Goal: Task Accomplishment & Management: Complete application form

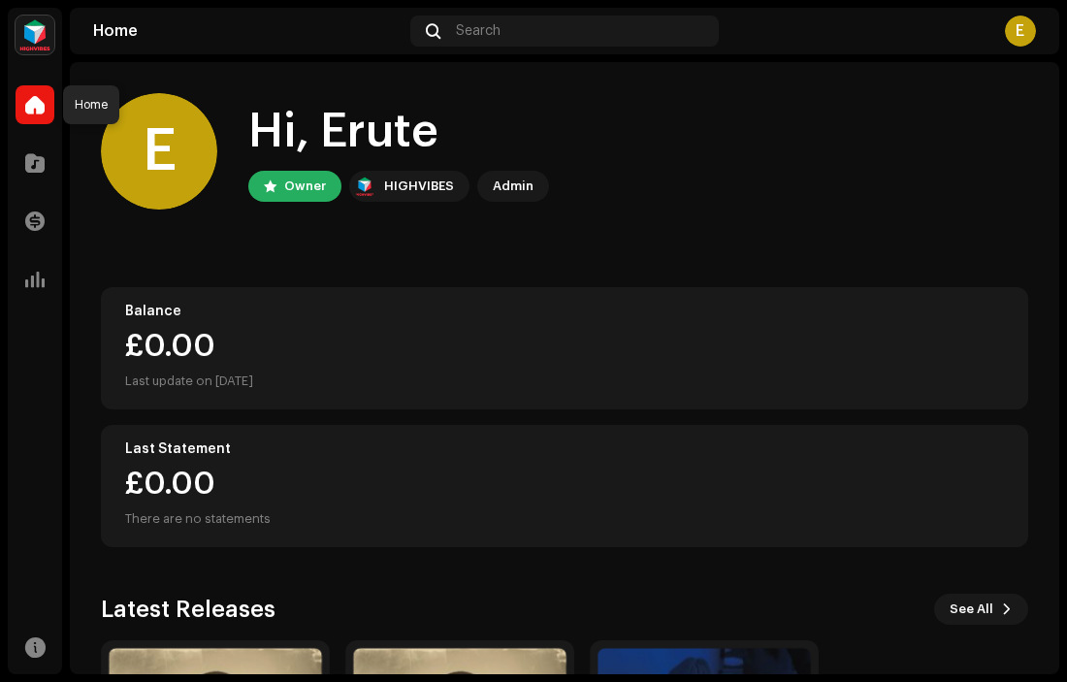
click at [25, 111] on span at bounding box center [34, 105] width 19 height 16
click at [30, 162] on span at bounding box center [34, 163] width 19 height 16
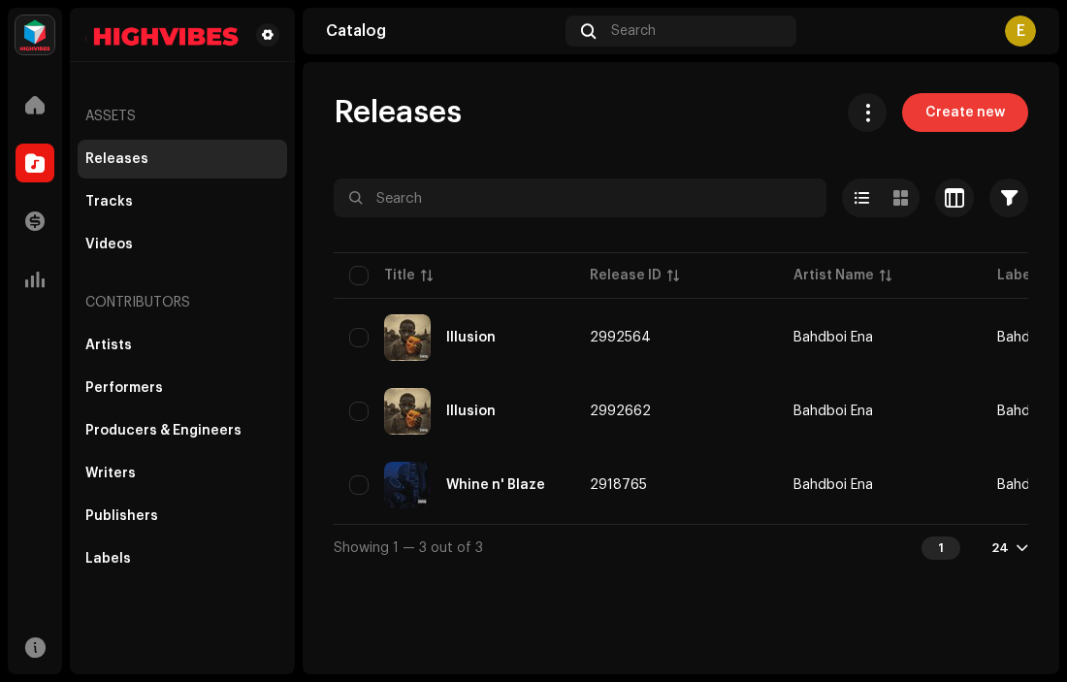
click at [954, 105] on span "Create new" at bounding box center [965, 112] width 80 height 39
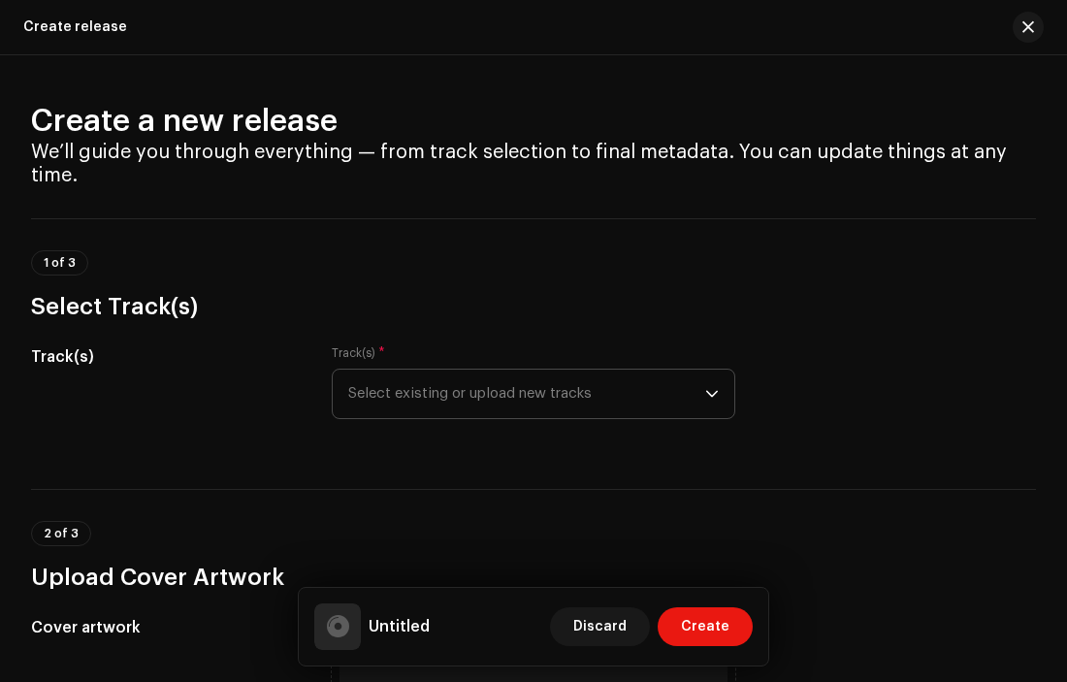
click at [674, 395] on span "Select existing or upload new tracks" at bounding box center [527, 394] width 358 height 48
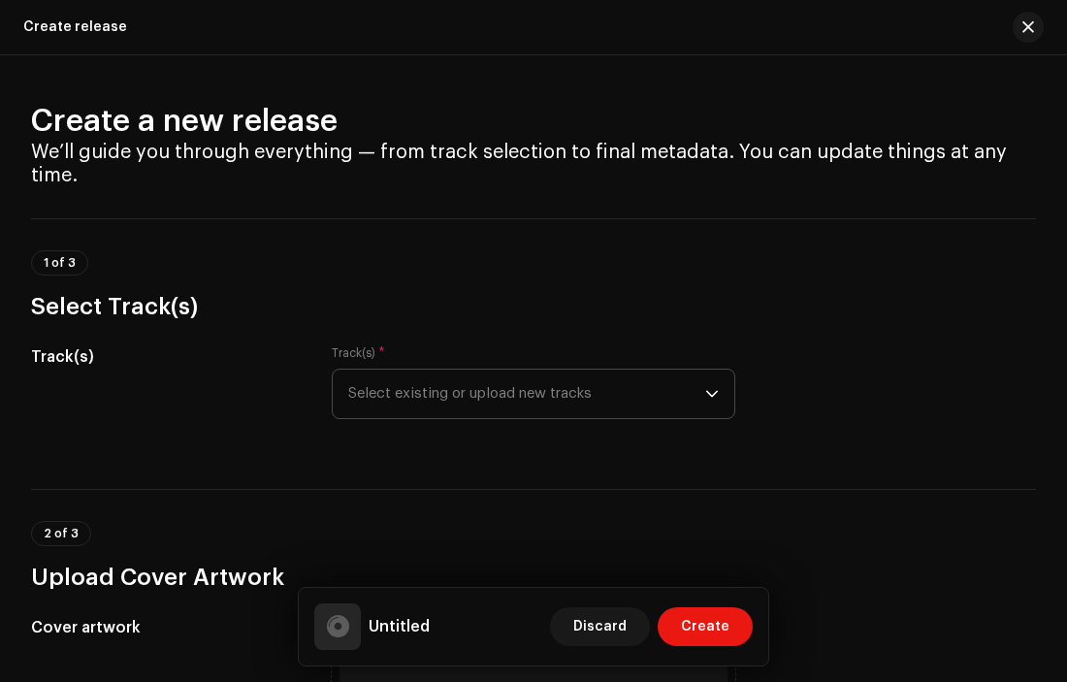
click at [423, 403] on span "Select existing or upload new tracks" at bounding box center [527, 394] width 358 height 48
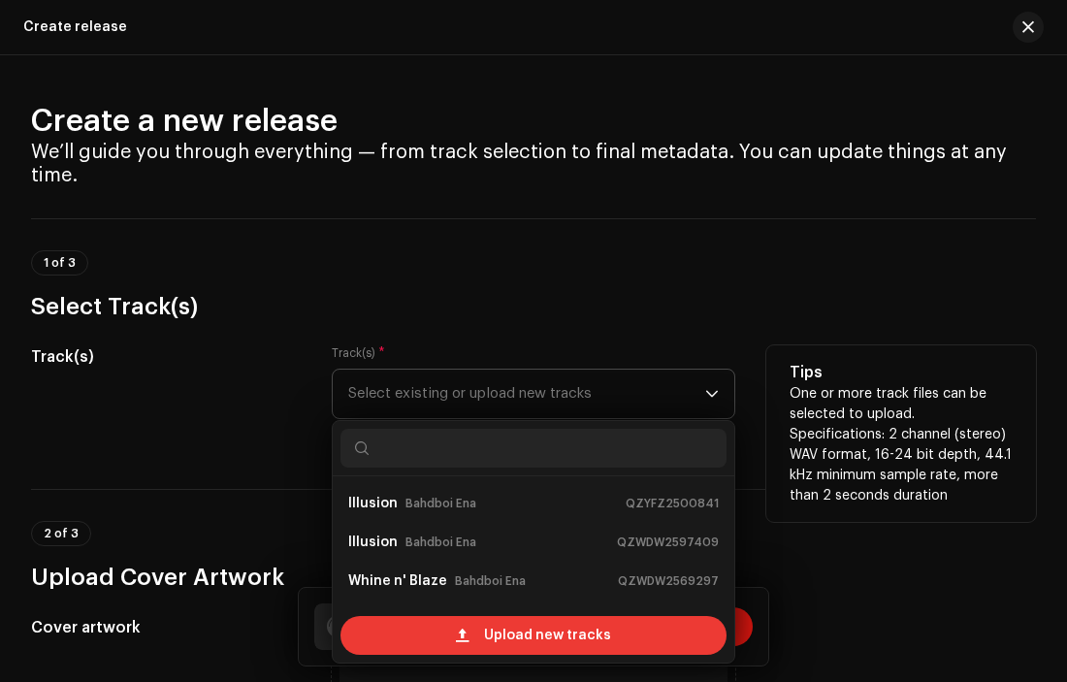
click at [499, 638] on span "Upload new tracks" at bounding box center [547, 635] width 127 height 39
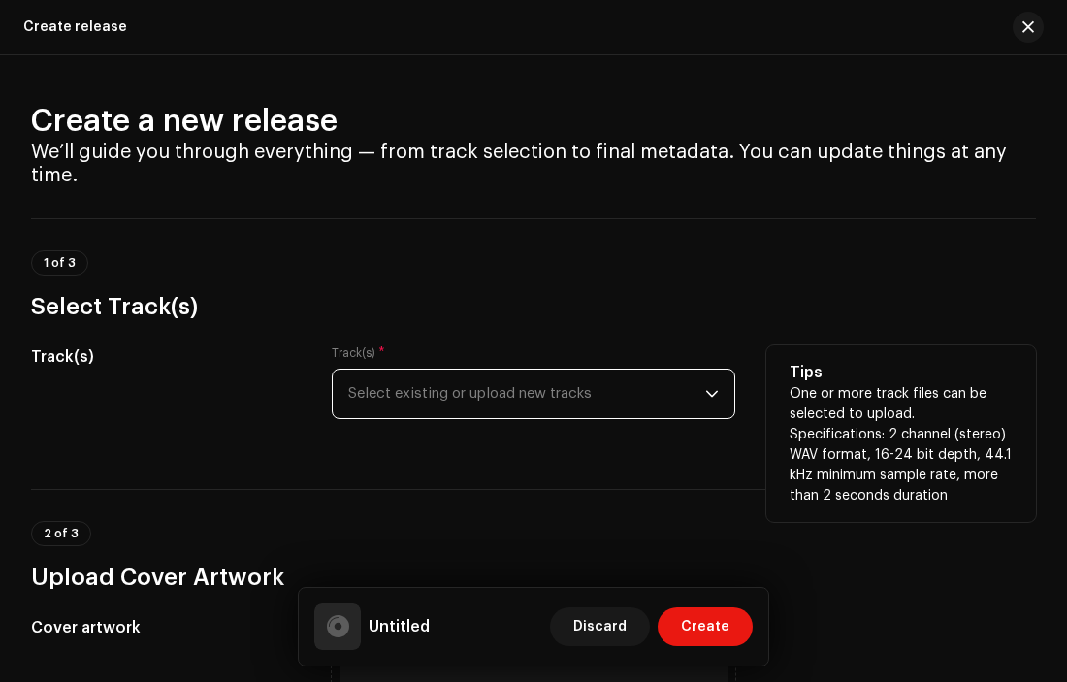
click at [441, 386] on span "Select existing or upload new tracks" at bounding box center [527, 394] width 358 height 48
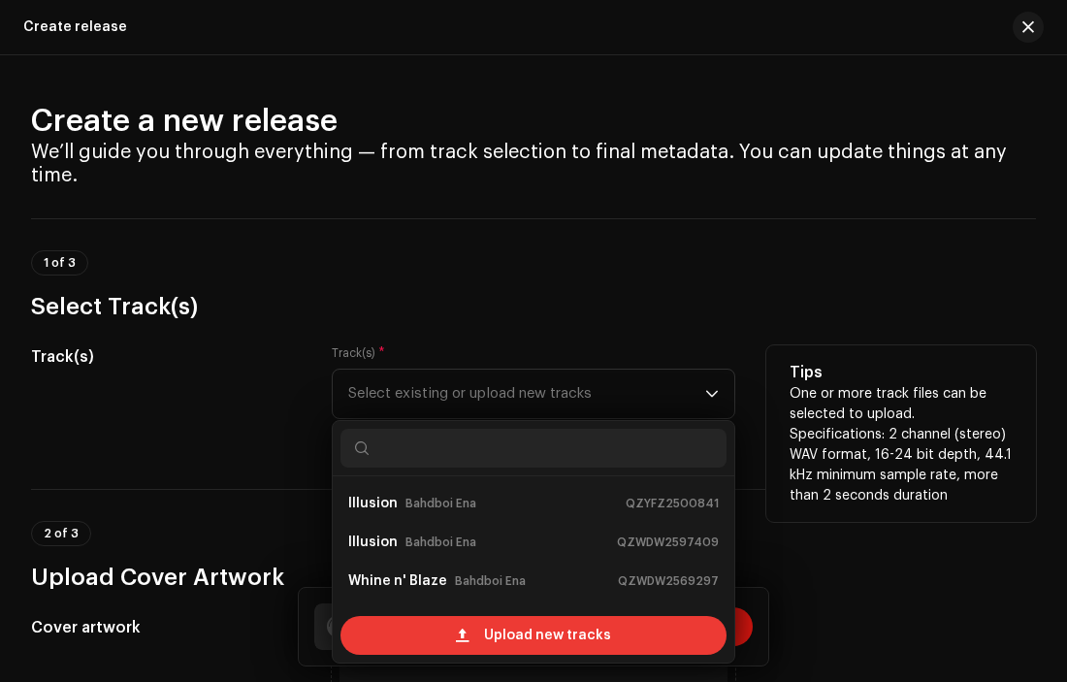
click at [467, 643] on span at bounding box center [462, 636] width 13 height 16
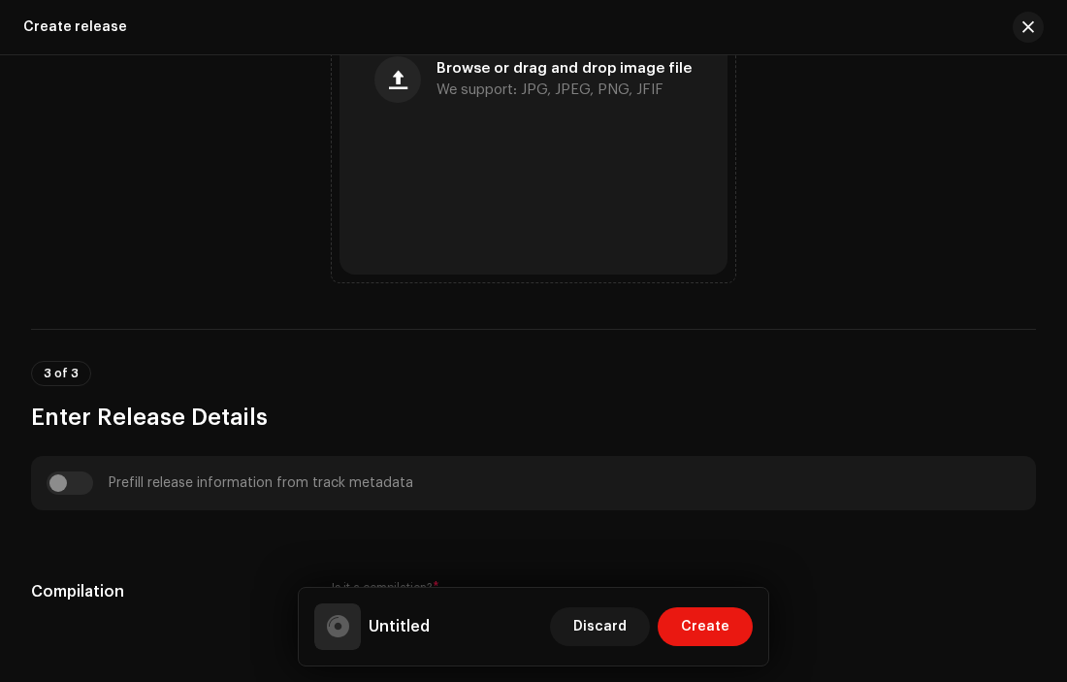
scroll to position [896, 0]
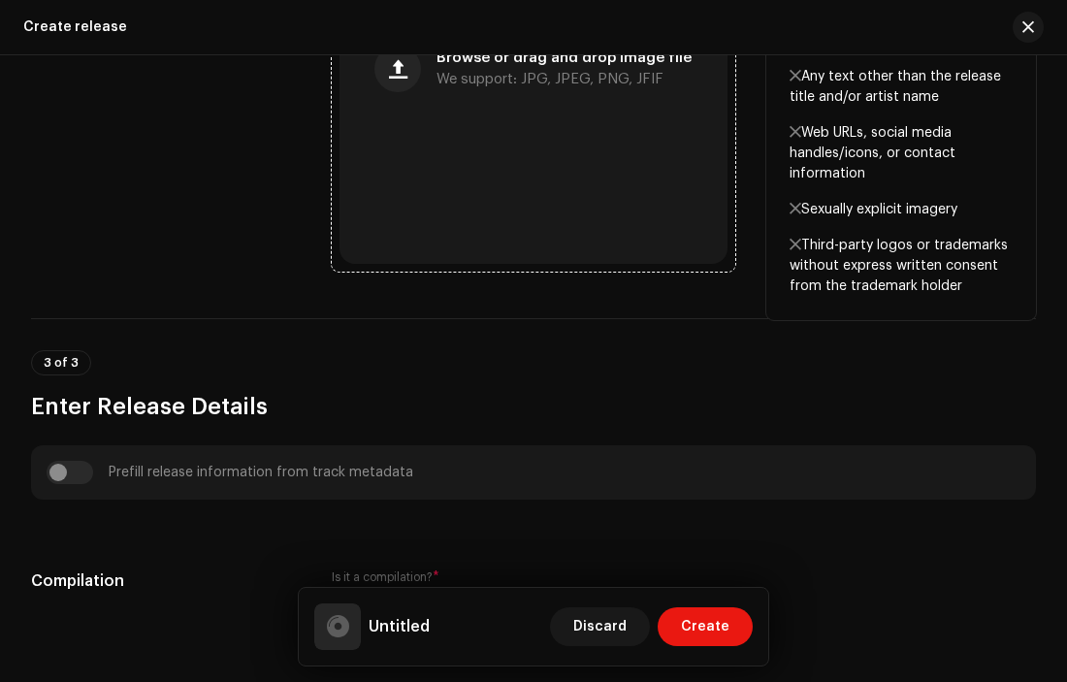
click at [478, 109] on div "Browse or drag and drop image file We support: JPG, JPEG, PNG, JFIF" at bounding box center [533, 69] width 389 height 389
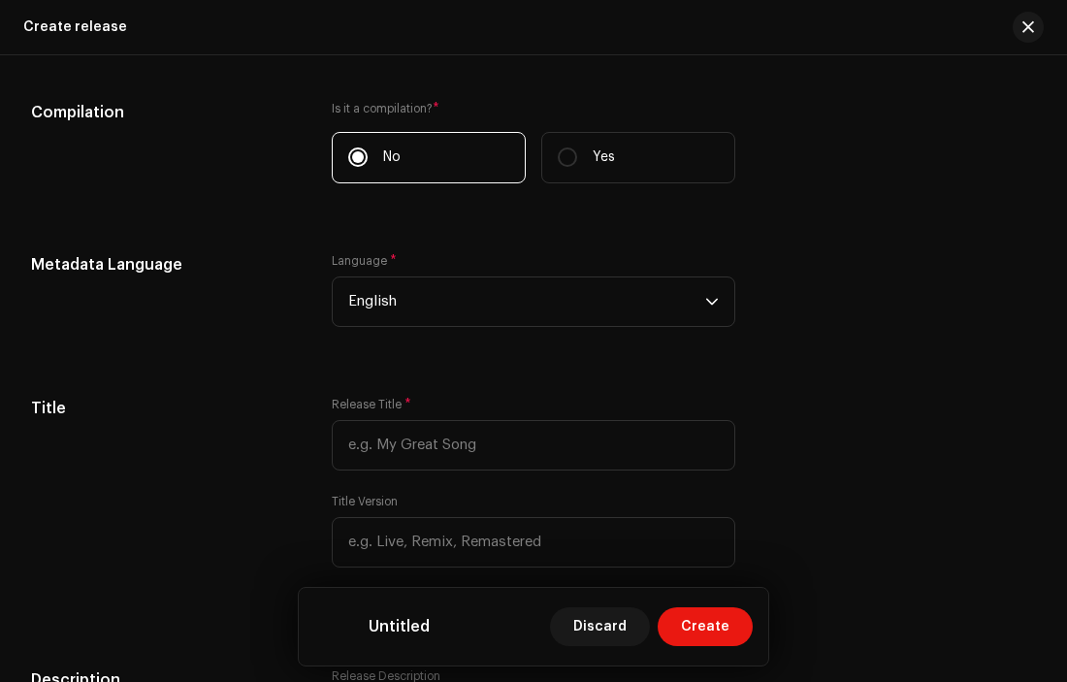
scroll to position [1378, 0]
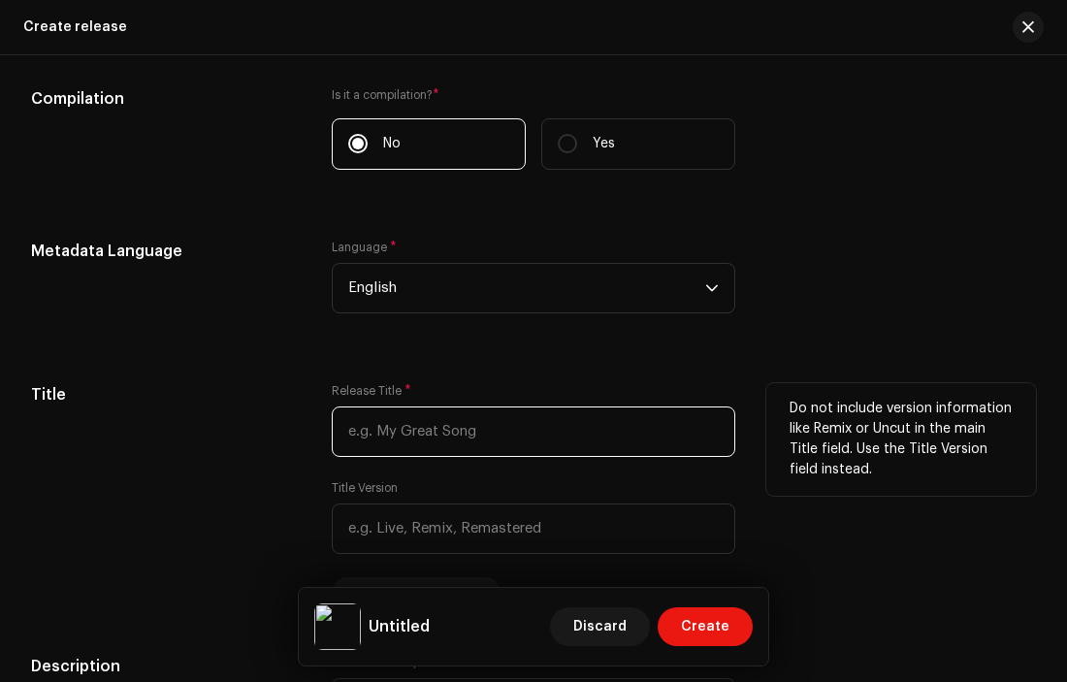
click at [449, 450] on input "text" at bounding box center [534, 431] width 404 height 50
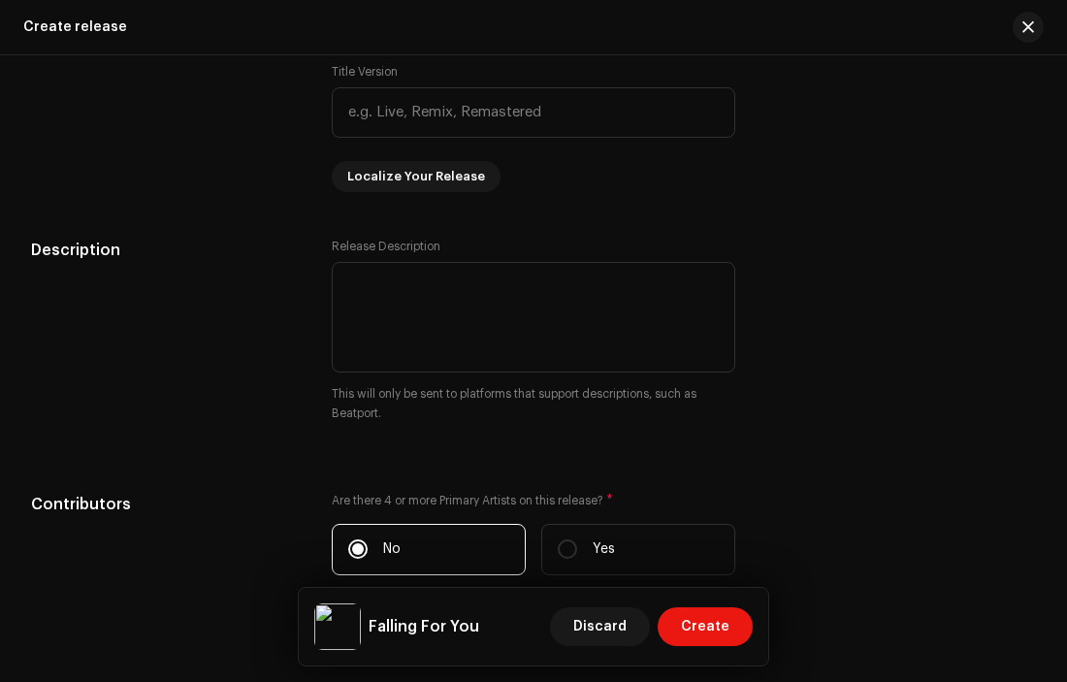
scroll to position [1797, 0]
type input "Falling For You"
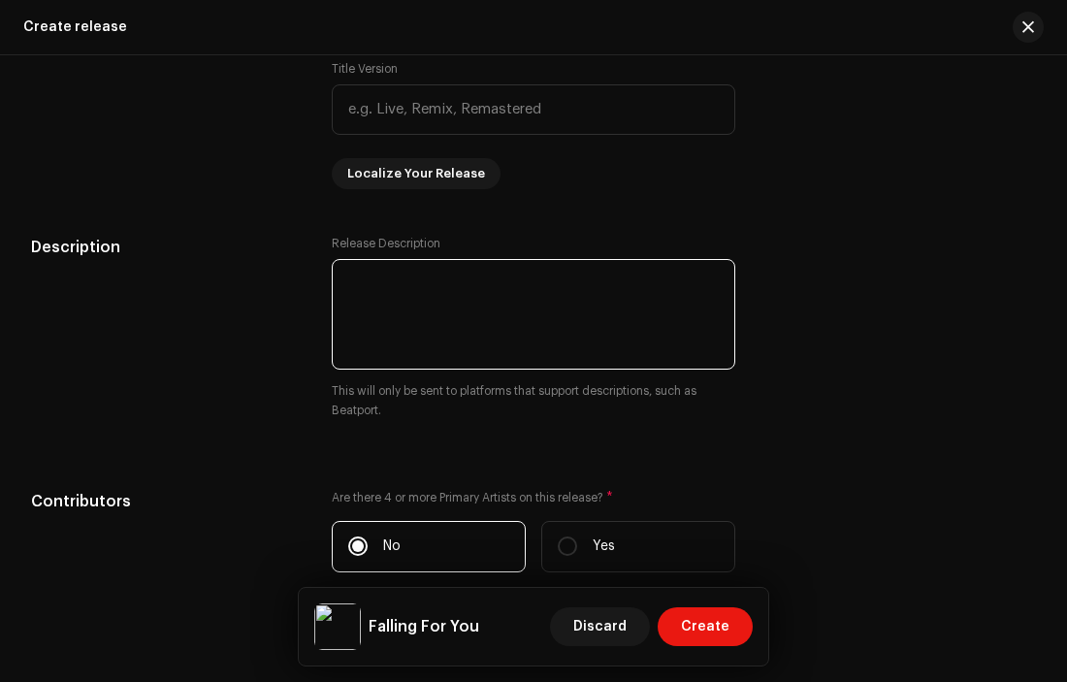
click at [385, 311] on textarea at bounding box center [534, 314] width 404 height 111
paste textarea "Smooth vocals, addictive rhythm, and pure emotion — “Falling For You” is a vibe…"
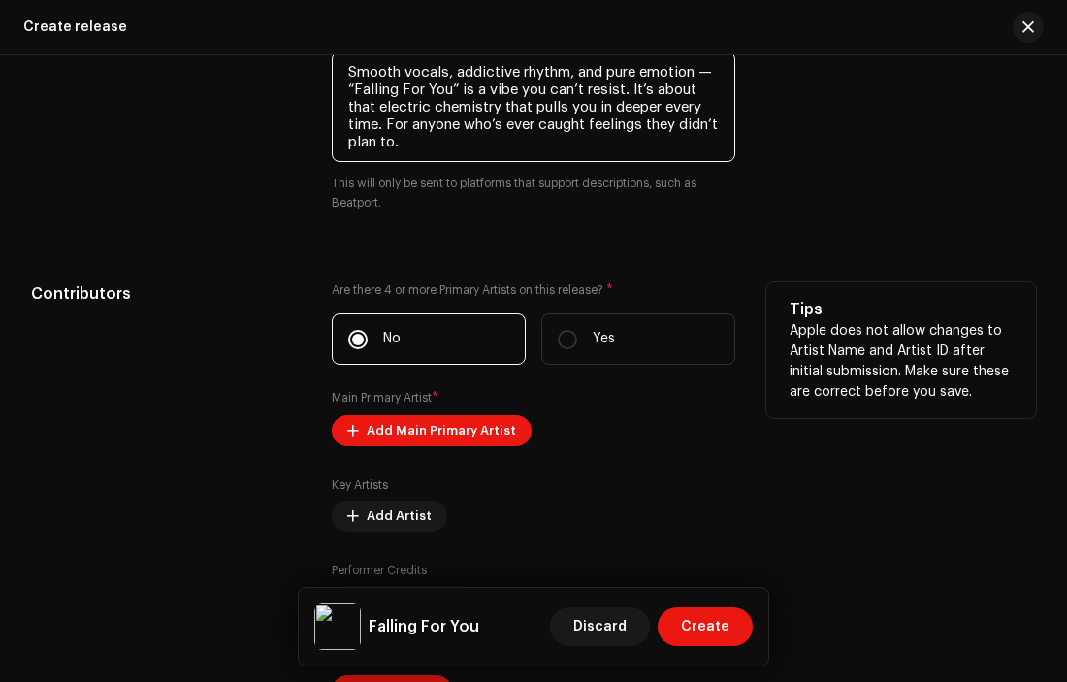
scroll to position [2186, 0]
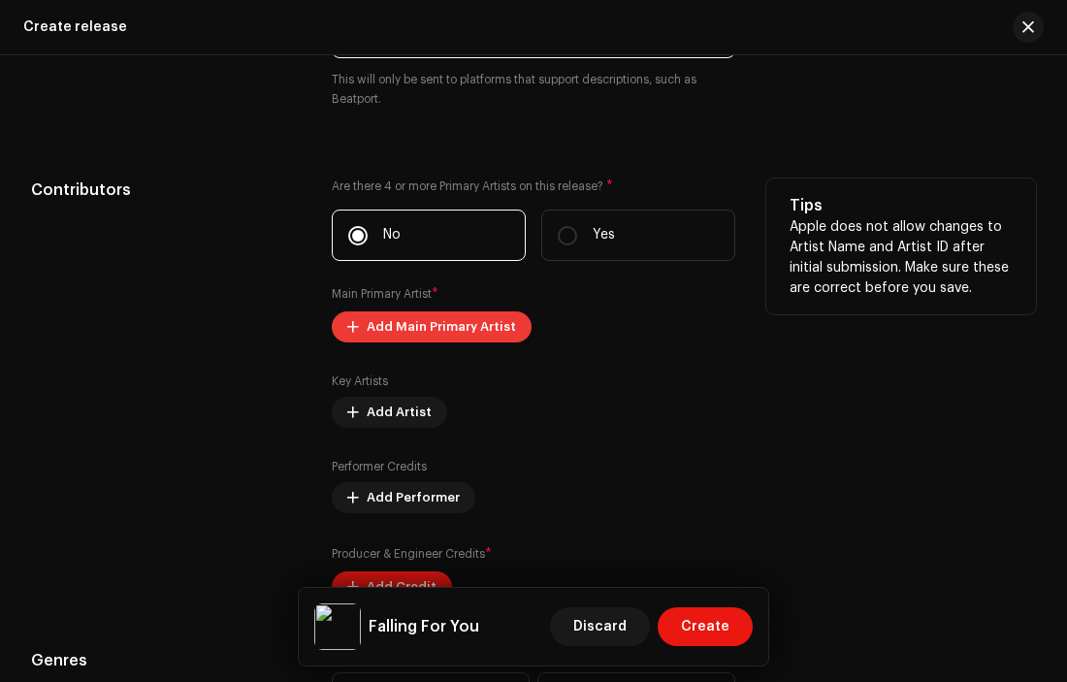
type textarea "Smooth vocals, addictive rhythm, and pure emotion — “Falling For You” is a vibe…"
click at [403, 346] on span "Add Main Primary Artist" at bounding box center [441, 326] width 149 height 39
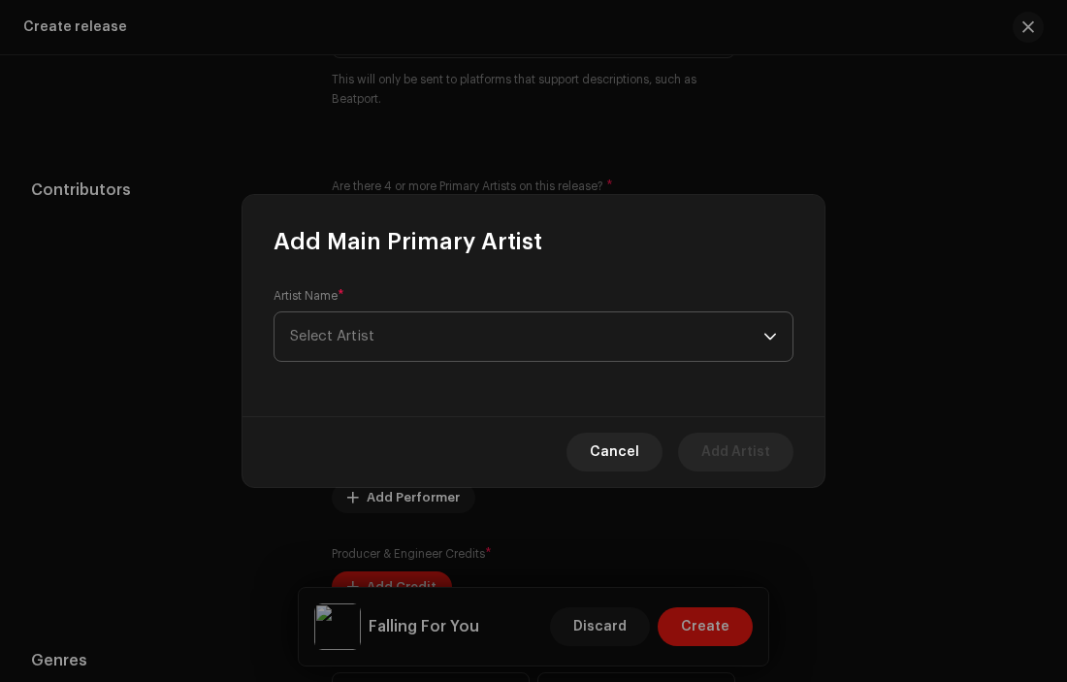
click at [599, 330] on span "Select Artist" at bounding box center [526, 336] width 473 height 48
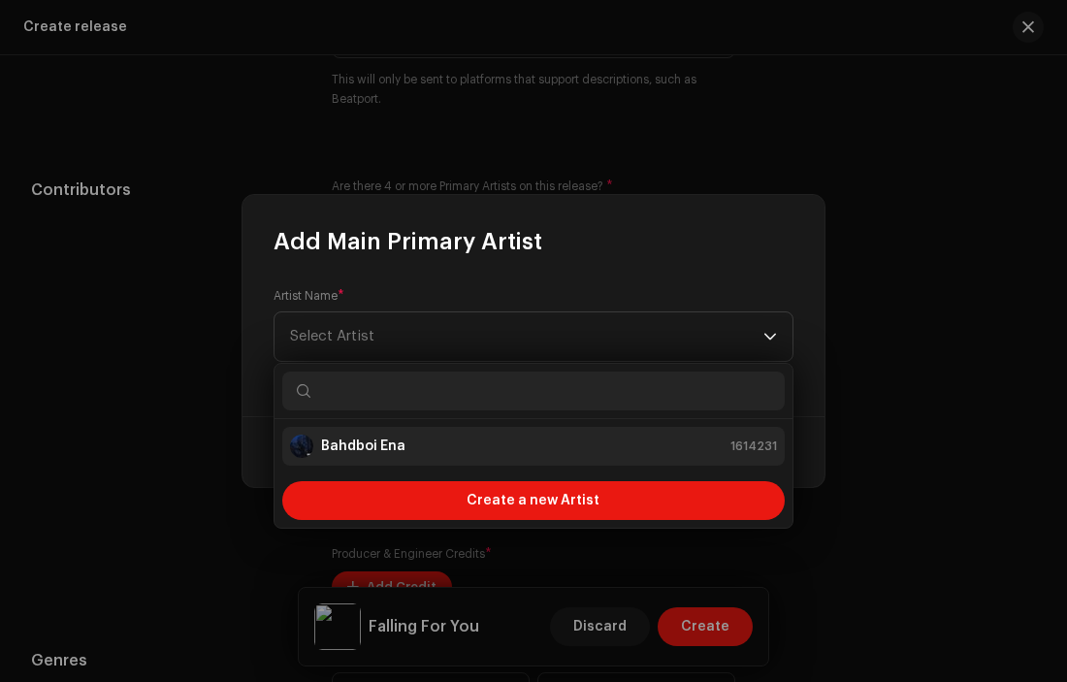
click at [477, 446] on div "Bahdboi Ena 1614231" at bounding box center [533, 446] width 487 height 23
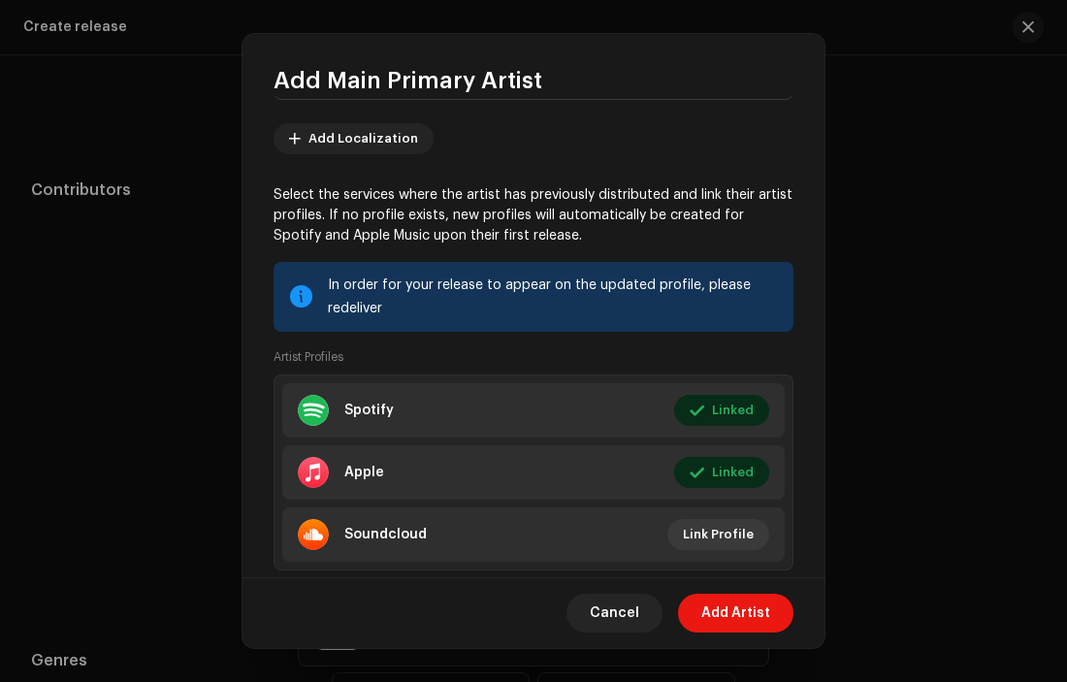
scroll to position [148, 0]
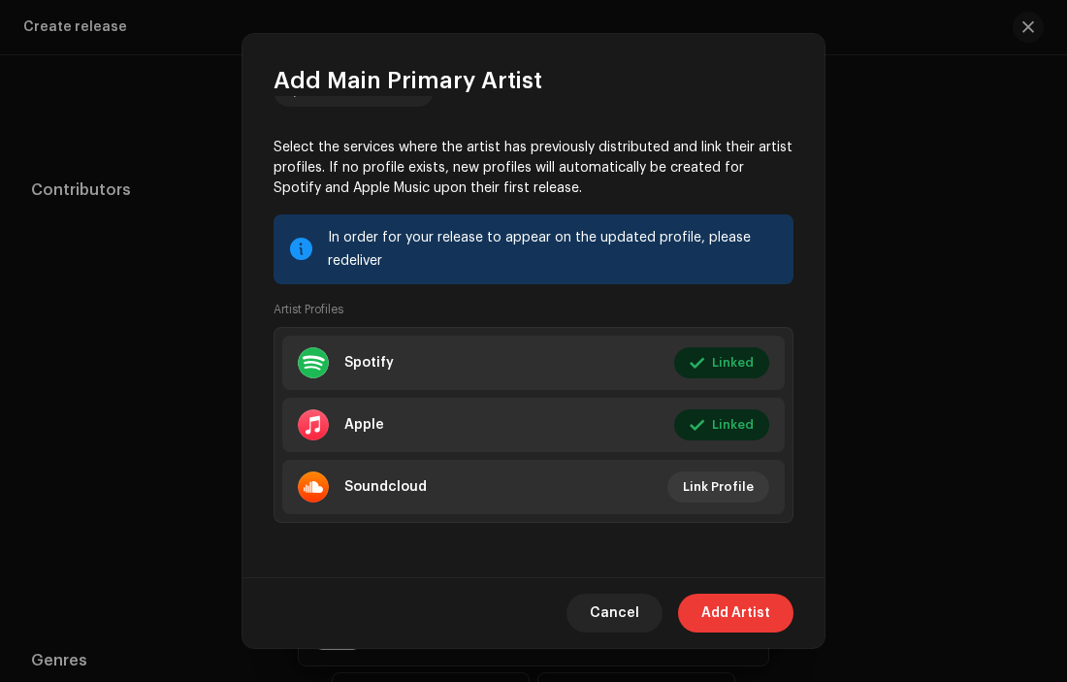
click at [741, 615] on span "Add Artist" at bounding box center [735, 613] width 69 height 39
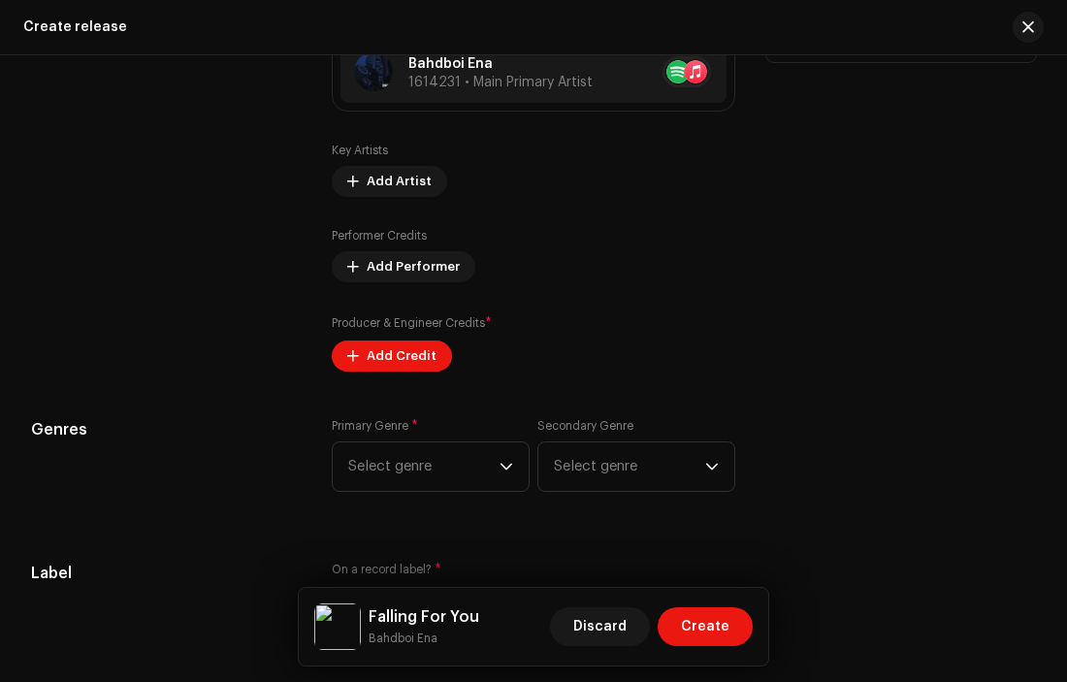
scroll to position [2437, 0]
click at [367, 369] on span "Add Credit" at bounding box center [402, 357] width 70 height 39
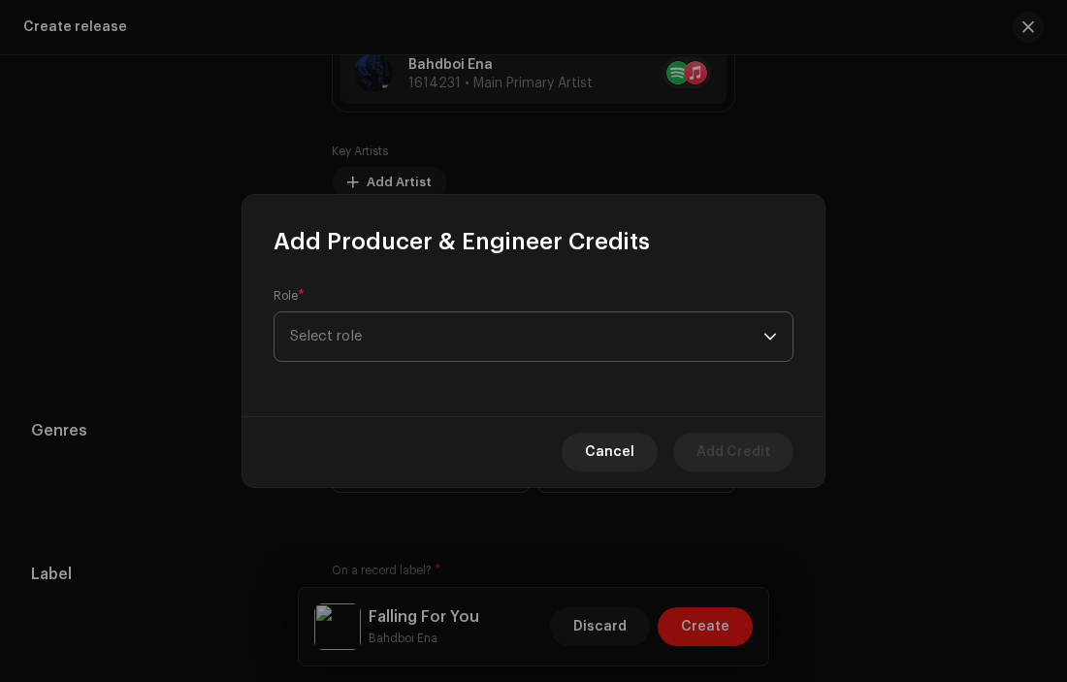
click at [428, 334] on span "Select role" at bounding box center [526, 336] width 473 height 48
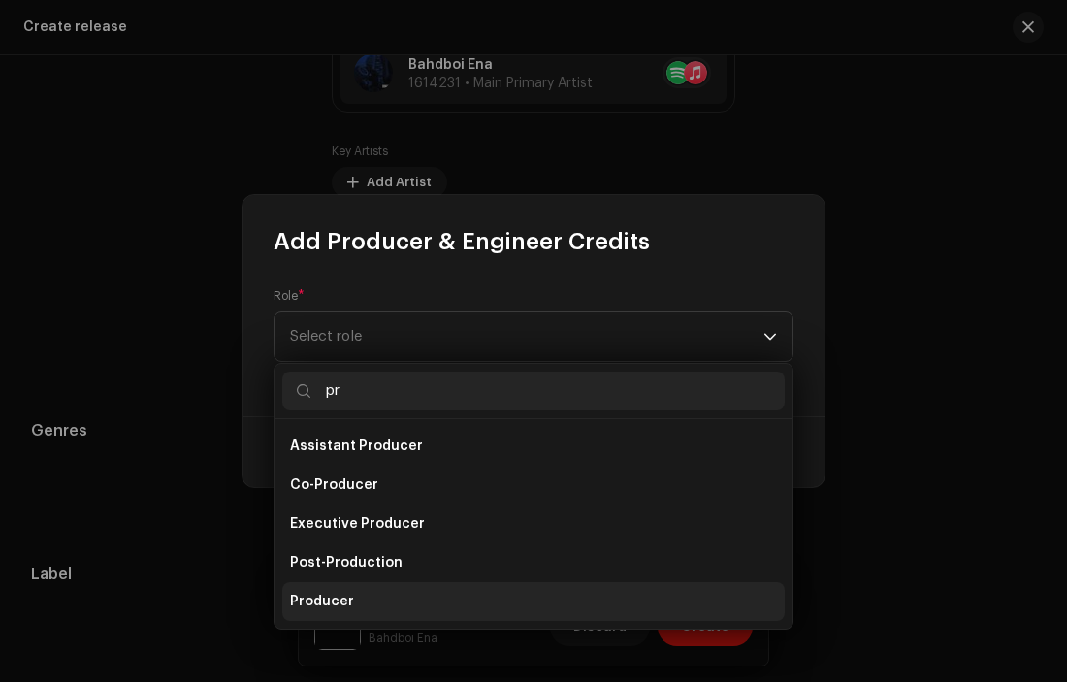
type input "pr"
click at [355, 590] on li "Producer" at bounding box center [533, 601] width 502 height 39
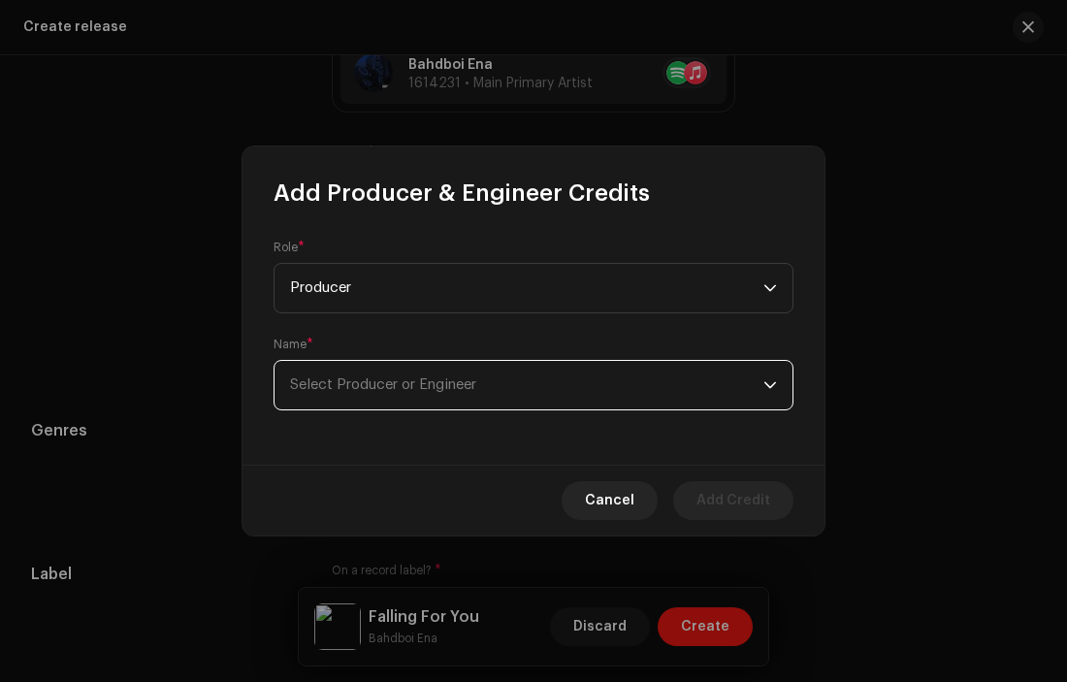
click at [575, 381] on span "Select Producer or Engineer" at bounding box center [526, 385] width 473 height 48
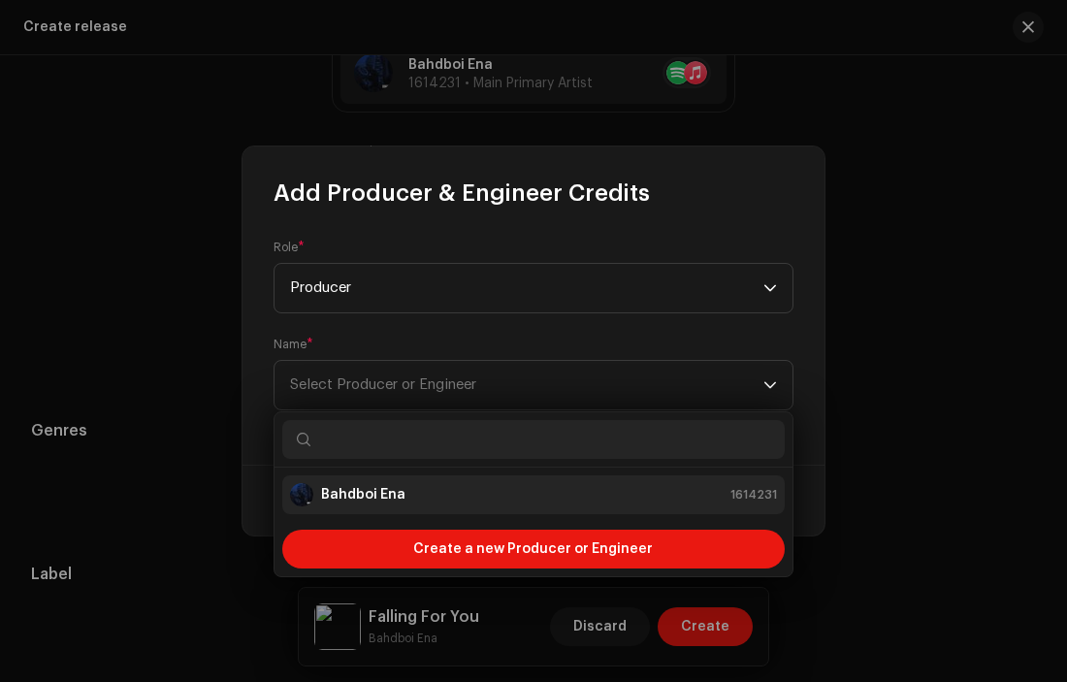
click at [478, 498] on div "Bahdboi Ena 1614231" at bounding box center [533, 494] width 487 height 23
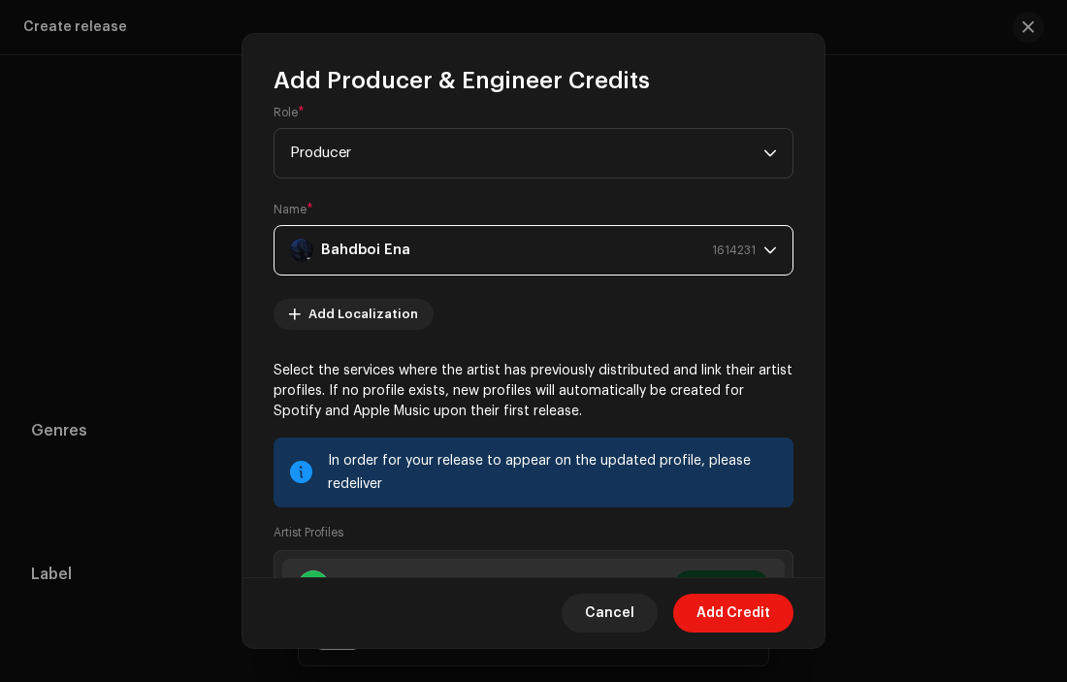
scroll to position [0, 0]
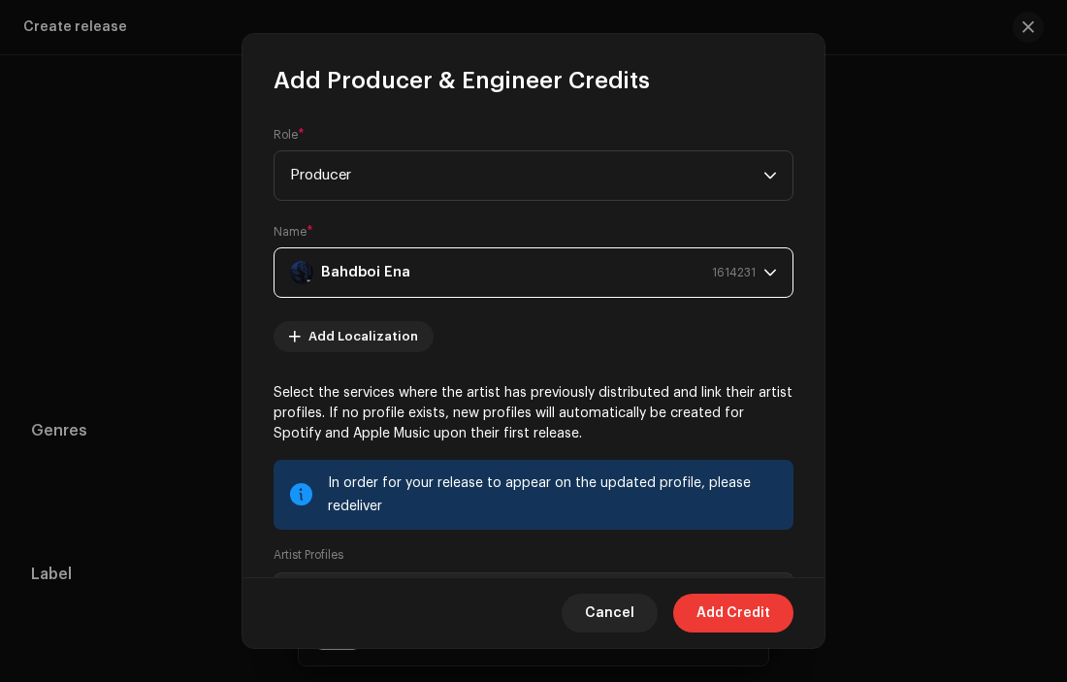
click at [720, 604] on span "Add Credit" at bounding box center [733, 613] width 74 height 39
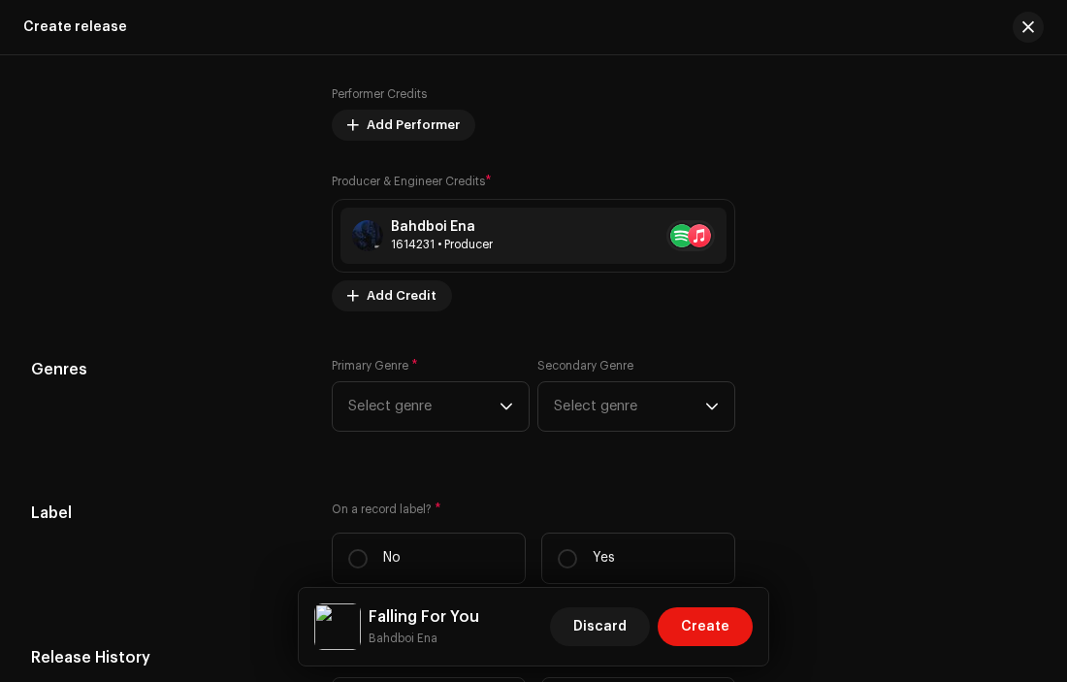
scroll to position [2581, 0]
click at [434, 418] on span "Select genre" at bounding box center [423, 405] width 151 height 48
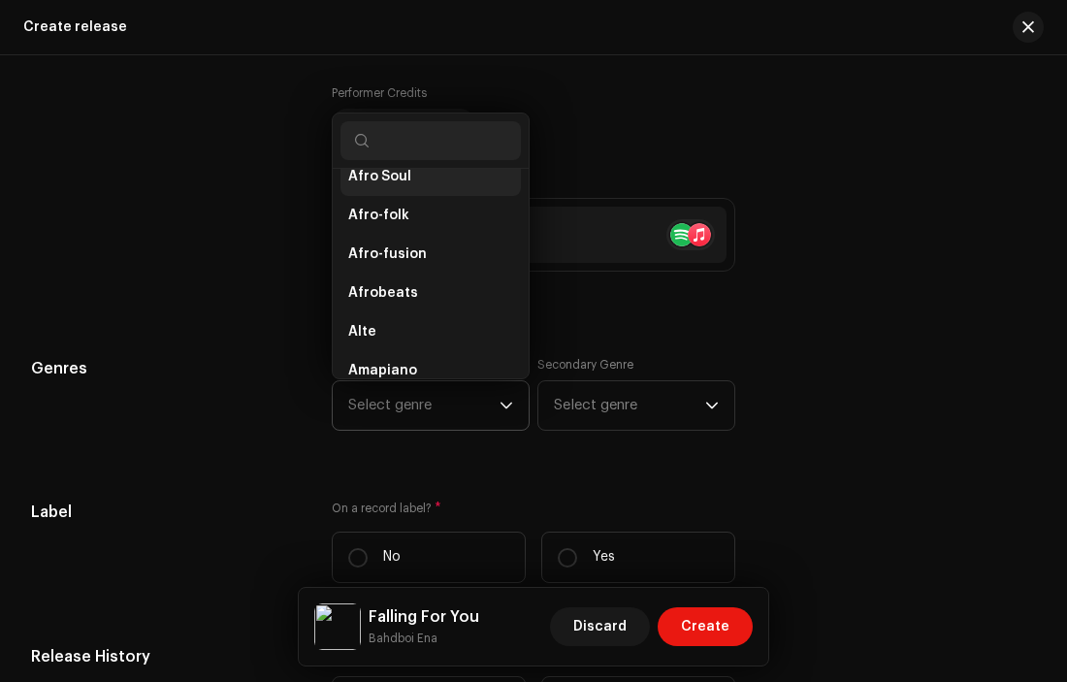
scroll to position [201, 0]
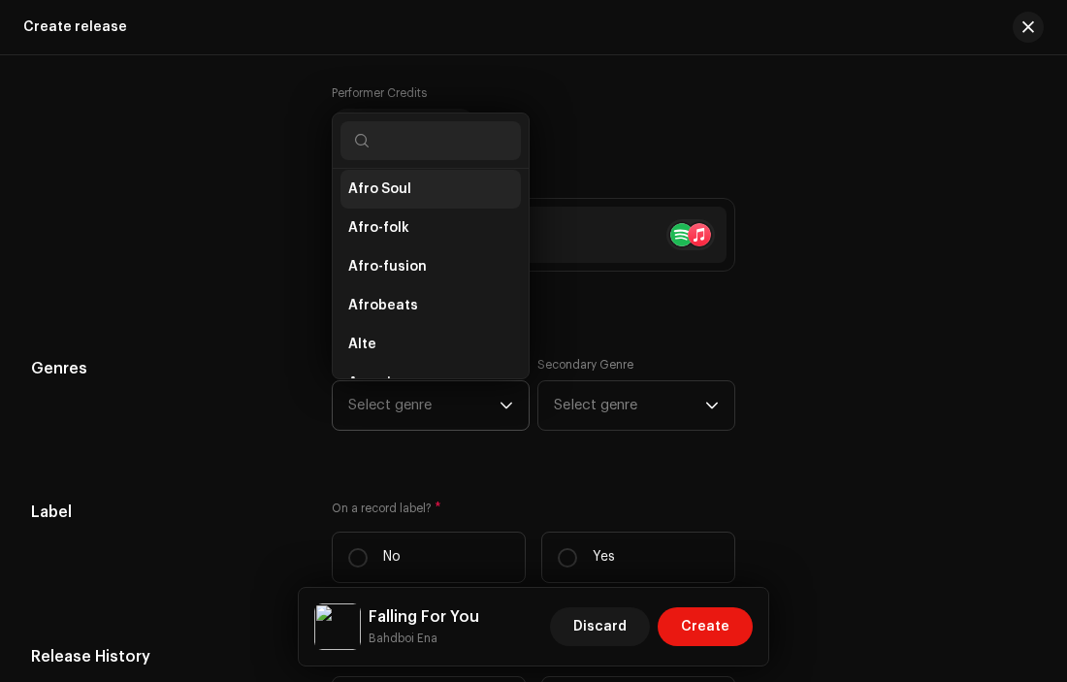
click at [410, 200] on li "Afro Soul" at bounding box center [430, 189] width 180 height 39
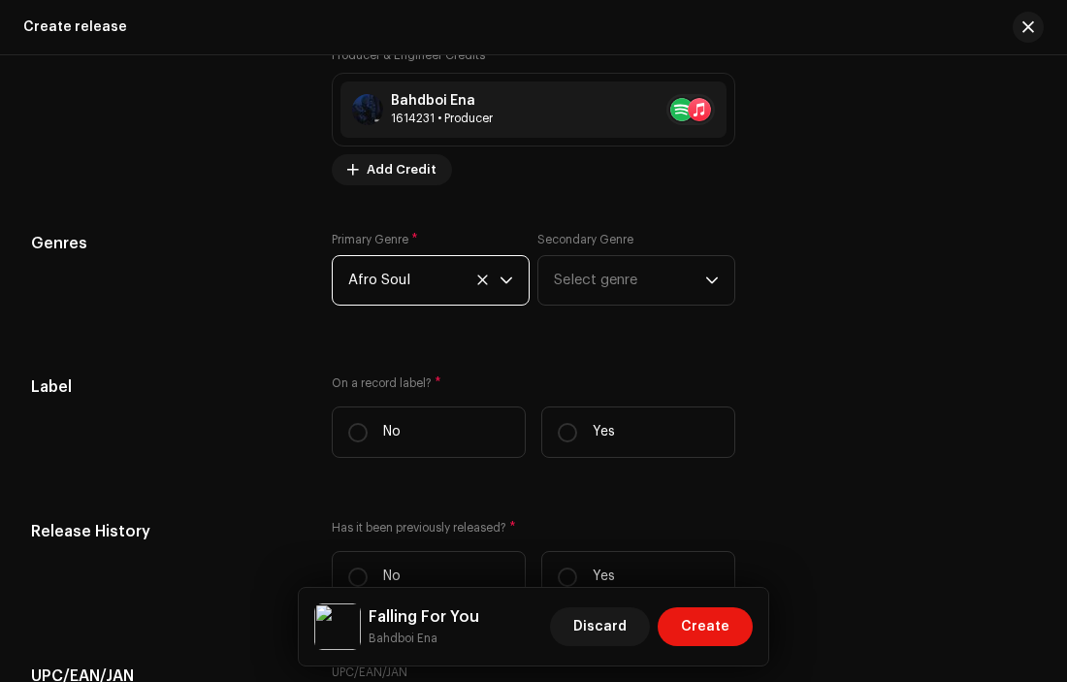
scroll to position [2723, 0]
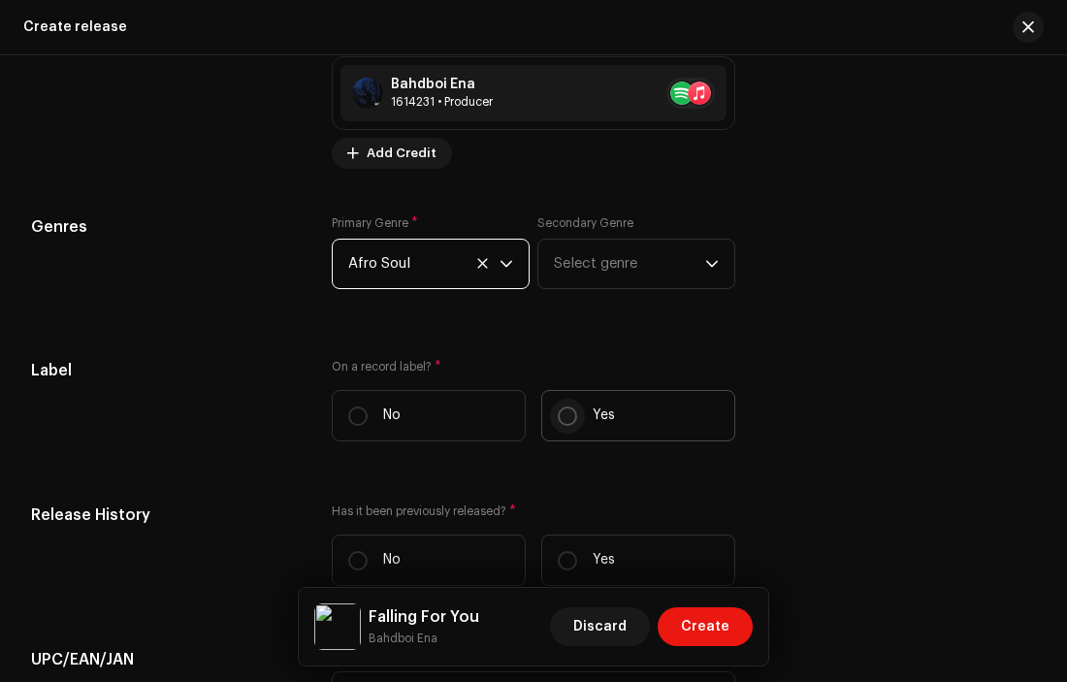
click at [564, 426] on input "Yes" at bounding box center [567, 415] width 19 height 19
radio input "true"
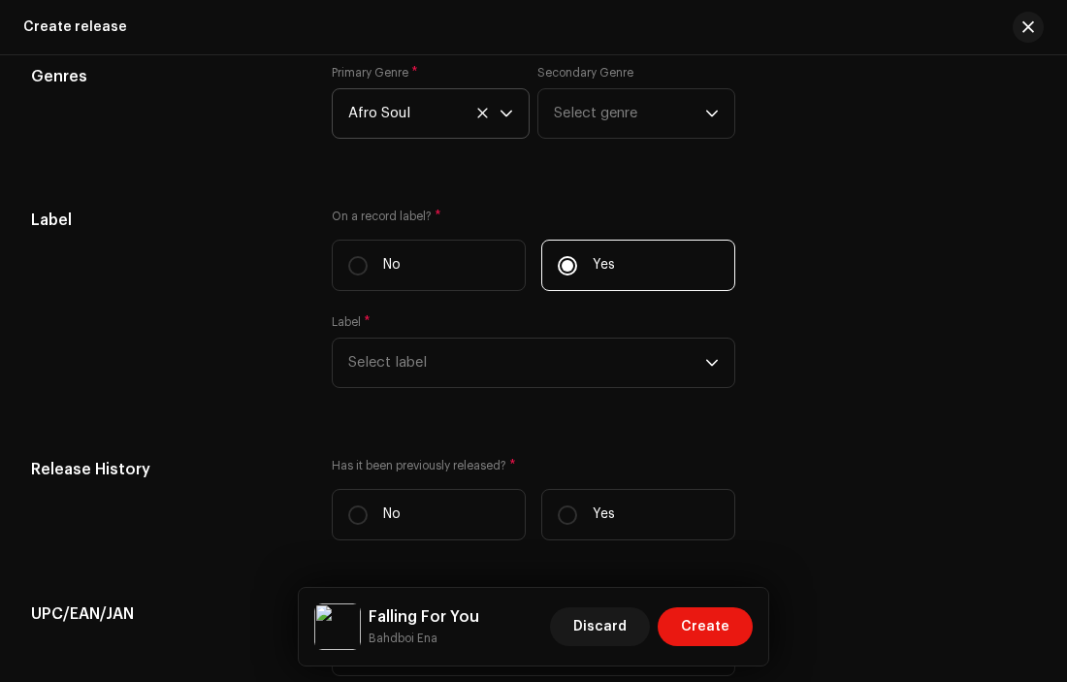
scroll to position [2874, 0]
click at [355, 274] on input "No" at bounding box center [357, 264] width 19 height 19
radio input "true"
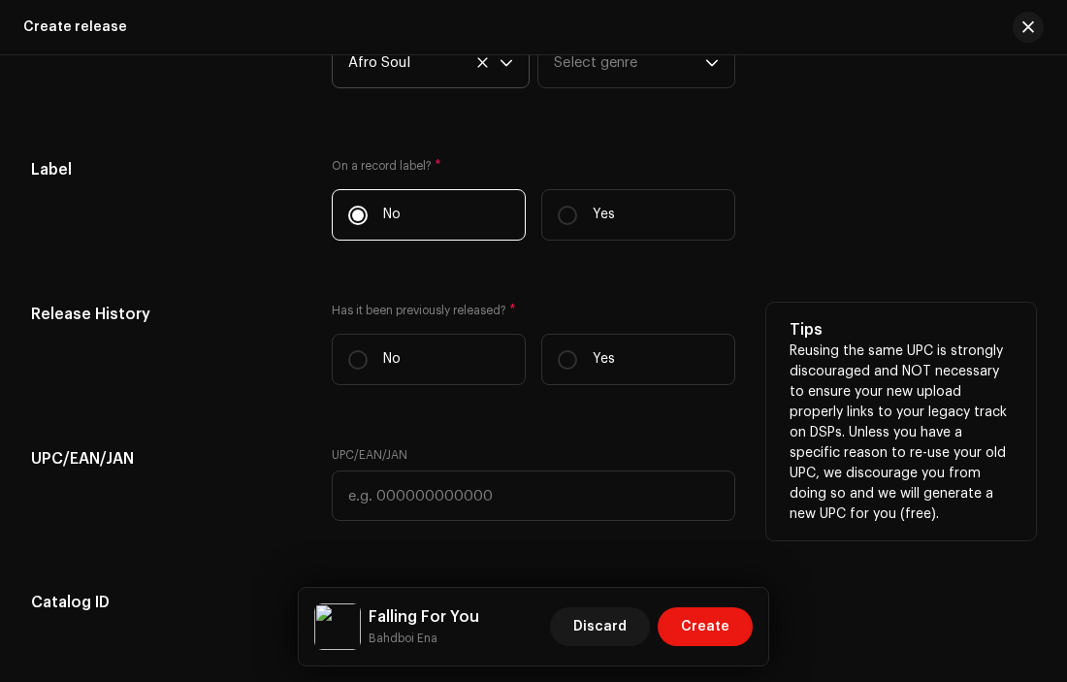
scroll to position [2924, 0]
click at [355, 369] on input "No" at bounding box center [357, 358] width 19 height 19
radio input "true"
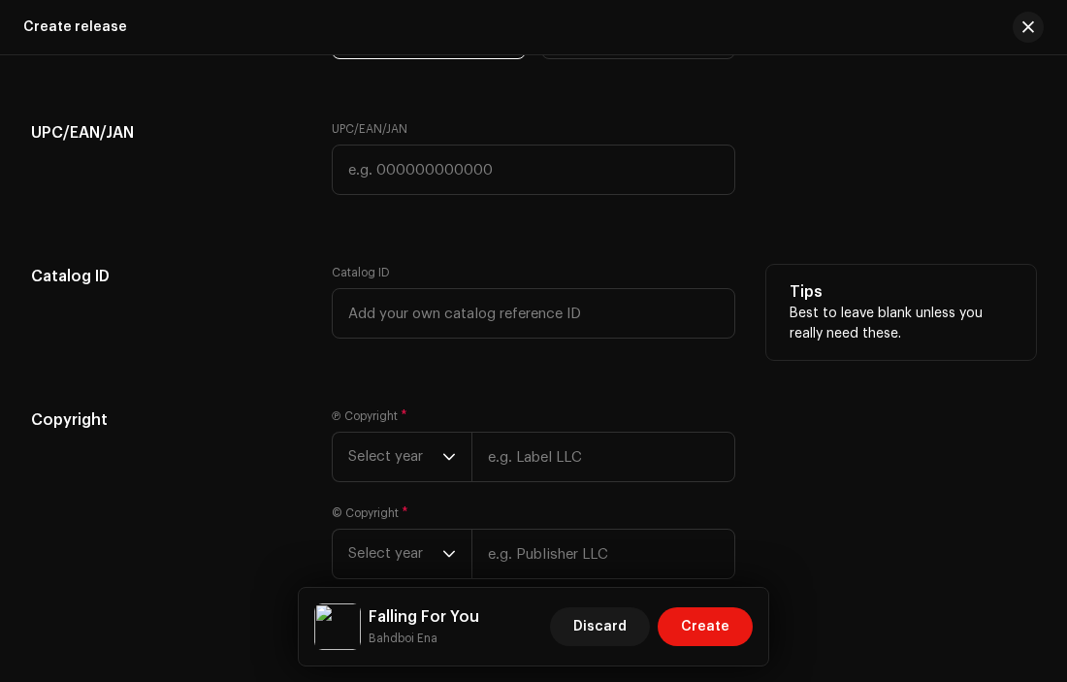
scroll to position [3260, 0]
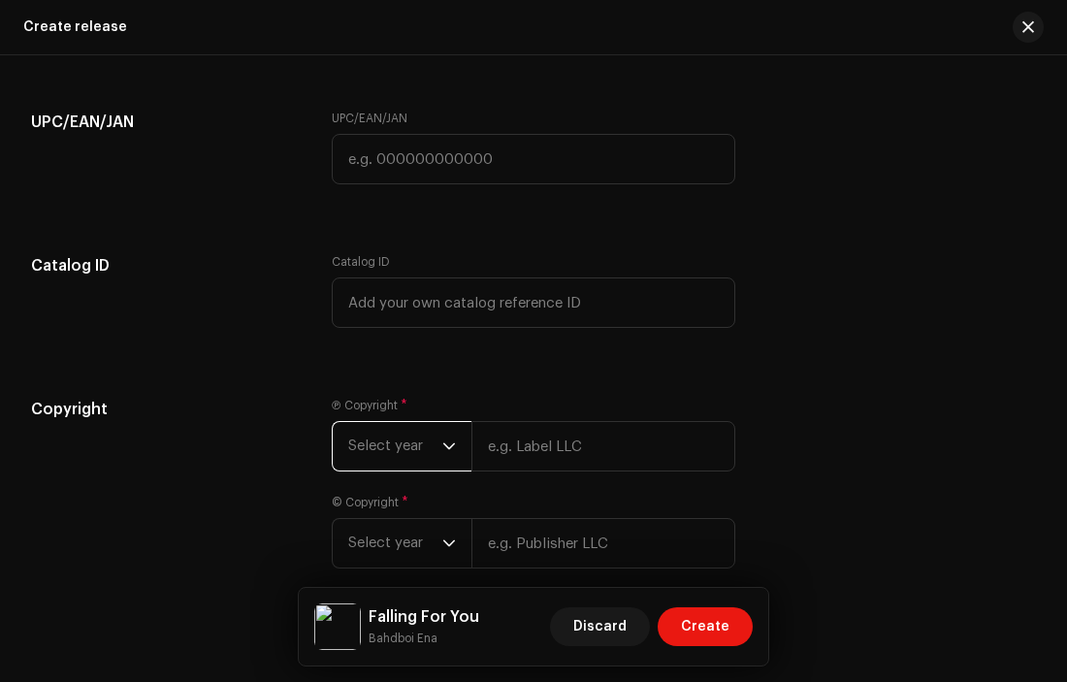
click at [412, 464] on span "Select year" at bounding box center [395, 446] width 94 height 48
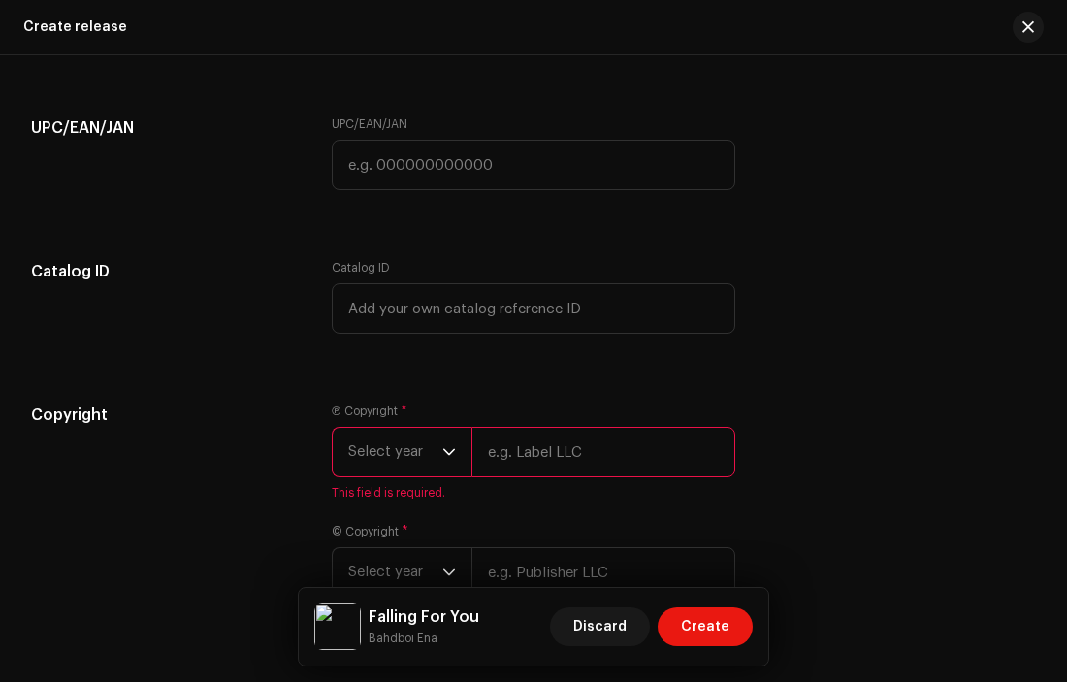
scroll to position [3302, 0]
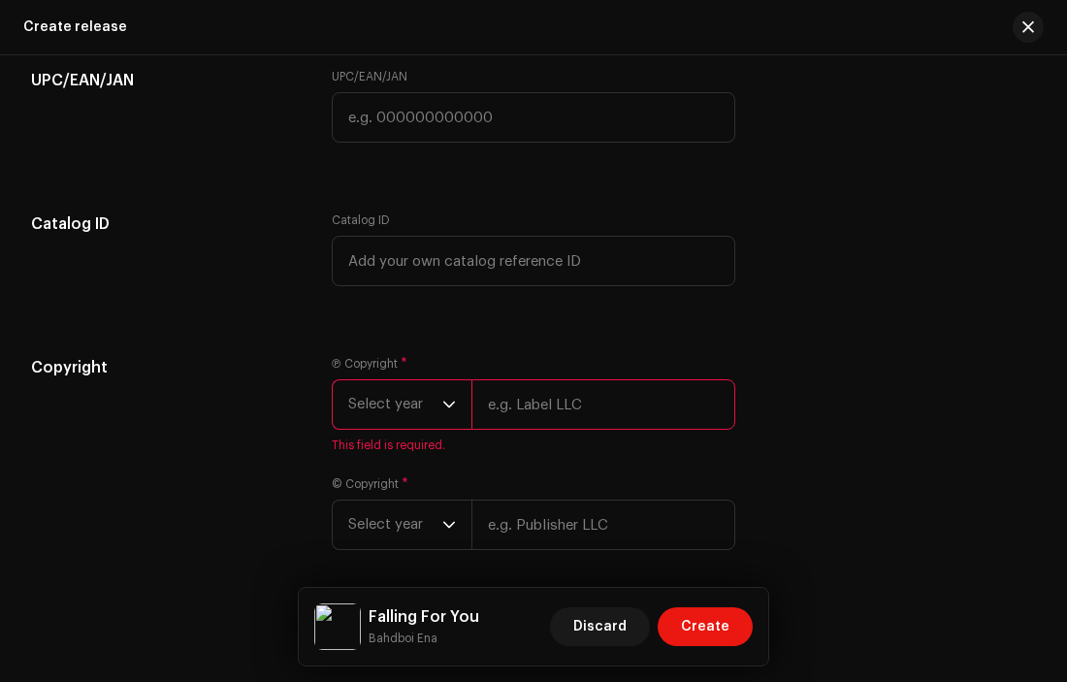
click at [422, 429] on span "Select year" at bounding box center [395, 404] width 94 height 48
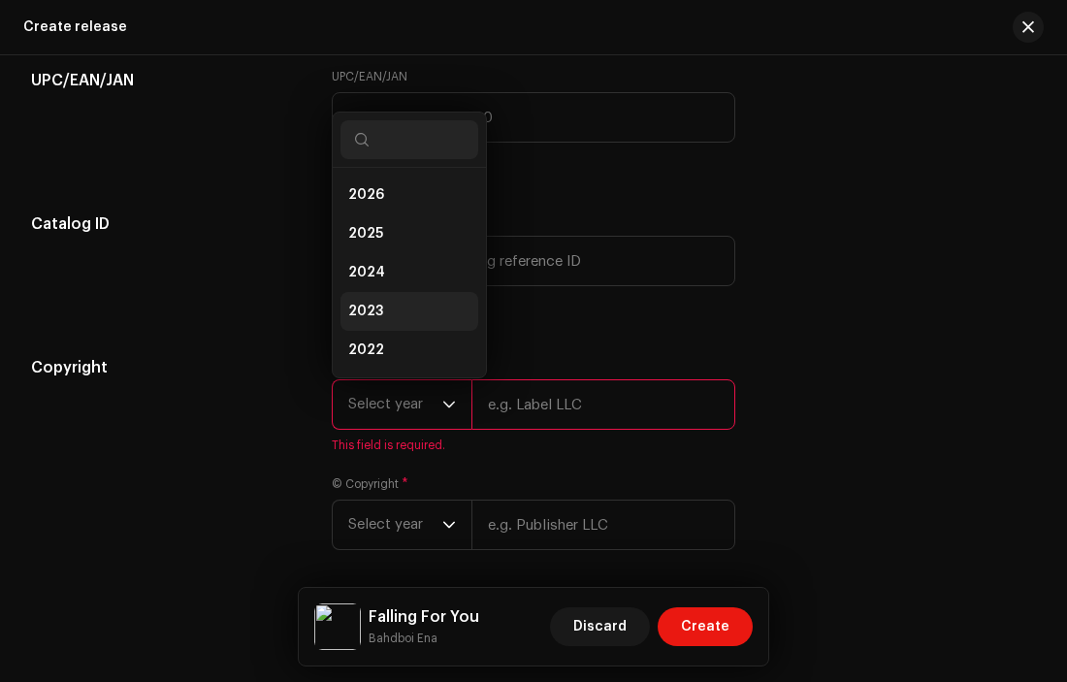
scroll to position [31, 0]
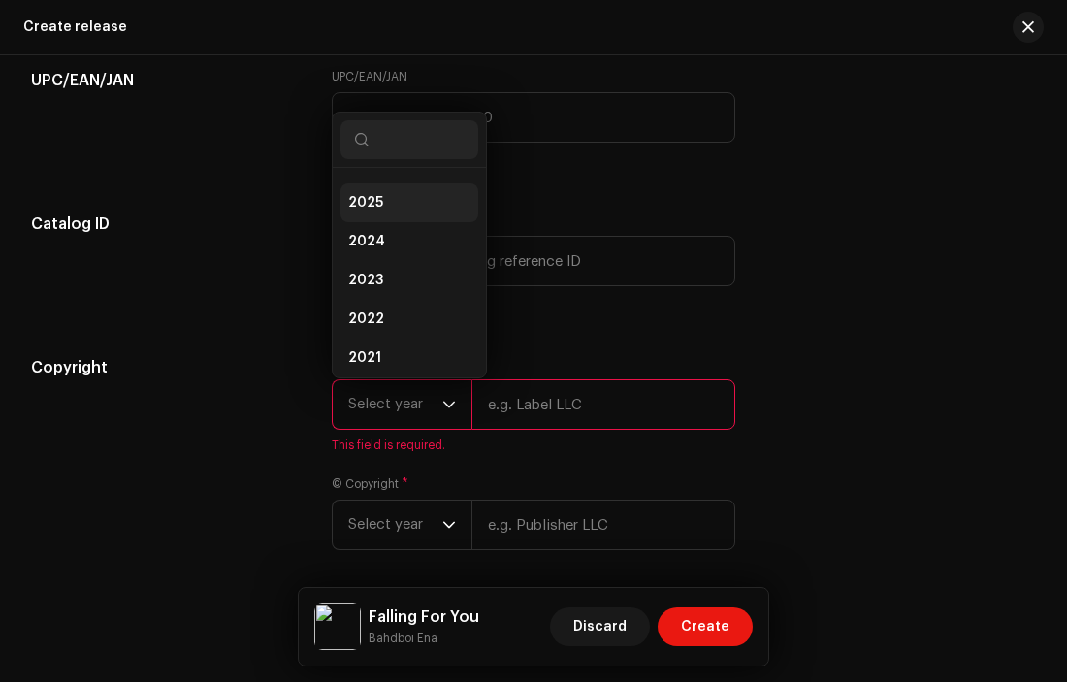
click at [376, 212] on span "2025" at bounding box center [365, 202] width 35 height 19
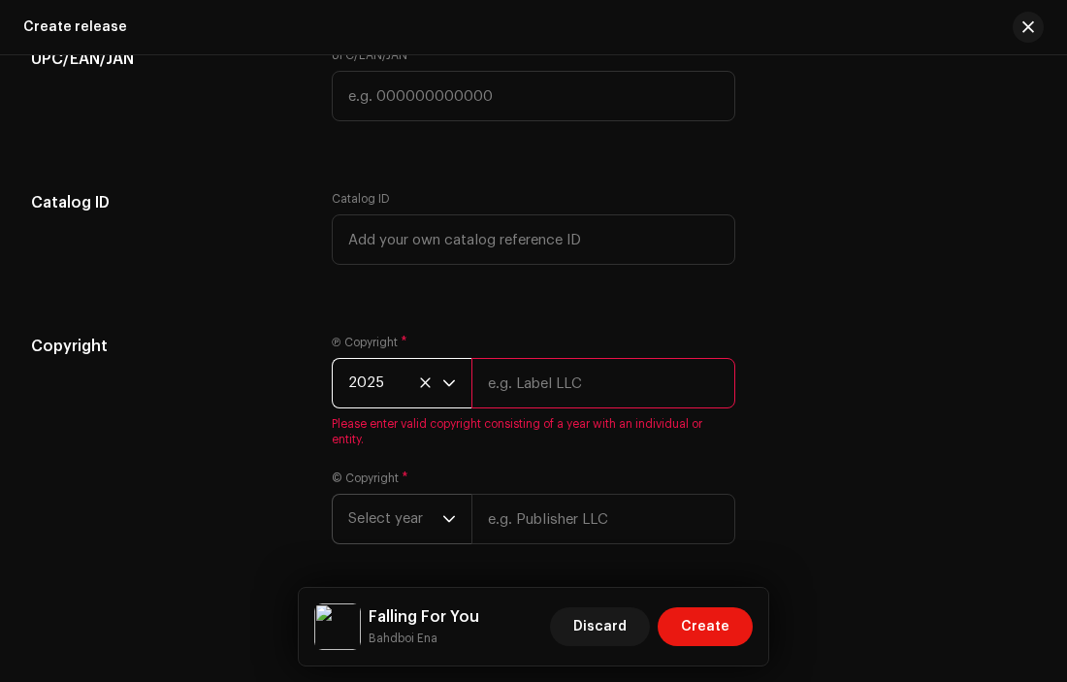
scroll to position [3360, 0]
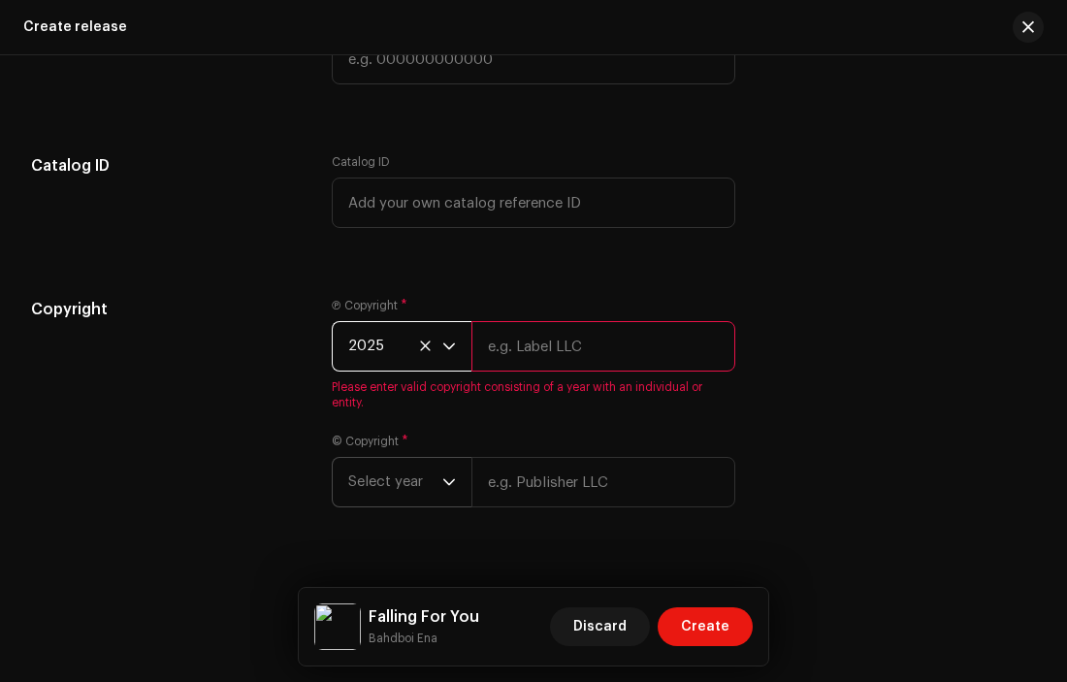
click at [427, 506] on span "Select year" at bounding box center [395, 482] width 94 height 48
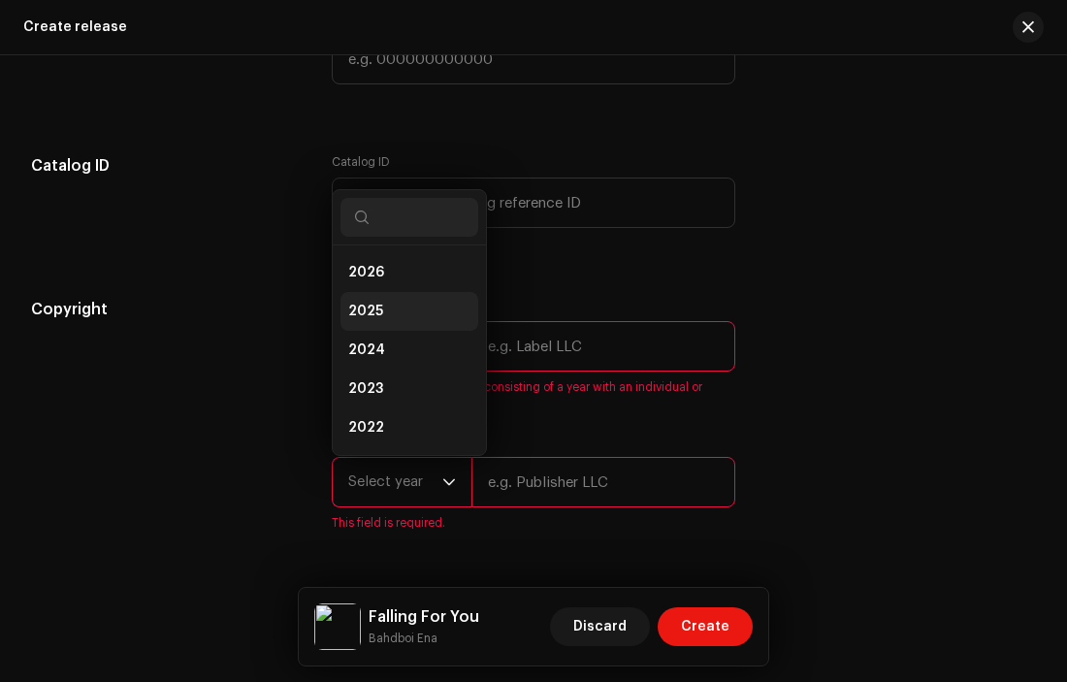
click at [391, 328] on li "2025" at bounding box center [409, 311] width 138 height 39
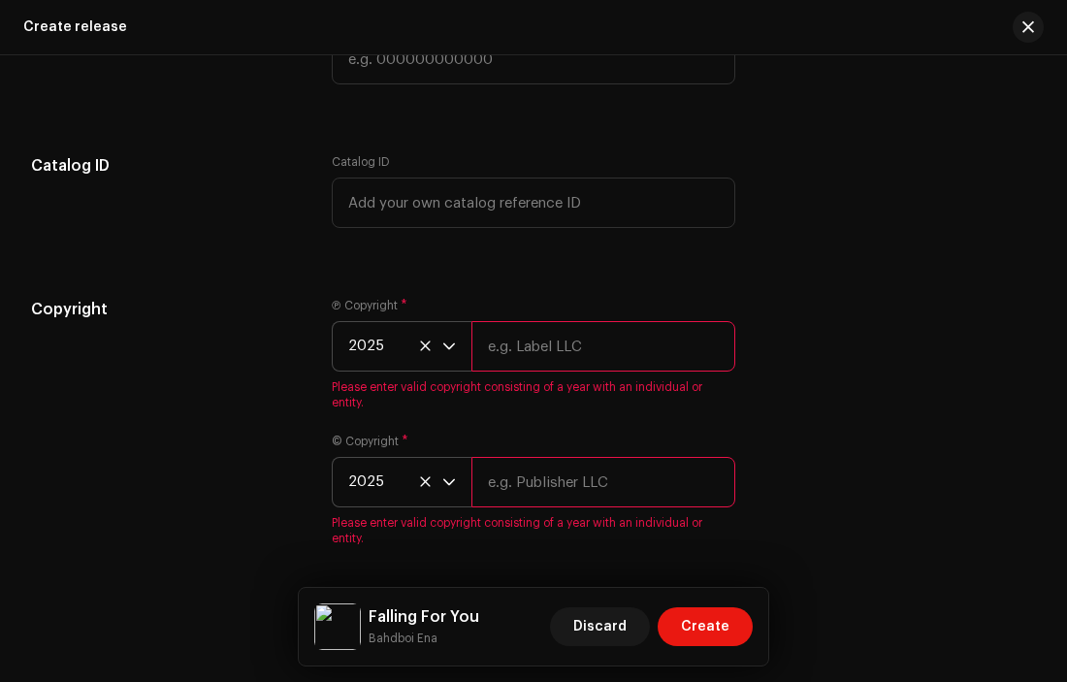
click at [564, 364] on input "text" at bounding box center [603, 346] width 265 height 50
type input "Bahdboi Ena"
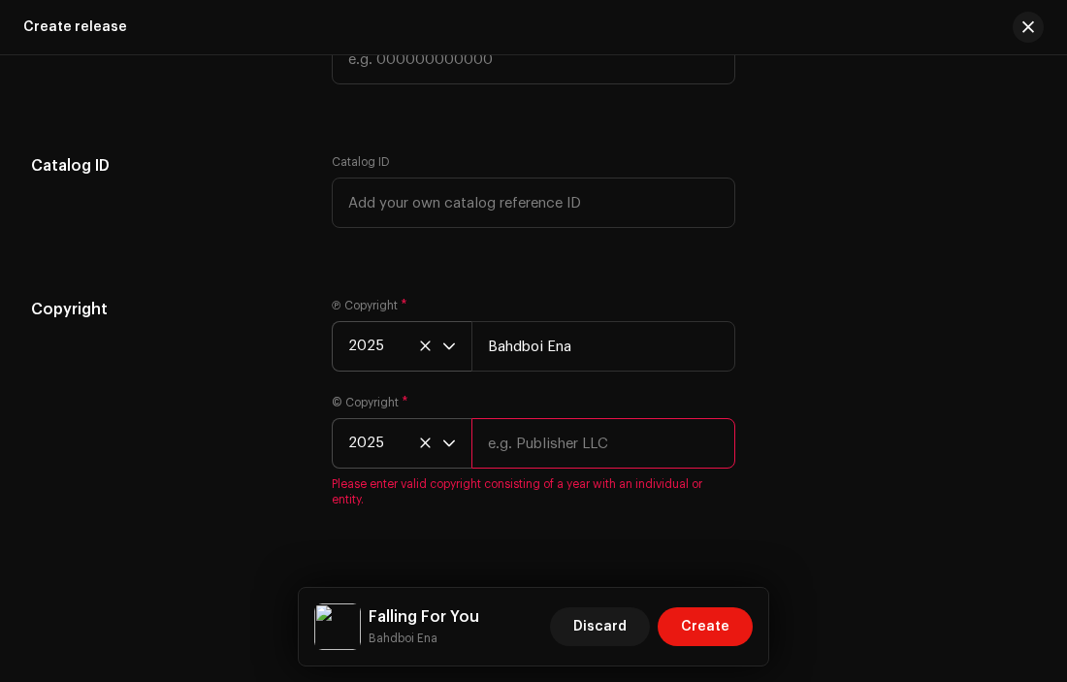
click at [560, 468] on input "text" at bounding box center [603, 443] width 265 height 50
type input "Bahdboi Ena"
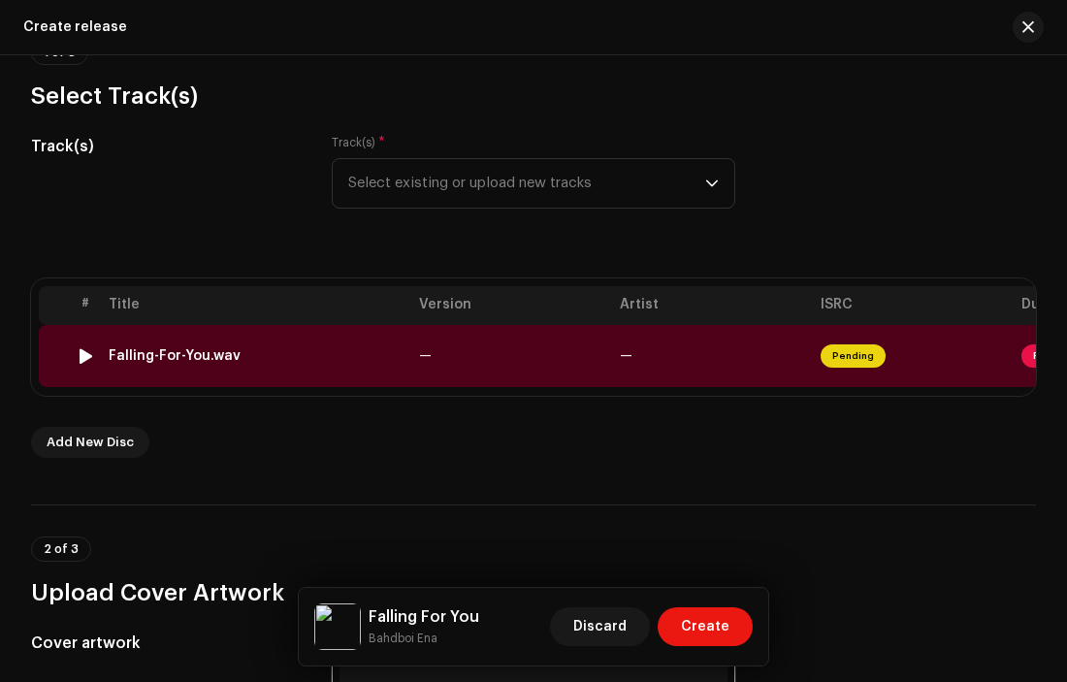
scroll to position [0, 194]
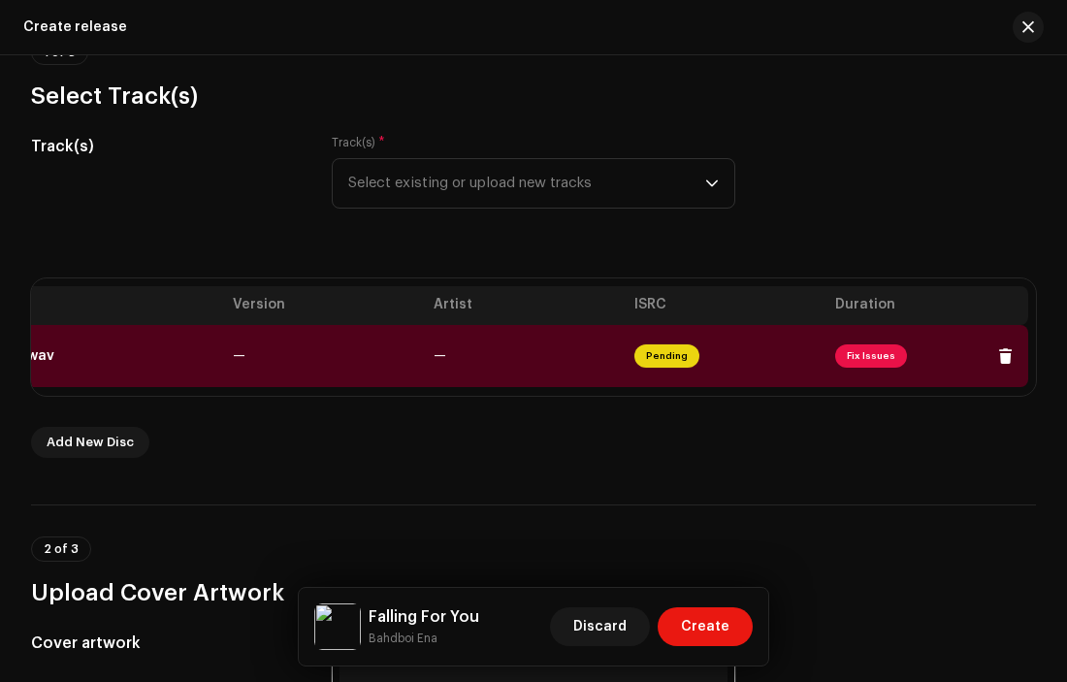
click at [868, 354] on span "Fix Issues" at bounding box center [871, 355] width 72 height 23
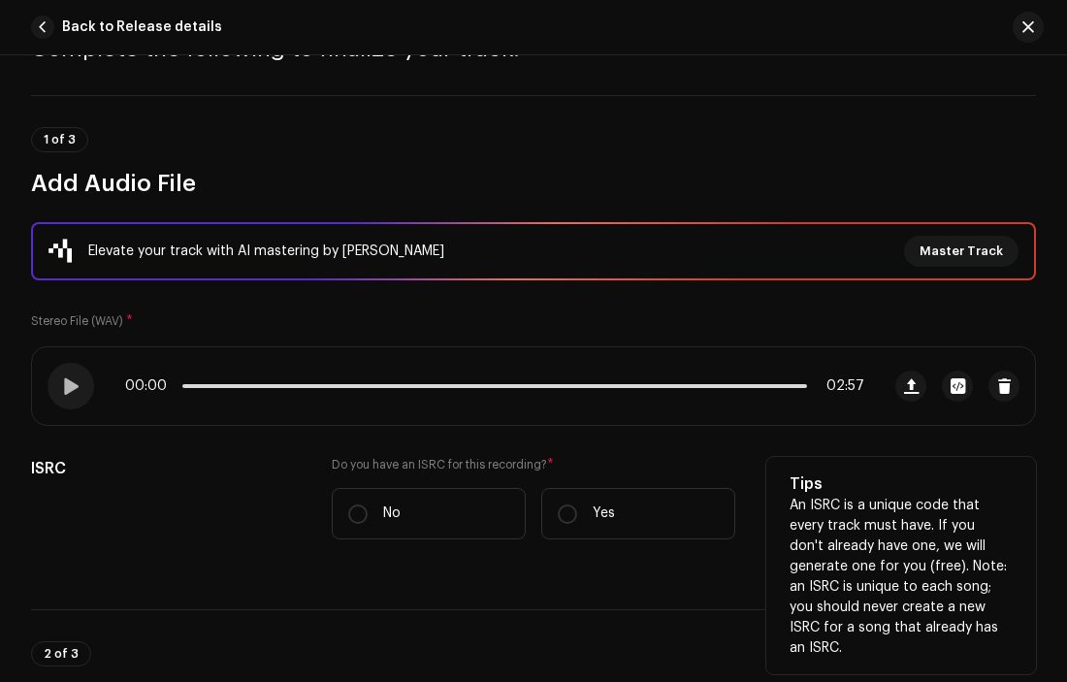
scroll to position [109, 0]
click at [357, 509] on input "No" at bounding box center [357, 512] width 19 height 19
radio input "true"
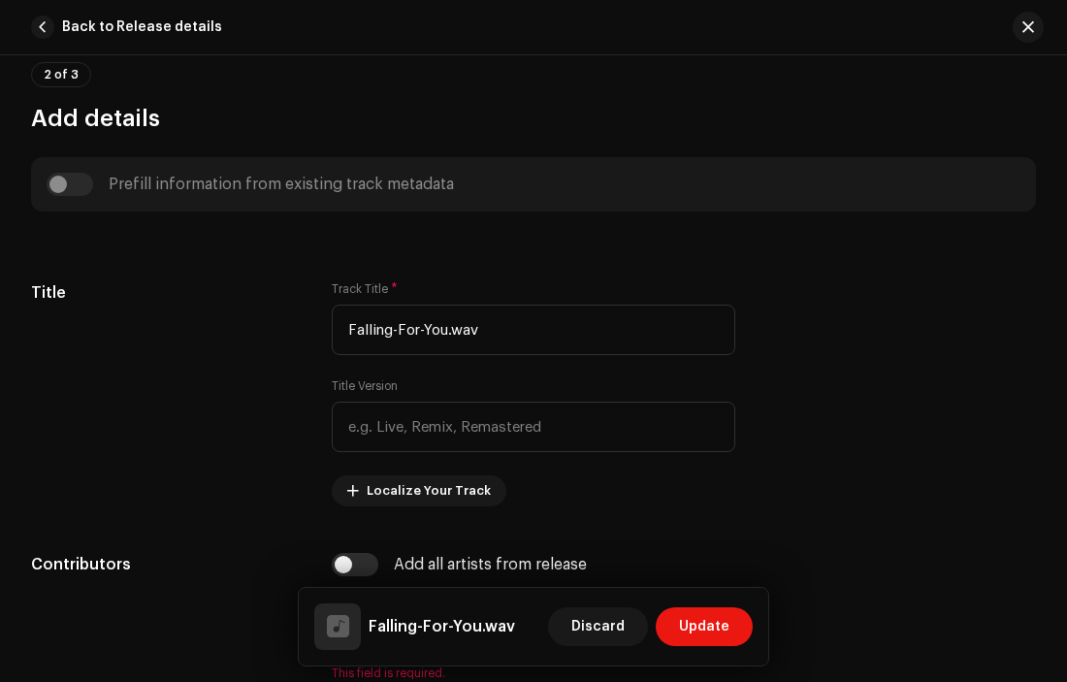
scroll to position [745, 0]
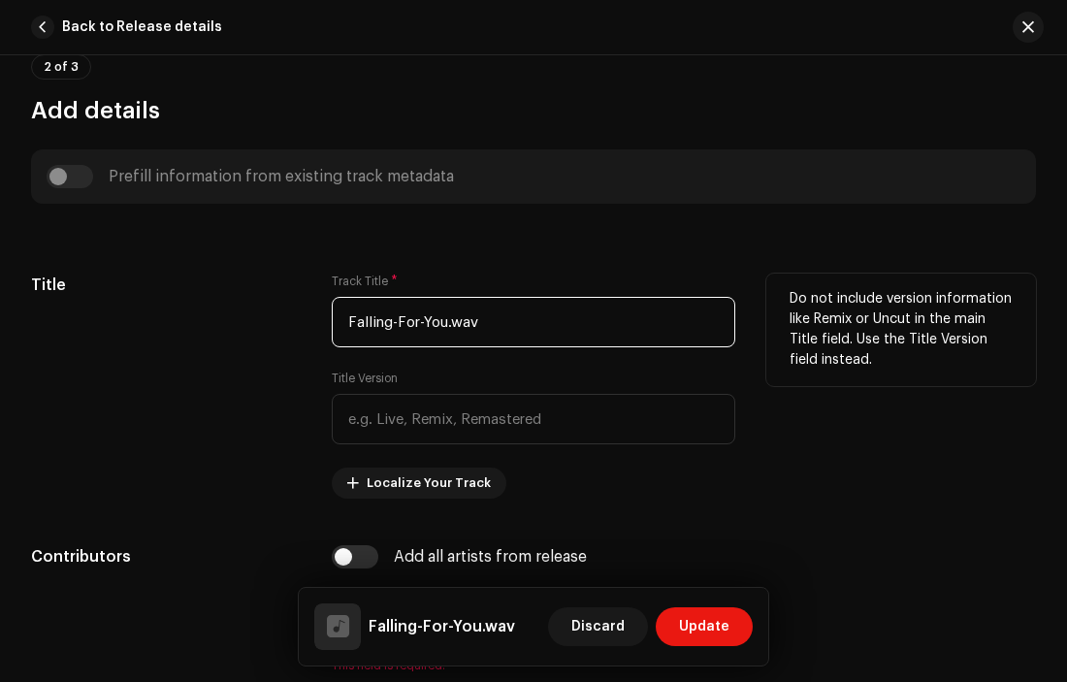
click at [493, 324] on input "Falling-For-You.wav" at bounding box center [534, 322] width 404 height 50
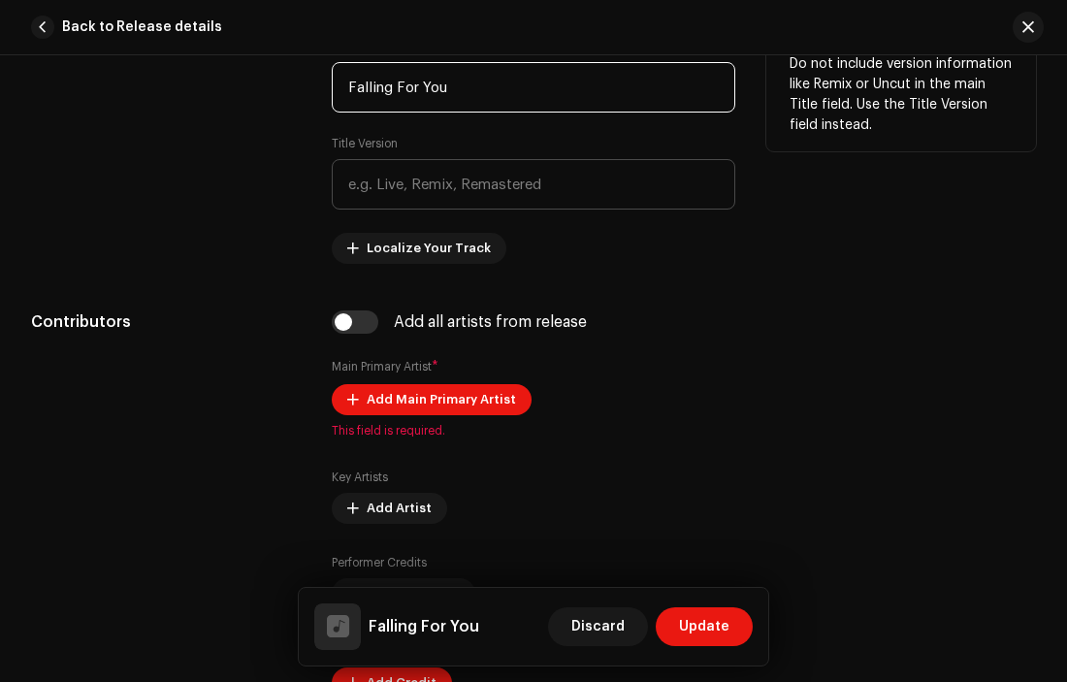
scroll to position [997, 0]
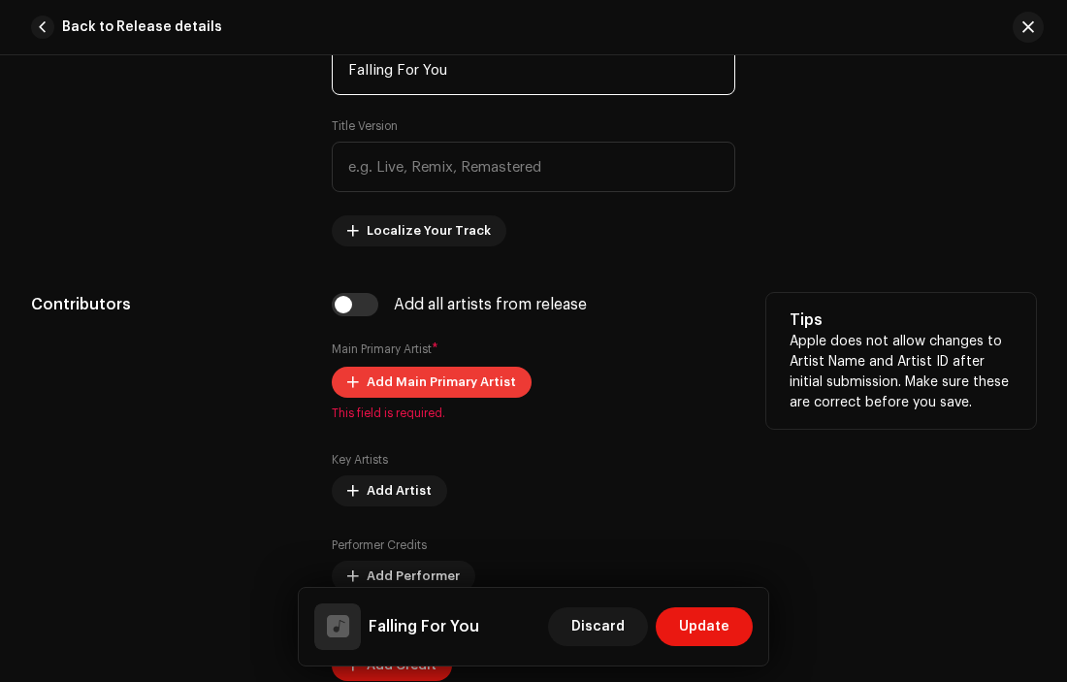
type input "Falling For You"
click at [409, 380] on span "Add Main Primary Artist" at bounding box center [441, 382] width 149 height 39
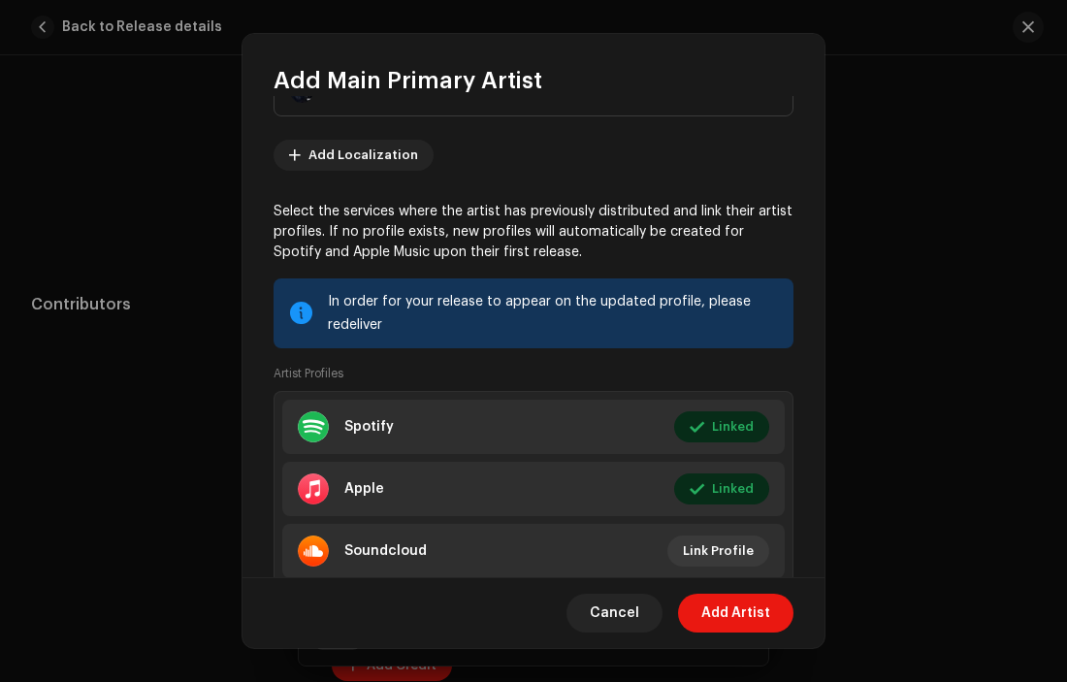
scroll to position [100, 0]
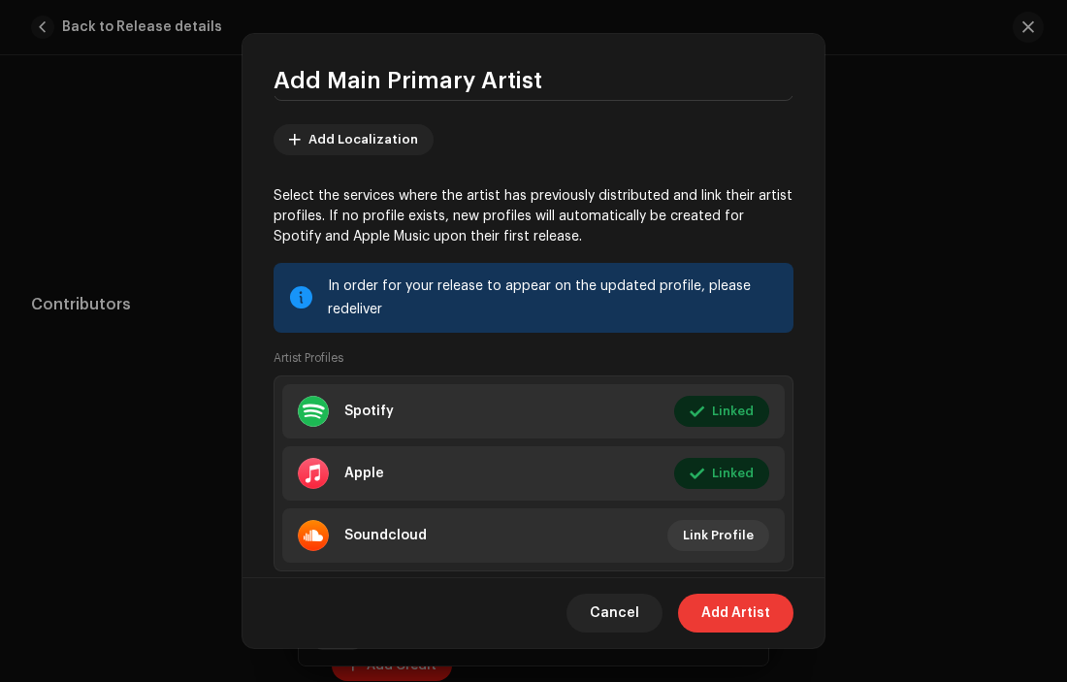
click at [723, 605] on span "Add Artist" at bounding box center [735, 613] width 69 height 39
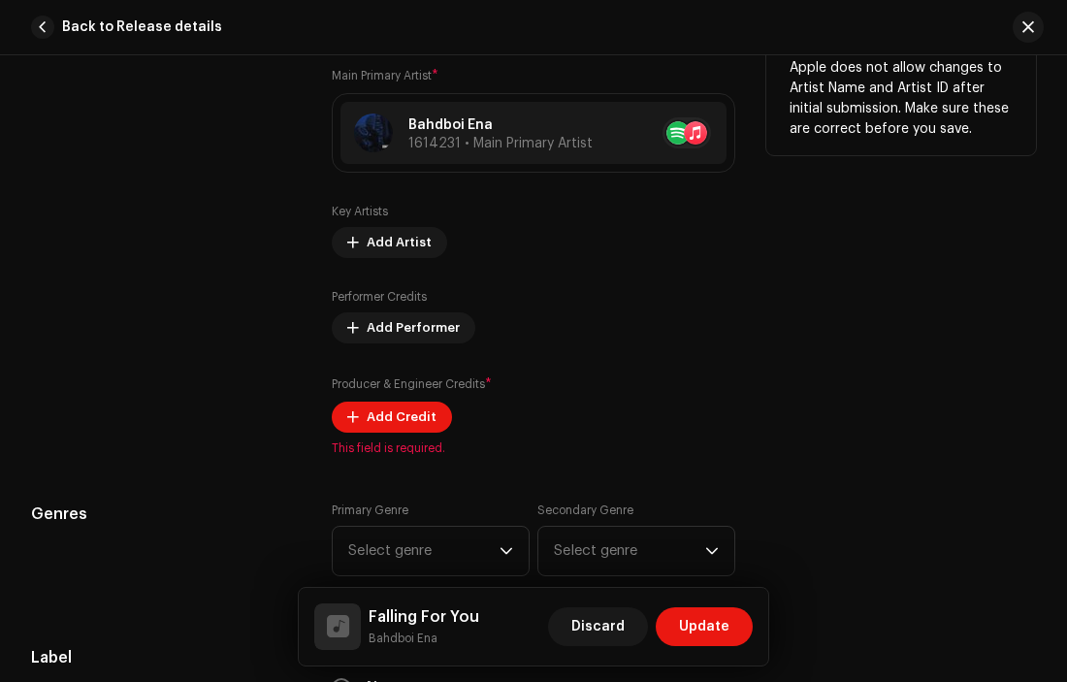
scroll to position [1358, 0]
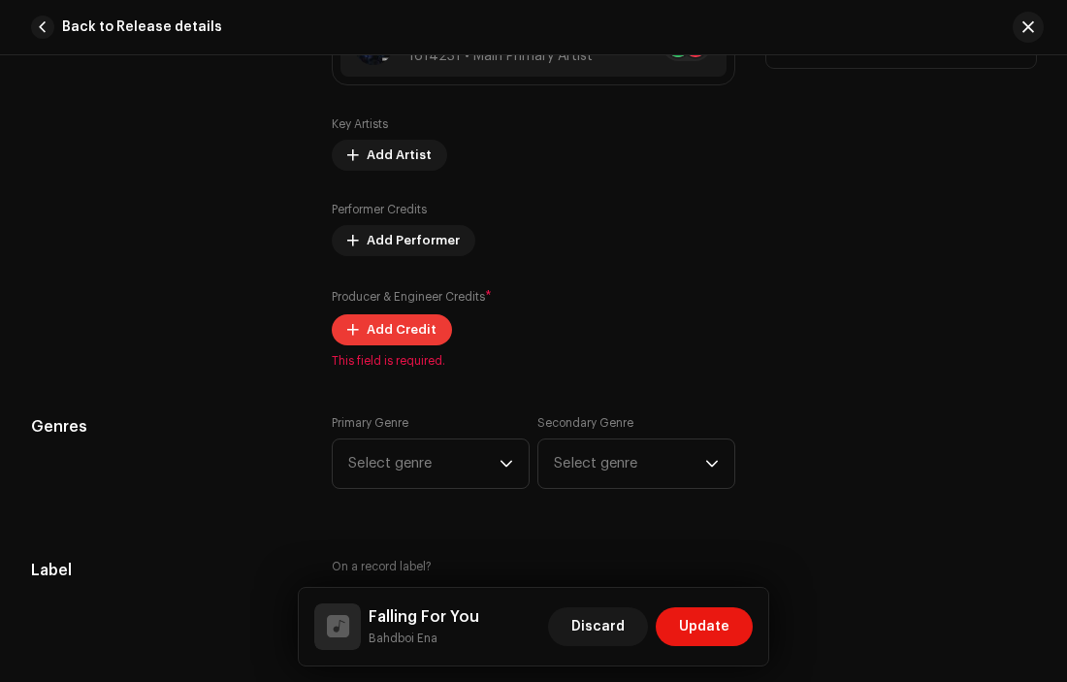
click at [371, 340] on span "Add Credit" at bounding box center [402, 329] width 70 height 39
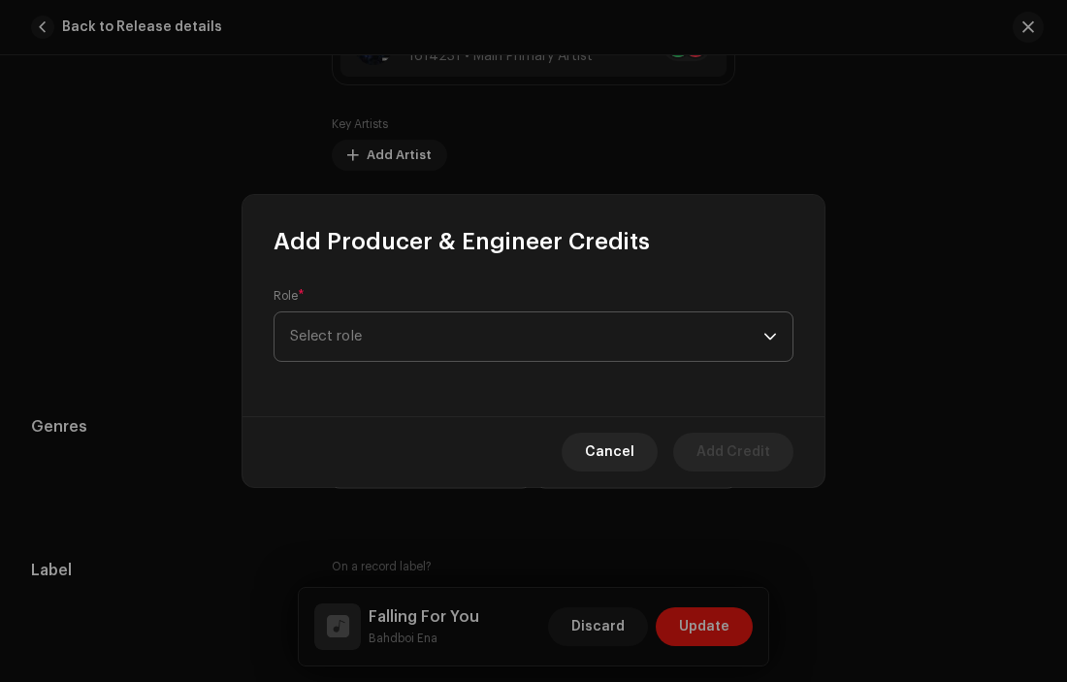
click at [409, 343] on span "Select role" at bounding box center [526, 336] width 473 height 48
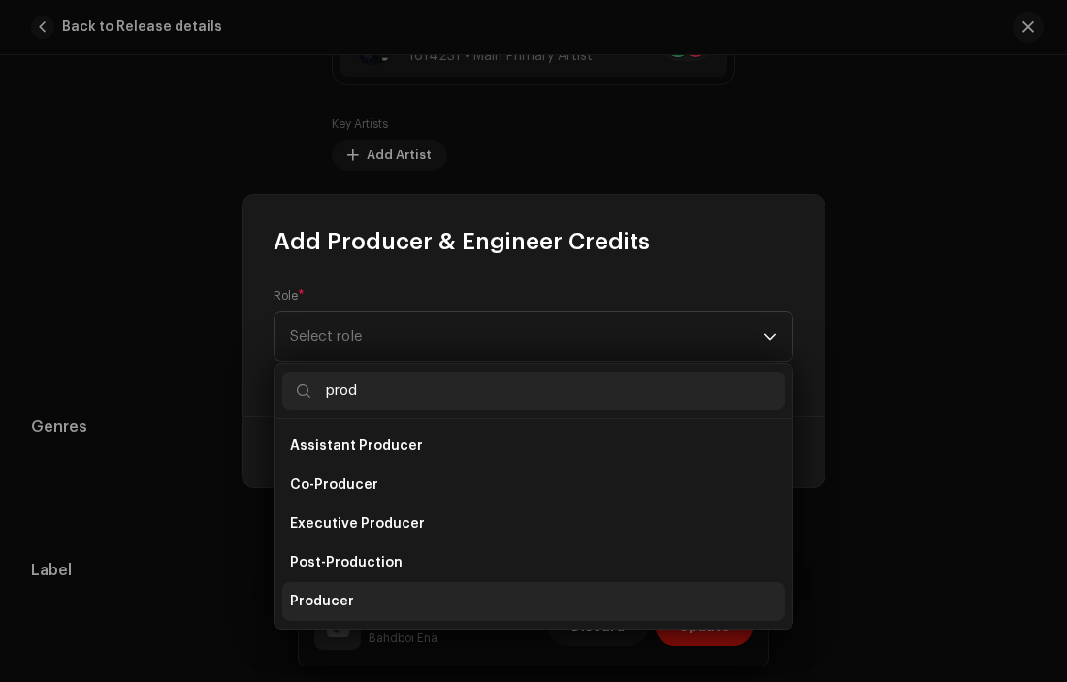
type input "prod"
click at [346, 589] on li "Producer" at bounding box center [533, 601] width 502 height 39
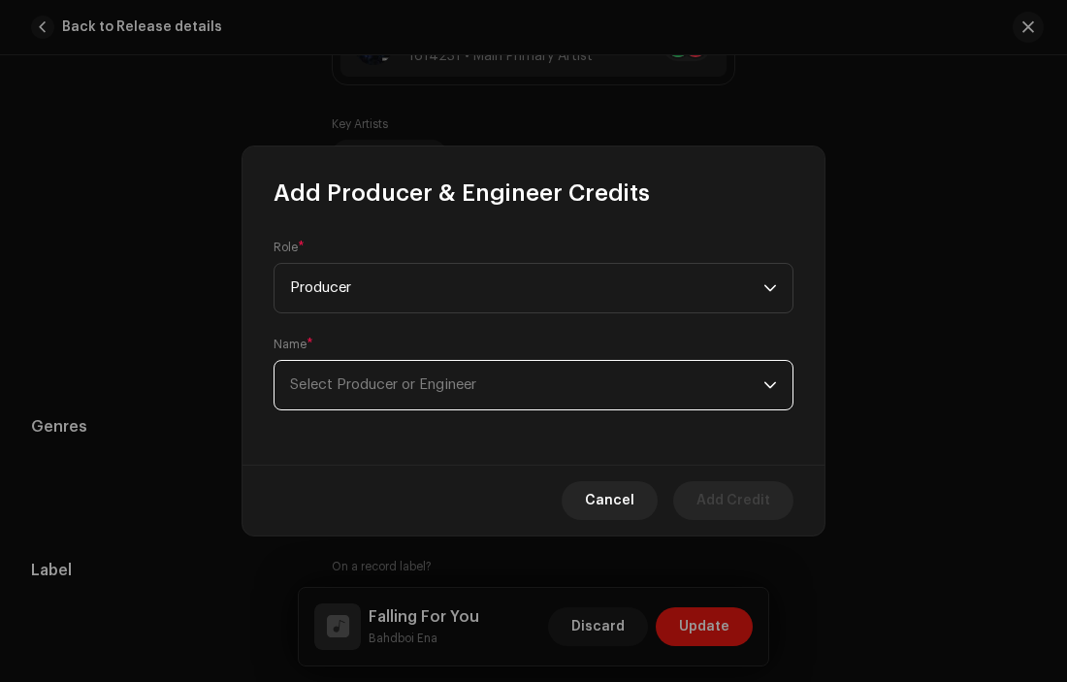
click at [541, 386] on span "Select Producer or Engineer" at bounding box center [526, 385] width 473 height 48
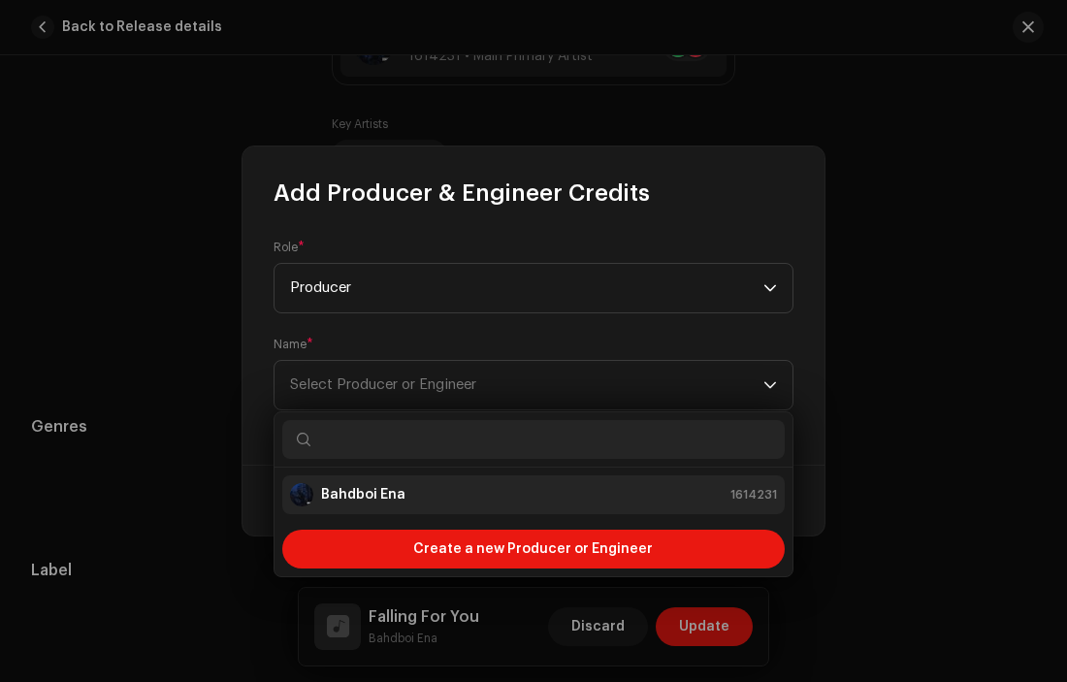
click at [522, 487] on div "Bahdboi Ena 1614231" at bounding box center [533, 494] width 487 height 23
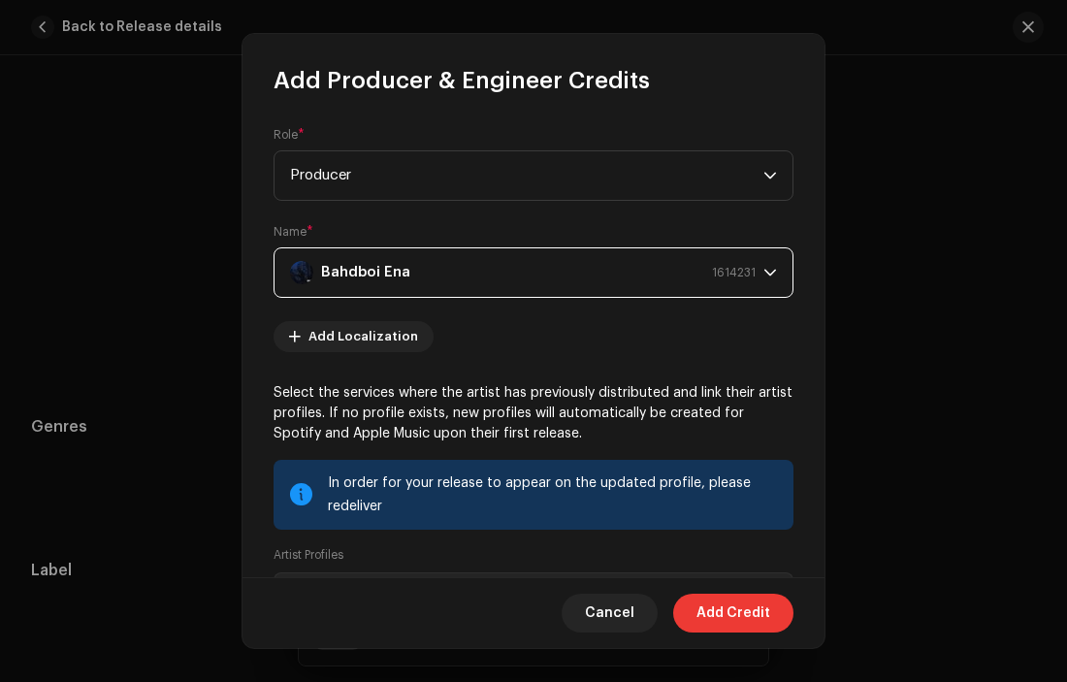
click at [725, 611] on span "Add Credit" at bounding box center [733, 613] width 74 height 39
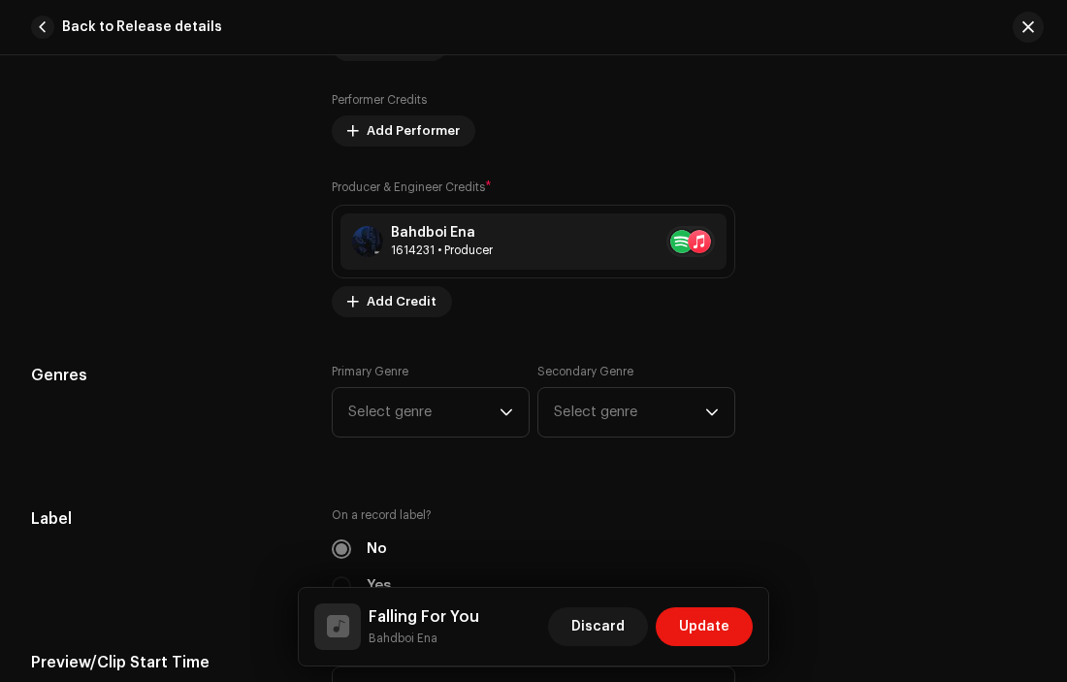
scroll to position [1491, 0]
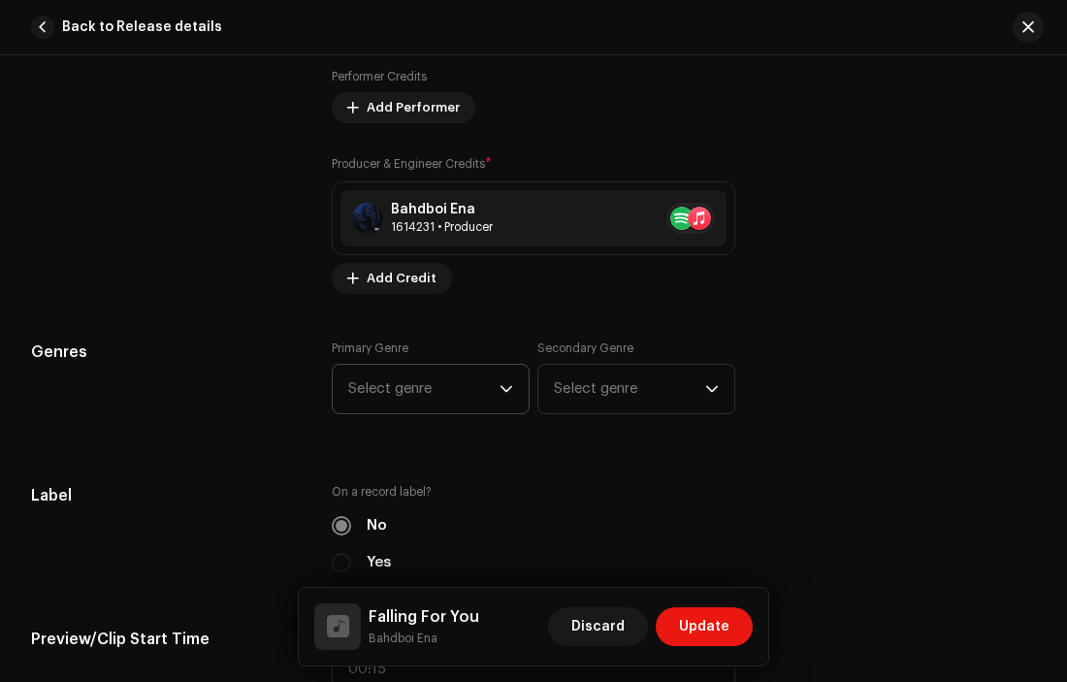
click at [450, 402] on span "Select genre" at bounding box center [423, 389] width 151 height 48
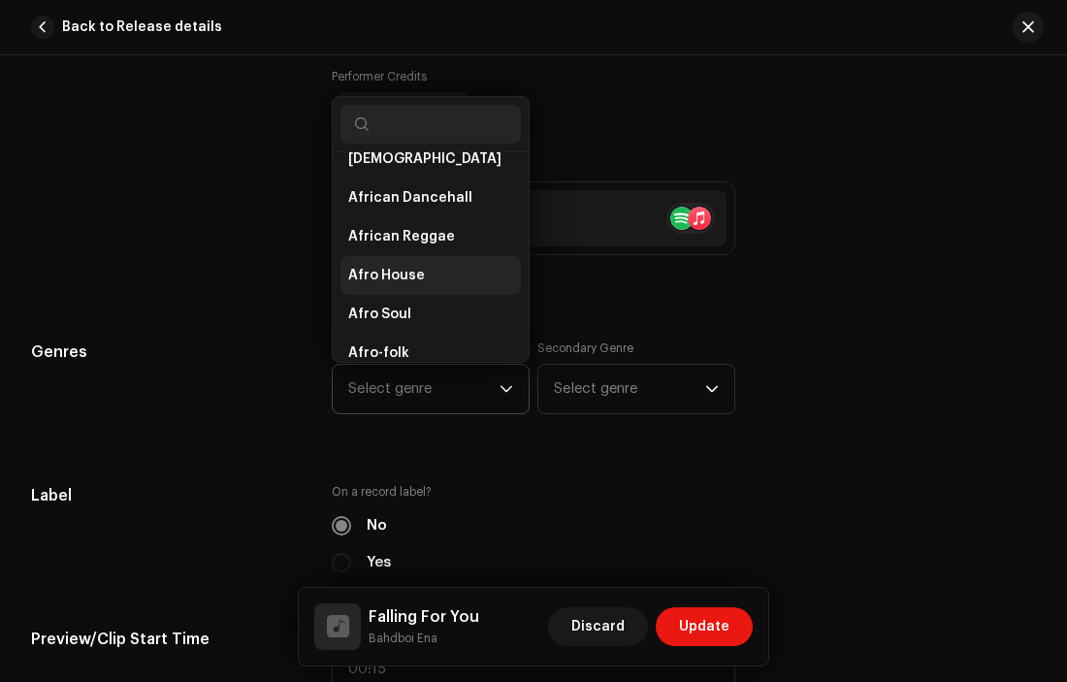
scroll to position [64, 0]
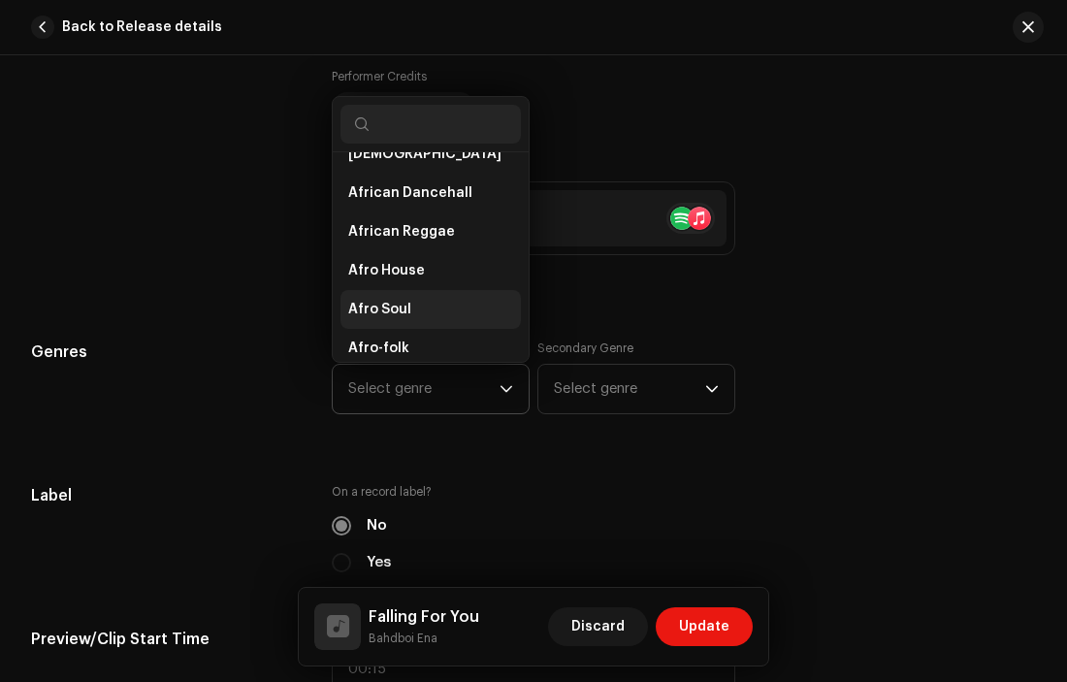
click at [375, 312] on span "Afro Soul" at bounding box center [379, 309] width 63 height 19
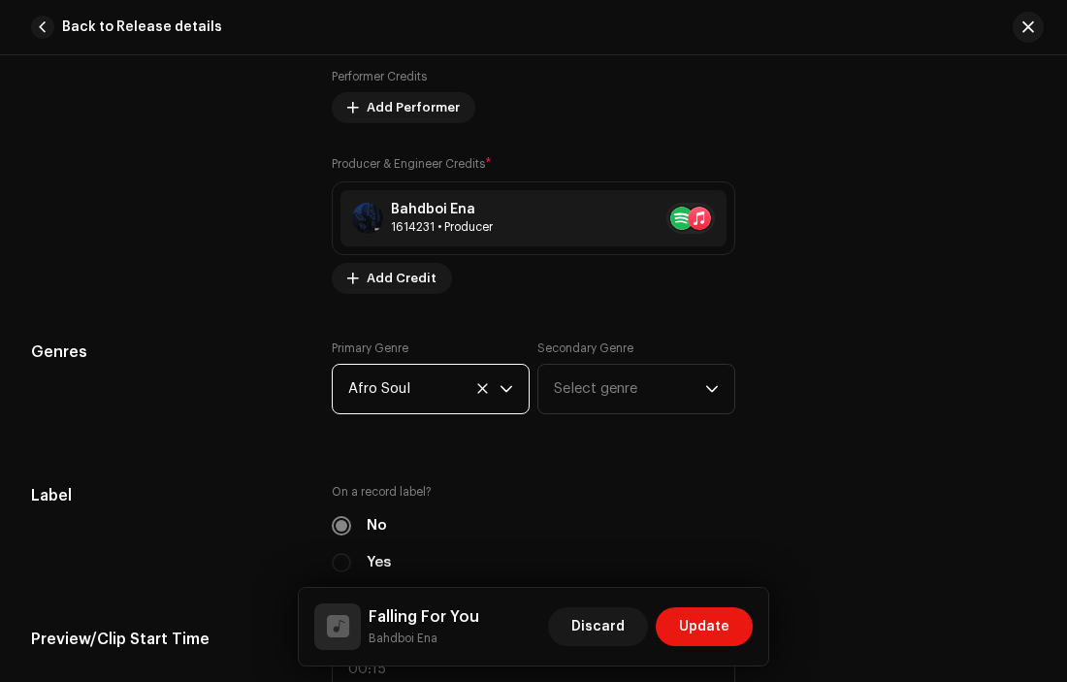
scroll to position [1701, 0]
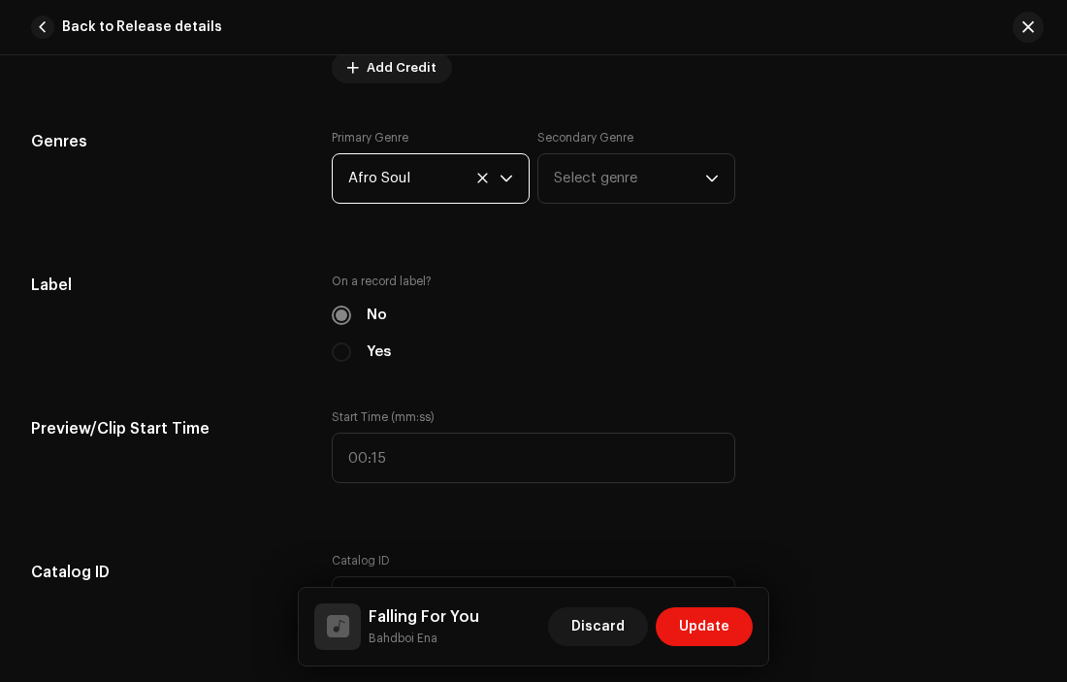
click at [411, 180] on span "Afro Soul" at bounding box center [423, 178] width 151 height 48
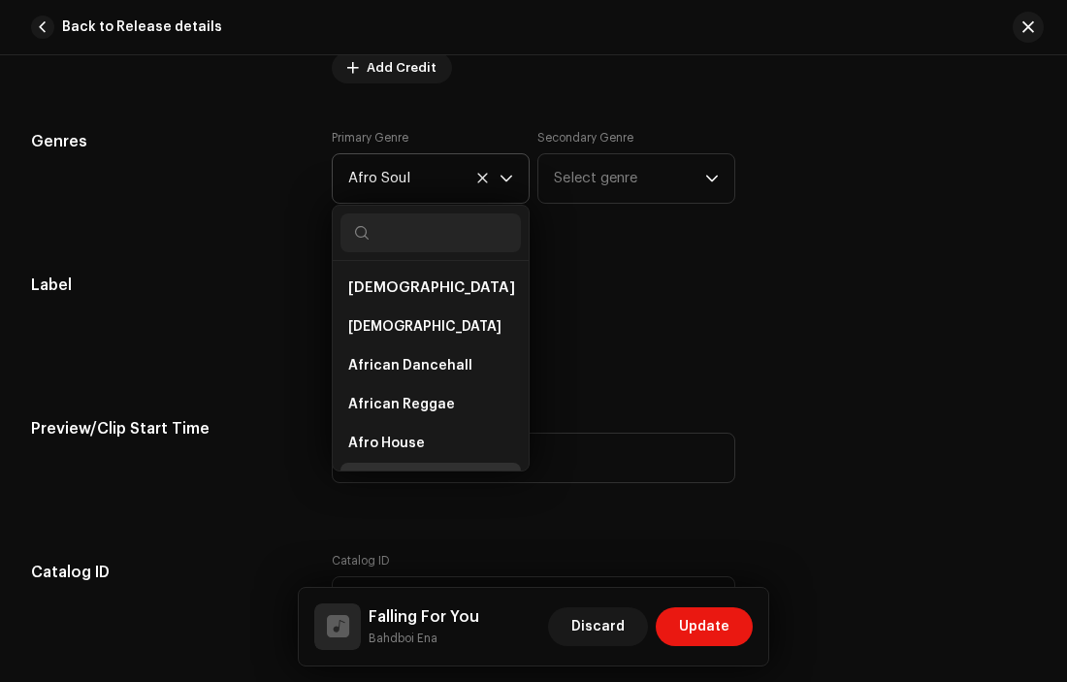
scroll to position [31, 0]
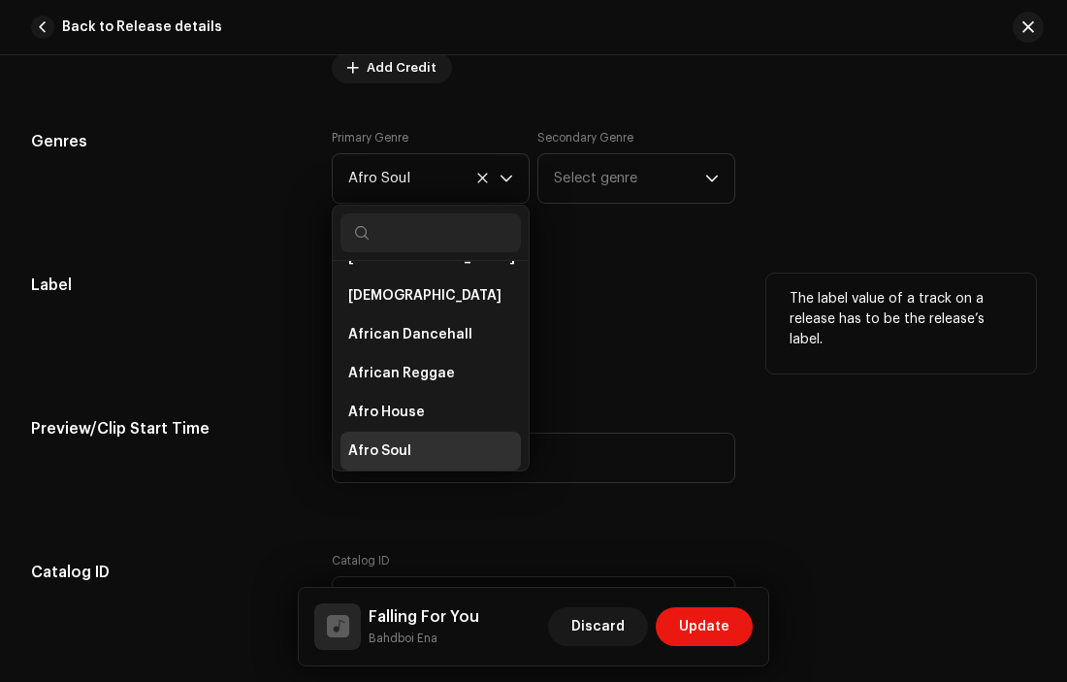
click at [617, 286] on label "On a record label?" at bounding box center [534, 282] width 404 height 16
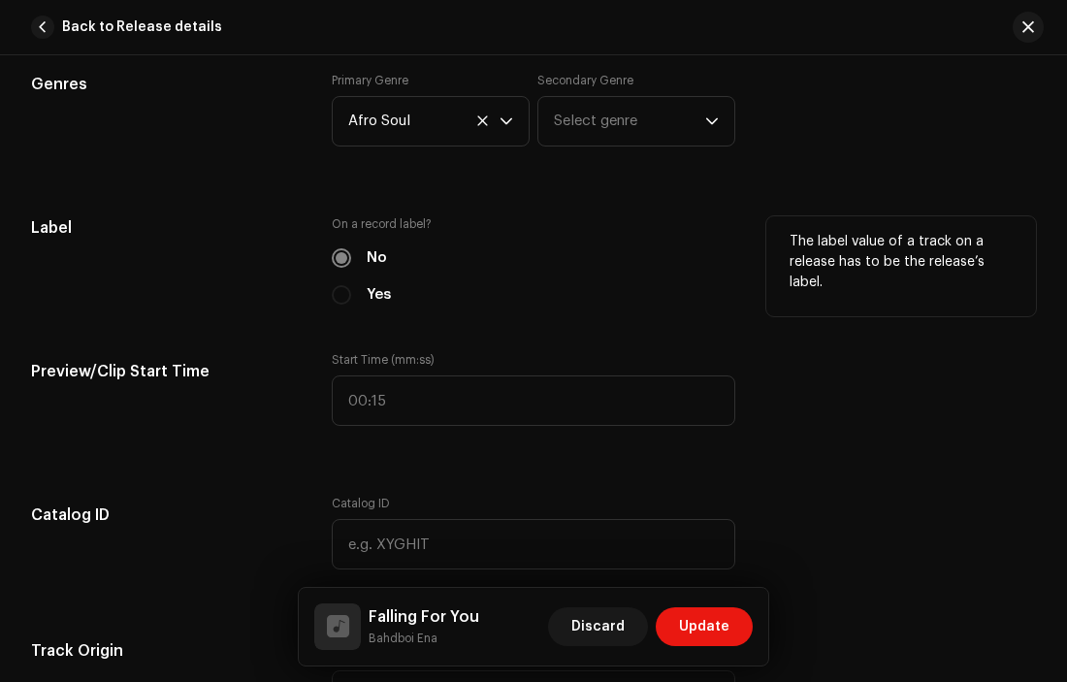
scroll to position [1801, 0]
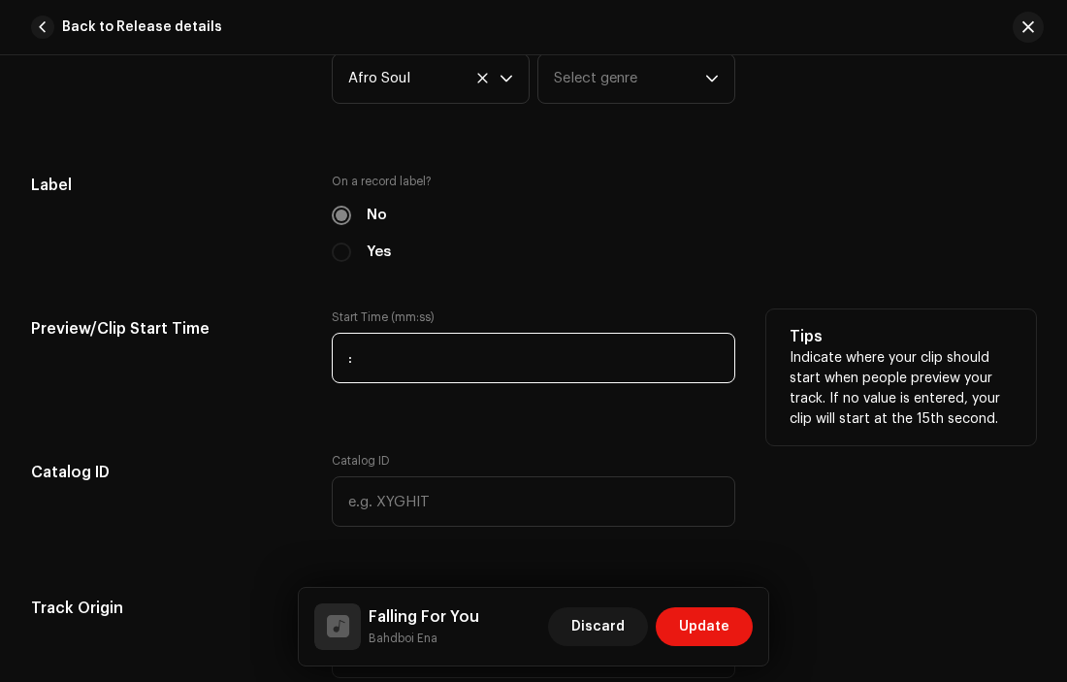
click at [393, 353] on input ":" at bounding box center [534, 358] width 404 height 50
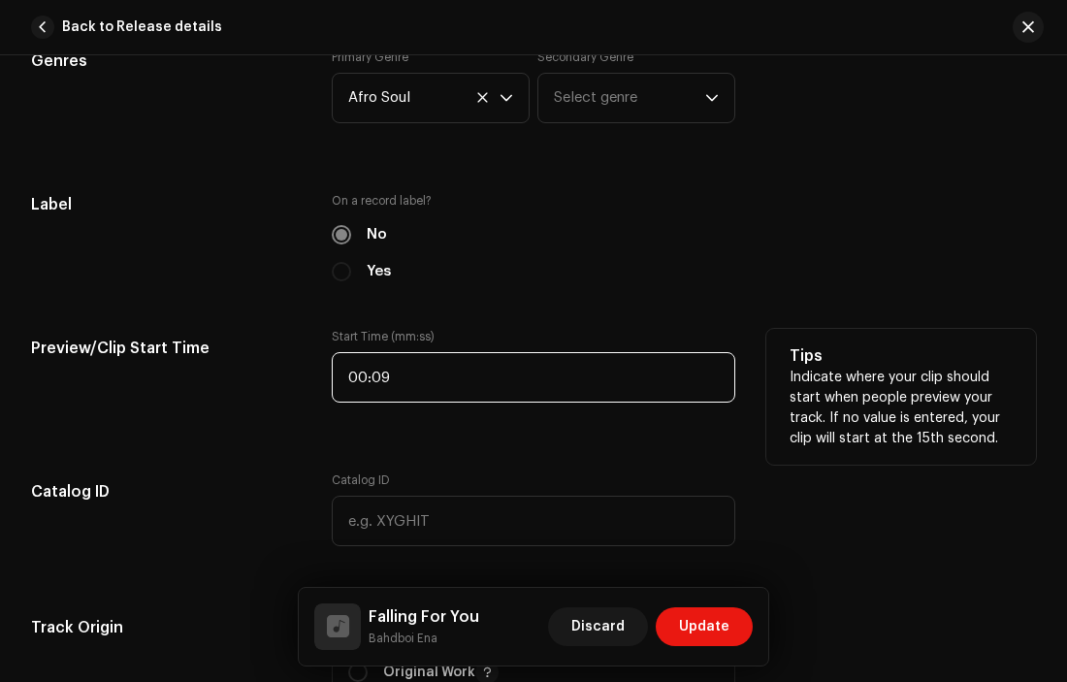
scroll to position [1768, 0]
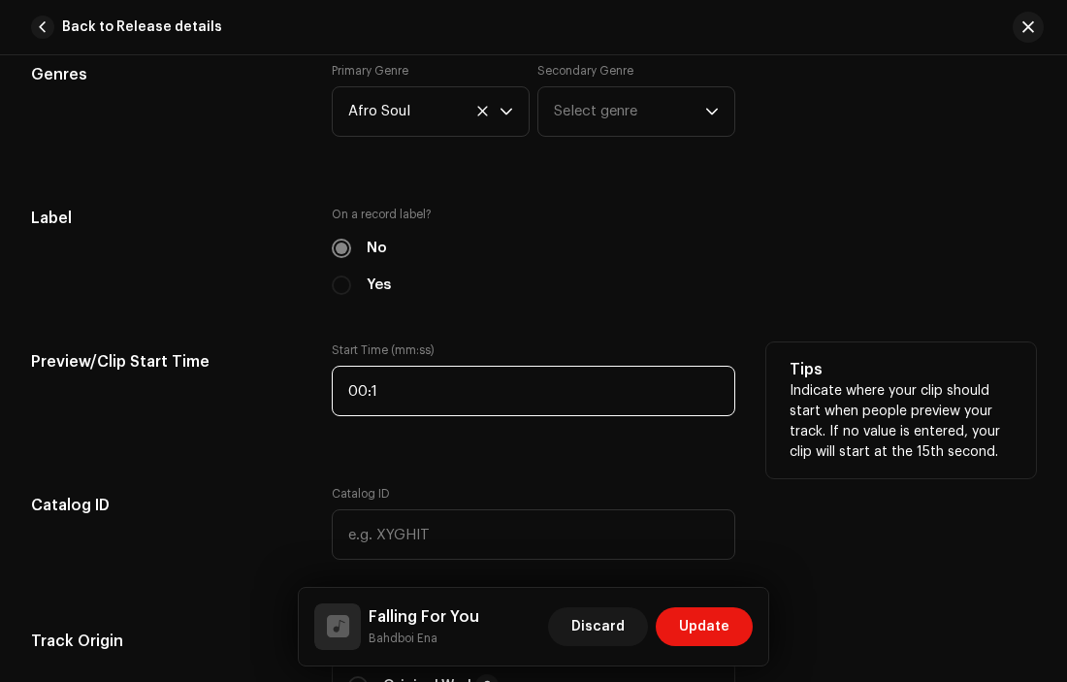
type input "00:10"
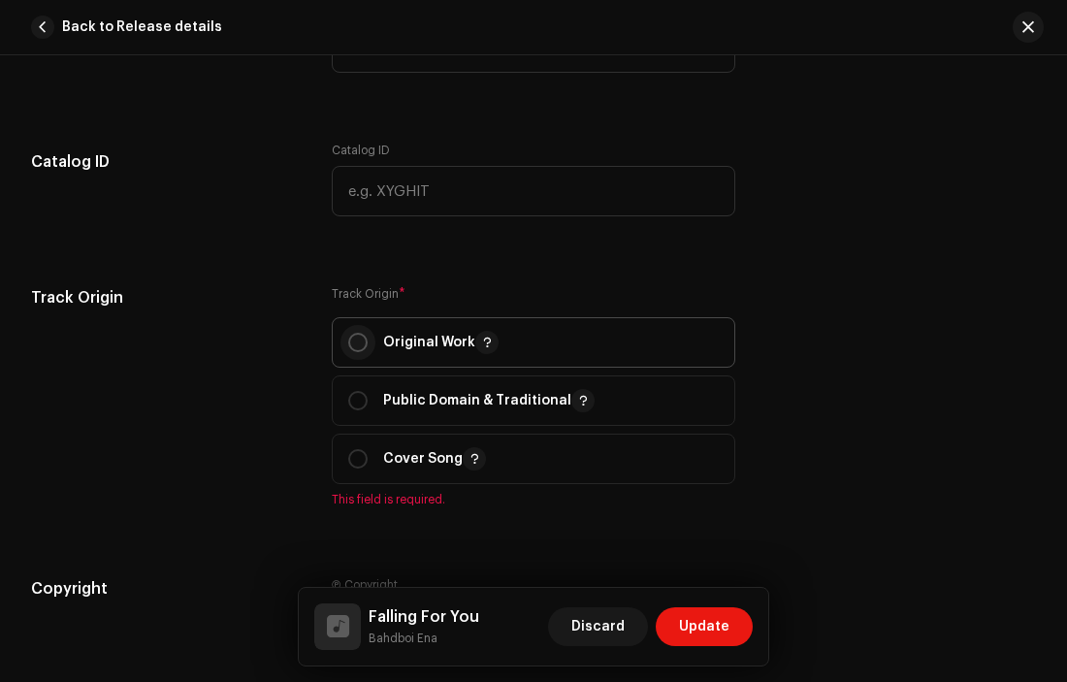
click at [357, 341] on input "radio" at bounding box center [357, 342] width 19 height 19
radio input "true"
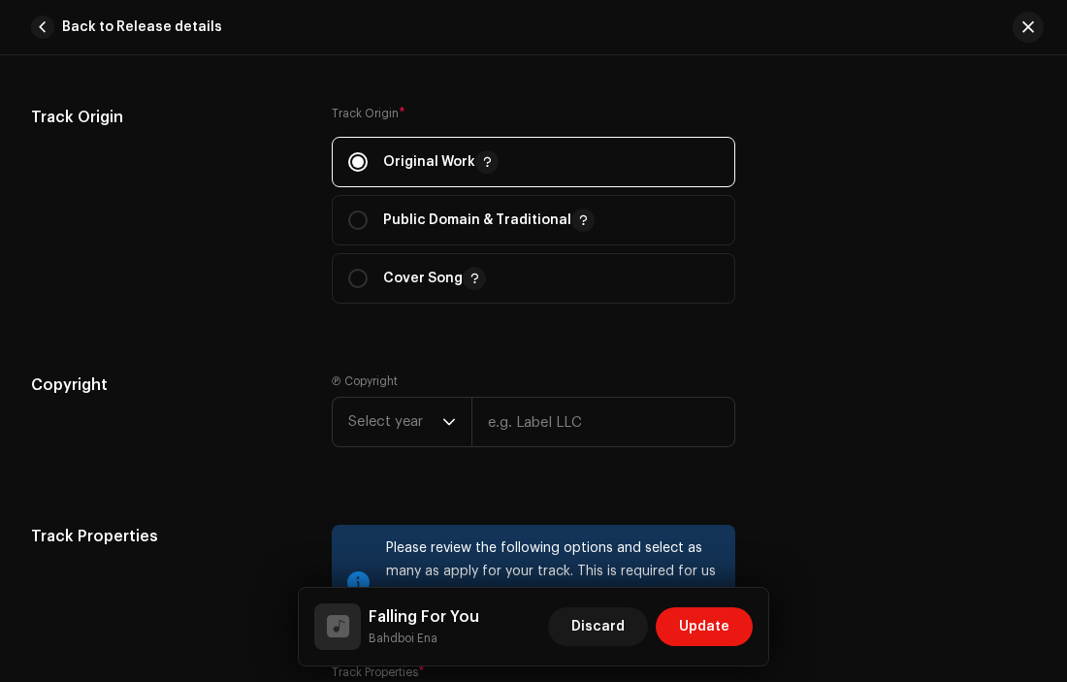
scroll to position [2330, 0]
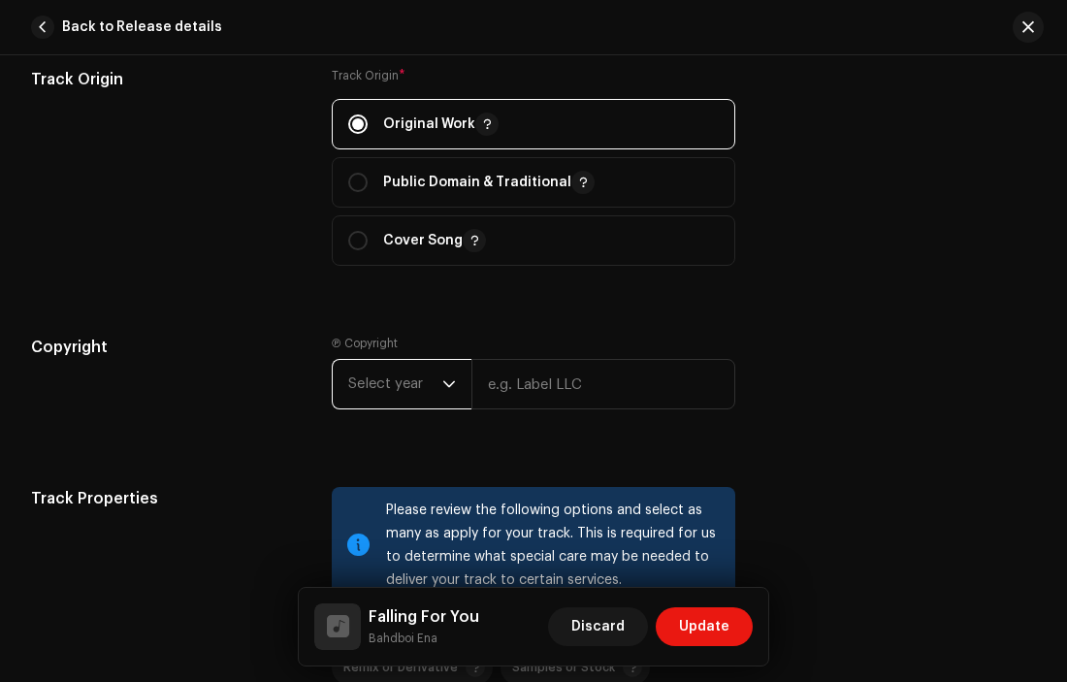
click at [403, 391] on span "Select year" at bounding box center [395, 384] width 94 height 48
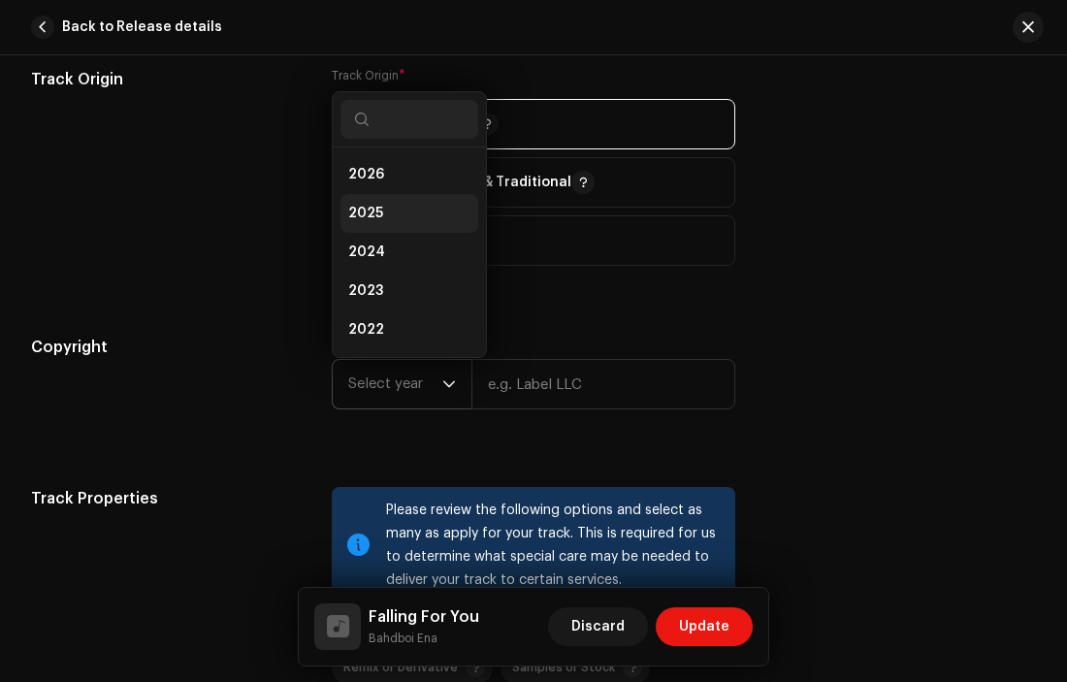
click at [399, 221] on li "2025" at bounding box center [409, 213] width 138 height 39
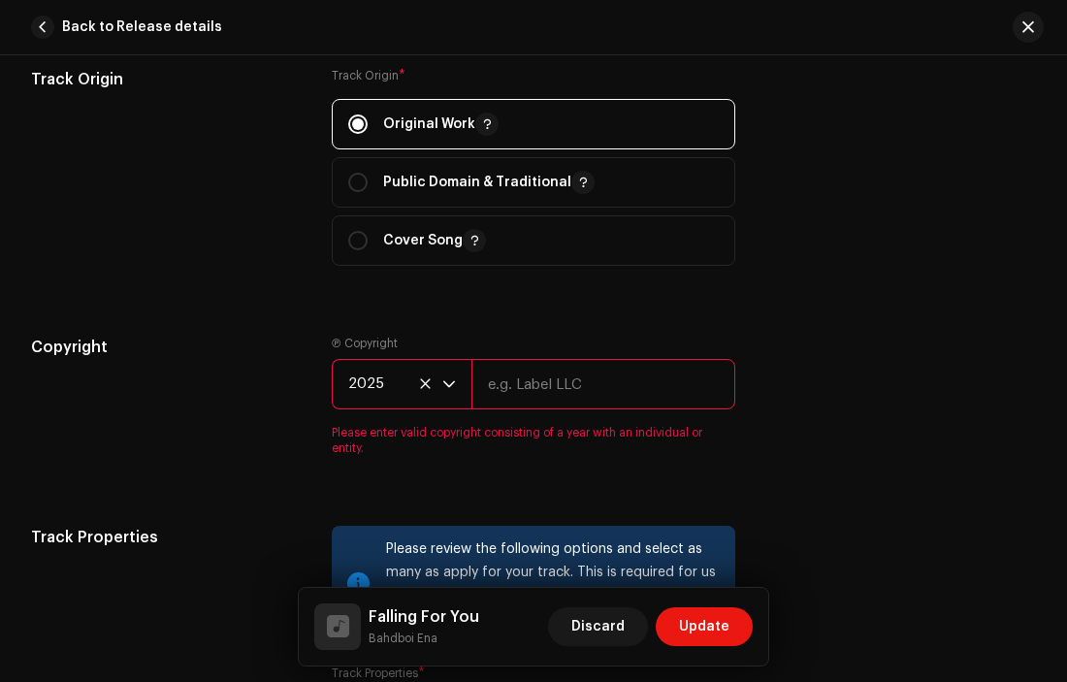
click at [561, 379] on input "text" at bounding box center [603, 384] width 265 height 50
type input "Bahdboi Ena"
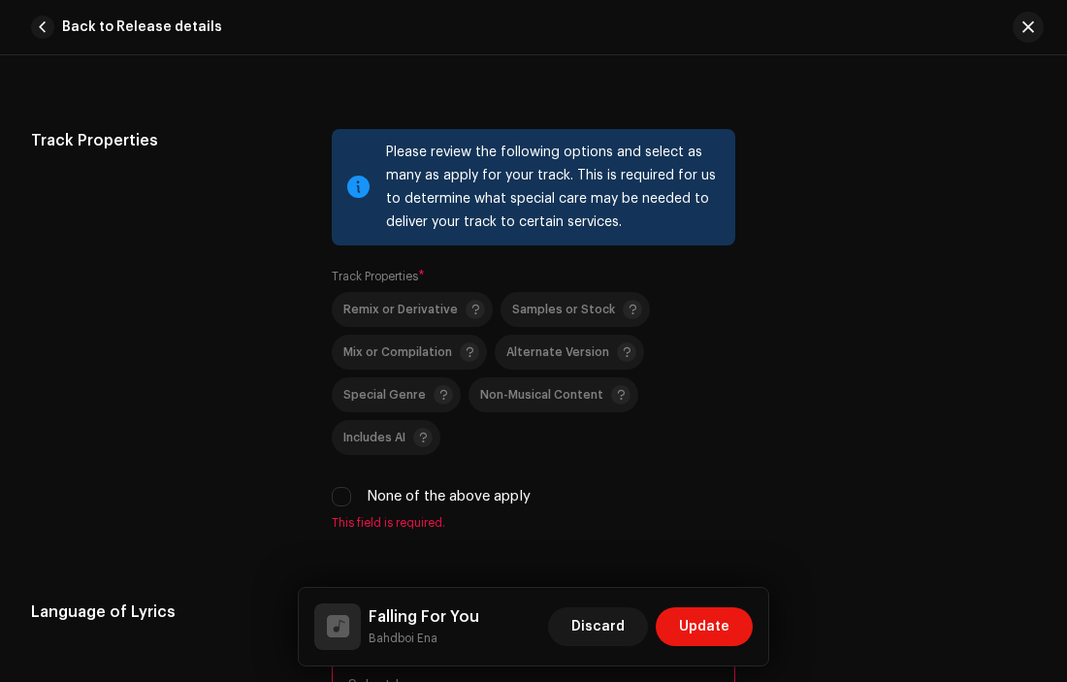
scroll to position [2707, 0]
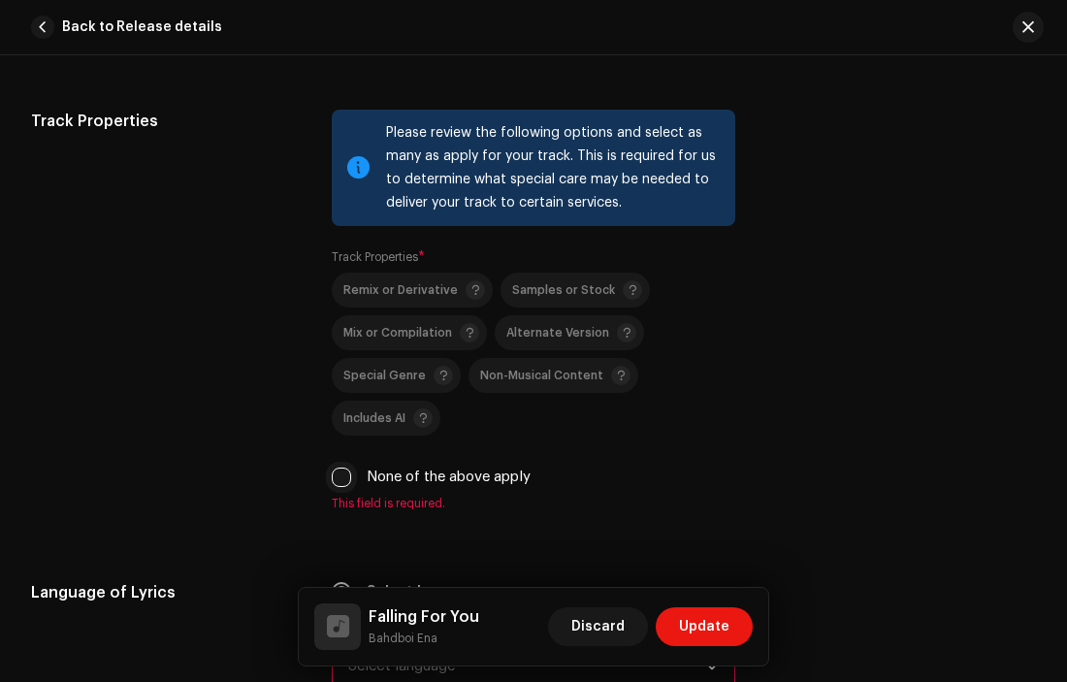
click at [337, 486] on input "None of the above apply" at bounding box center [341, 476] width 19 height 19
checkbox input "true"
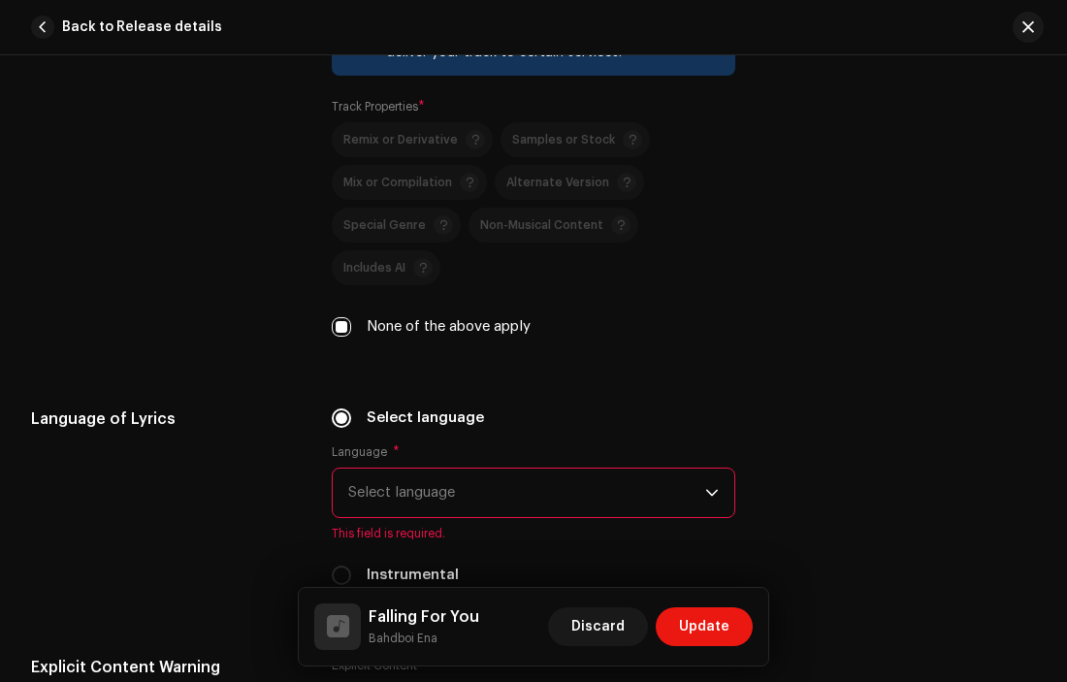
scroll to position [3068, 0]
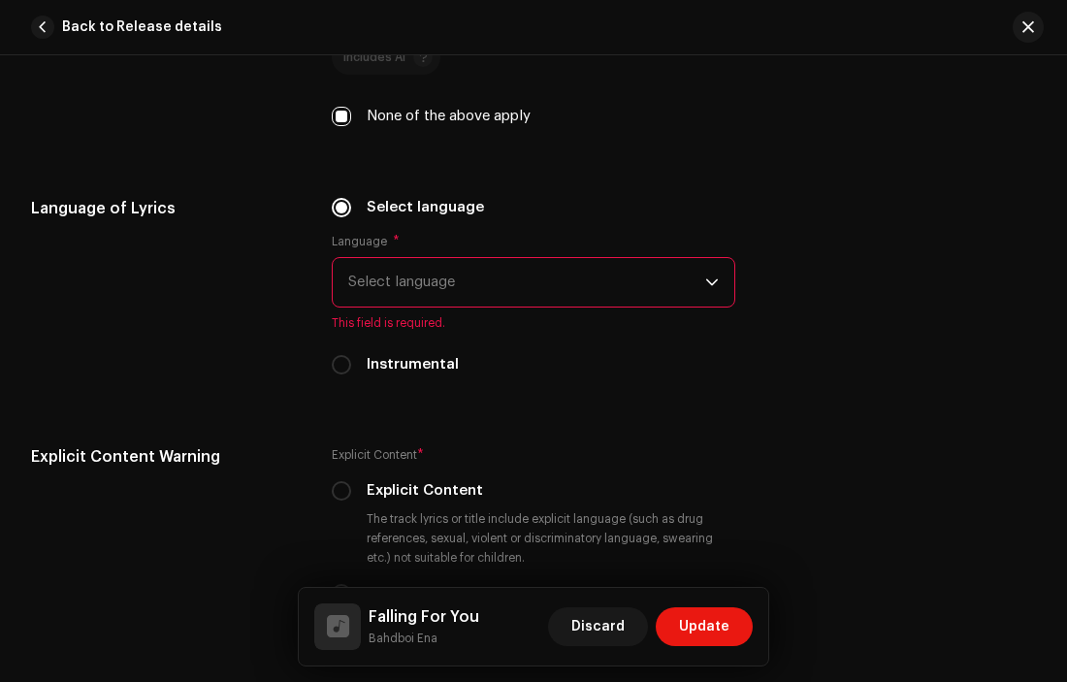
click at [467, 281] on span "Select language" at bounding box center [527, 282] width 358 height 48
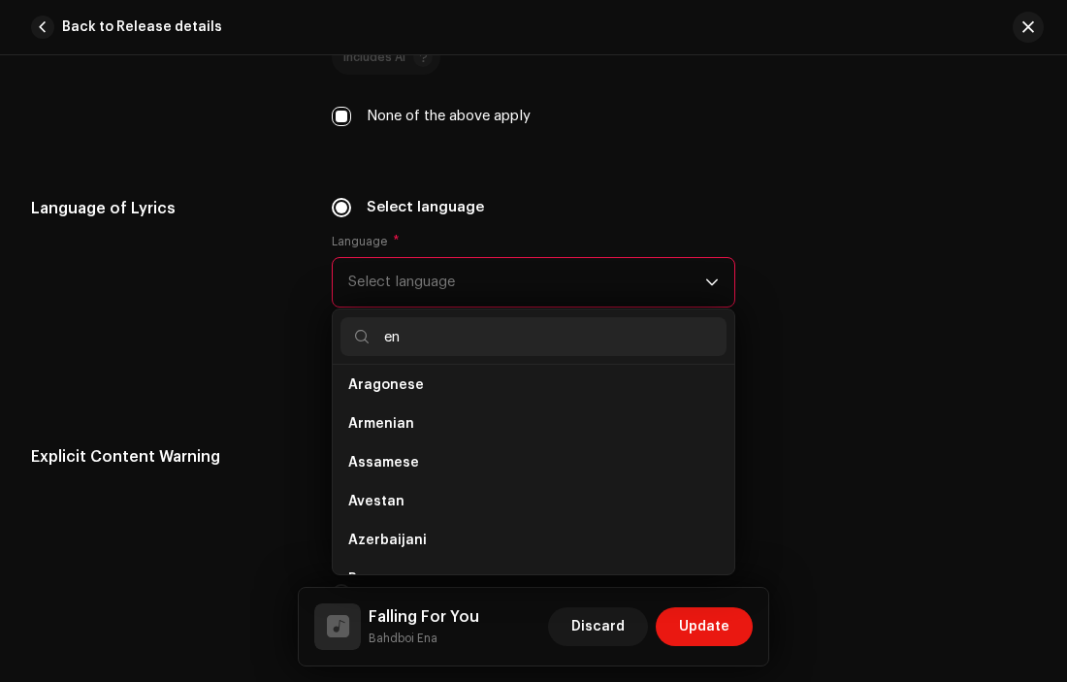
scroll to position [0, 0]
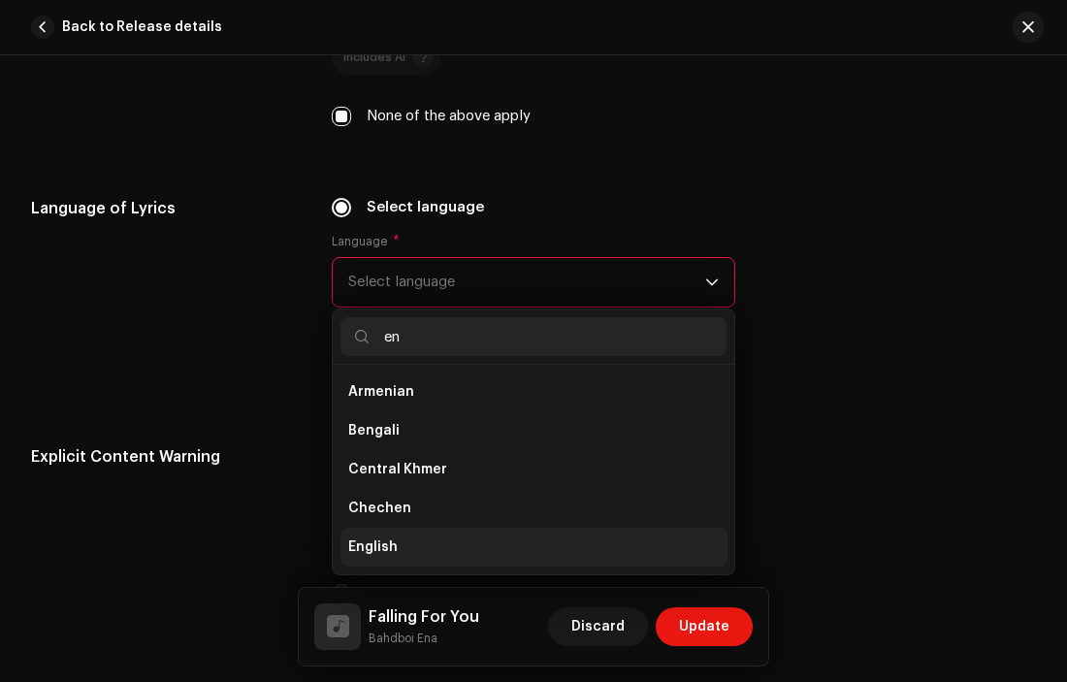
type input "en"
click at [386, 557] on span "English" at bounding box center [372, 546] width 49 height 19
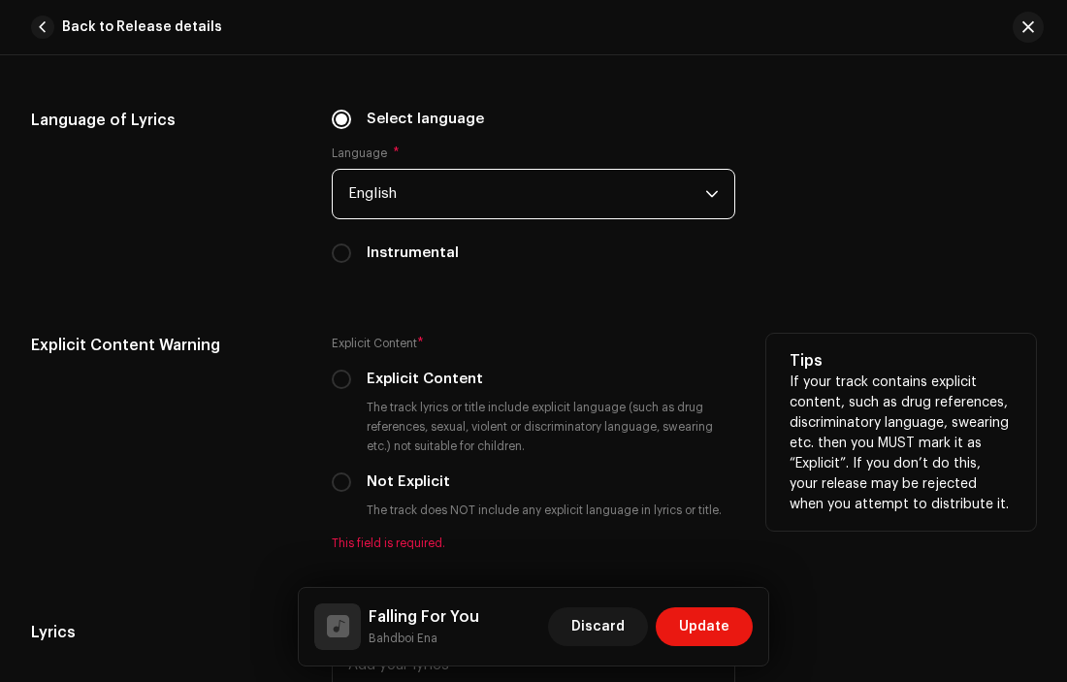
scroll to position [3159, 0]
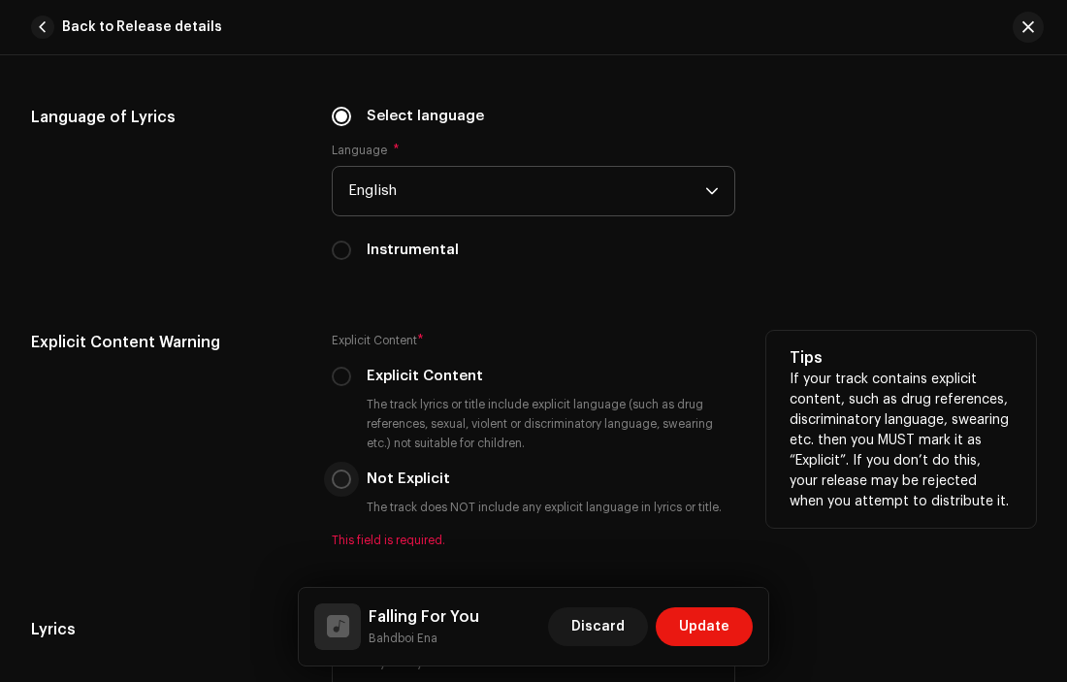
click at [338, 487] on input "Not Explicit" at bounding box center [341, 478] width 19 height 19
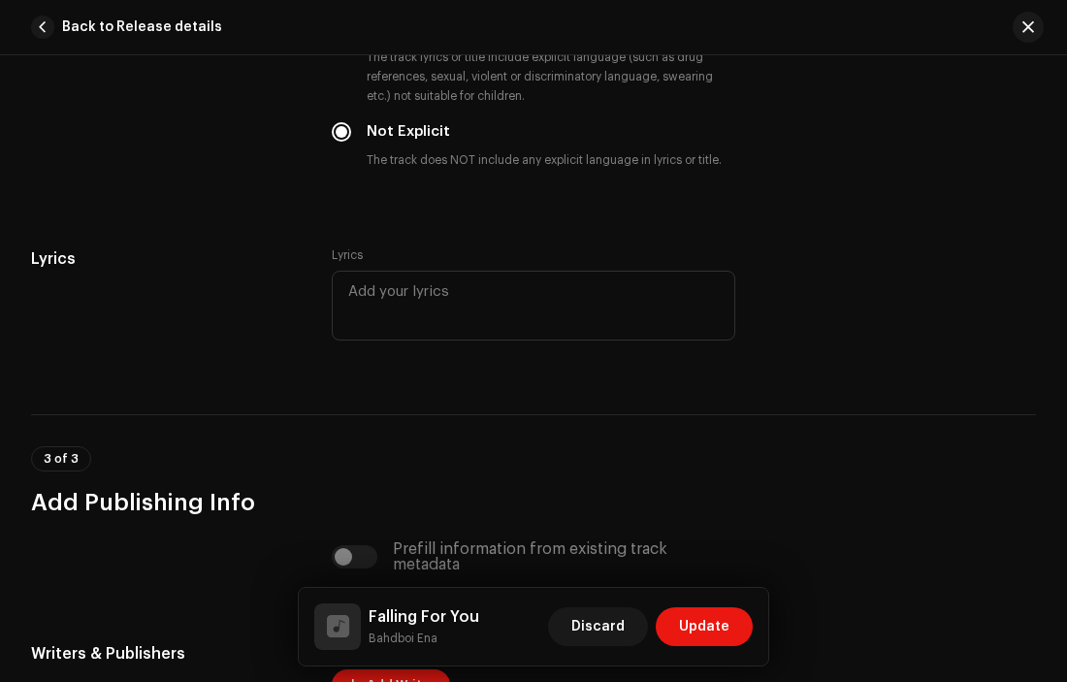
scroll to position [3507, 0]
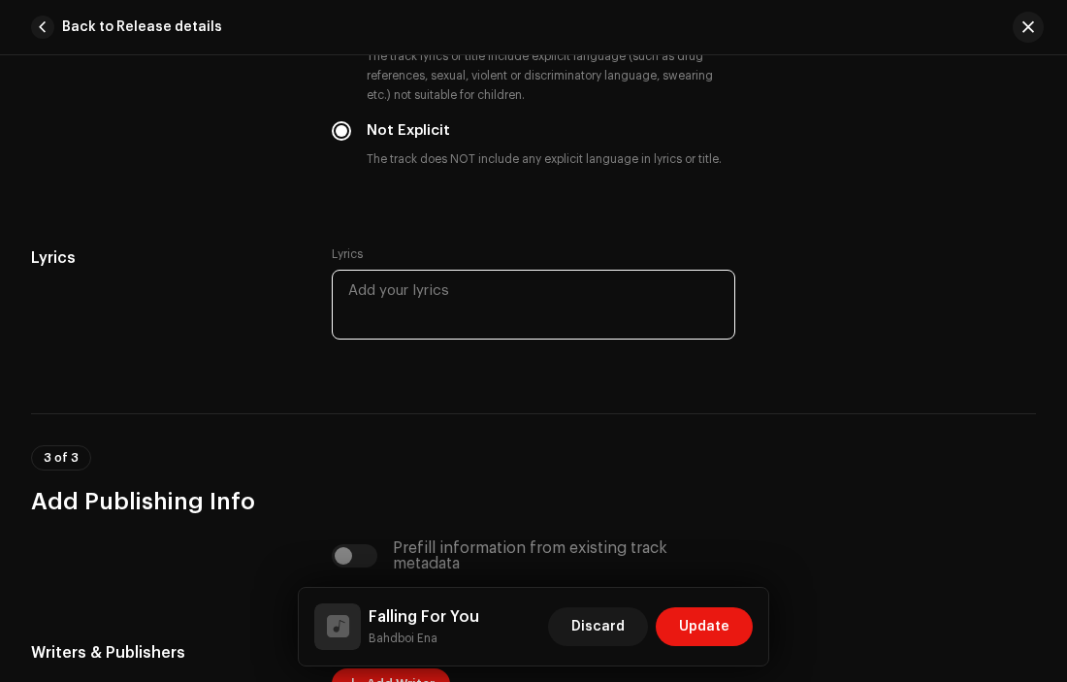
click at [382, 307] on textarea at bounding box center [534, 305] width 404 height 70
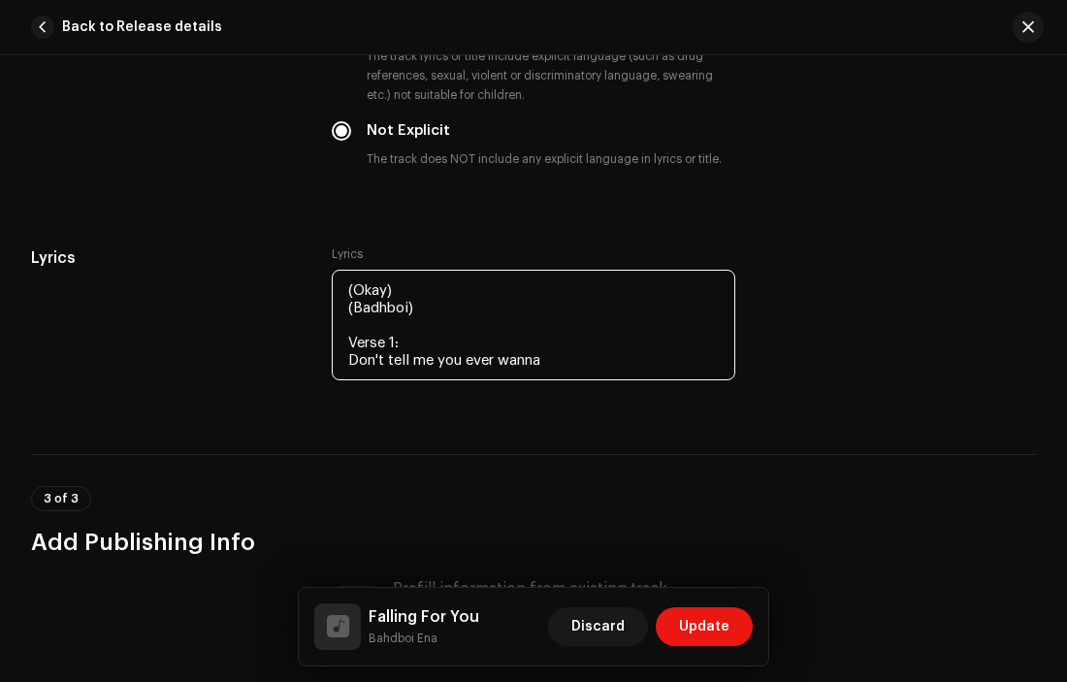
click at [572, 372] on textarea "(Okay) (Badhboi) Verse 1: Don't tell me you ever wanna" at bounding box center [534, 325] width 404 height 111
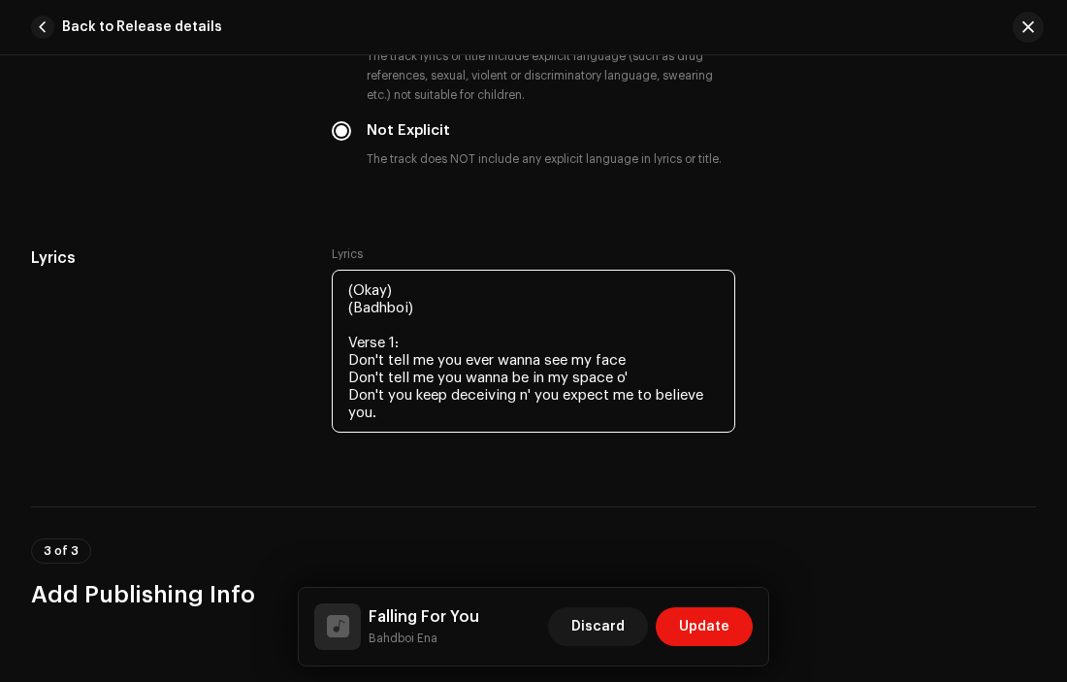
click at [432, 430] on textarea "(Okay) (Badhboi) Verse 1: Don't tell me you ever wanna see my face Don't tell m…" at bounding box center [534, 351] width 404 height 163
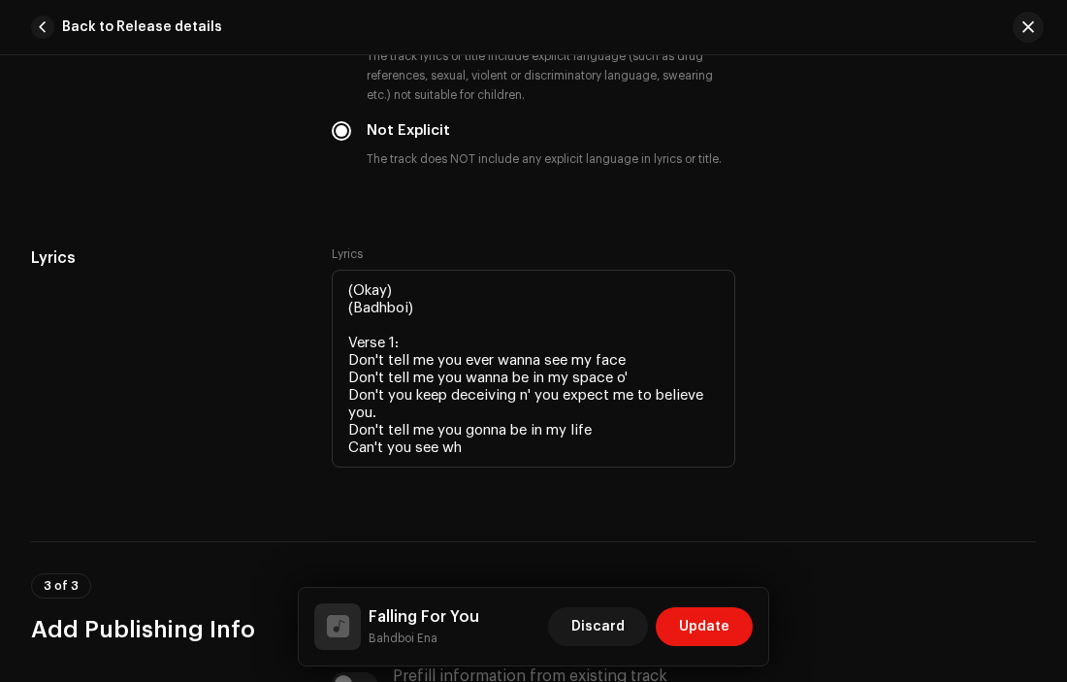
click at [168, 467] on div "Lyrics" at bounding box center [166, 370] width 270 height 248
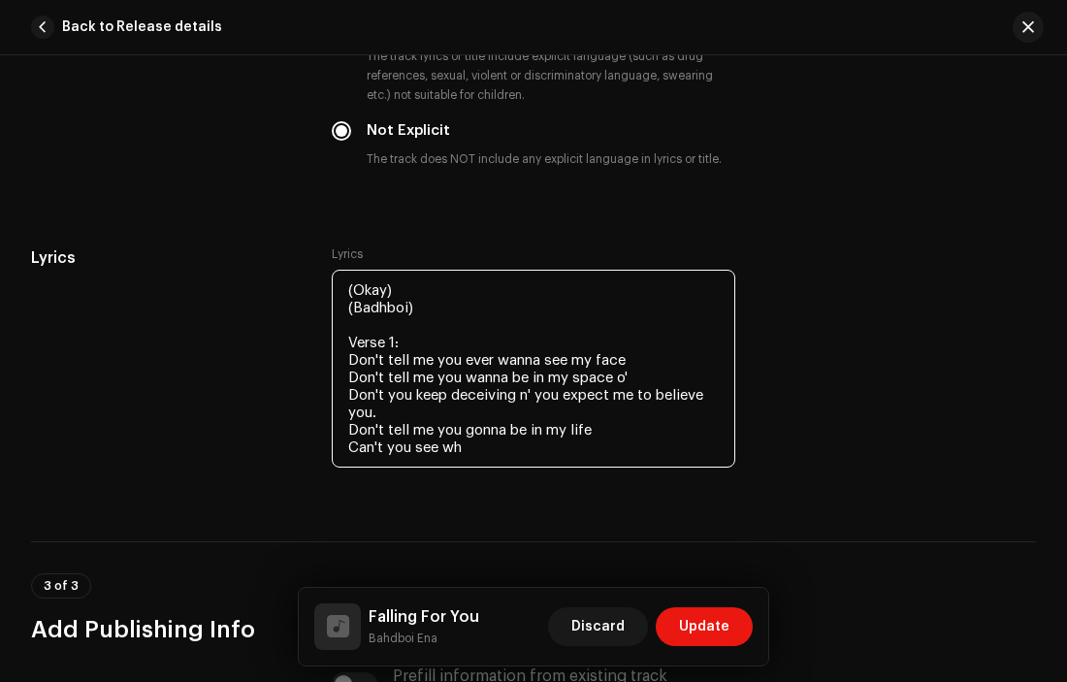
click at [492, 460] on textarea "(Okay) (Badhboi) Verse 1: Don't tell me you ever wanna see my face Don't tell m…" at bounding box center [534, 369] width 404 height 198
click at [539, 454] on textarea "(Okay) (Badhboi) Verse 1: Don't tell me you ever wanna see my face Don't tell m…" at bounding box center [534, 369] width 404 height 198
click at [618, 459] on textarea "(Okay) (Badhboi) Verse 1: Don't tell me you ever wanna see my face Don't tell m…" at bounding box center [534, 369] width 404 height 198
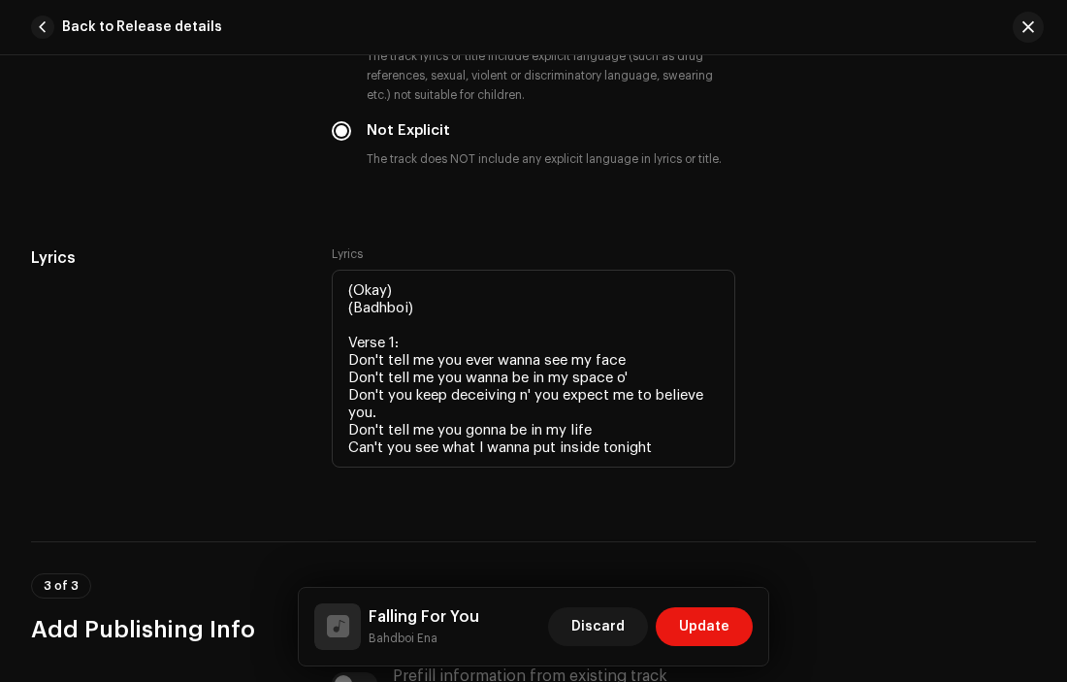
click at [84, 430] on div "Lyrics" at bounding box center [166, 370] width 270 height 248
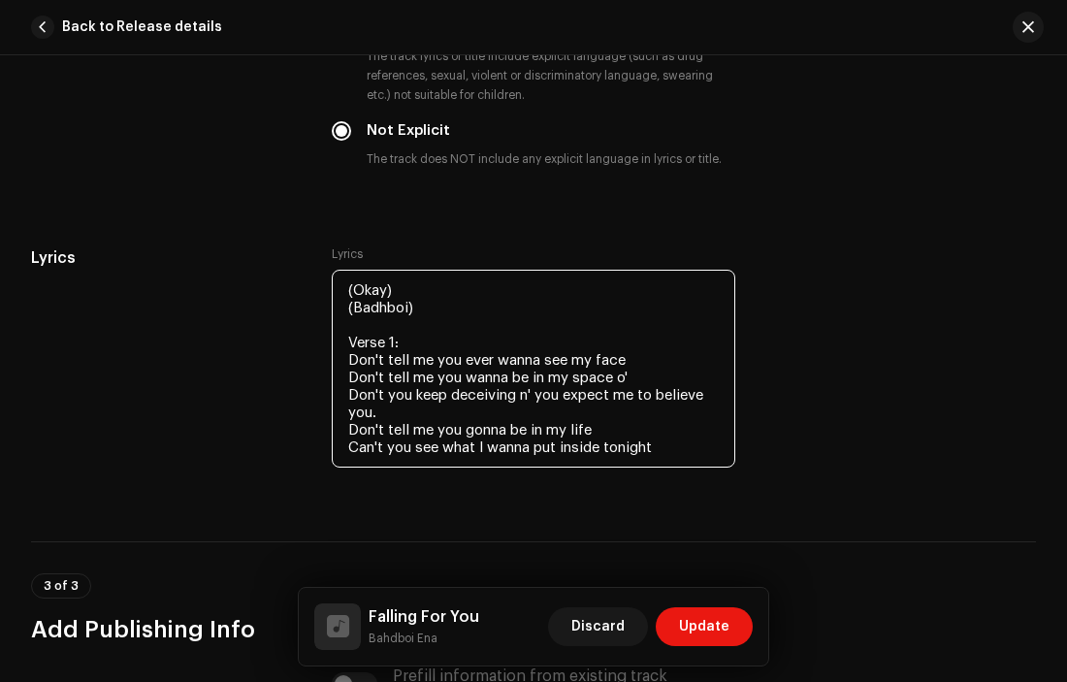
click at [667, 461] on textarea "(Okay) (Badhboi) Verse 1: Don't tell me you ever wanna see my face Don't tell m…" at bounding box center [534, 369] width 404 height 198
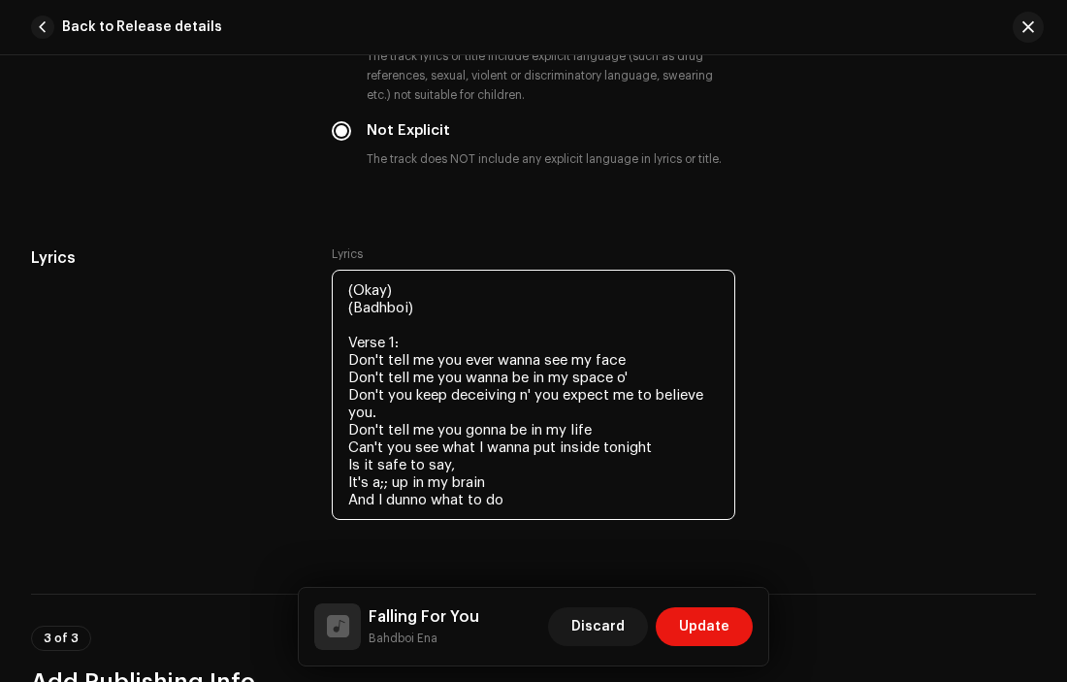
click at [383, 486] on textarea "(Okay) (Badhboi) Verse 1: Don't tell me you ever wanna see my face Don't tell m…" at bounding box center [534, 395] width 404 height 250
click at [515, 506] on textarea "(Okay) (Badhboi) Verse 1: Don't tell me you ever wanna see my face Don't tell m…" at bounding box center [534, 395] width 404 height 250
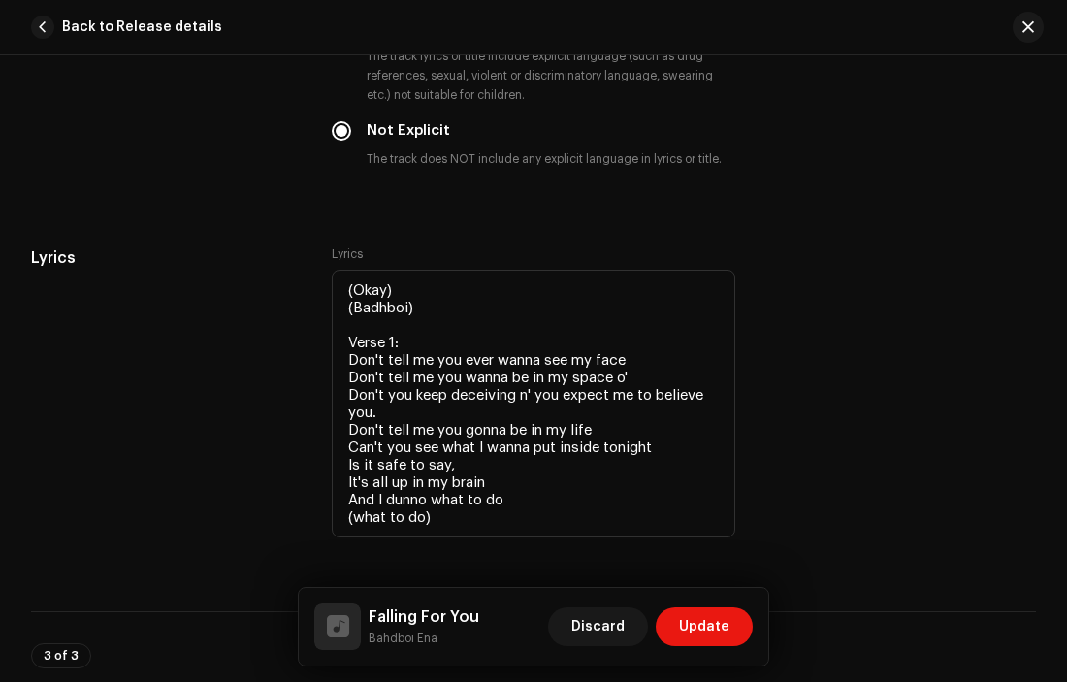
click at [103, 459] on div "Lyrics" at bounding box center [166, 405] width 270 height 318
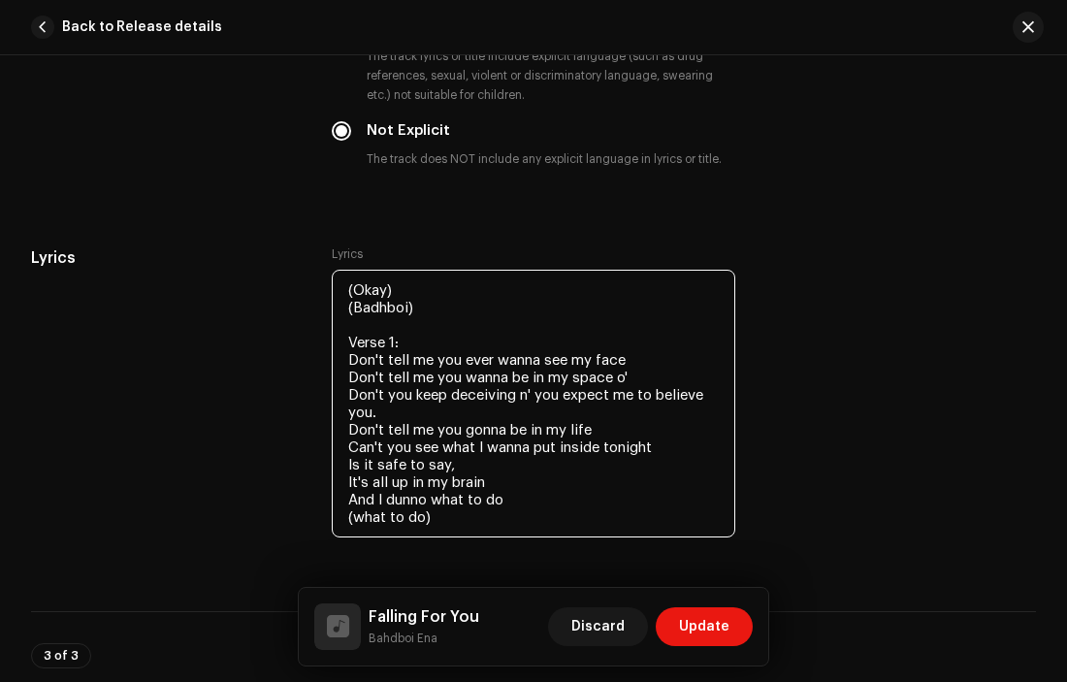
click at [442, 526] on textarea "(Okay) (Badhboi) Verse 1: Don't tell me you ever wanna see my face Don't tell m…" at bounding box center [534, 404] width 404 height 268
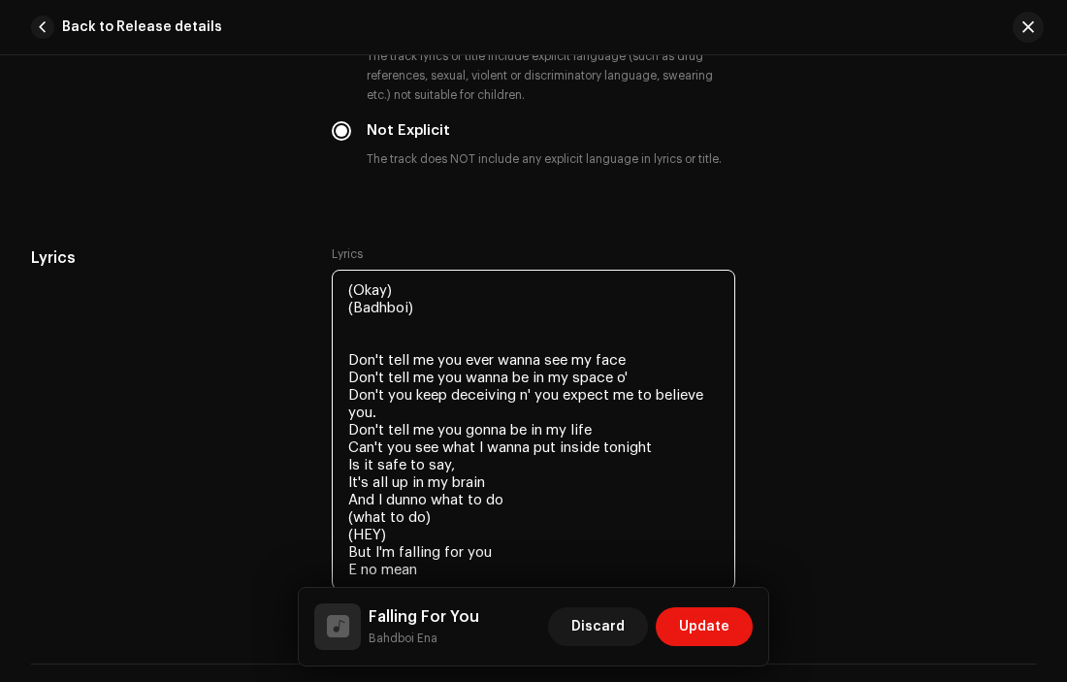
drag, startPoint x: 401, startPoint y: 355, endPoint x: 341, endPoint y: 360, distance: 59.4
click at [341, 360] on textarea "(Okay) (Badhboi) Don't tell me you ever wanna see my face Don't tell me you wan…" at bounding box center [534, 430] width 404 height 320
click at [424, 580] on textarea "(Okay) (Badhboi) Don't tell me you ever wanna see my face Don't tell me you wan…" at bounding box center [534, 430] width 404 height 320
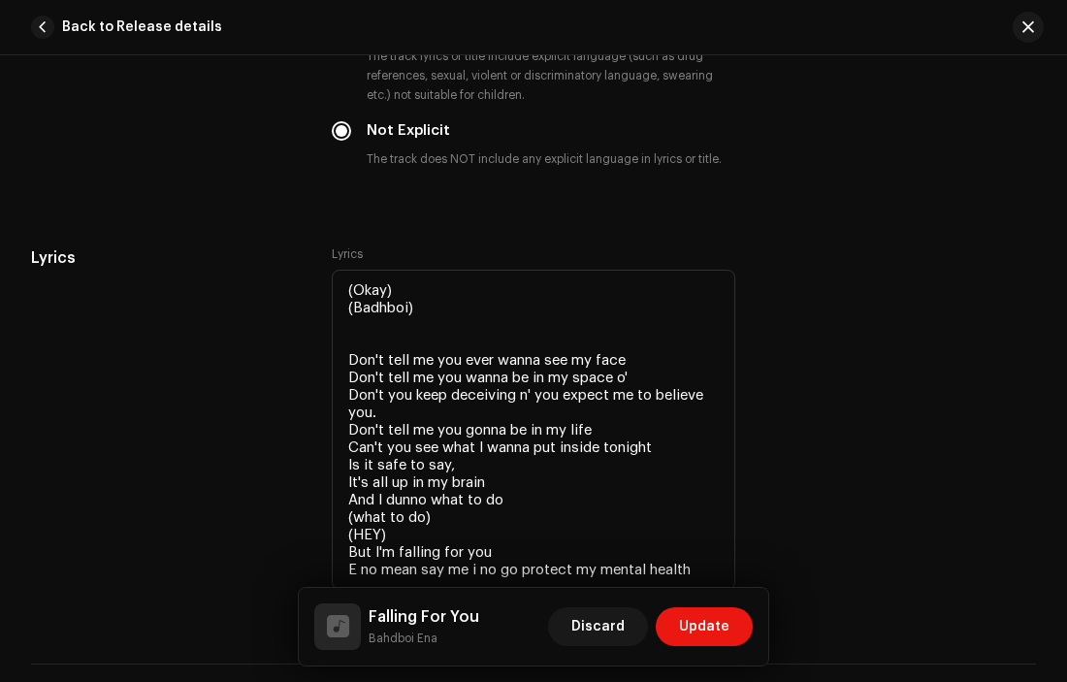
click at [165, 433] on div "Lyrics" at bounding box center [166, 431] width 270 height 371
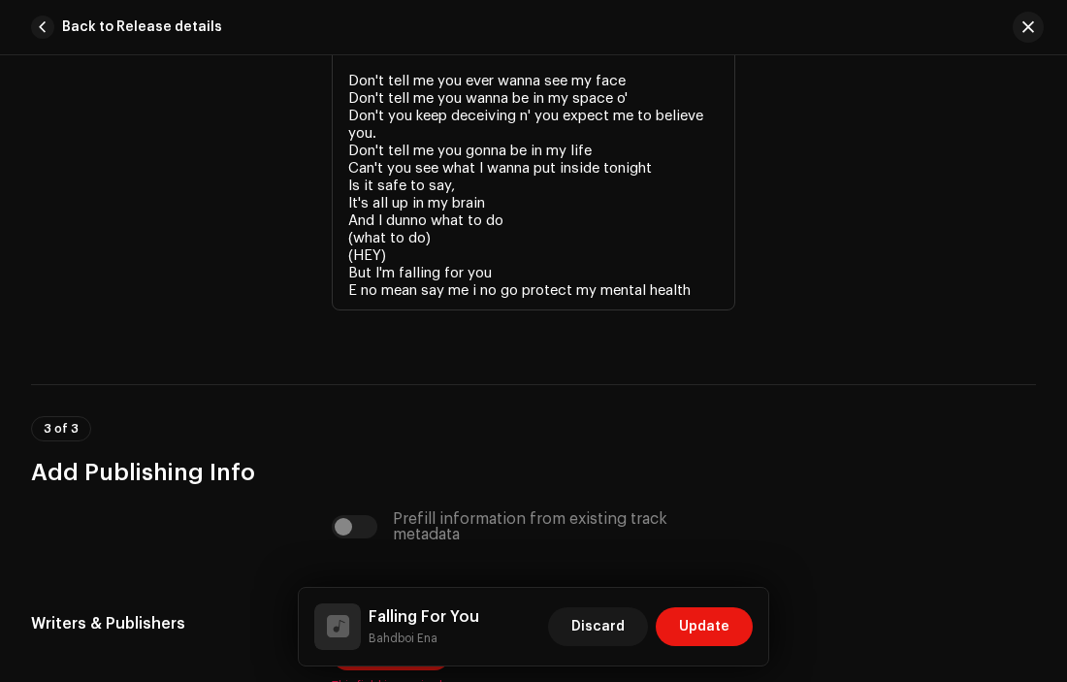
scroll to position [3781, 0]
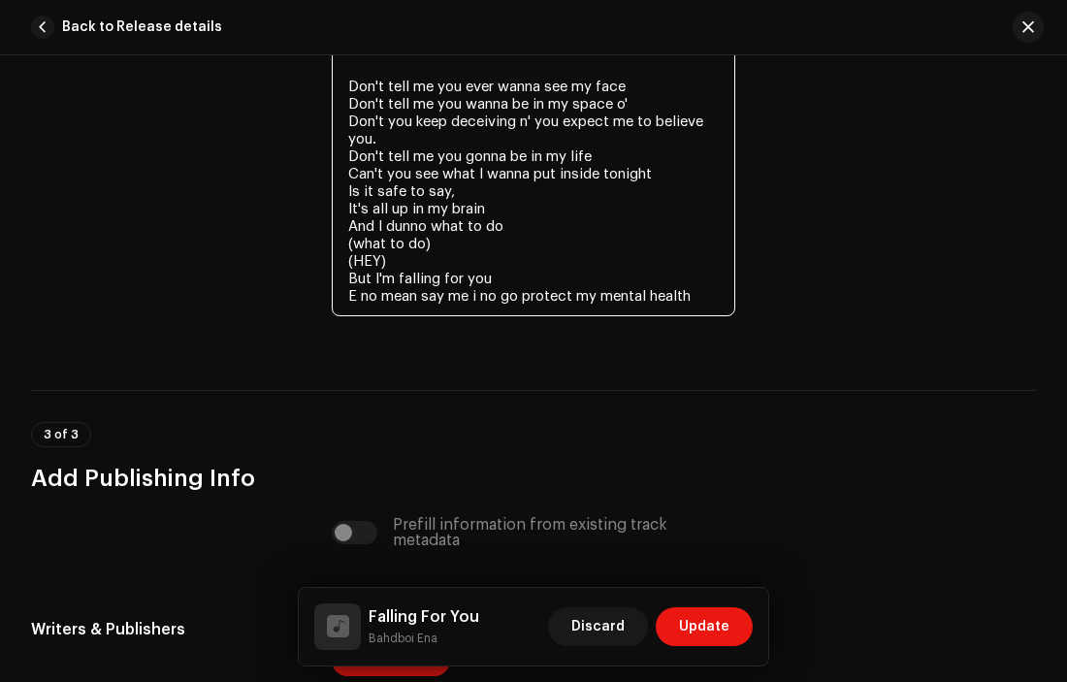
click at [701, 302] on textarea "(Okay) (Badhboi) Don't tell me you ever wanna see my face Don't tell me you wan…" at bounding box center [534, 156] width 404 height 320
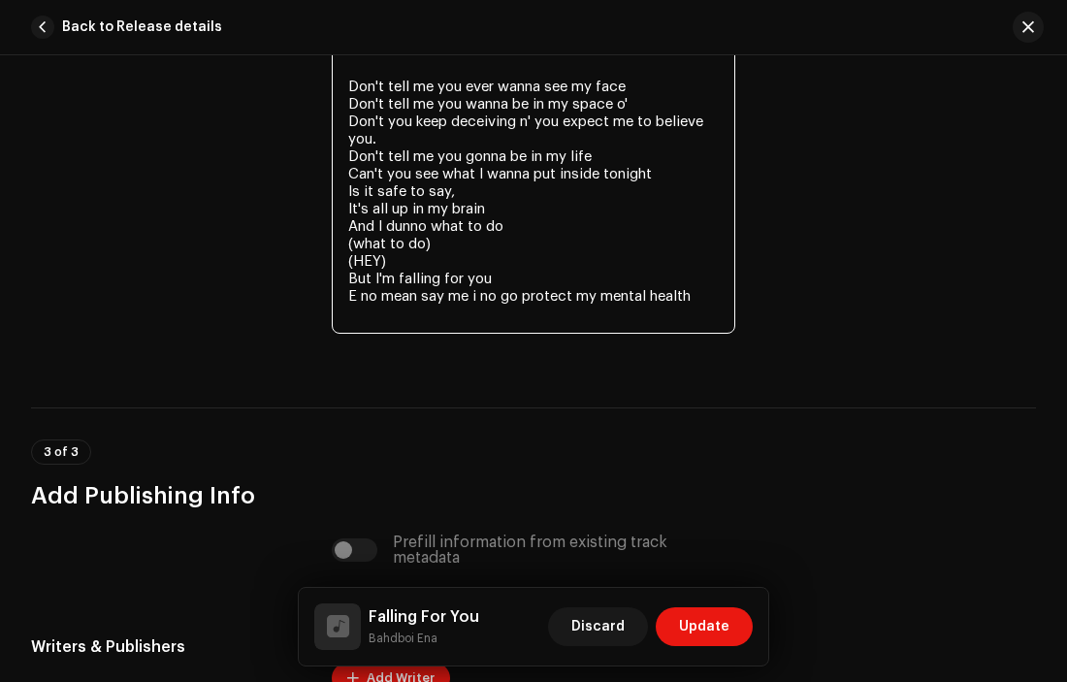
click at [344, 273] on textarea "(Okay) (Badhboi) Don't tell me you ever wanna see my face Don't tell me you wan…" at bounding box center [534, 165] width 404 height 338
click at [349, 323] on textarea "(Okay) (Badhboi) Don't tell me you ever wanna see my face Don't tell me you wan…" at bounding box center [534, 165] width 404 height 338
click at [349, 320] on textarea "(Okay) (Badhboi) Don't tell me you ever wanna see my face Don't tell me you wan…" at bounding box center [534, 165] width 404 height 338
click at [507, 320] on textarea "(Okay) (Badhboi) Don't tell me you ever wanna see my face Don't tell me you wan…" at bounding box center [534, 165] width 404 height 338
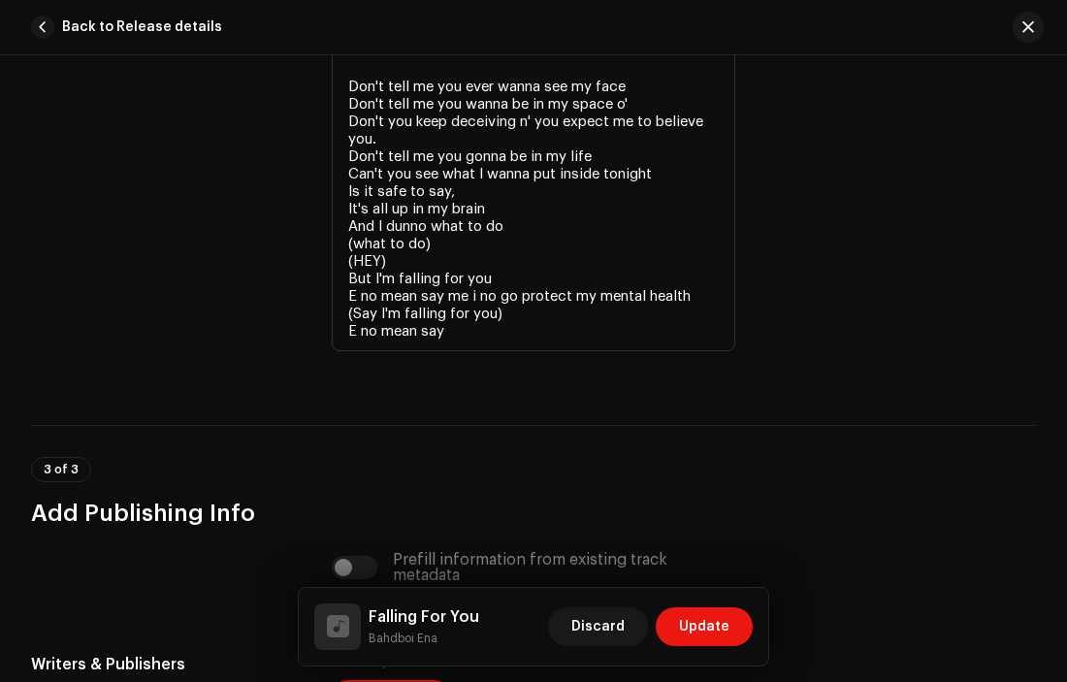
click at [95, 343] on div "Lyrics" at bounding box center [166, 175] width 270 height 405
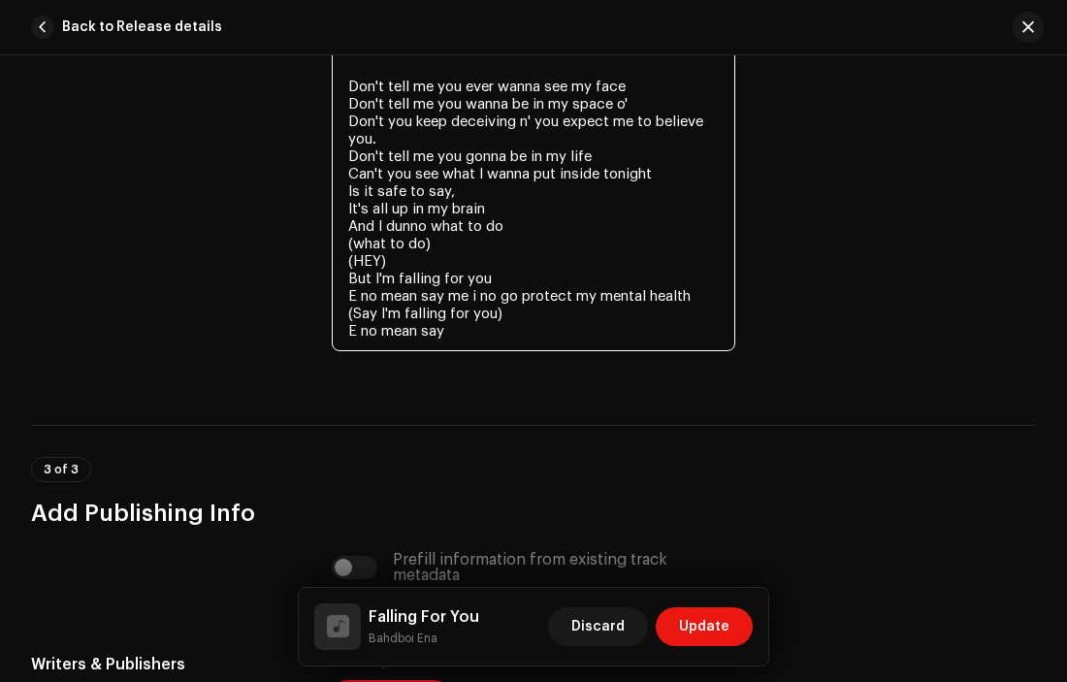
click at [471, 342] on textarea "(Okay) (Badhboi) Don't tell me you ever wanna see my face Don't tell me you wan…" at bounding box center [534, 173] width 404 height 355
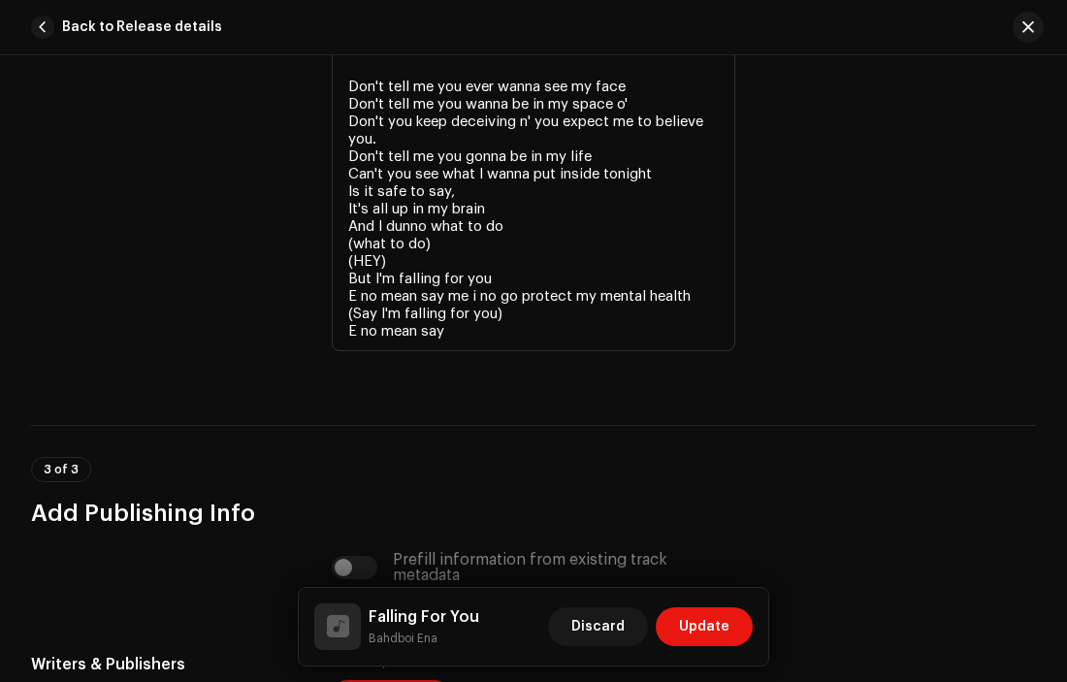
click at [151, 337] on div "Lyrics" at bounding box center [166, 175] width 270 height 405
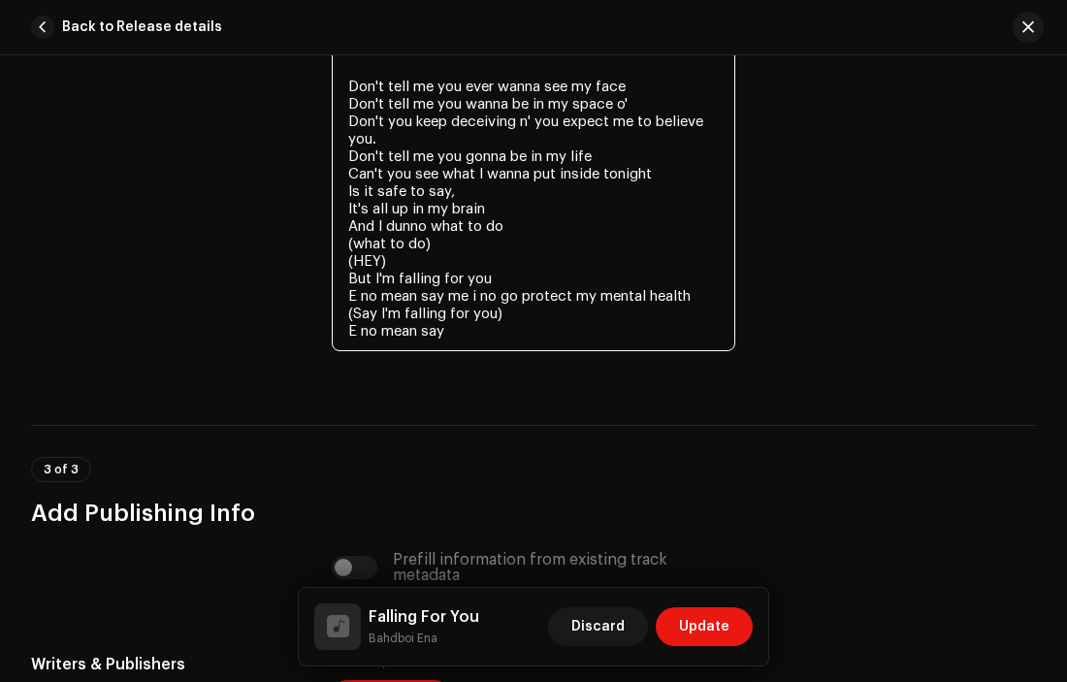
click at [451, 345] on textarea "(Okay) (Badhboi) Don't tell me you ever wanna see my face Don't tell me you wan…" at bounding box center [534, 173] width 404 height 355
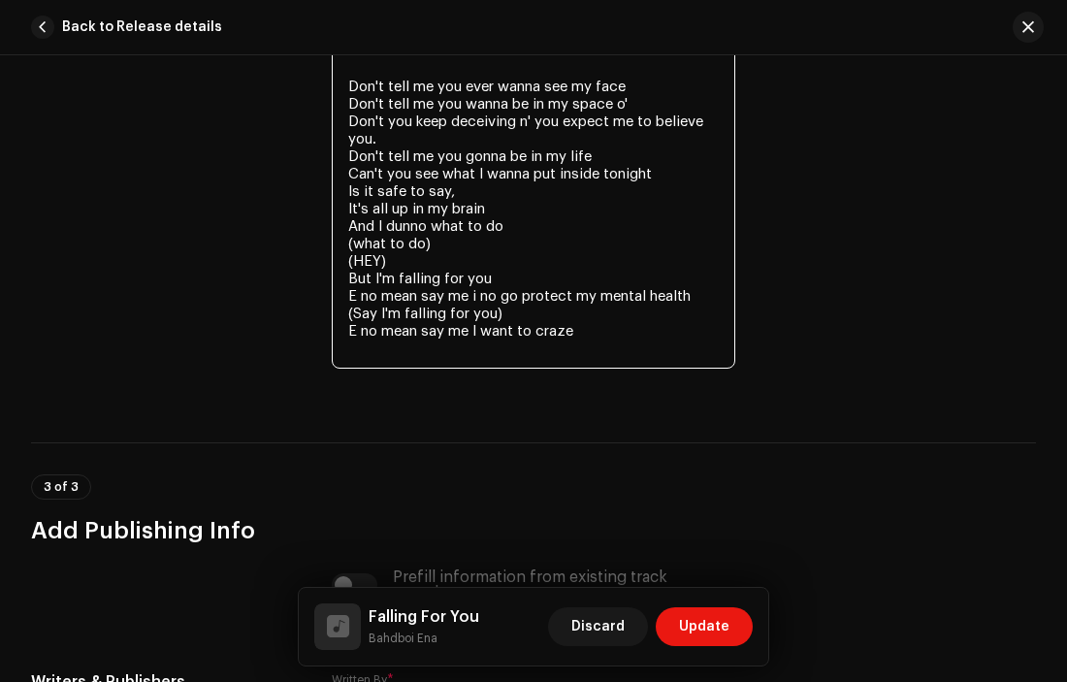
click at [469, 340] on textarea "(Okay) (Badhboi) Don't tell me you ever wanna see my face Don't tell me you wan…" at bounding box center [534, 182] width 404 height 372
click at [471, 357] on textarea "(Okay) (Badhboi) Don't tell me you ever wanna see my face Don't tell me you wan…" at bounding box center [534, 182] width 404 height 372
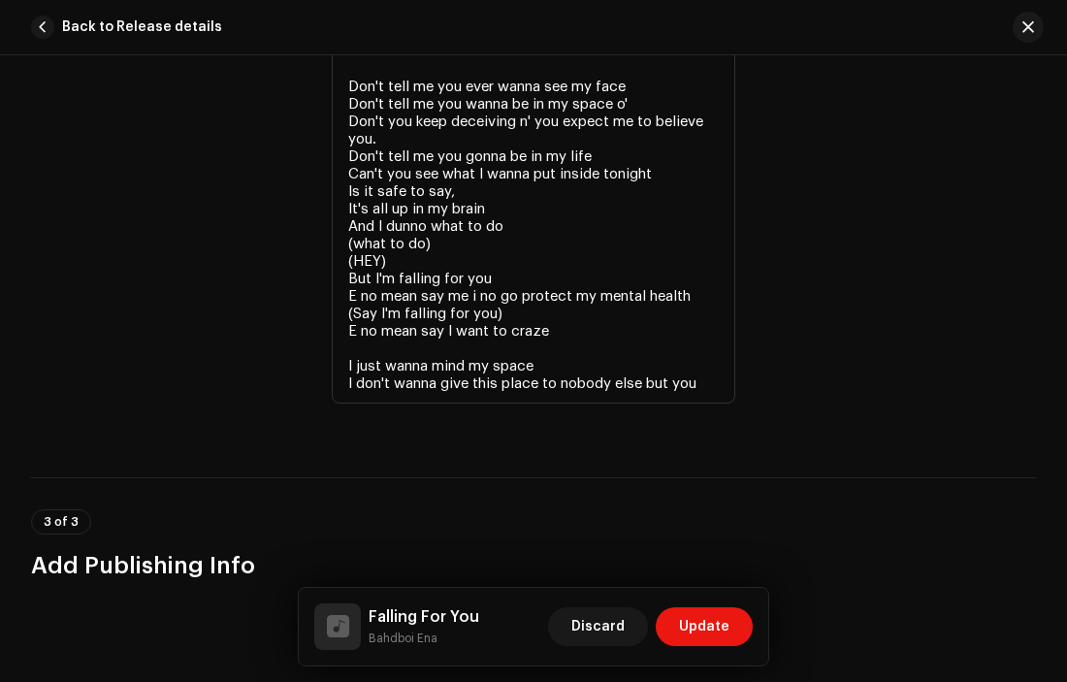
click at [182, 364] on div "Lyrics" at bounding box center [166, 202] width 270 height 458
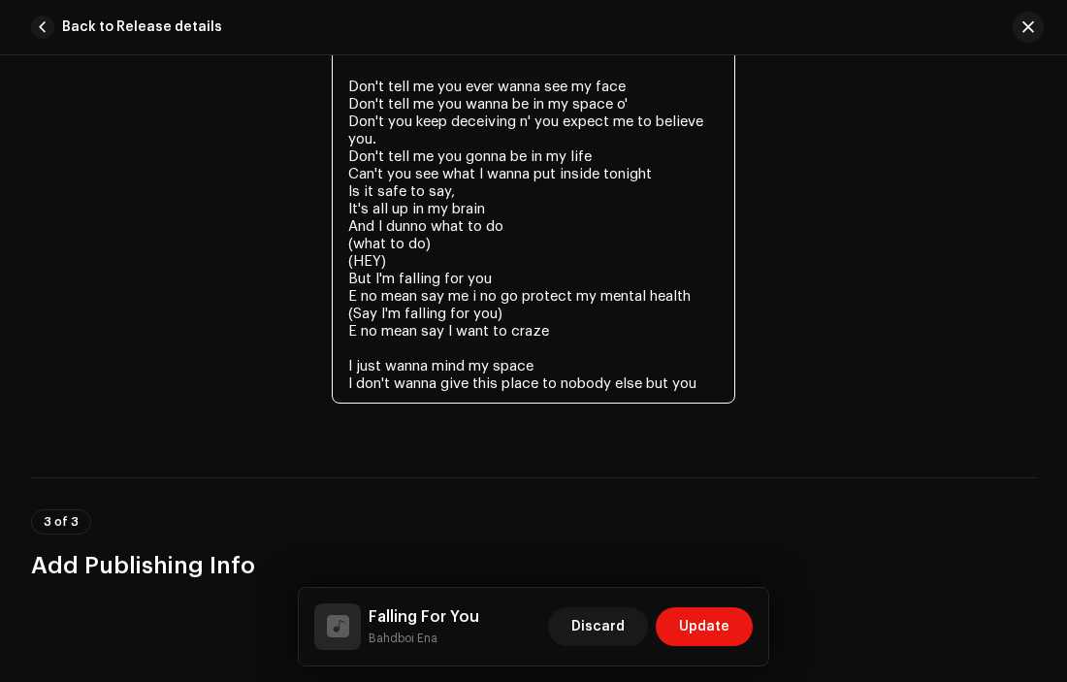
click at [703, 392] on textarea "(Okay) (Badhboi) Don't tell me you ever wanna see my face Don't tell me you wan…" at bounding box center [534, 199] width 404 height 407
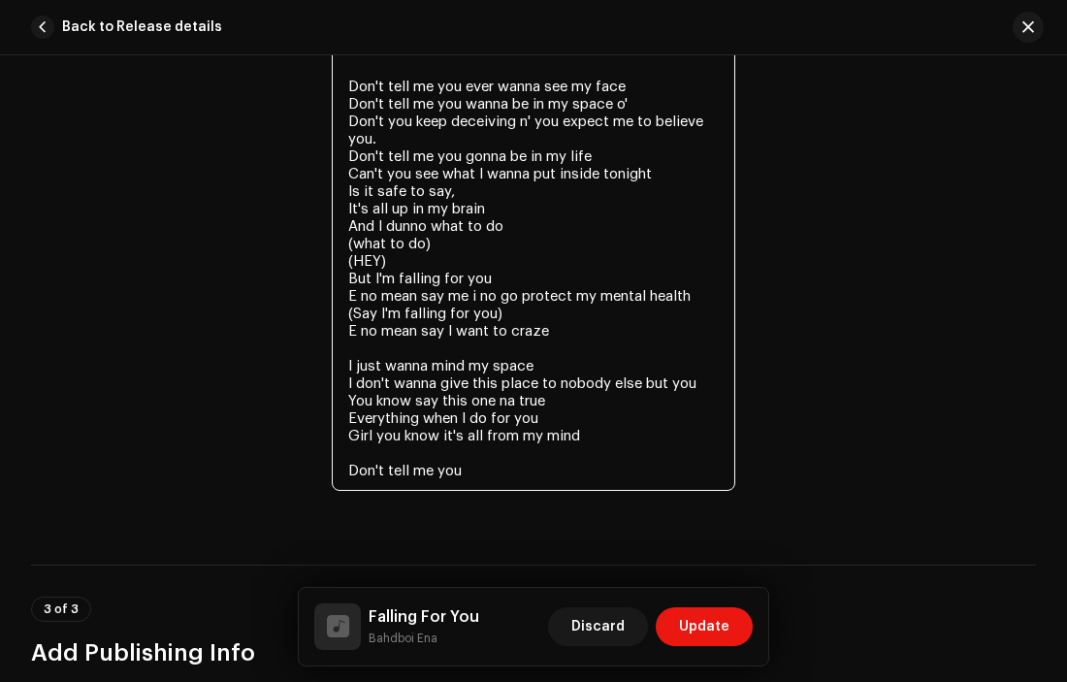
drag, startPoint x: 475, startPoint y: 486, endPoint x: 341, endPoint y: 476, distance: 134.2
click at [341, 476] on textarea "(Okay) (Badhboi) Don't tell me you ever wanna see my face Don't tell me you wan…" at bounding box center [534, 243] width 404 height 495
click at [491, 477] on textarea "(Okay) (Badhboi) Don't tell me you ever wanna see my face Don't tell me you wan…" at bounding box center [534, 243] width 404 height 495
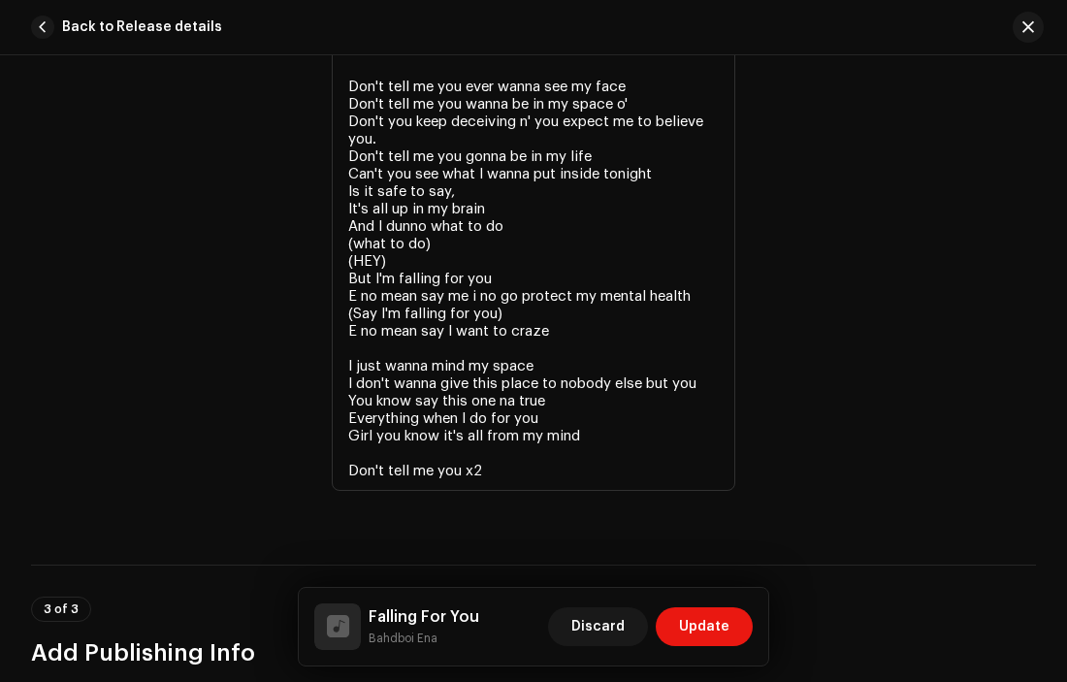
click at [118, 398] on div "Lyrics" at bounding box center [166, 245] width 270 height 545
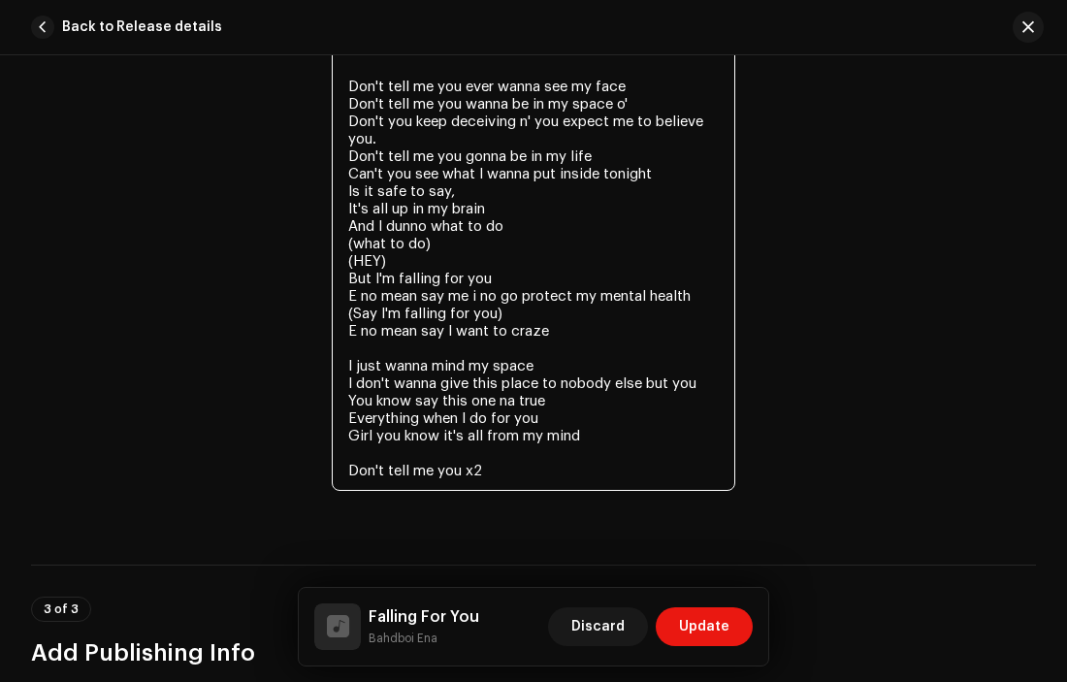
click at [534, 480] on textarea "(Okay) (Badhboi) Don't tell me you ever wanna see my face Don't tell me you wan…" at bounding box center [534, 243] width 404 height 495
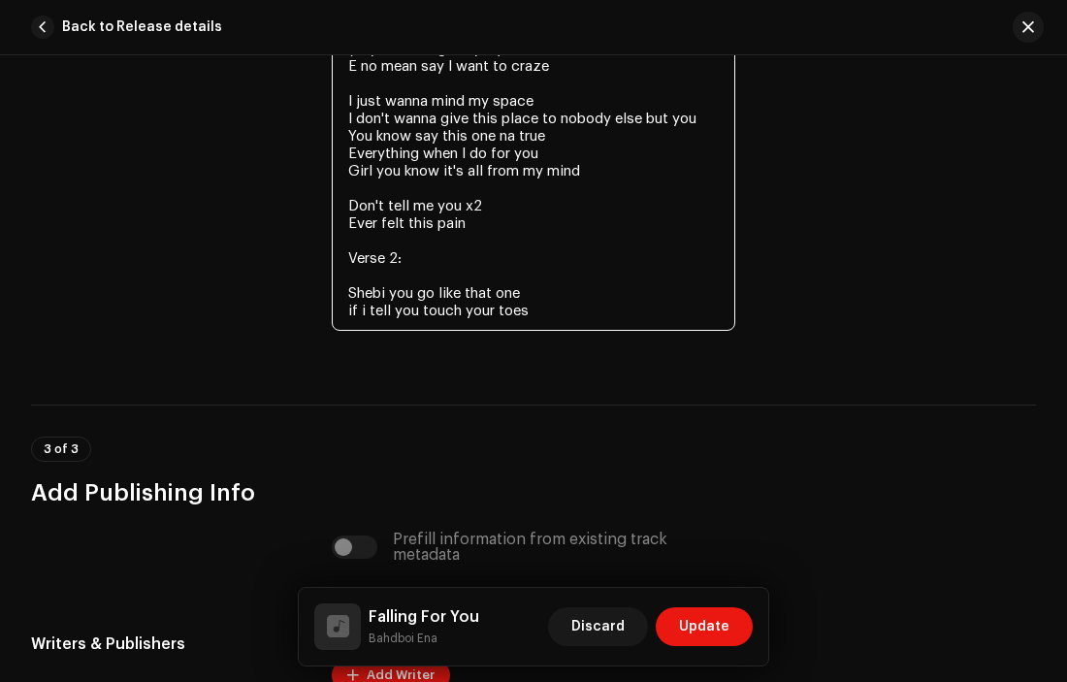
scroll to position [4049, 0]
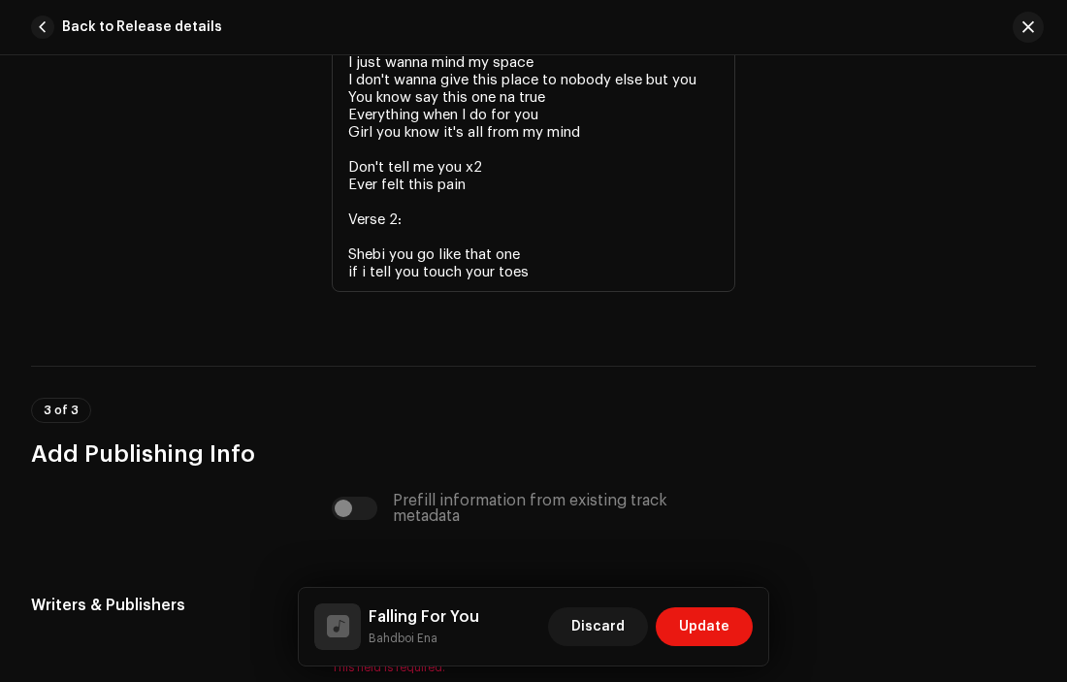
scroll to position [4059, 0]
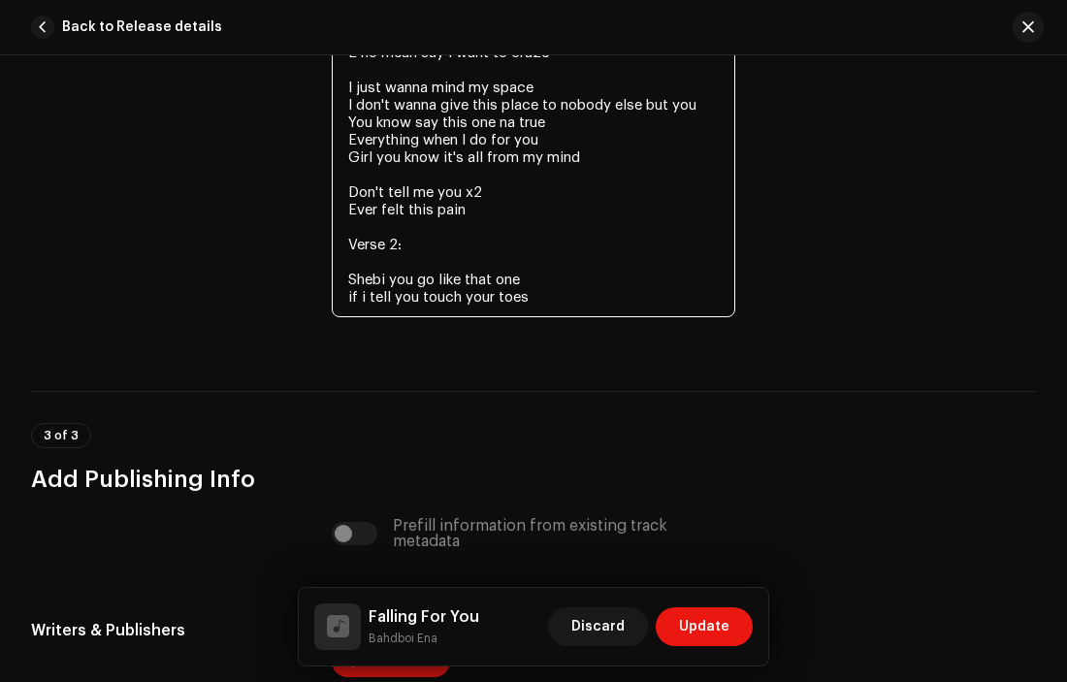
click at [559, 302] on textarea "(Okay) (Badhboi) Don't tell me you ever wanna see my face Don't tell me you wan…" at bounding box center [534, 17] width 404 height 599
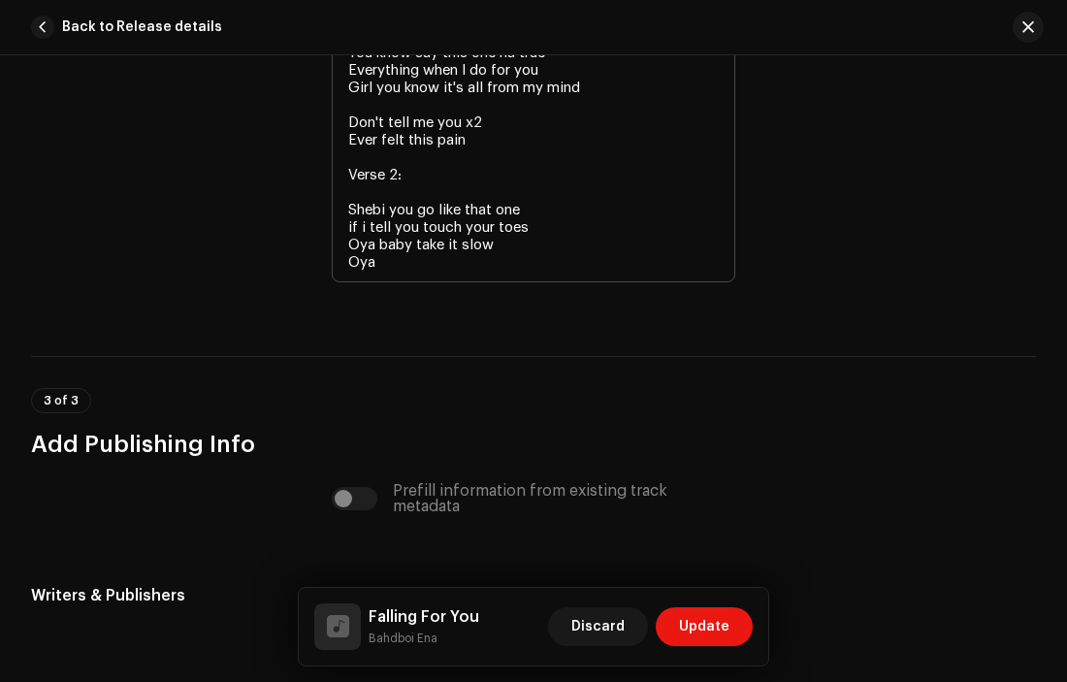
scroll to position [4128, 0]
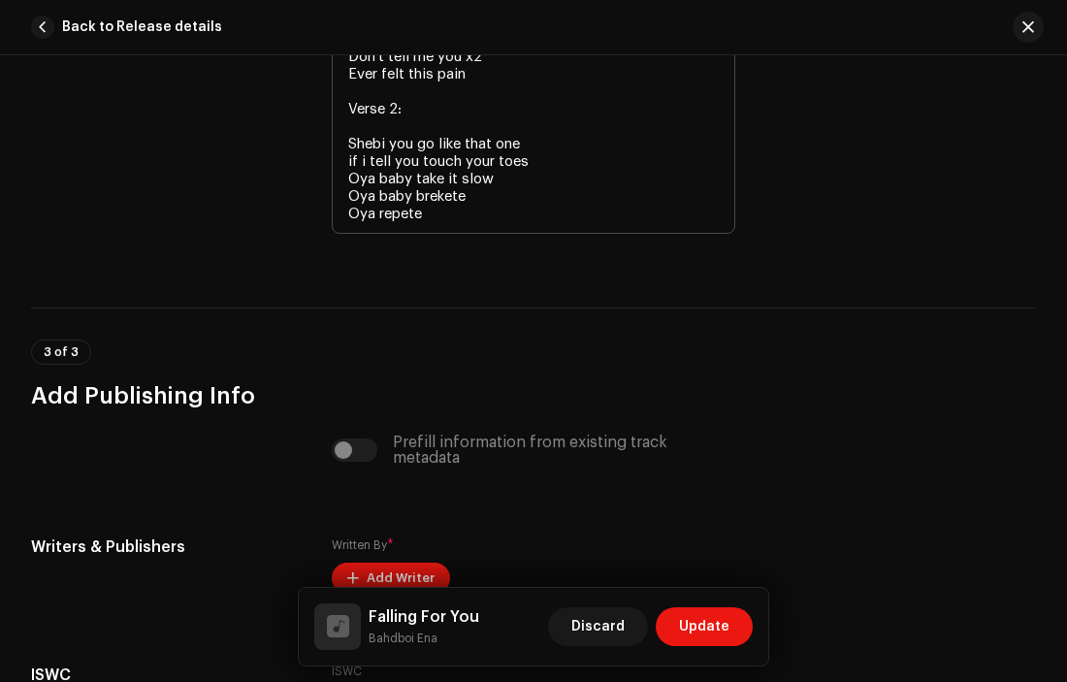
scroll to position [4187, 0]
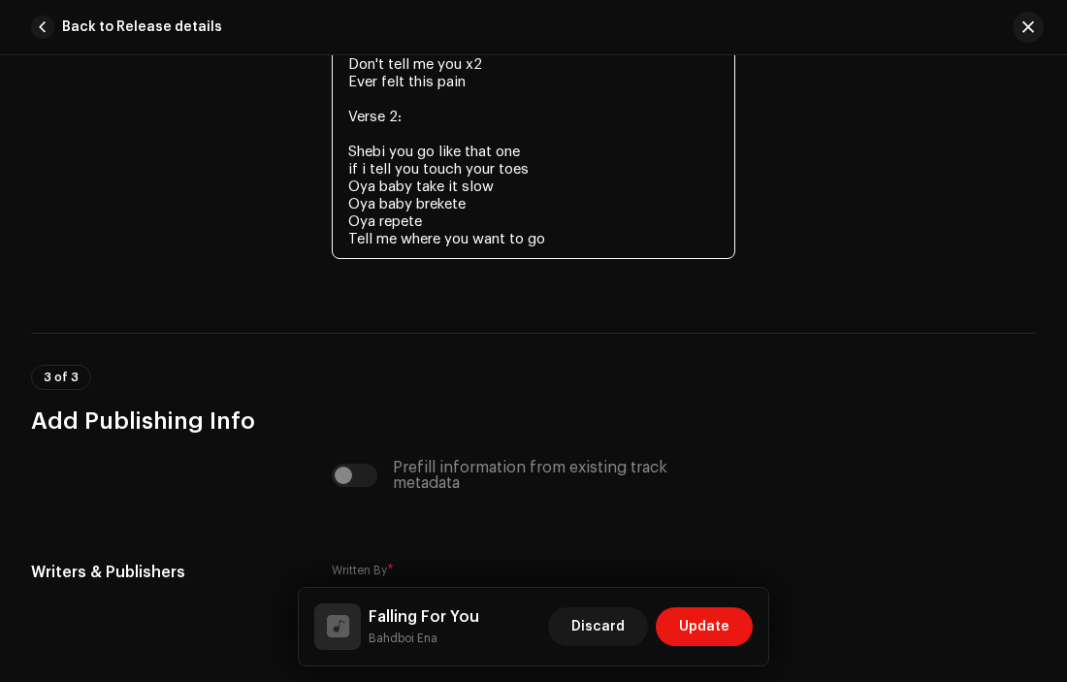
drag, startPoint x: 570, startPoint y: 245, endPoint x: 335, endPoint y: 250, distance: 235.7
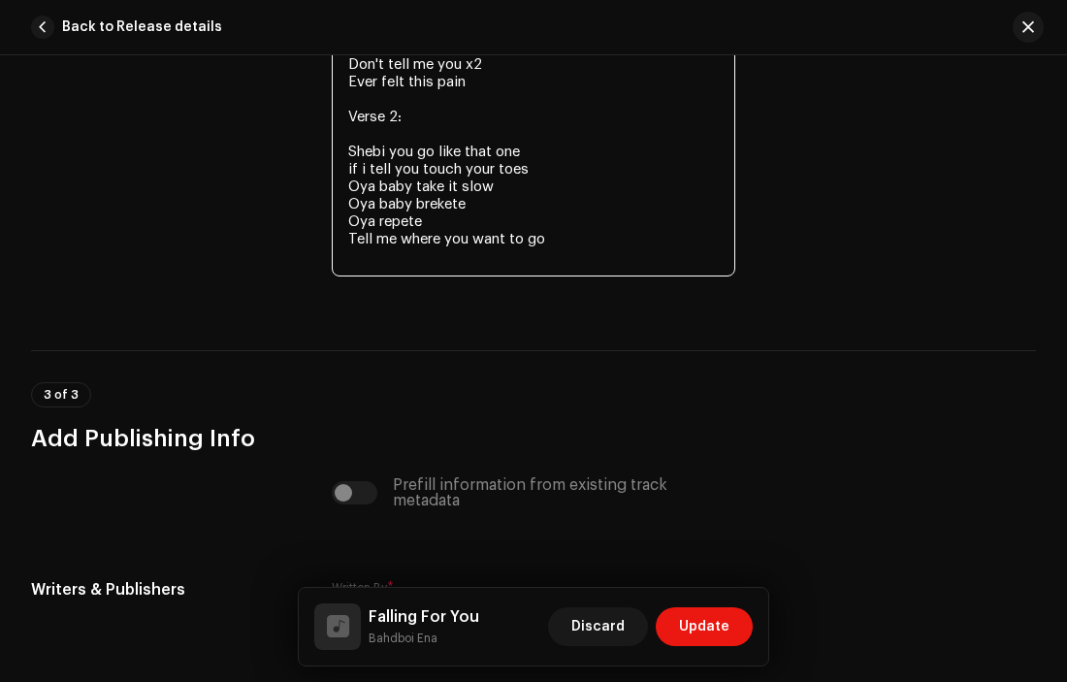
paste textarea "Tell me where you want to go"
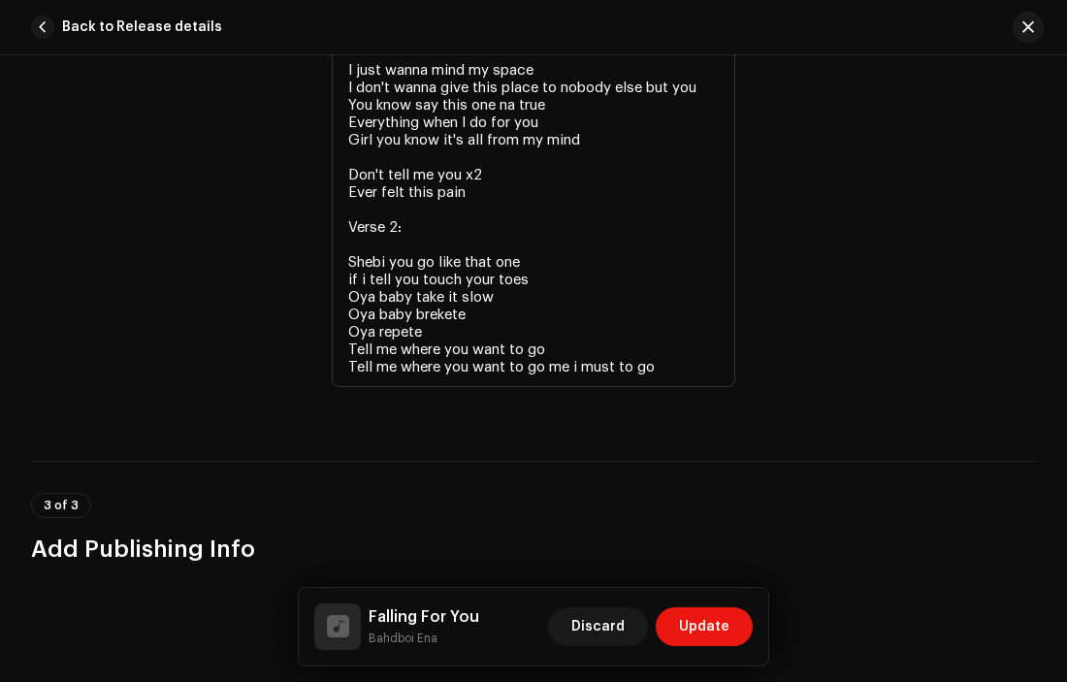
scroll to position [4072, 0]
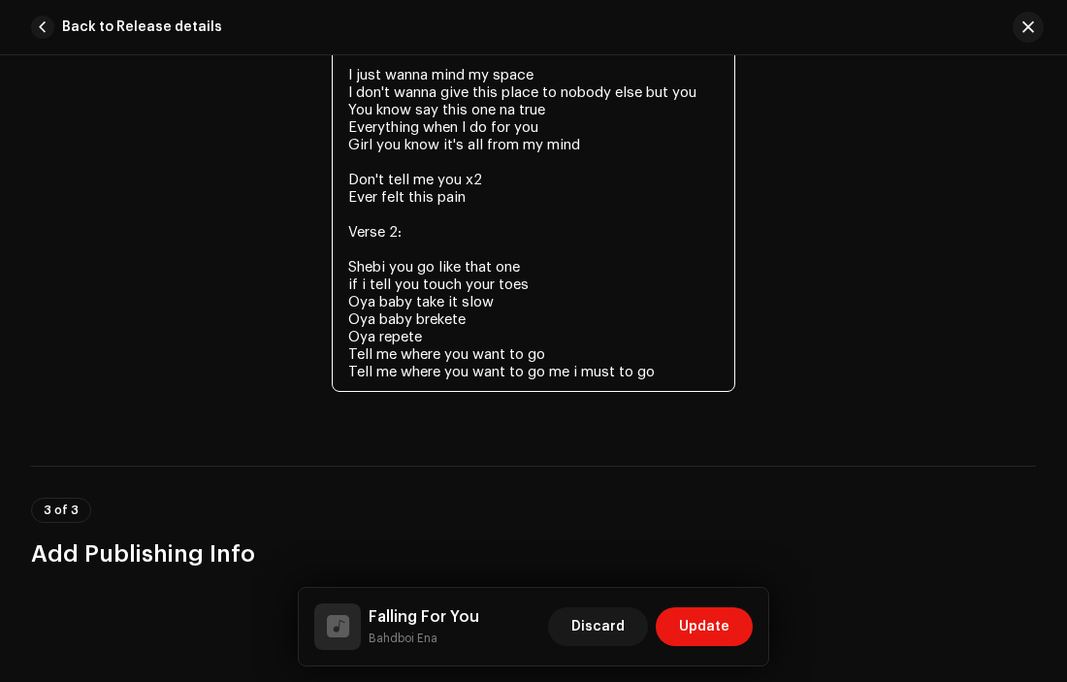
click at [677, 385] on textarea "(Okay) (Badhboi) Don't tell me you ever wanna see my face Don't tell me you wan…" at bounding box center [534, 48] width 404 height 687
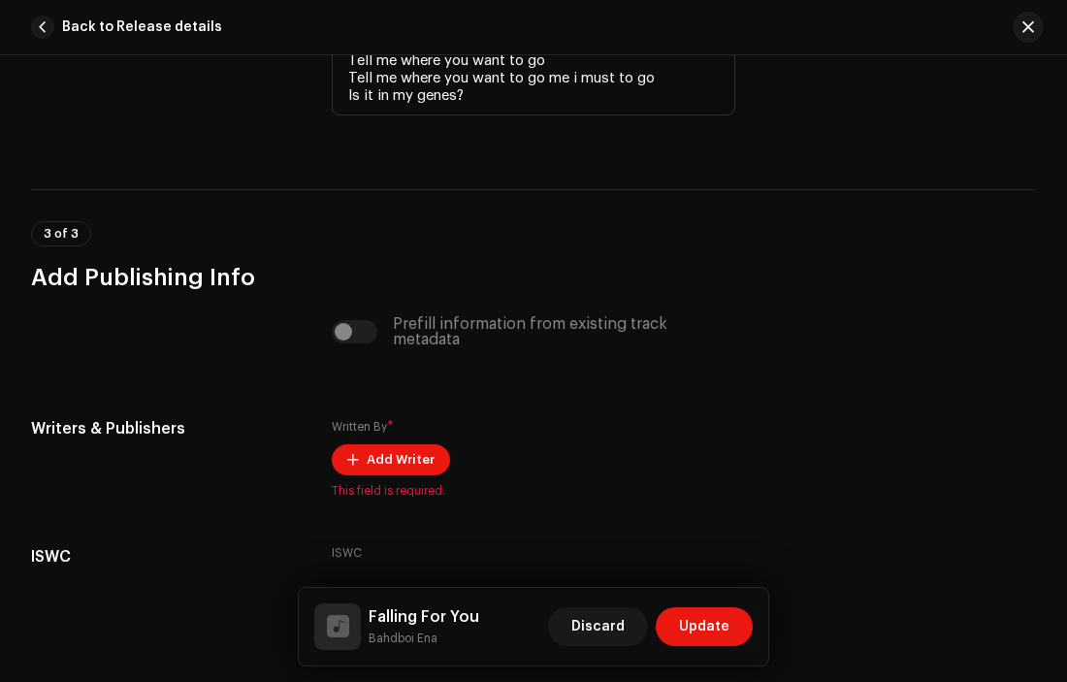
scroll to position [4358, 0]
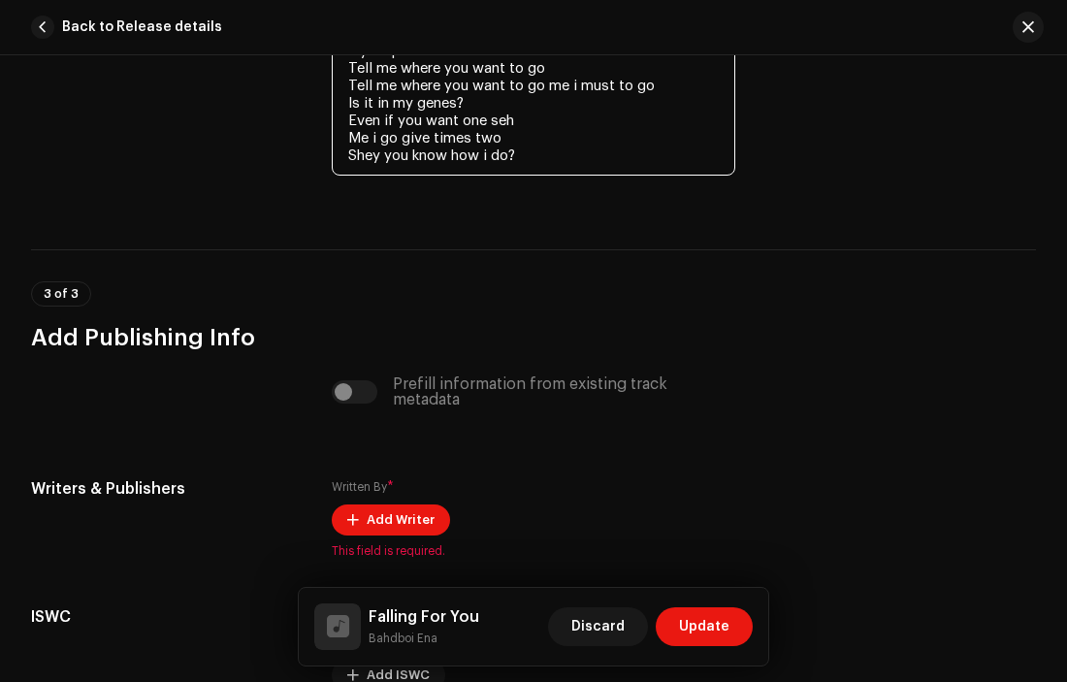
drag, startPoint x: 528, startPoint y: 158, endPoint x: 343, endPoint y: 162, distance: 184.3
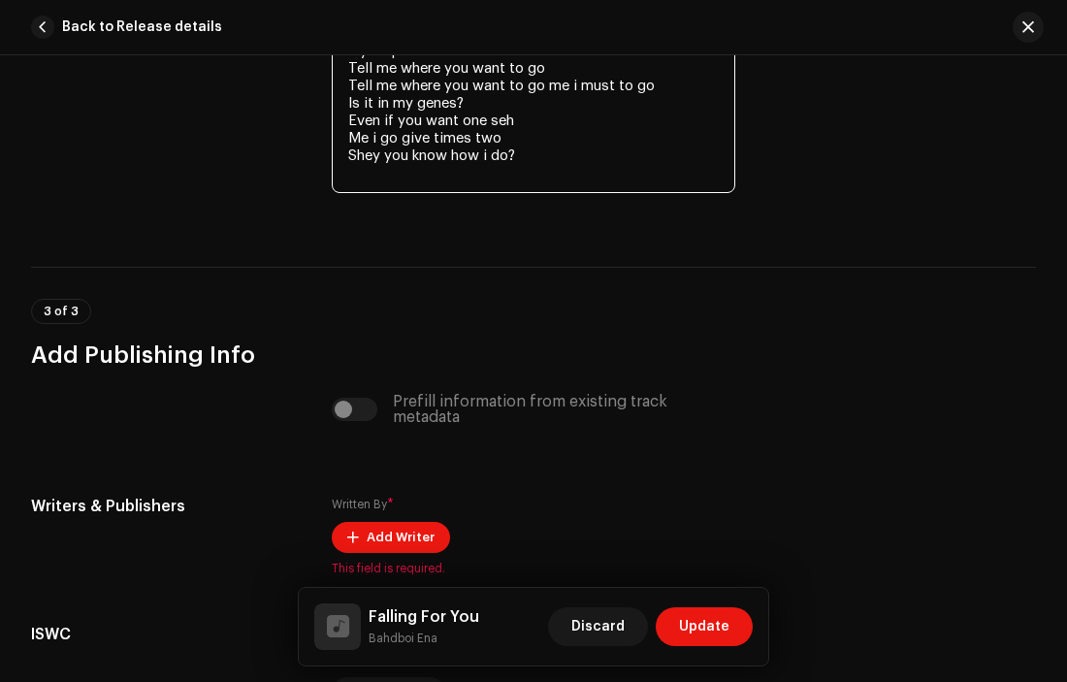
paste textarea "Shey you know how i do?"
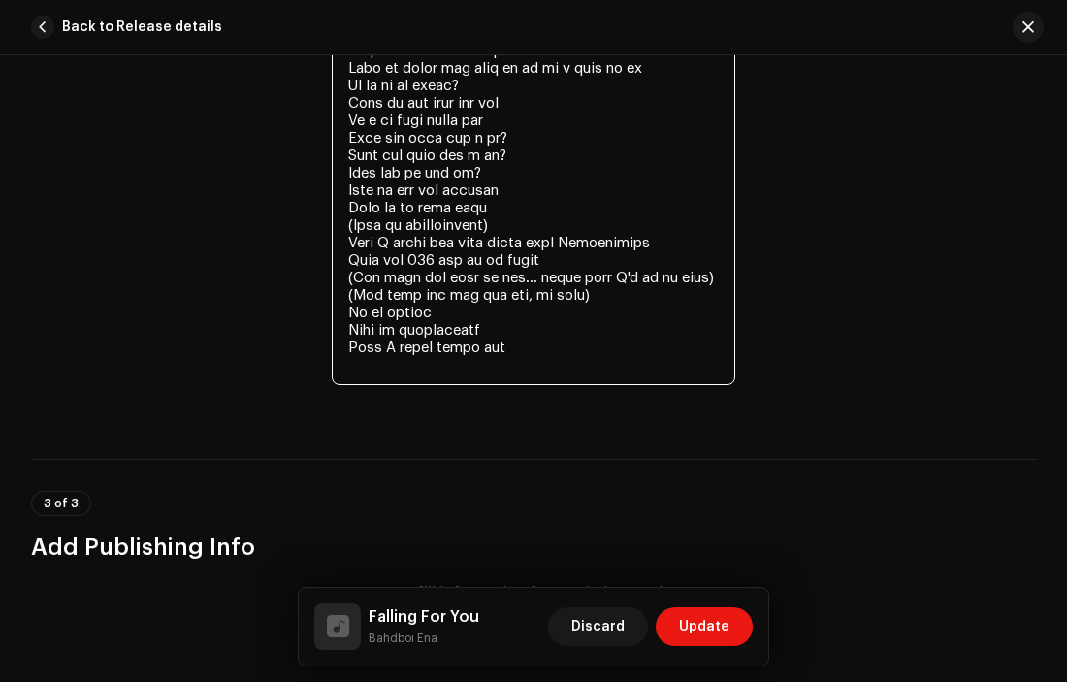
drag, startPoint x: 514, startPoint y: 366, endPoint x: 338, endPoint y: 373, distance: 176.7
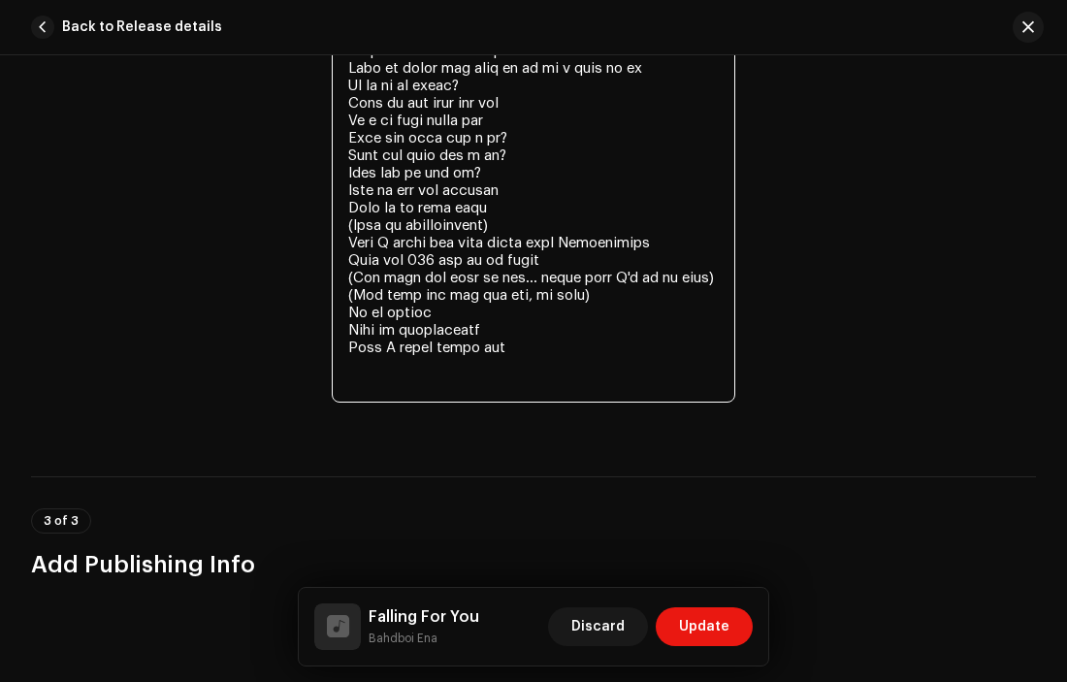
paste textarea "When I think about you"
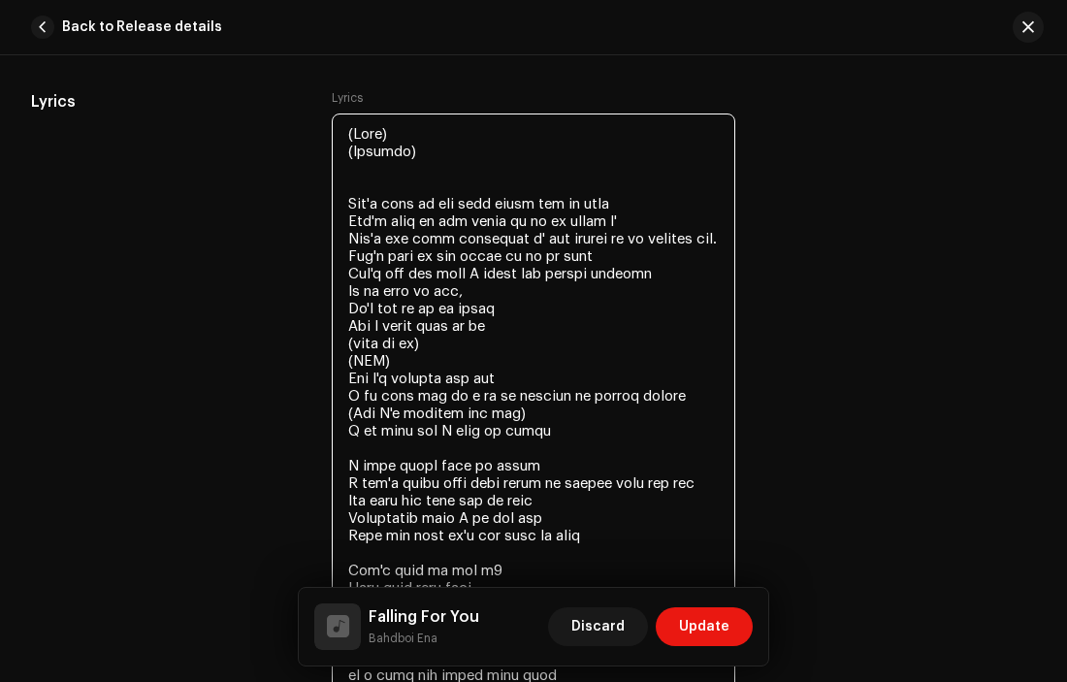
scroll to position [3603, 0]
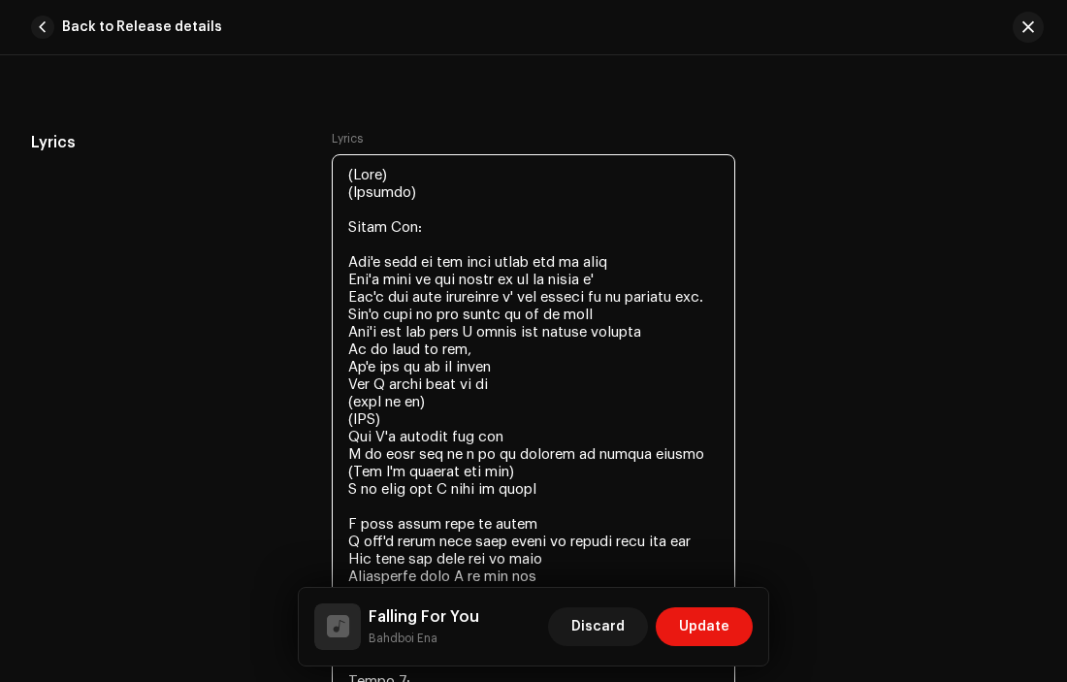
scroll to position [3628, 0]
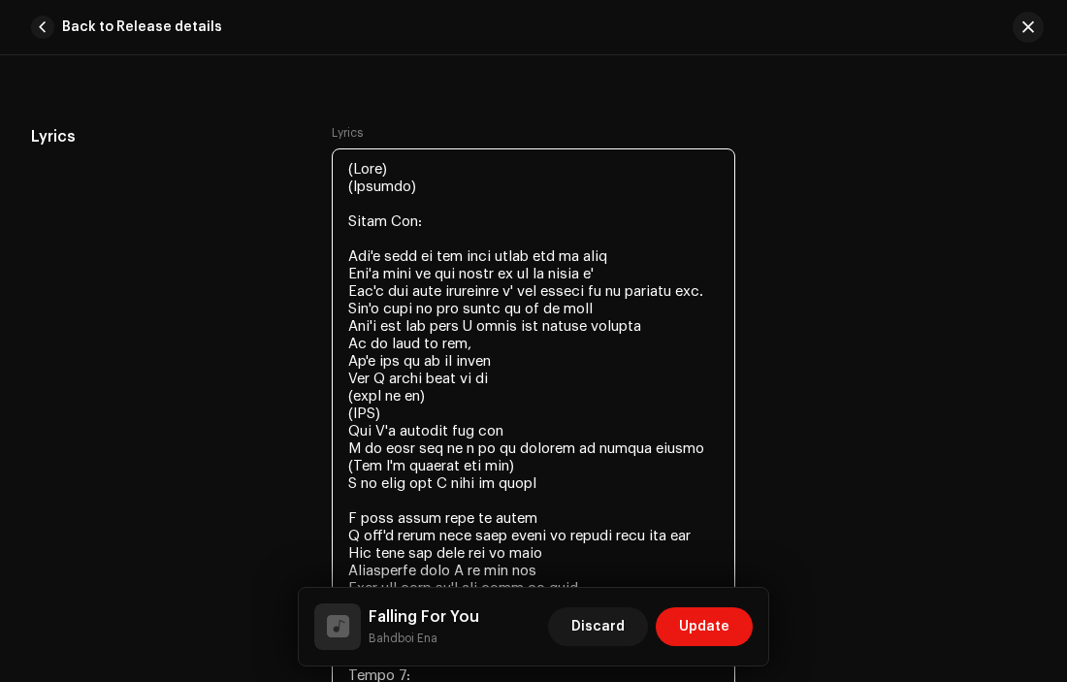
click at [389, 439] on textarea at bounding box center [534, 683] width 404 height 1071
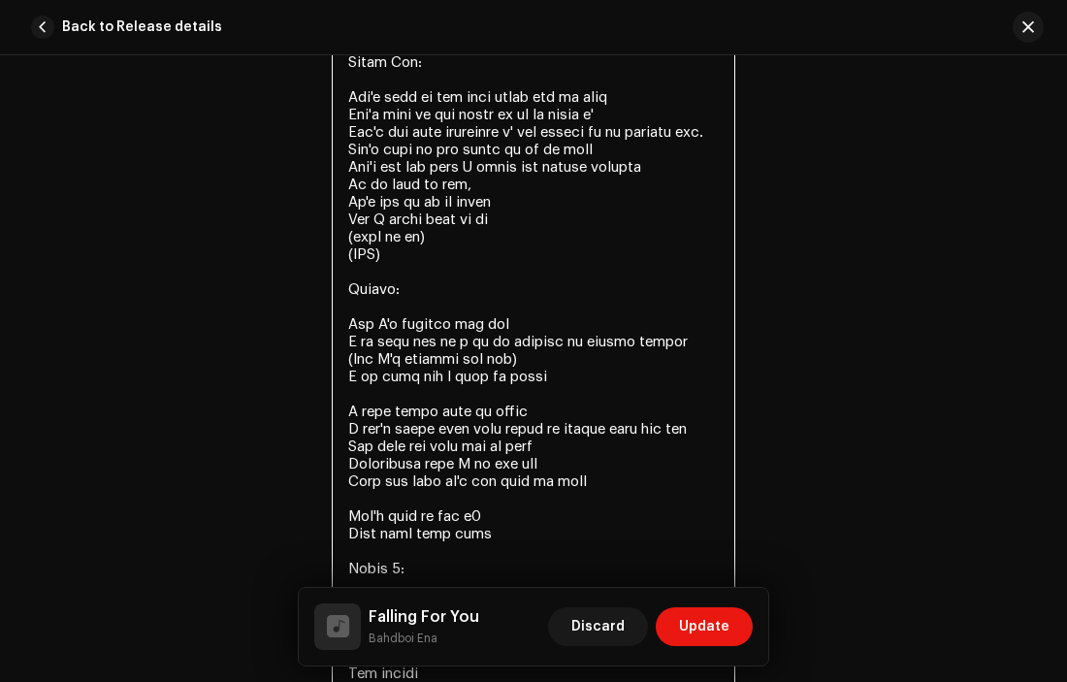
scroll to position [3795, 0]
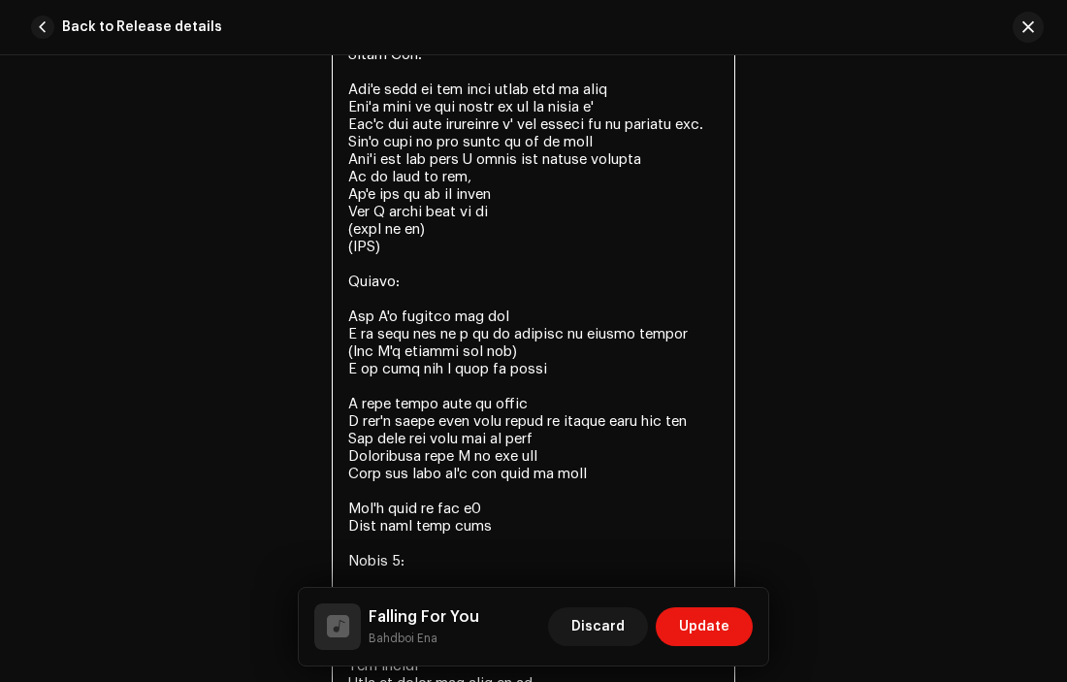
click at [345, 421] on textarea at bounding box center [534, 543] width 404 height 1123
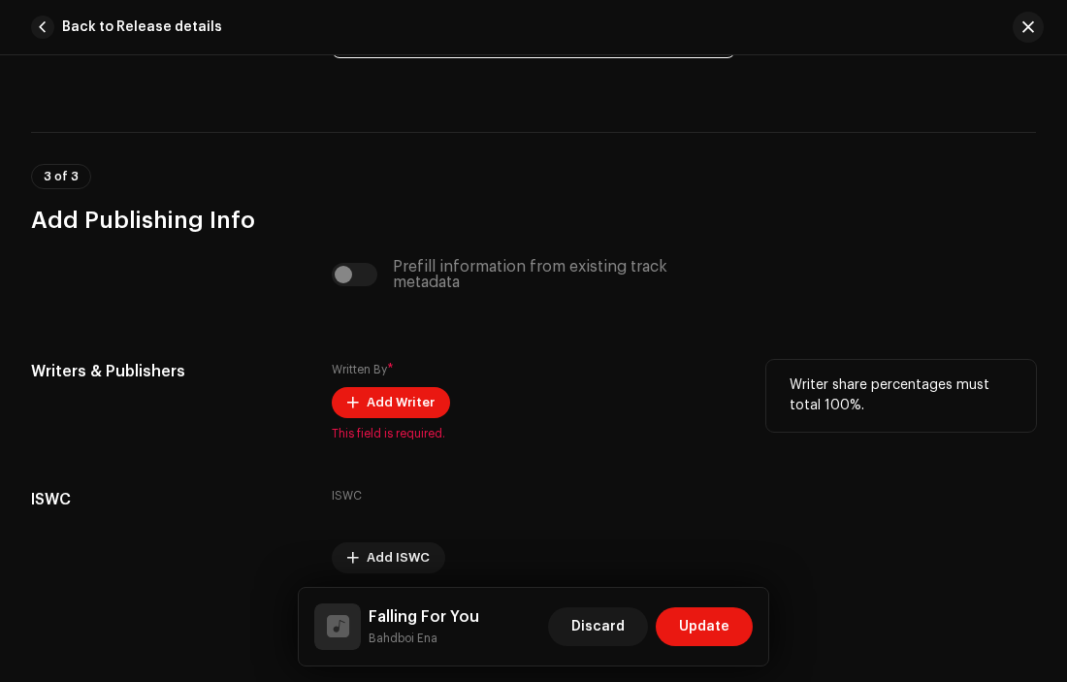
scroll to position [4885, 0]
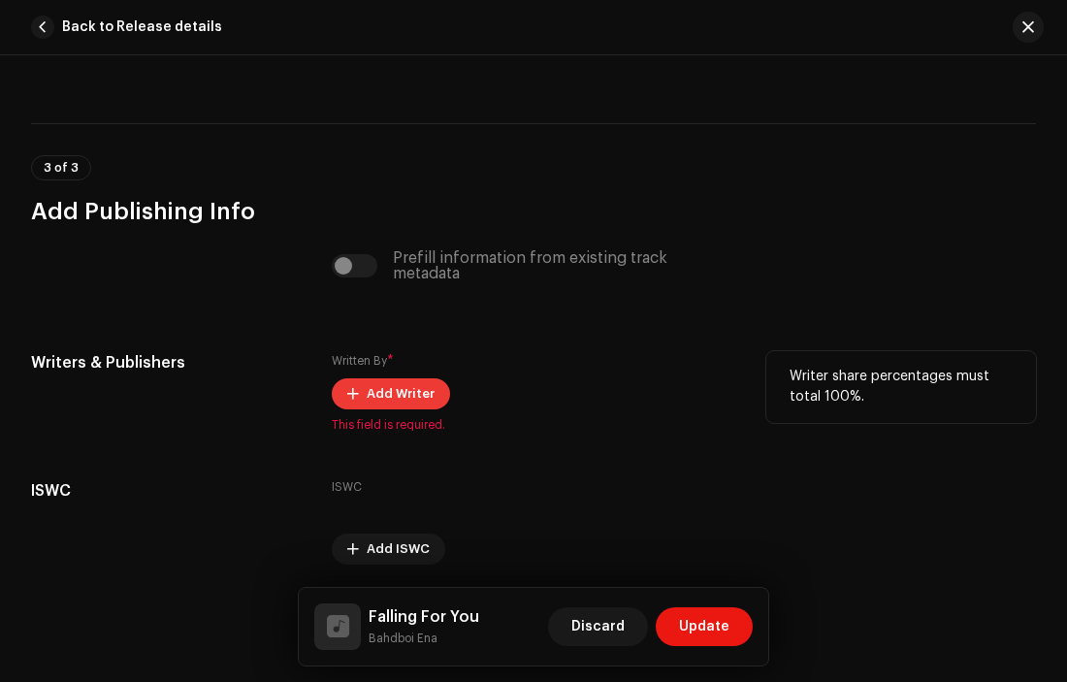
type textarea "(Okay) (Badhboi) Verse One: Don't tell me you ever wanna see my face Don't tell…"
click at [367, 395] on span "Add Writer" at bounding box center [401, 393] width 68 height 39
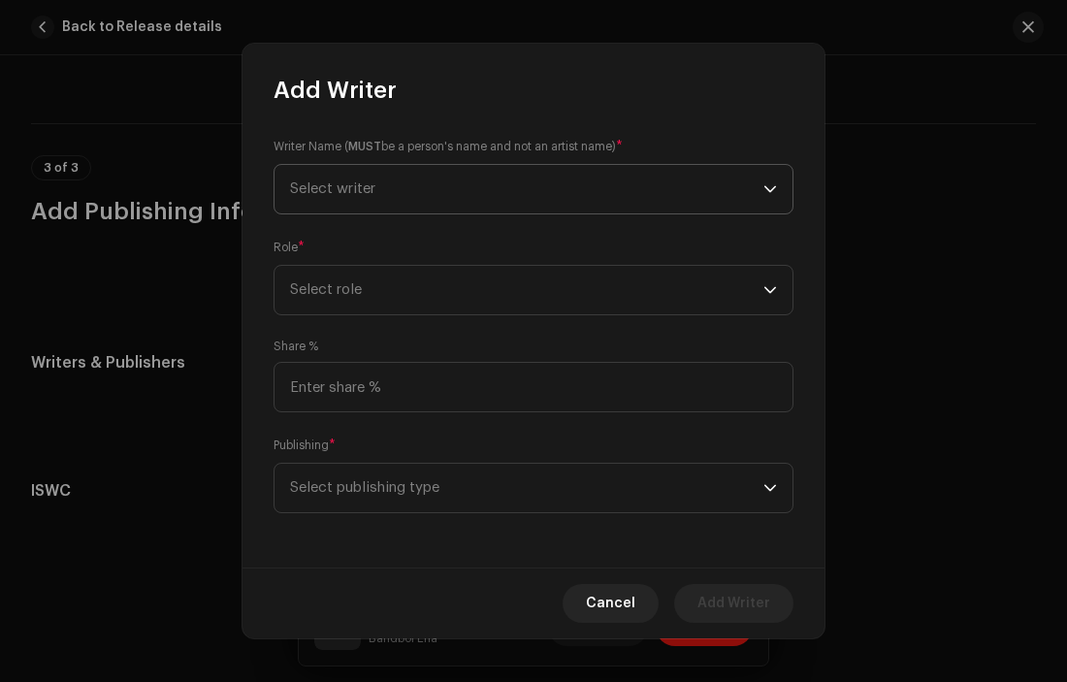
click at [708, 184] on span "Select writer" at bounding box center [526, 189] width 473 height 48
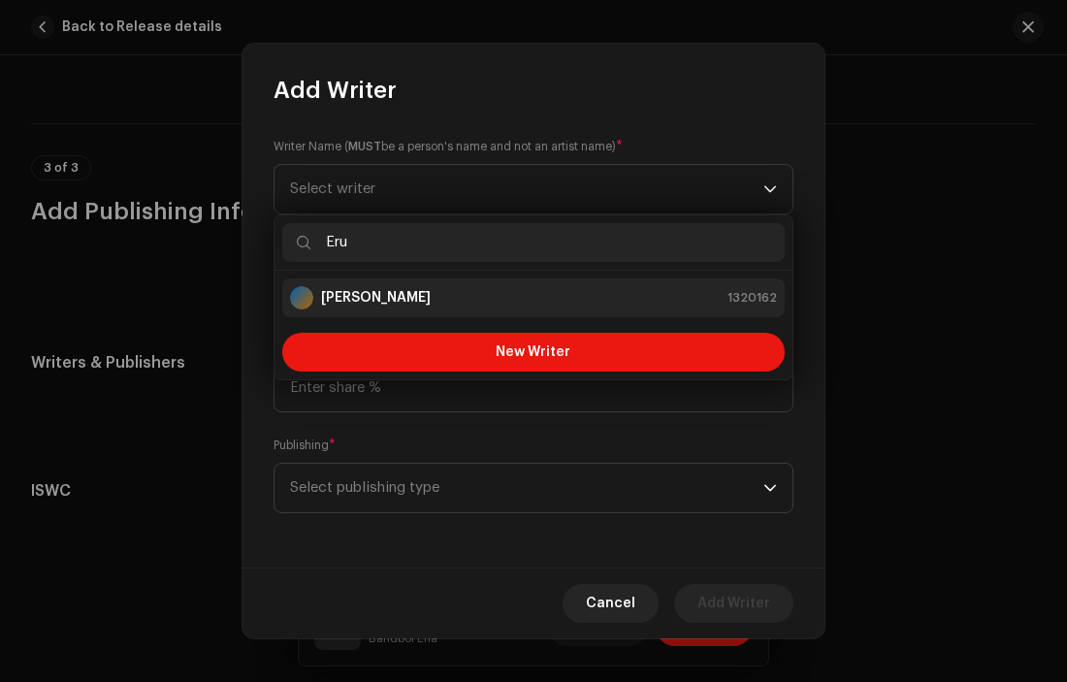
type input "Eru"
click at [433, 294] on div "Erute Emonena 1320162" at bounding box center [533, 297] width 487 height 23
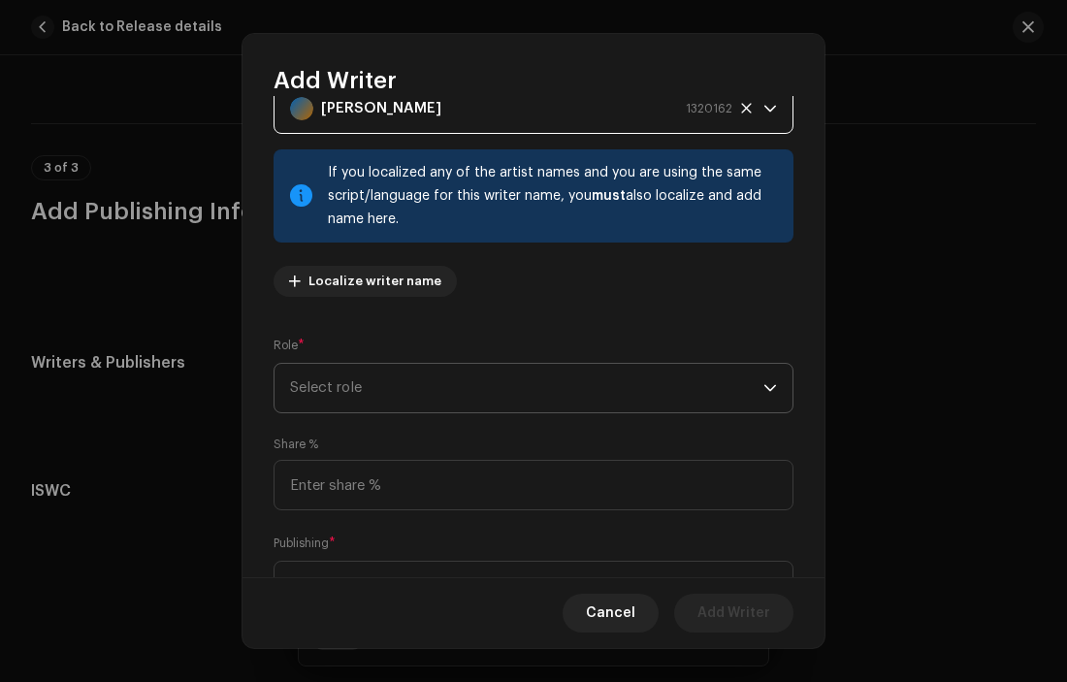
scroll to position [92, 0]
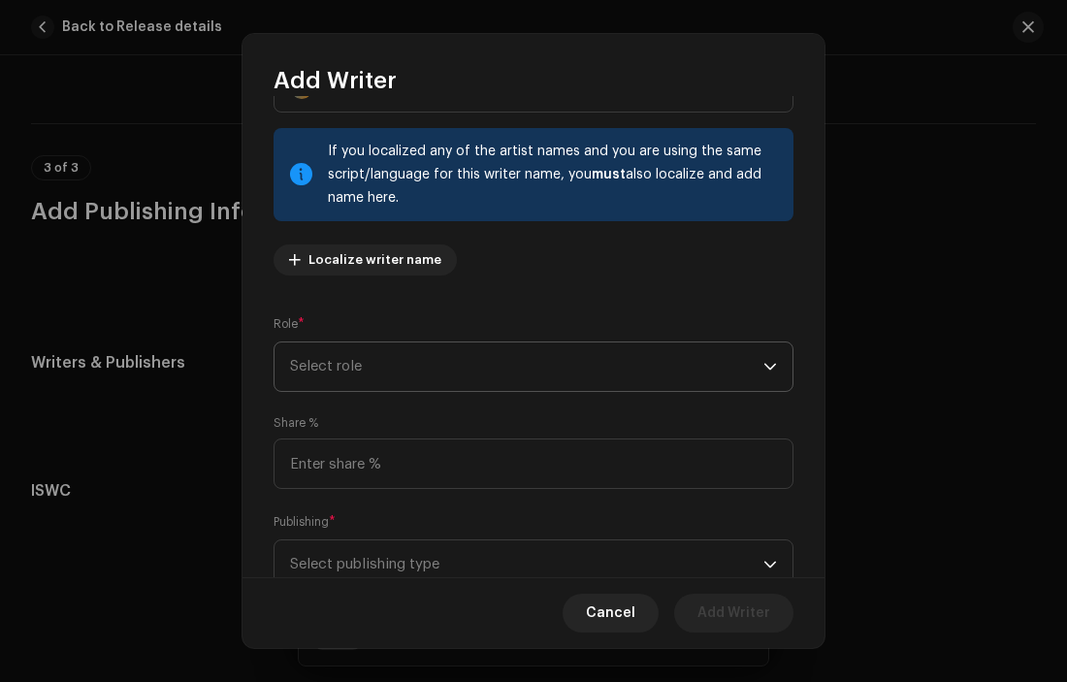
click at [491, 374] on span "Select role" at bounding box center [526, 366] width 473 height 48
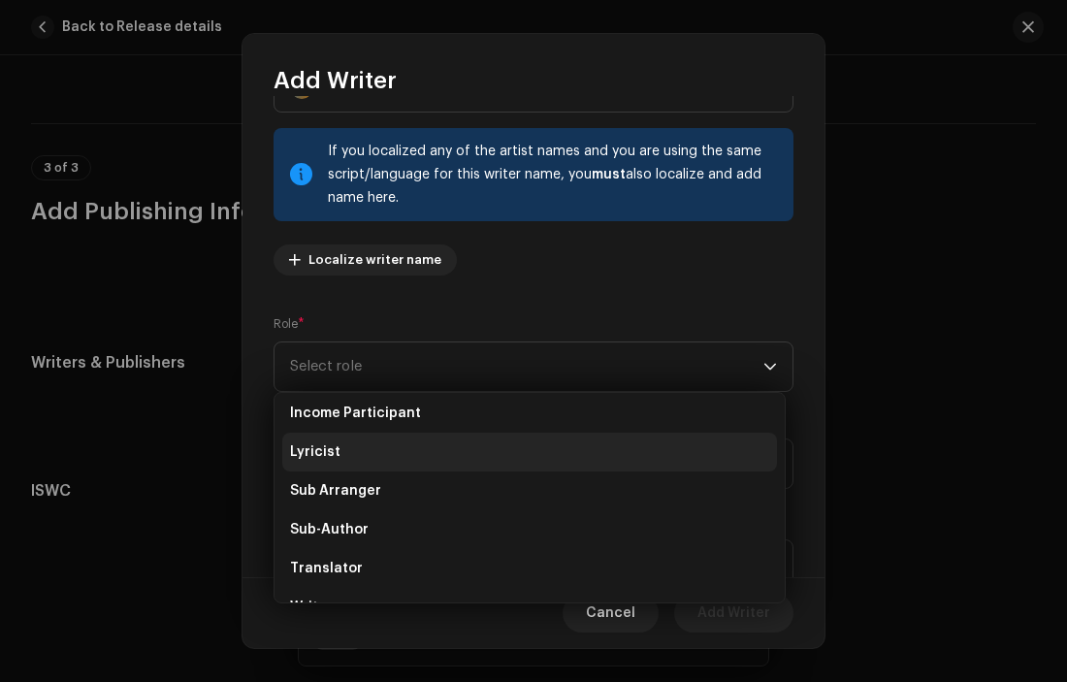
scroll to position [186, 0]
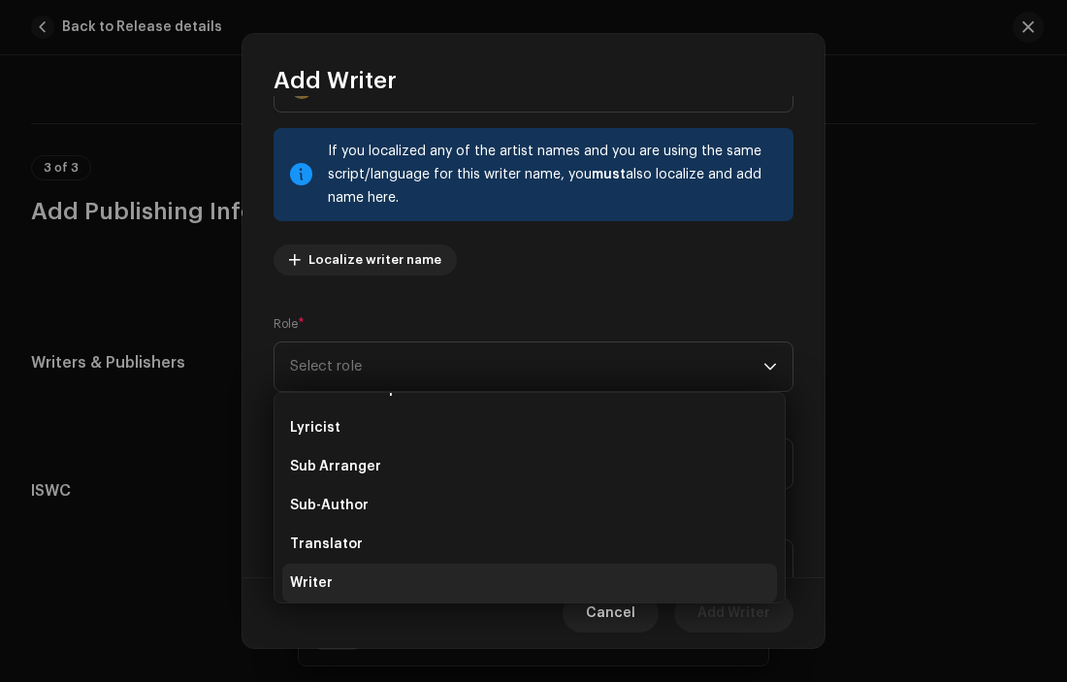
click at [321, 583] on span "Writer" at bounding box center [311, 582] width 43 height 19
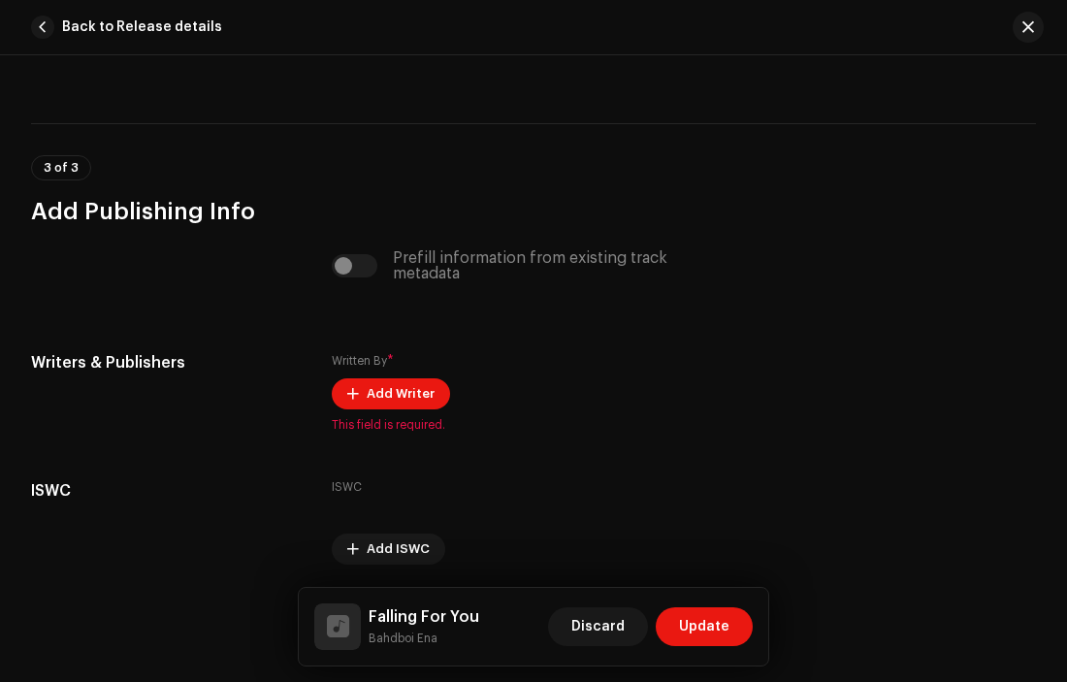
drag, startPoint x: 454, startPoint y: 459, endPoint x: 208, endPoint y: 516, distance: 252.9
click at [208, 516] on div "Add Writer Writer Name ( MUST be a person's name and not an artist name) * [PER…" at bounding box center [533, 341] width 1067 height 682
click at [395, 403] on span "Add Writer" at bounding box center [401, 393] width 68 height 39
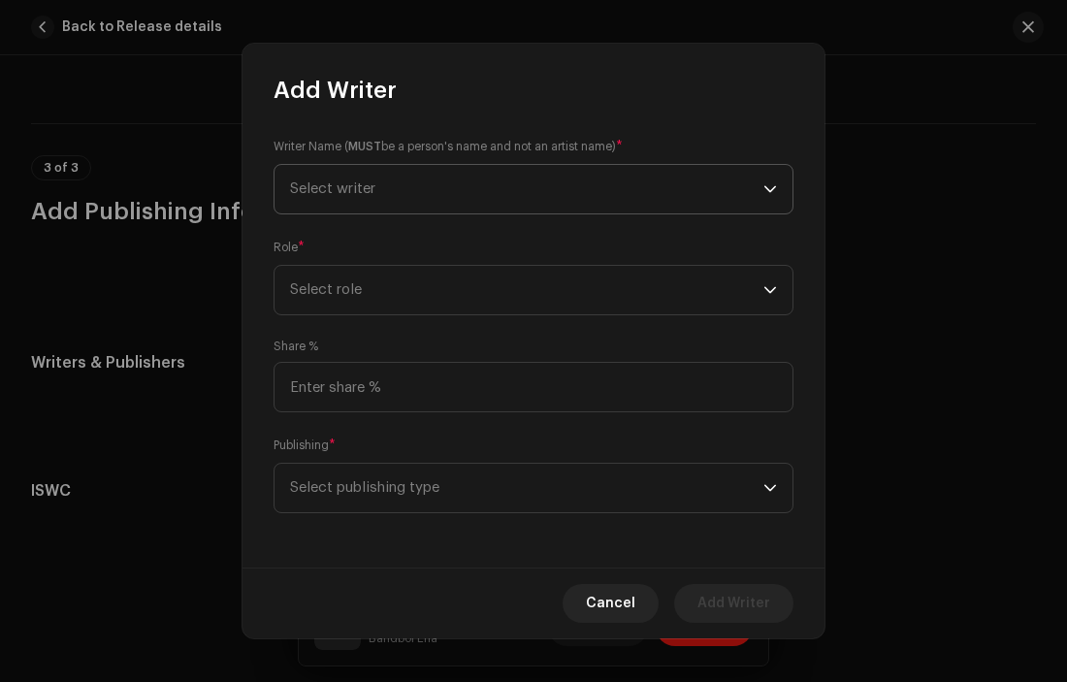
click at [485, 180] on span "Select writer" at bounding box center [526, 189] width 473 height 48
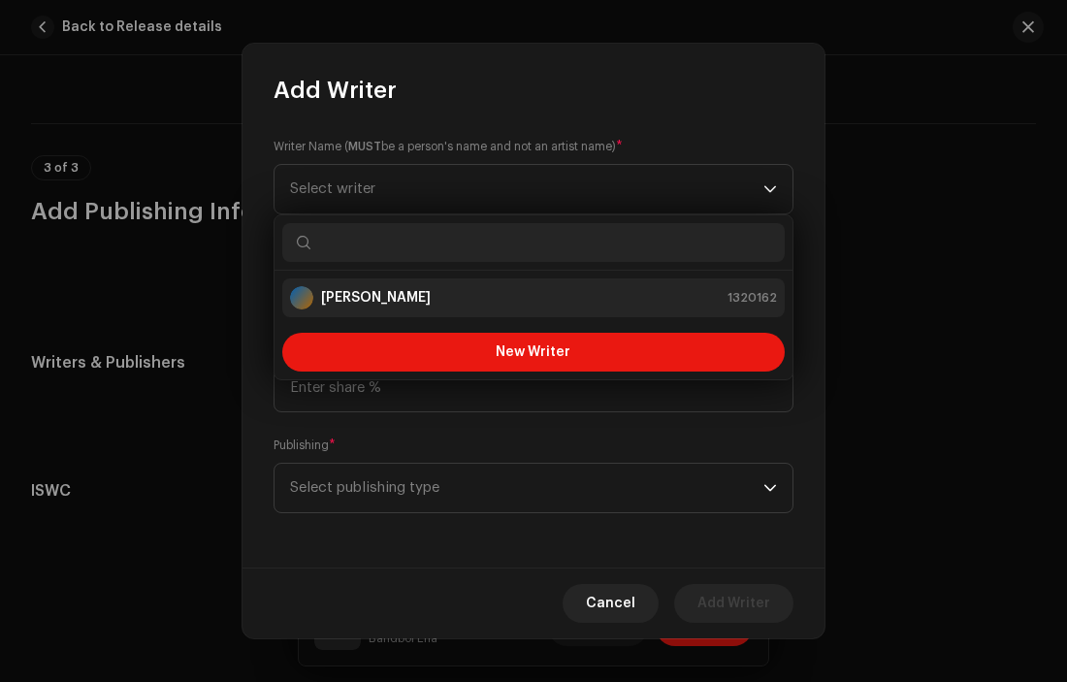
click at [420, 292] on div "Erute Emonena 1320162" at bounding box center [533, 297] width 487 height 23
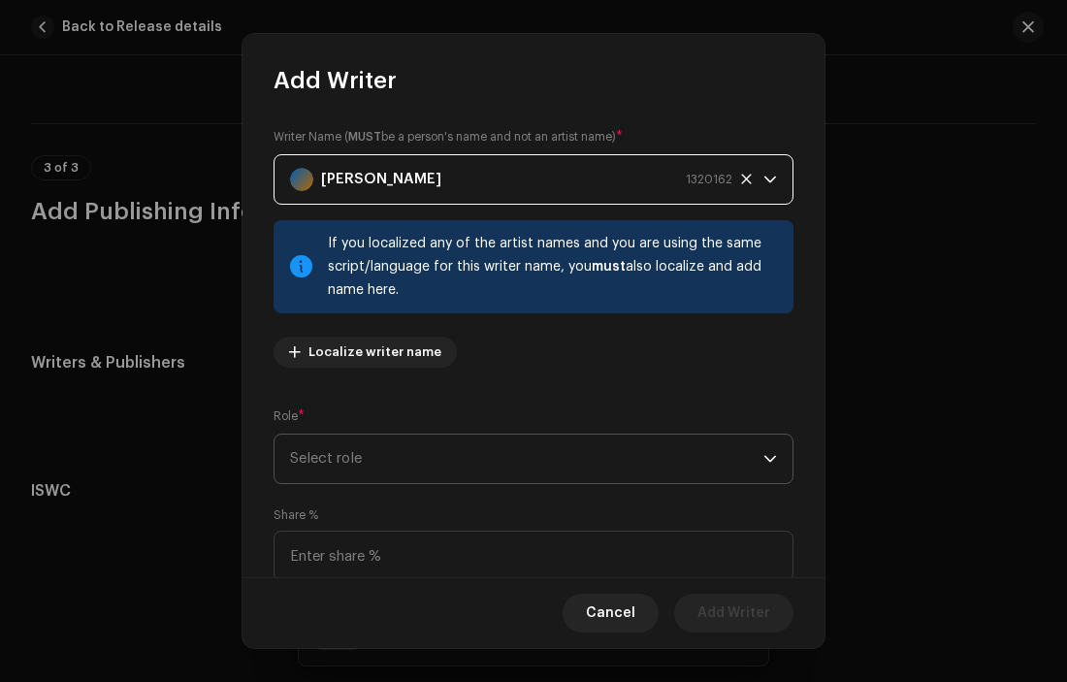
click at [372, 453] on span "Select role" at bounding box center [526, 459] width 473 height 48
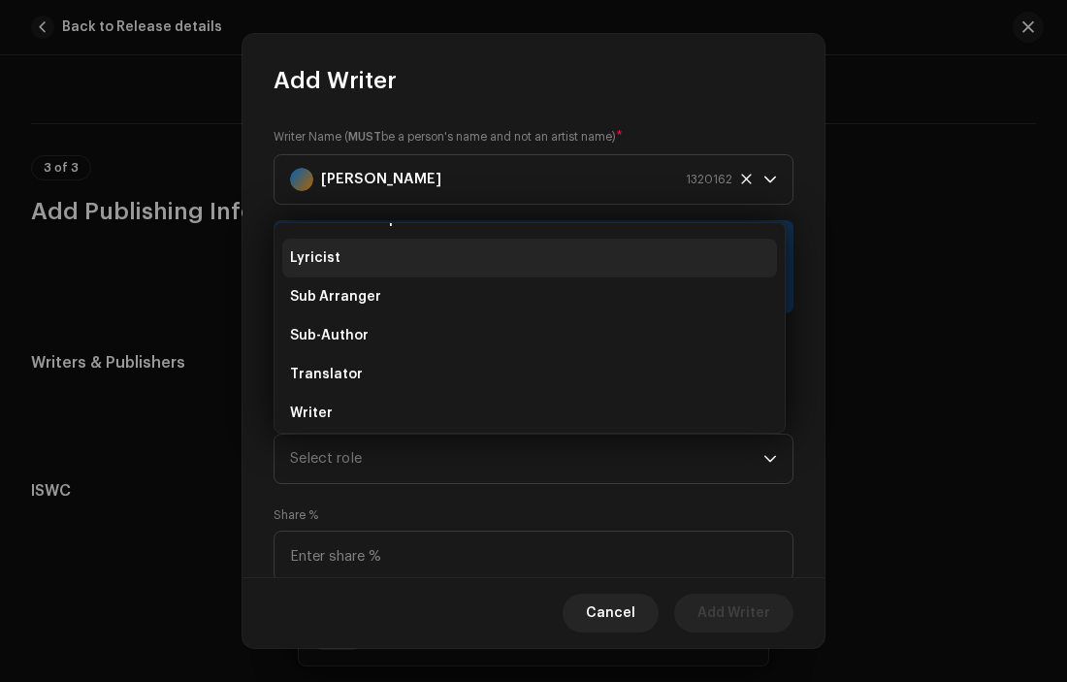
click at [359, 414] on li "Writer" at bounding box center [529, 413] width 495 height 39
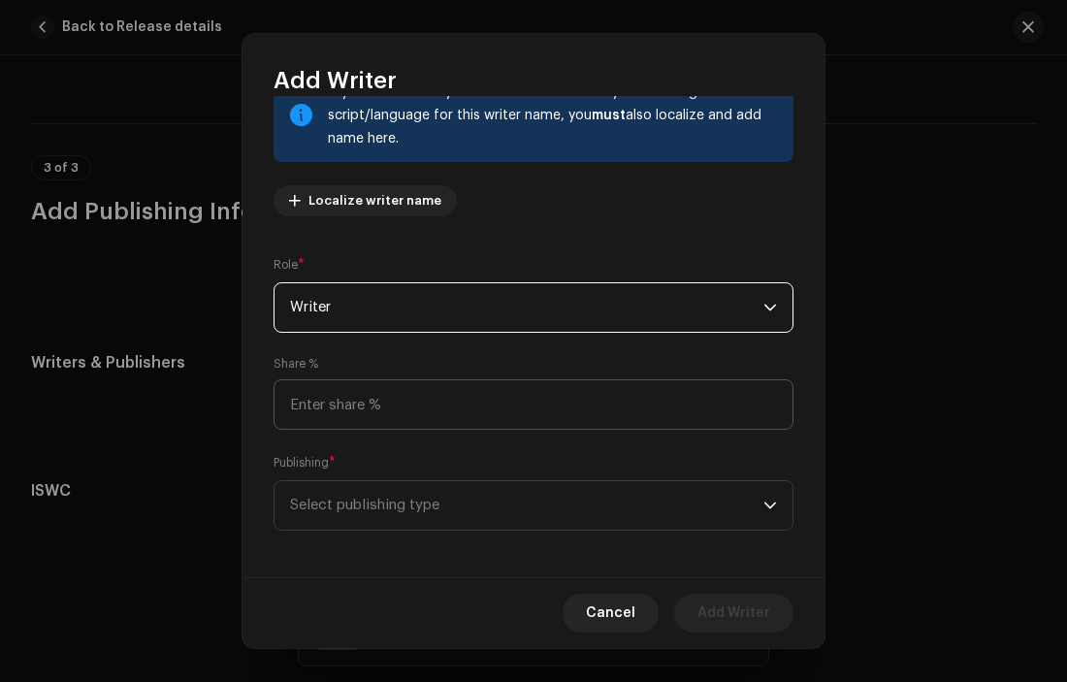
scroll to position [159, 0]
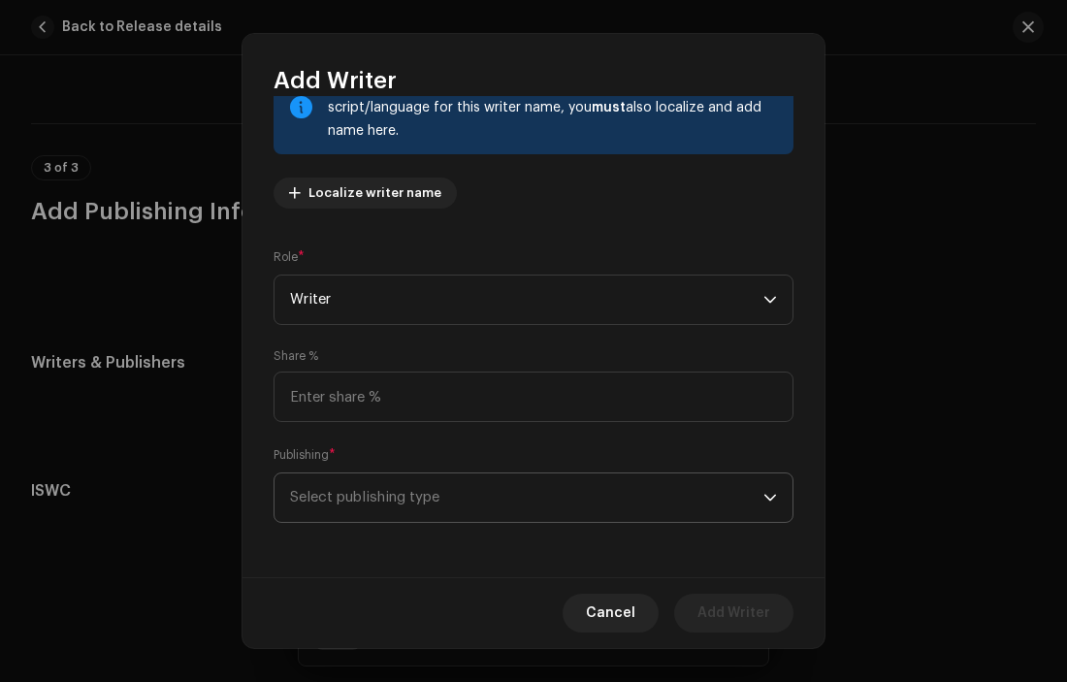
click at [573, 498] on span "Select publishing type" at bounding box center [526, 497] width 473 height 48
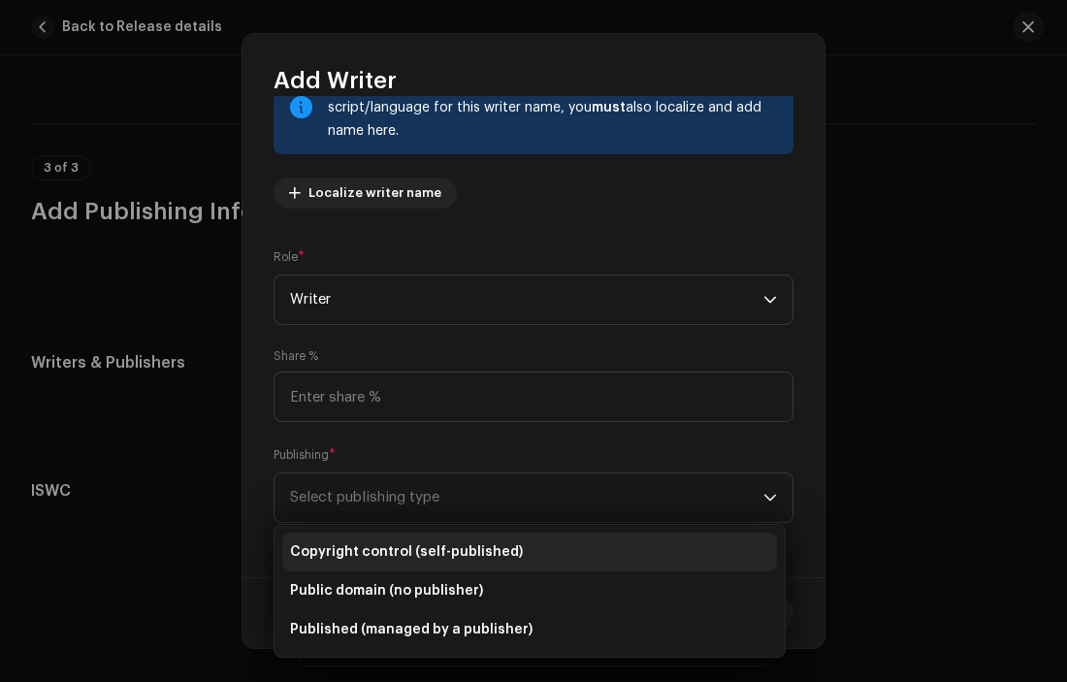
click at [483, 555] on span "Copyright control (self-published)" at bounding box center [406, 551] width 233 height 19
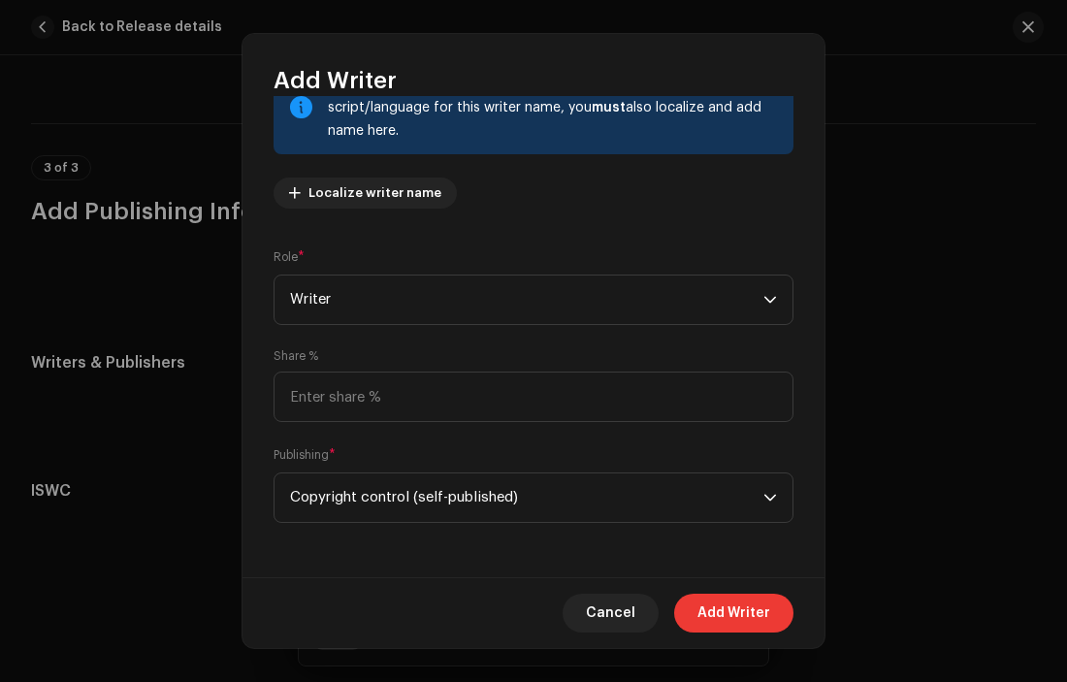
click at [720, 602] on span "Add Writer" at bounding box center [733, 613] width 73 height 39
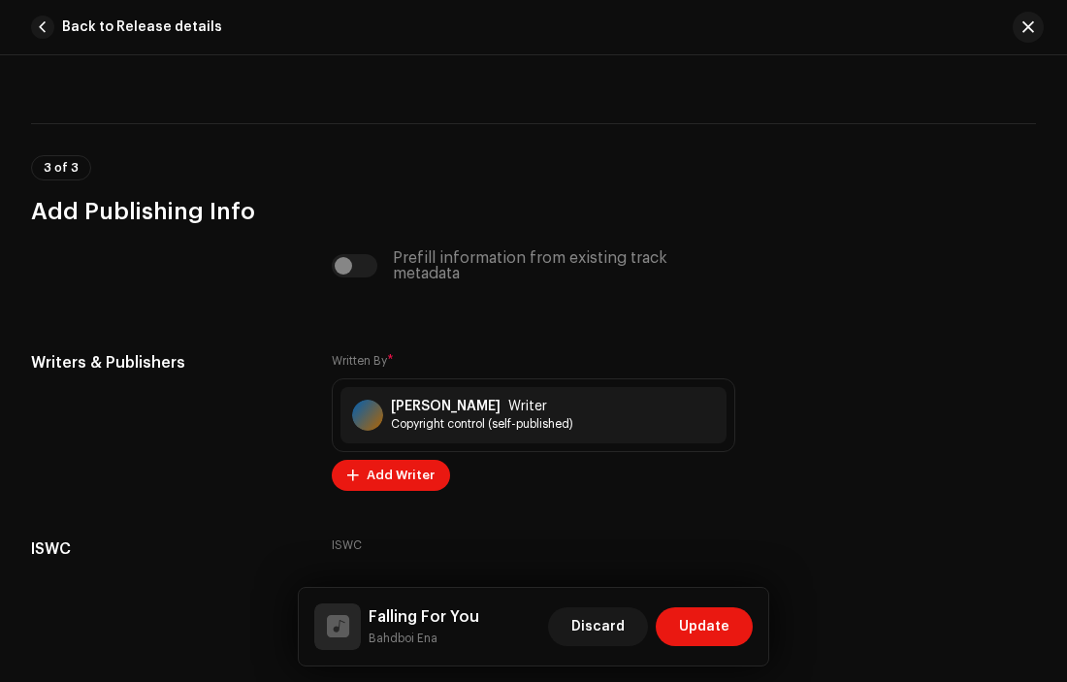
scroll to position [5020, 0]
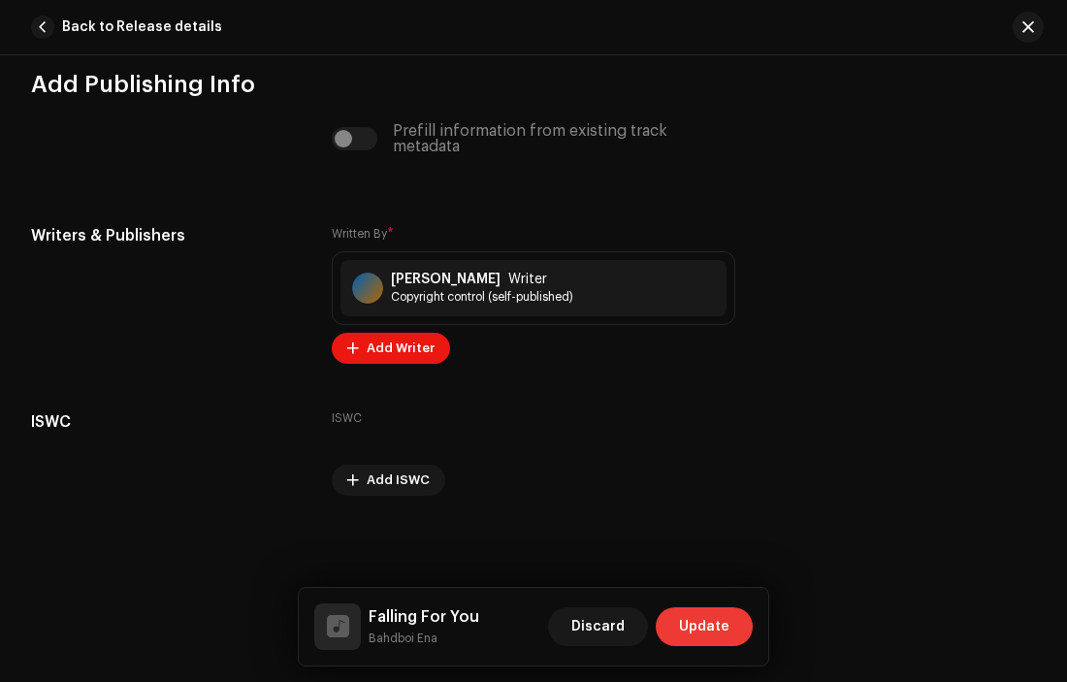
click at [700, 621] on span "Update" at bounding box center [704, 626] width 50 height 39
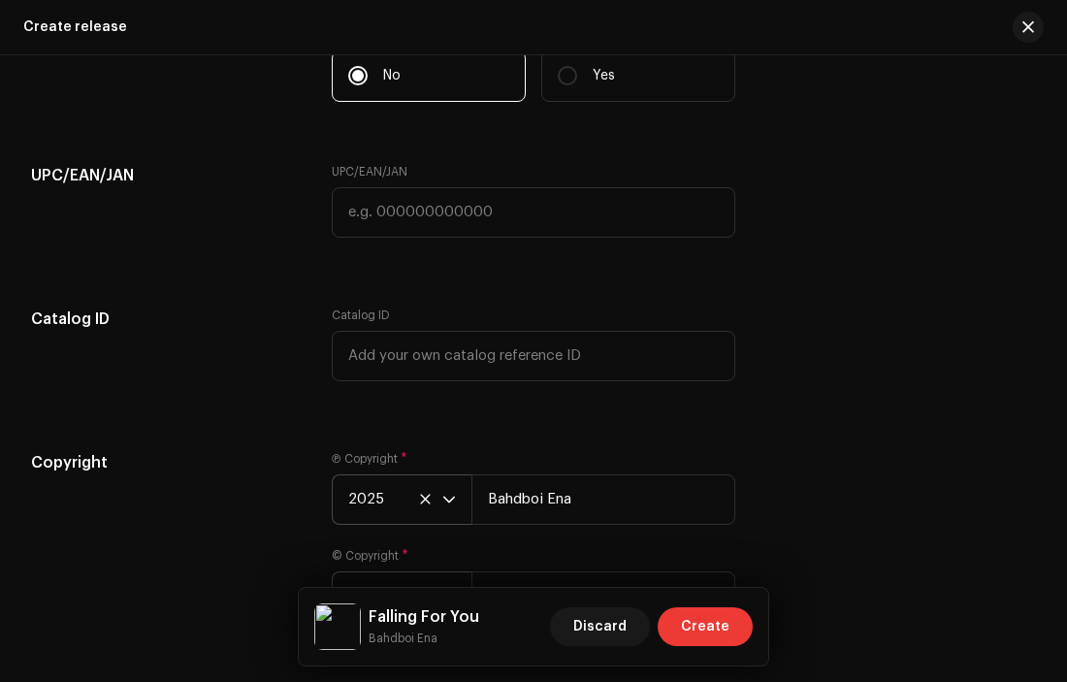
click at [712, 621] on span "Create" at bounding box center [705, 626] width 48 height 39
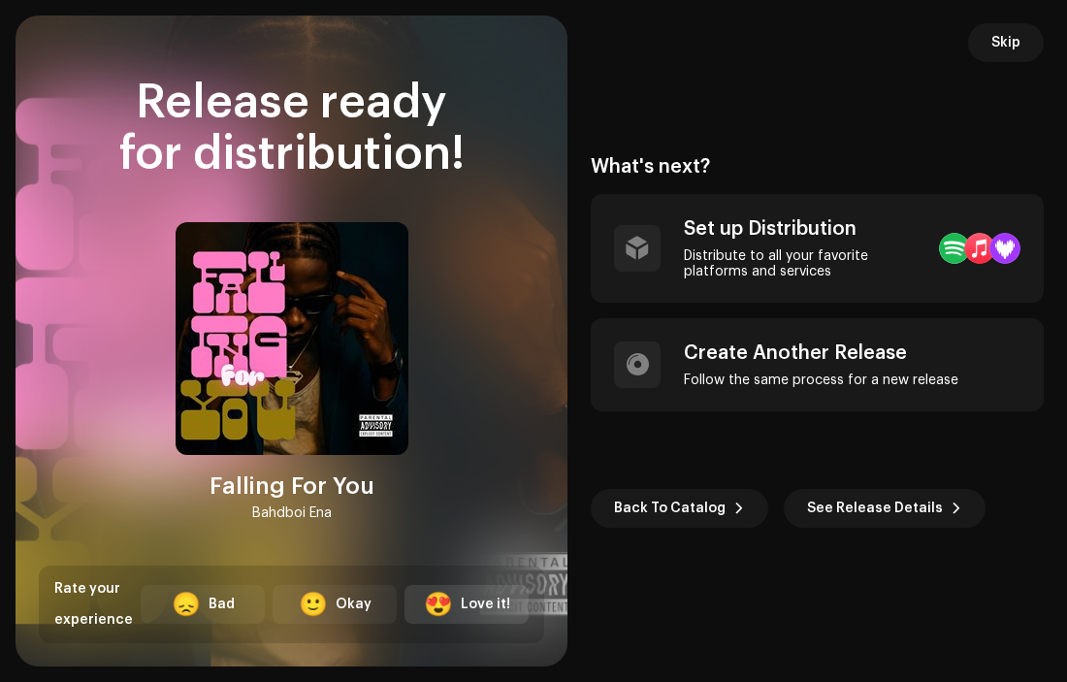
click at [485, 609] on div "Love it!" at bounding box center [485, 605] width 49 height 20
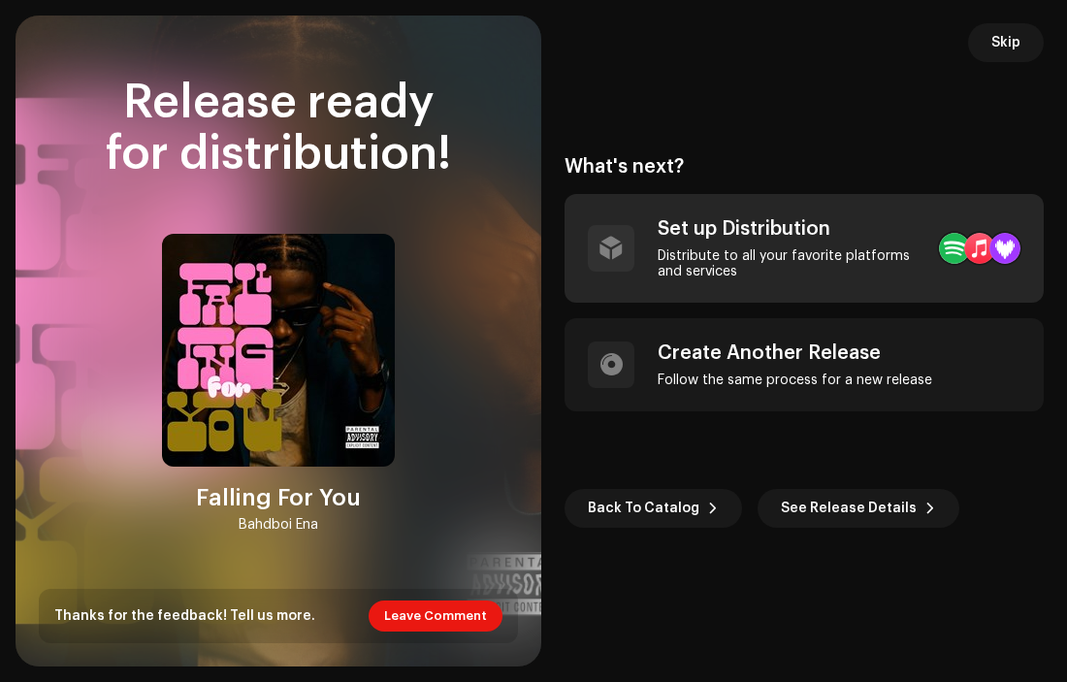
click at [863, 229] on div "Set up Distribution" at bounding box center [791, 228] width 266 height 23
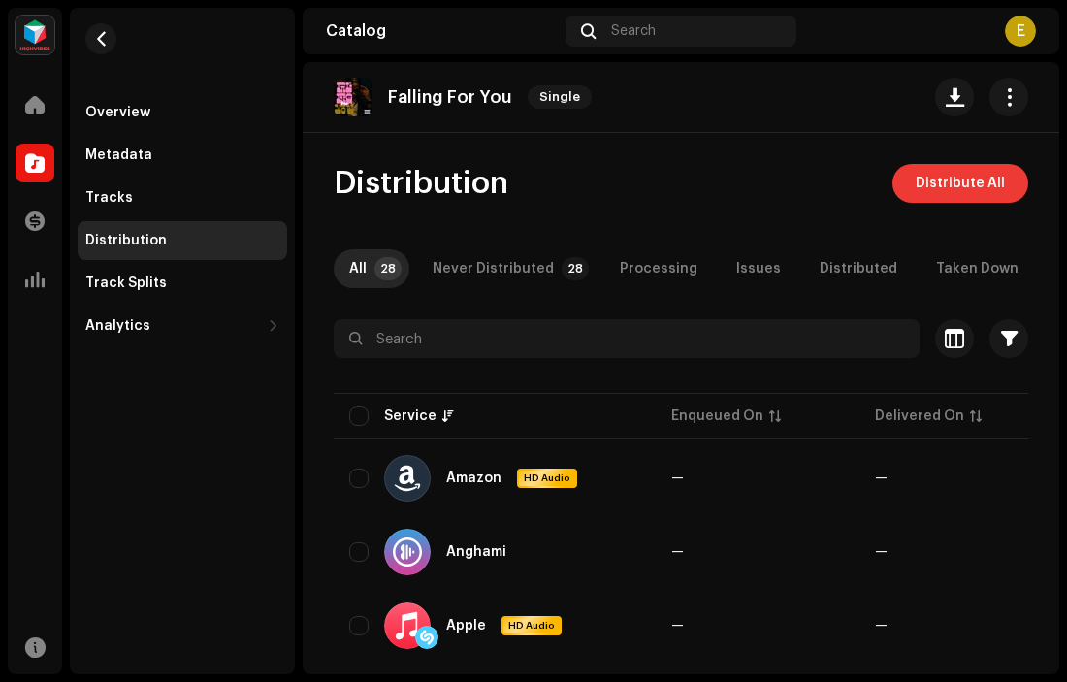
click at [941, 177] on span "Distribute All" at bounding box center [960, 183] width 89 height 39
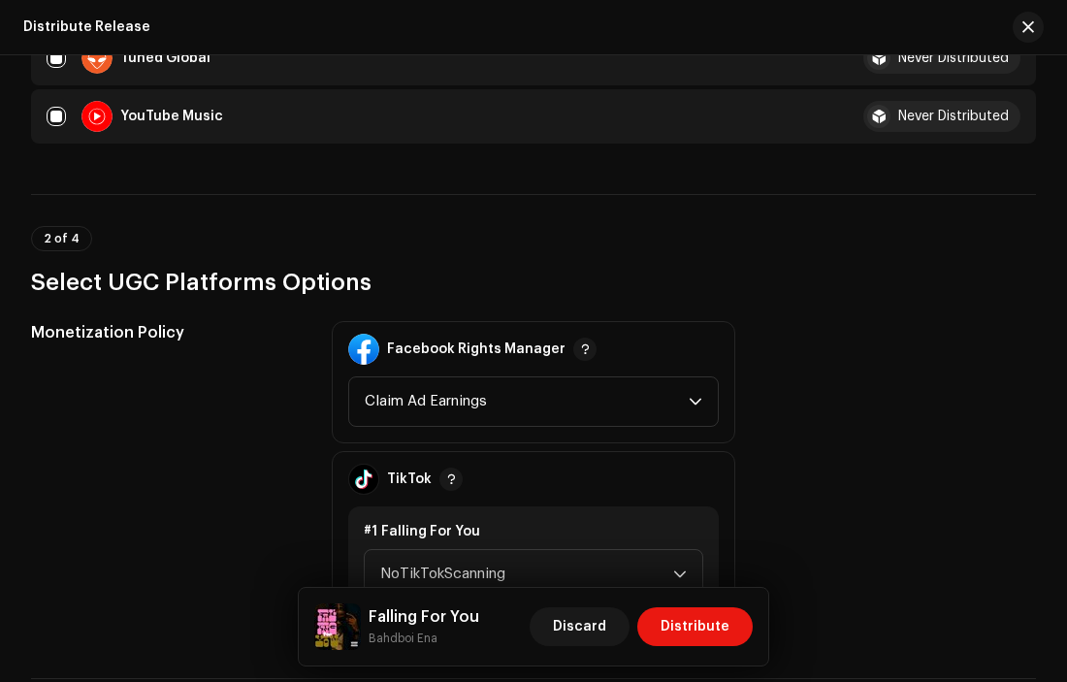
scroll to position [1865, 0]
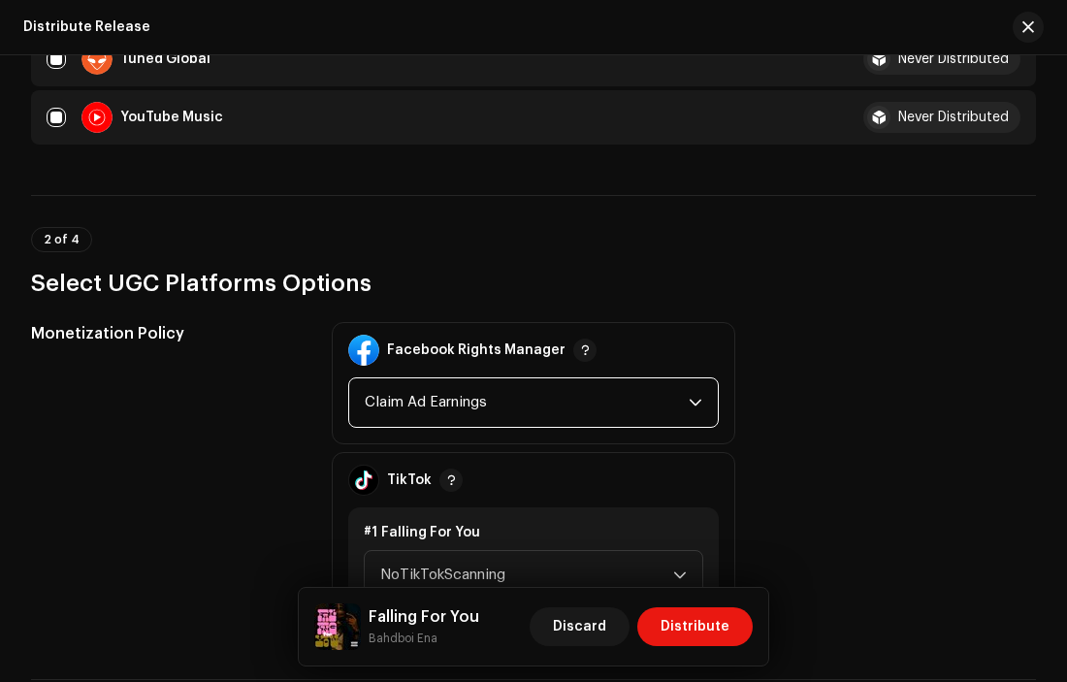
click at [663, 380] on span "Claim Ad Earnings" at bounding box center [527, 402] width 325 height 48
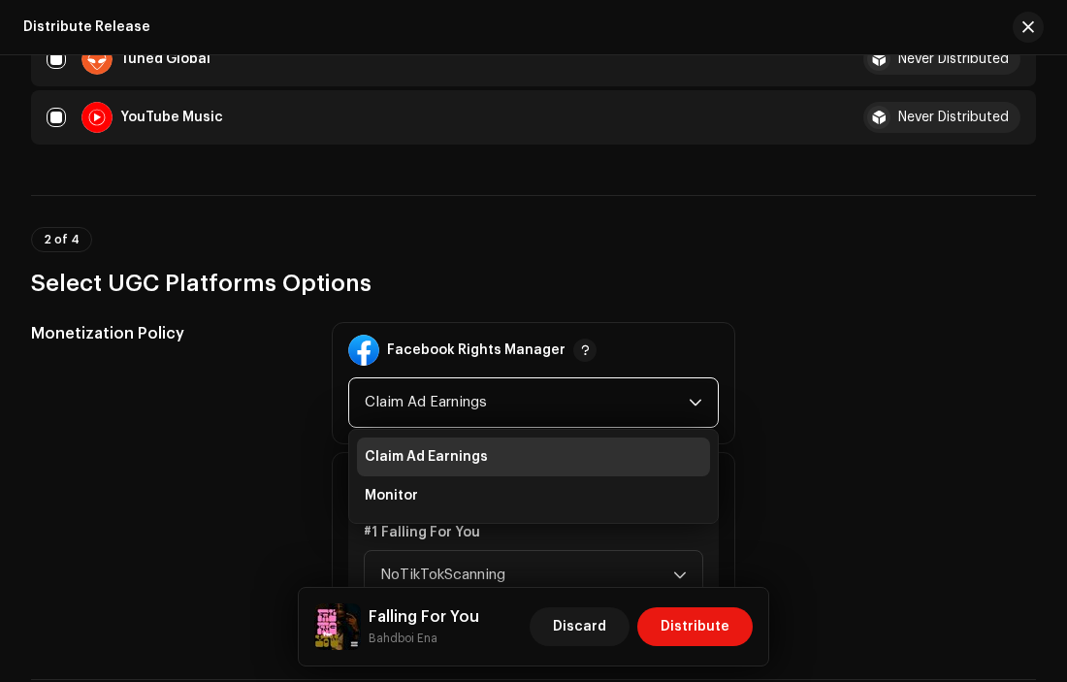
click at [663, 380] on span "Claim Ad Earnings" at bounding box center [527, 402] width 325 height 48
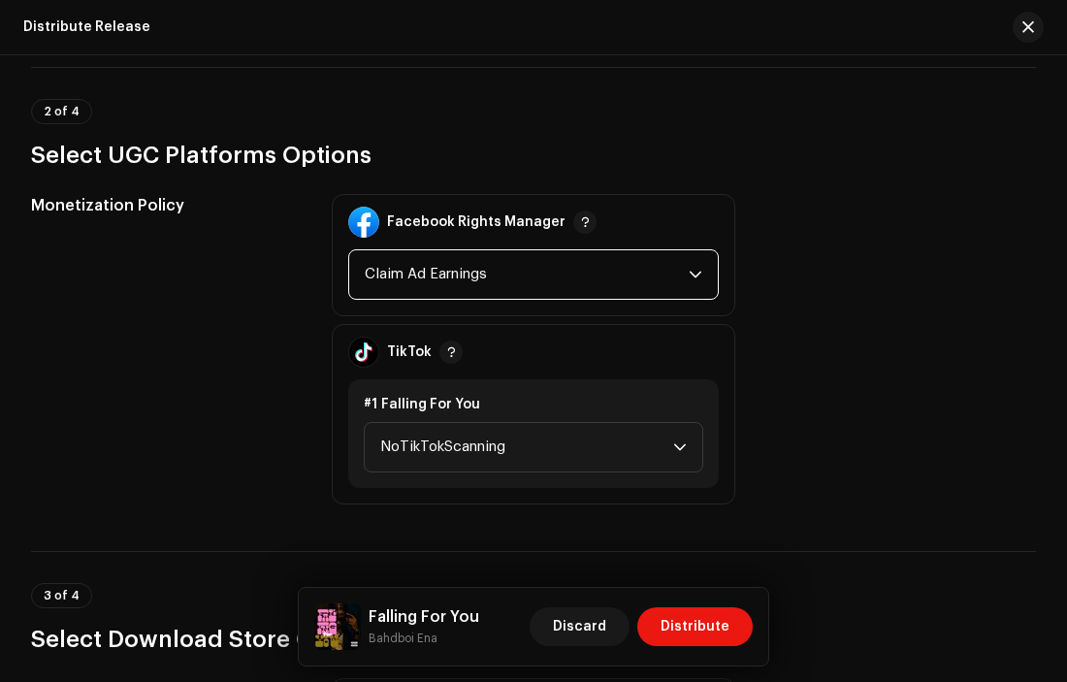
scroll to position [1999, 0]
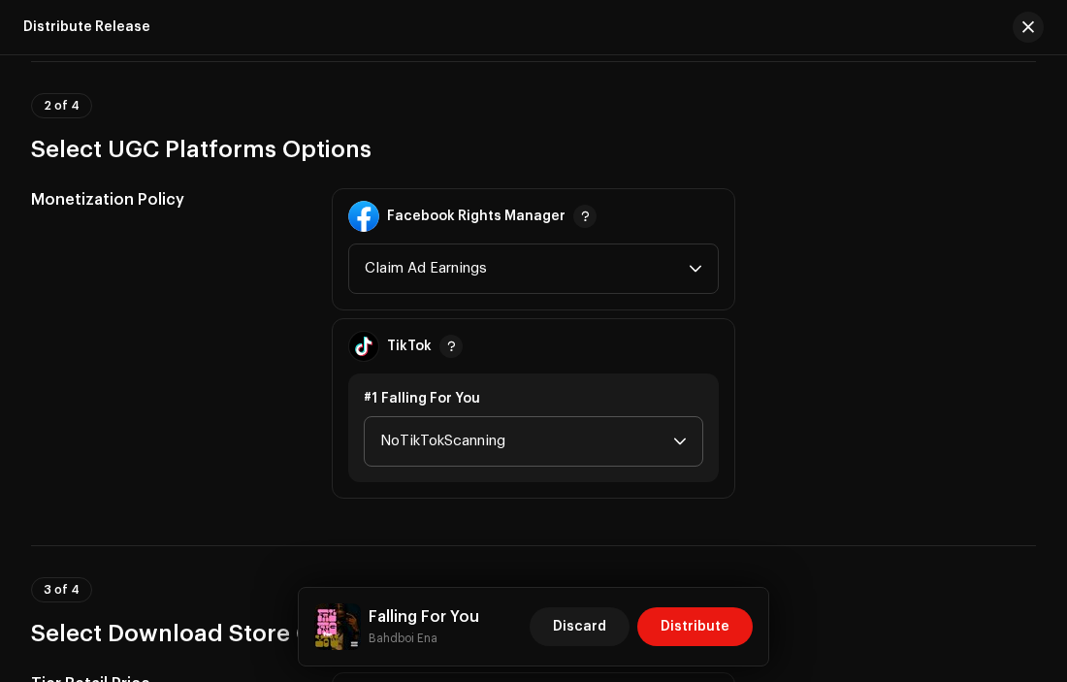
click at [675, 435] on icon "dropdown trigger" at bounding box center [680, 442] width 14 height 14
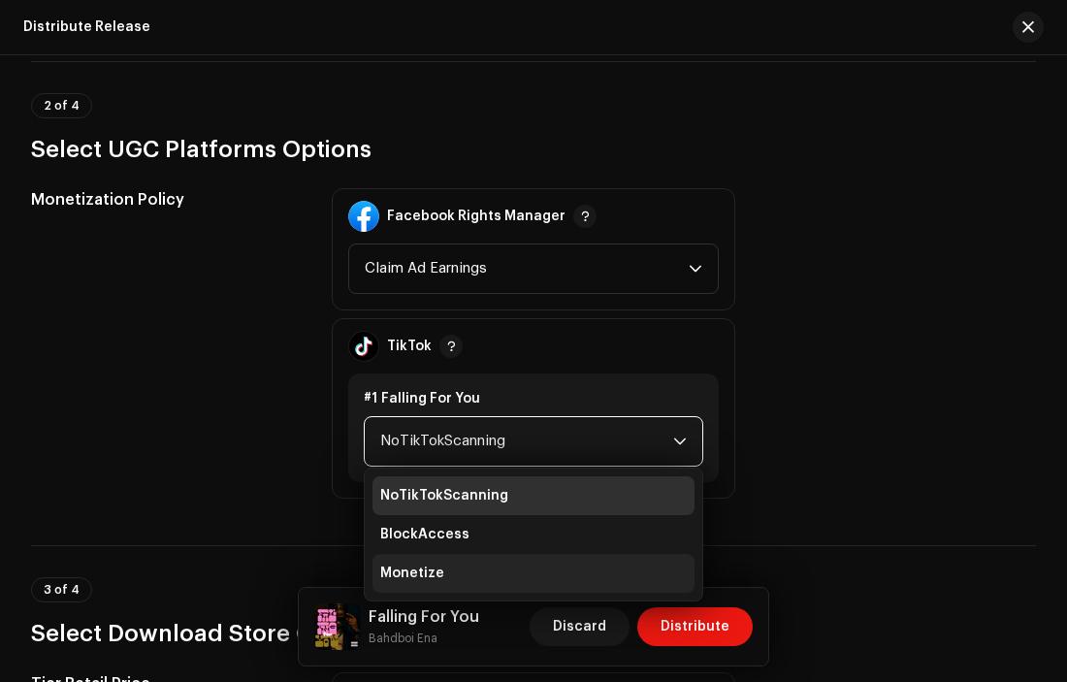
click at [583, 554] on li "Monetize" at bounding box center [533, 573] width 323 height 39
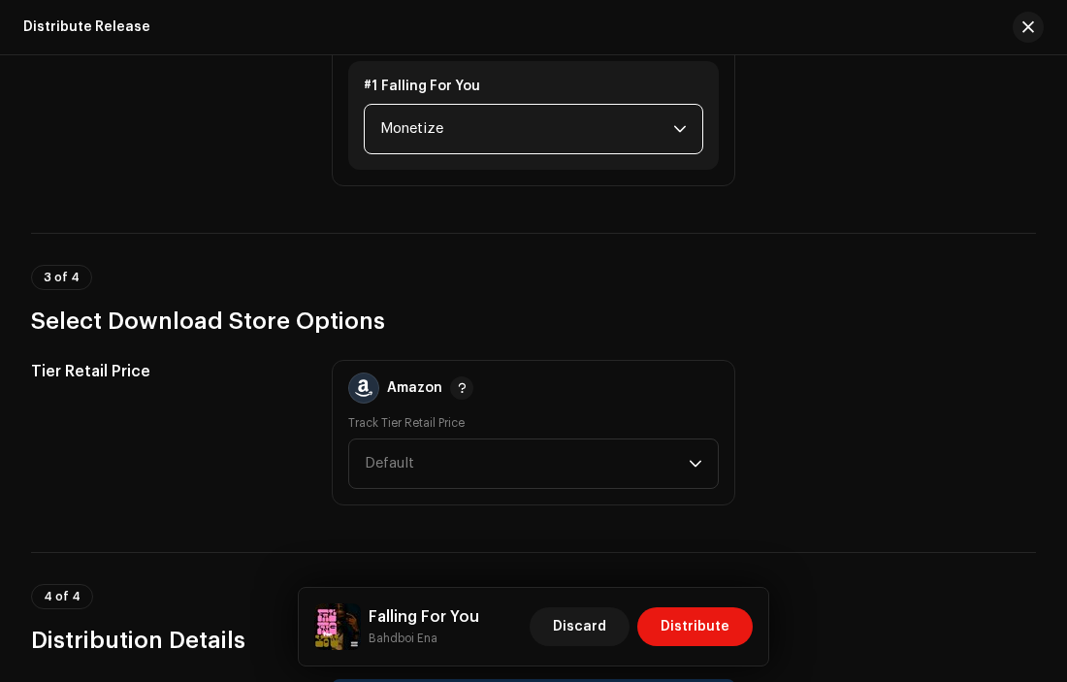
scroll to position [2325, 0]
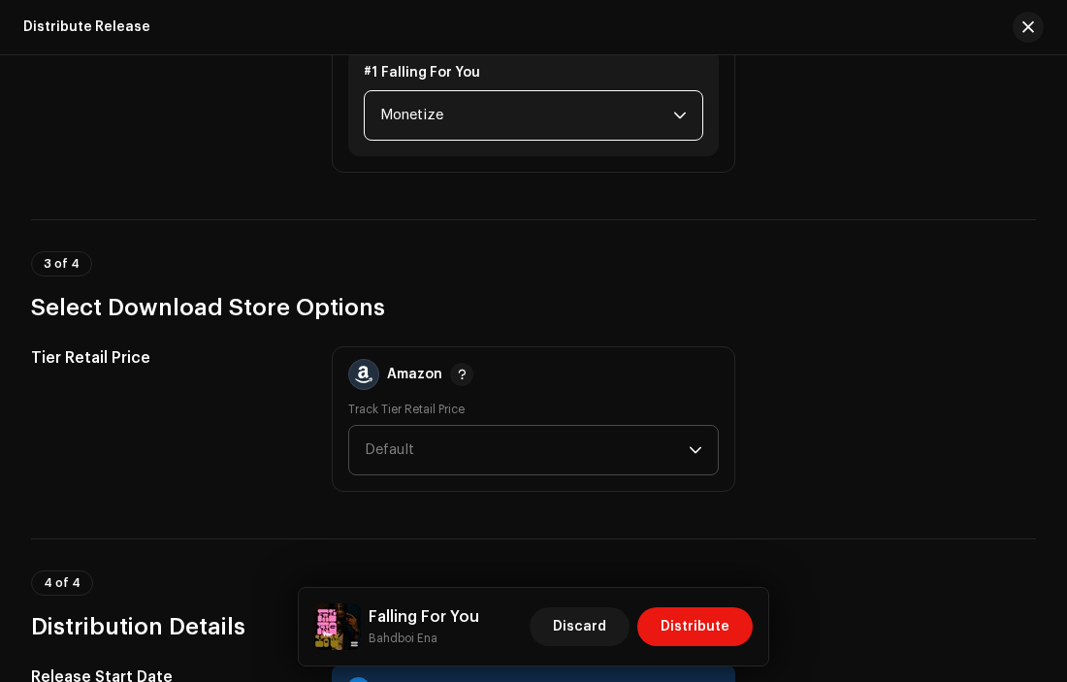
click at [693, 443] on icon "dropdown trigger" at bounding box center [696, 450] width 14 height 14
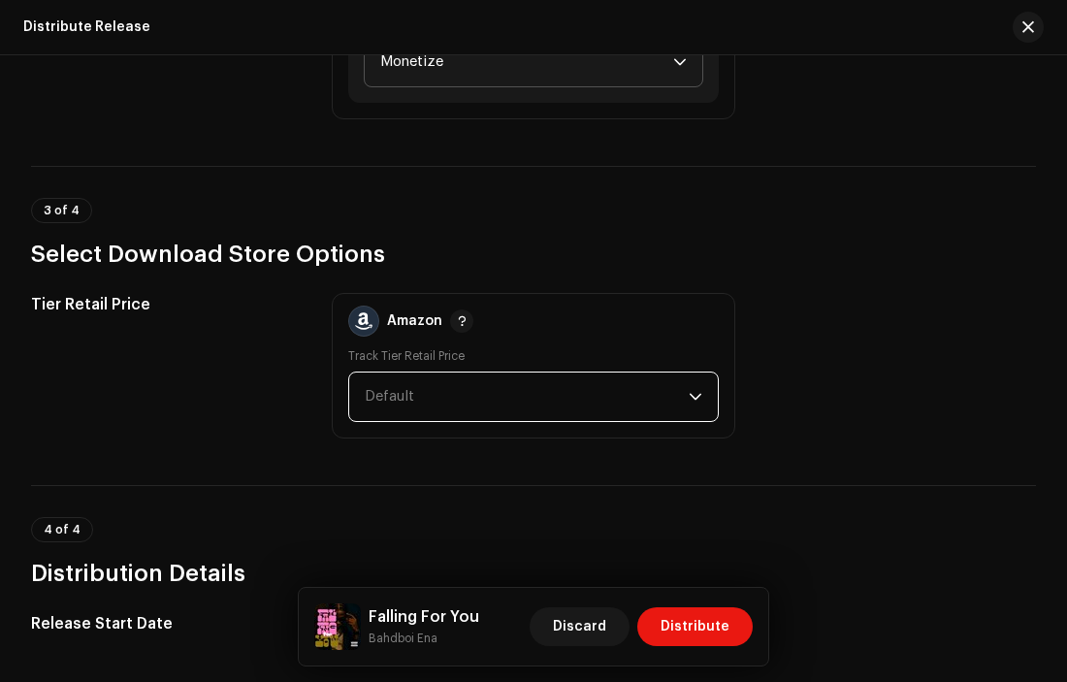
scroll to position [2476, 0]
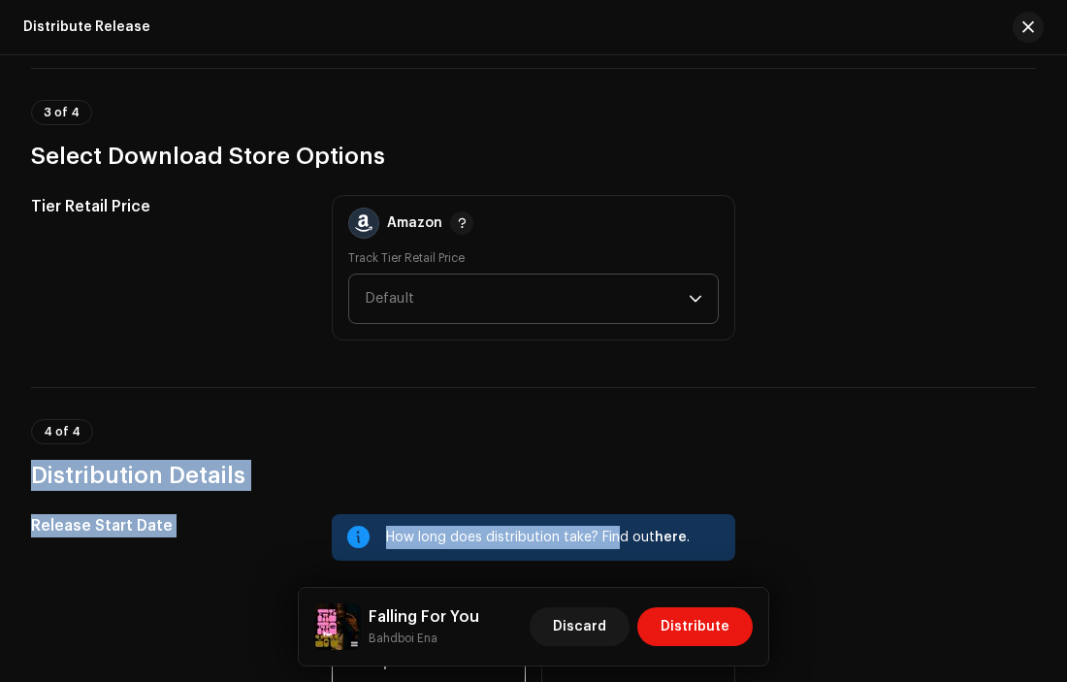
drag, startPoint x: 617, startPoint y: 534, endPoint x: 692, endPoint y: 283, distance: 262.1
click at [669, 275] on span "Default" at bounding box center [527, 298] width 325 height 48
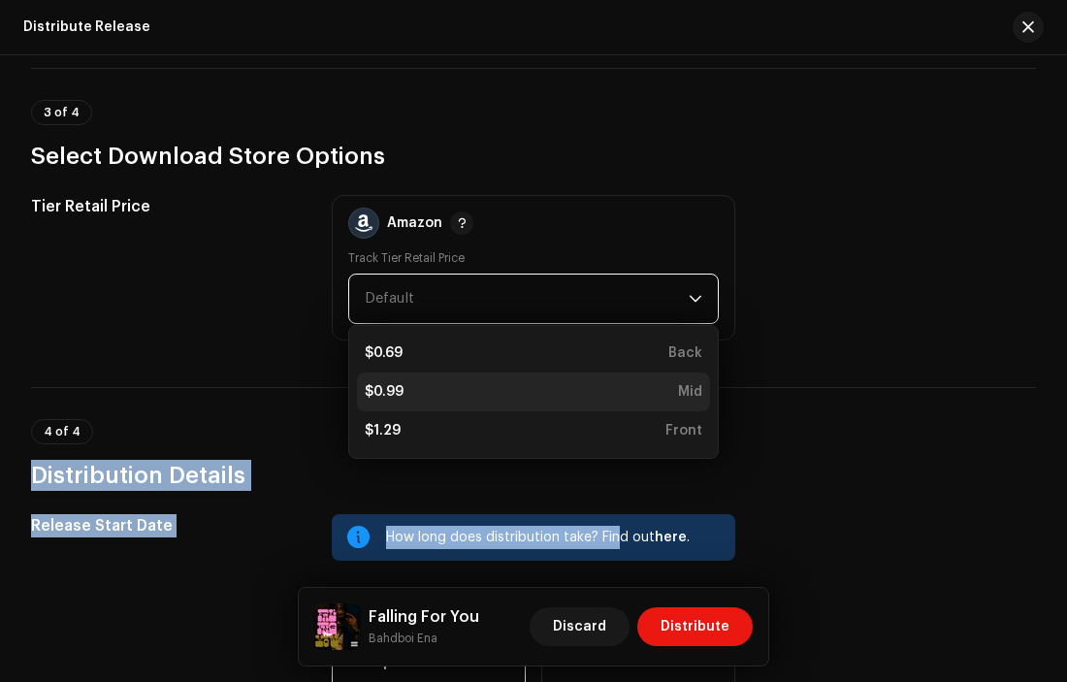
click at [681, 382] on div "Mid" at bounding box center [690, 391] width 24 height 19
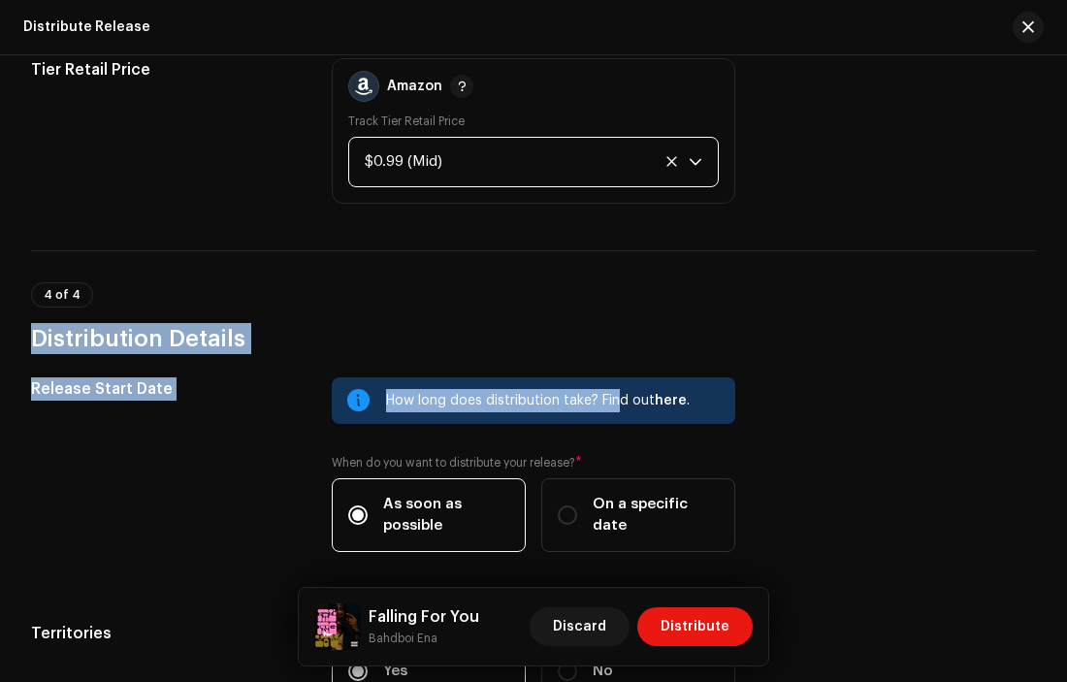
scroll to position [2669, 0]
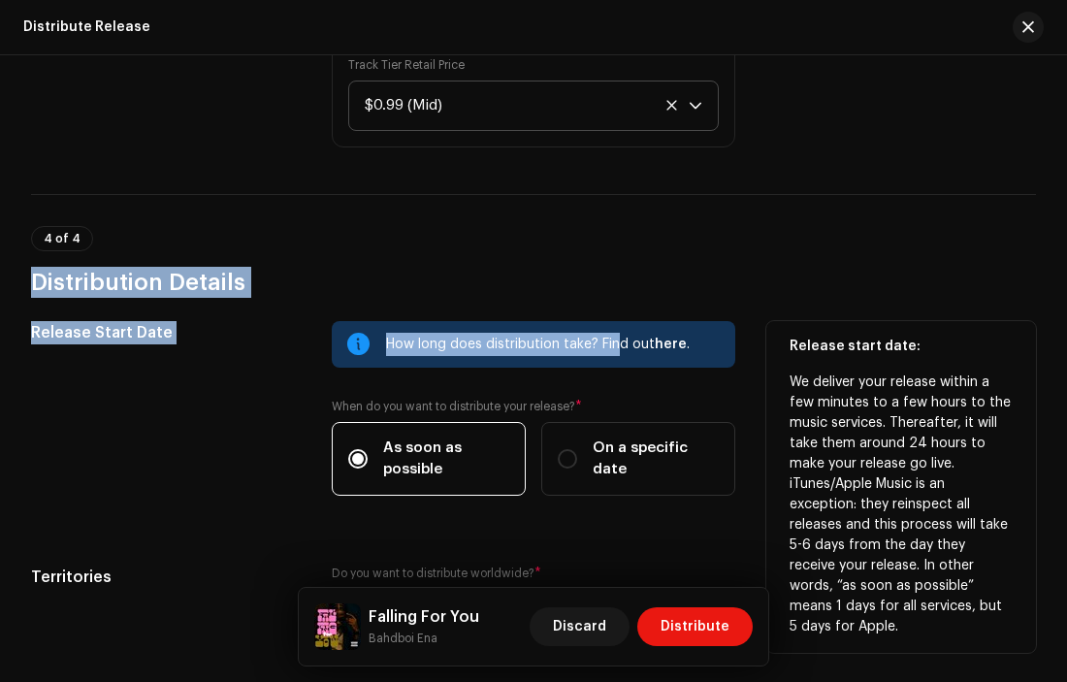
click at [189, 435] on div "Release Start Date" at bounding box center [166, 420] width 270 height 198
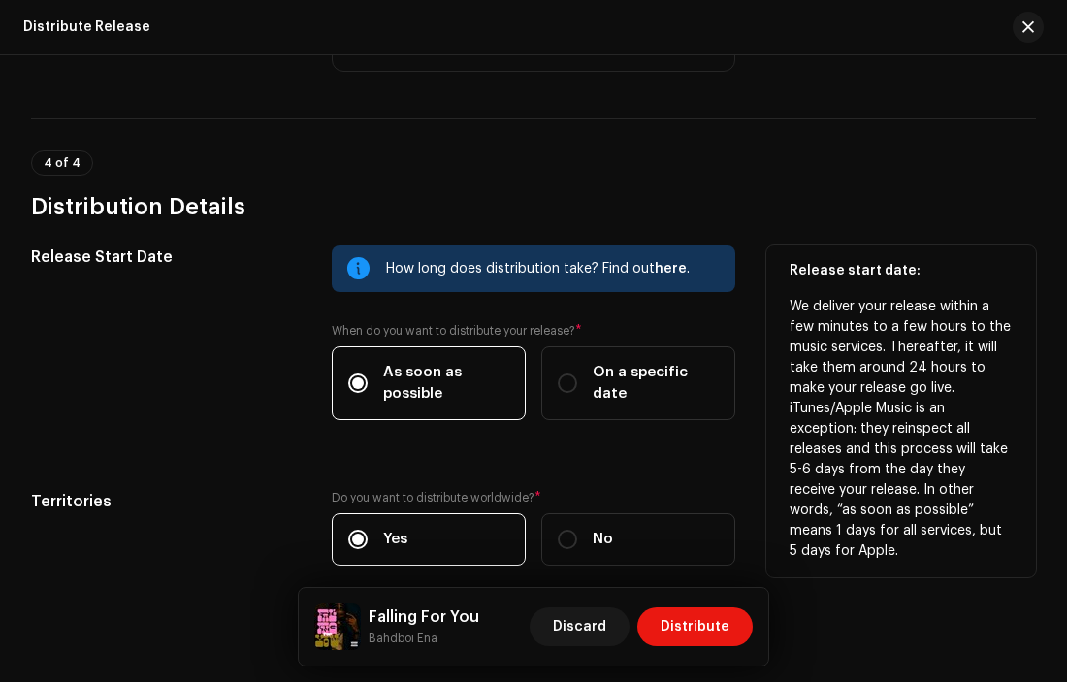
scroll to position [2822, 0]
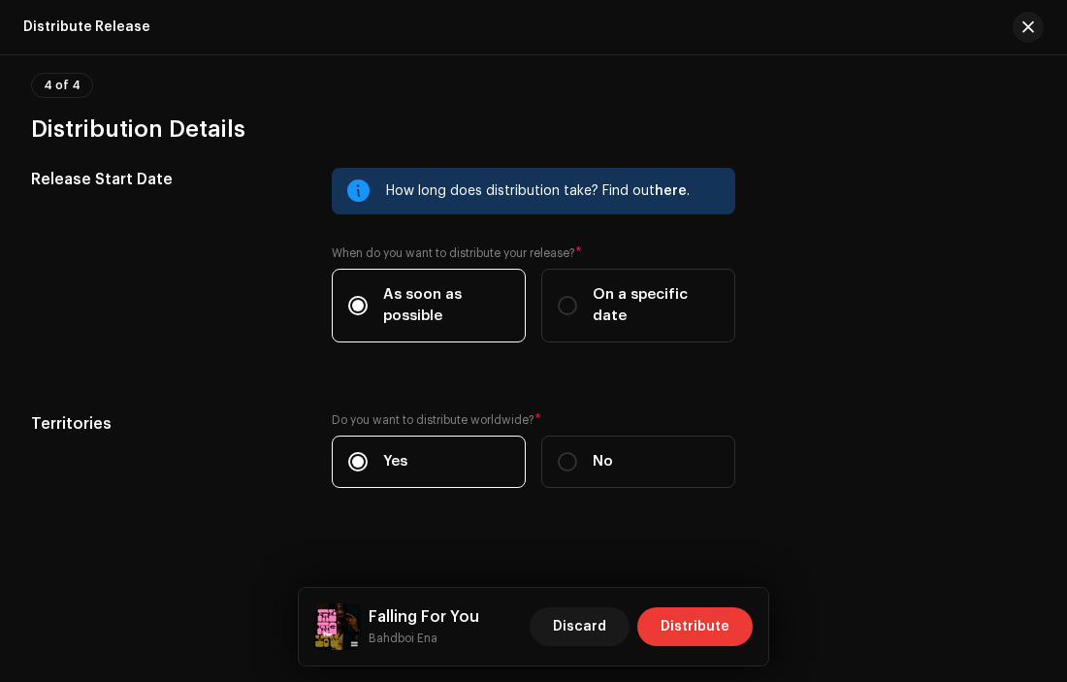
click at [689, 627] on span "Distribute" at bounding box center [695, 626] width 69 height 39
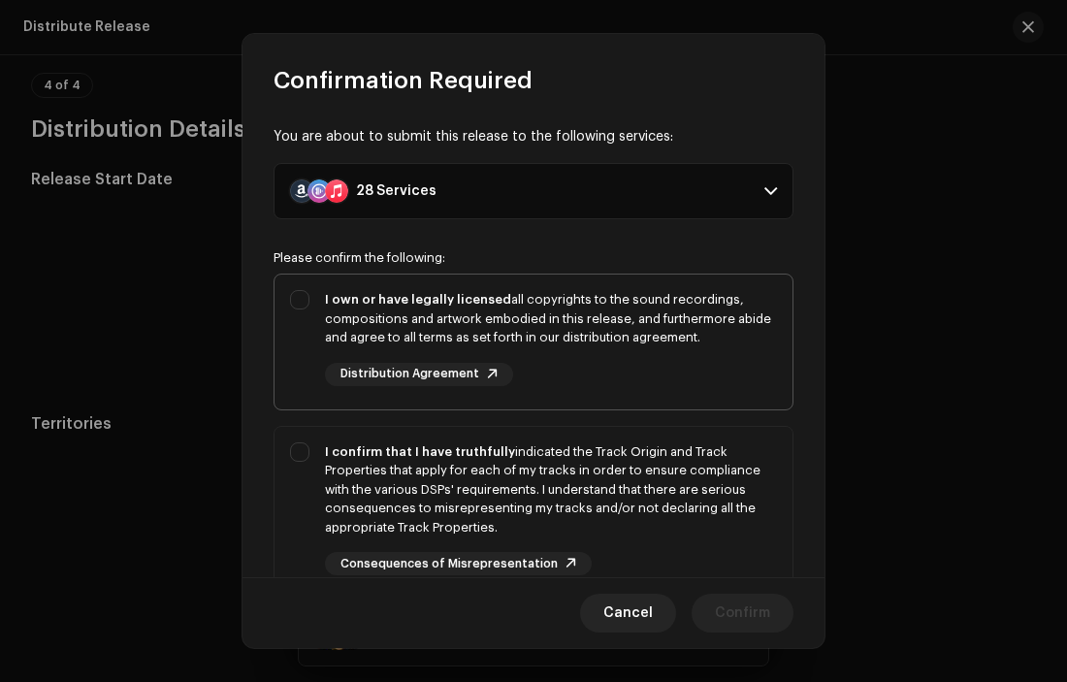
click at [307, 299] on div "I own or have legally licensed all copyrights to the sound recordings, composit…" at bounding box center [533, 337] width 518 height 127
checkbox input "true"
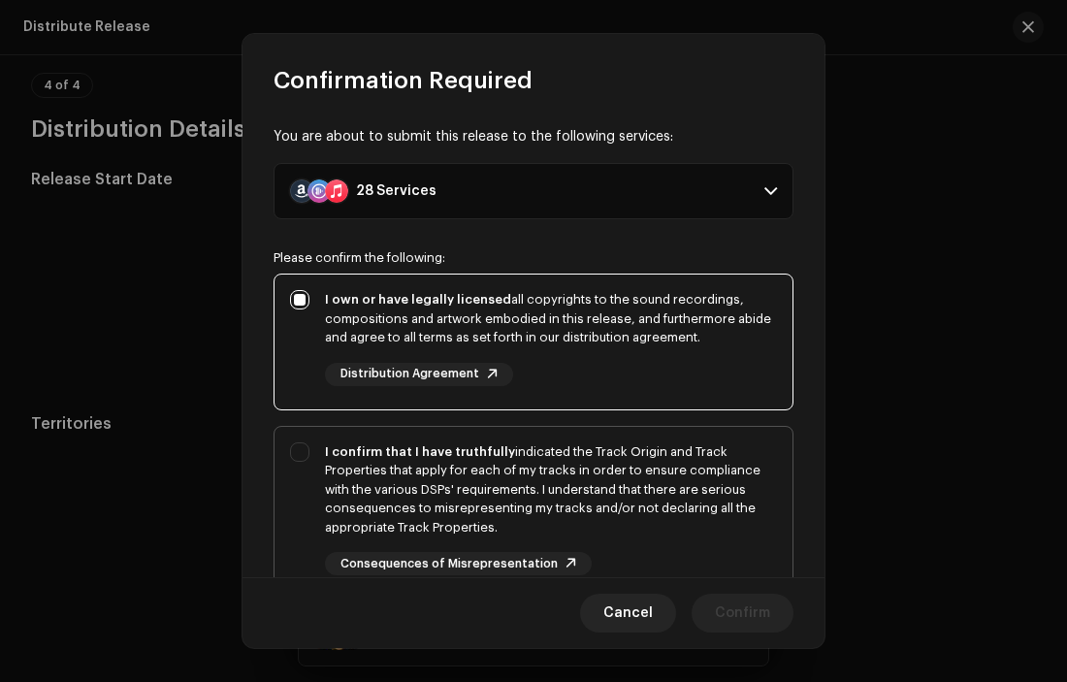
click at [295, 453] on div "I confirm that I have truthfully indicated the Track Origin and Track Propertie…" at bounding box center [533, 509] width 518 height 165
checkbox input "true"
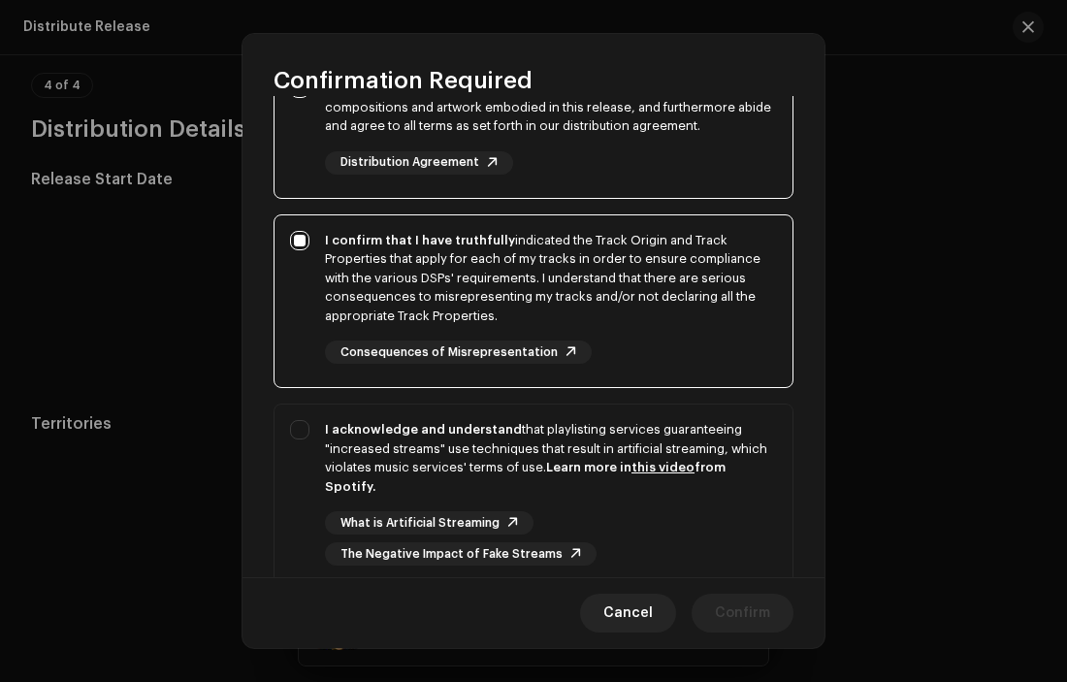
scroll to position [355, 0]
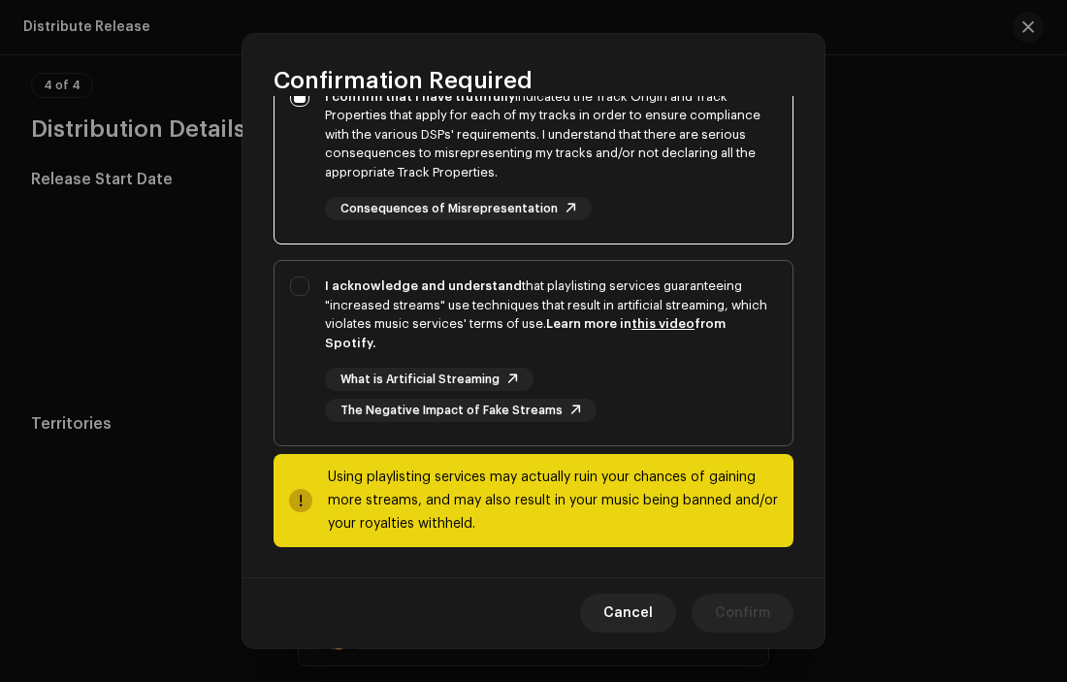
click at [296, 281] on div "I acknowledge and understand that playlisting services guaranteeing "increased …" at bounding box center [533, 349] width 518 height 177
checkbox input "true"
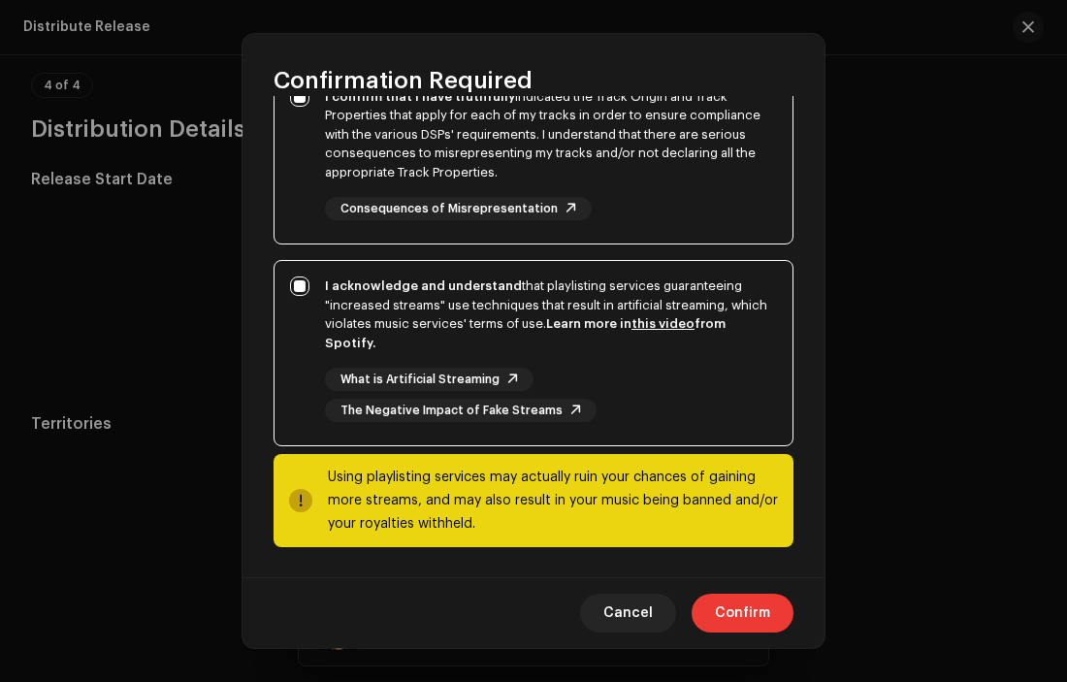
click at [739, 608] on span "Confirm" at bounding box center [742, 613] width 55 height 39
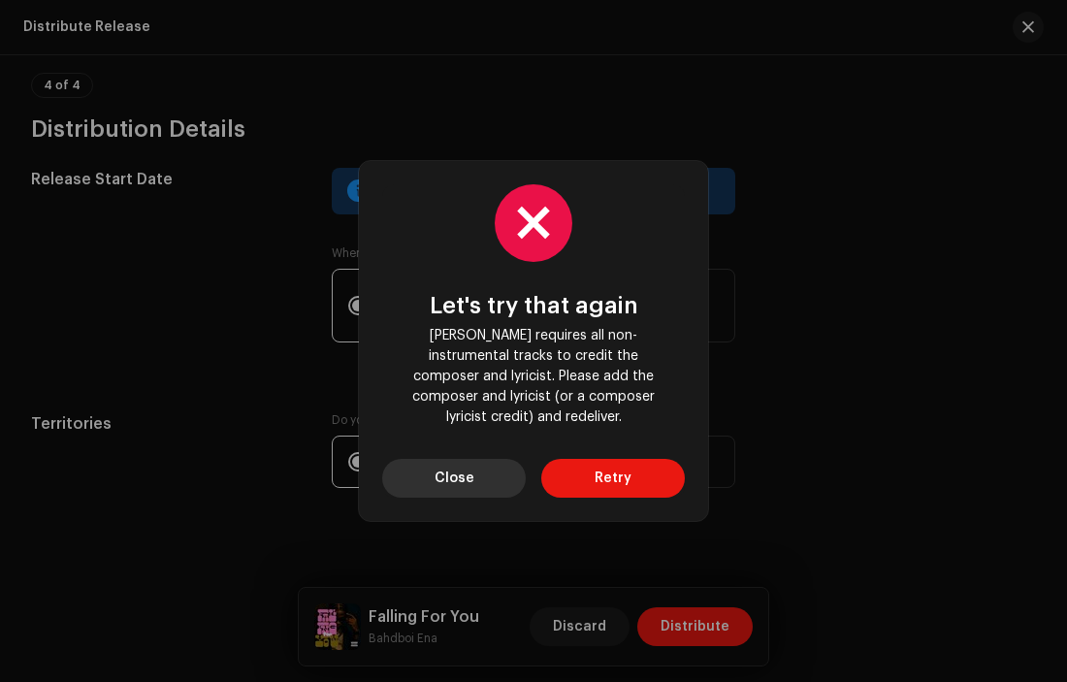
click at [481, 460] on button "Close" at bounding box center [454, 478] width 144 height 39
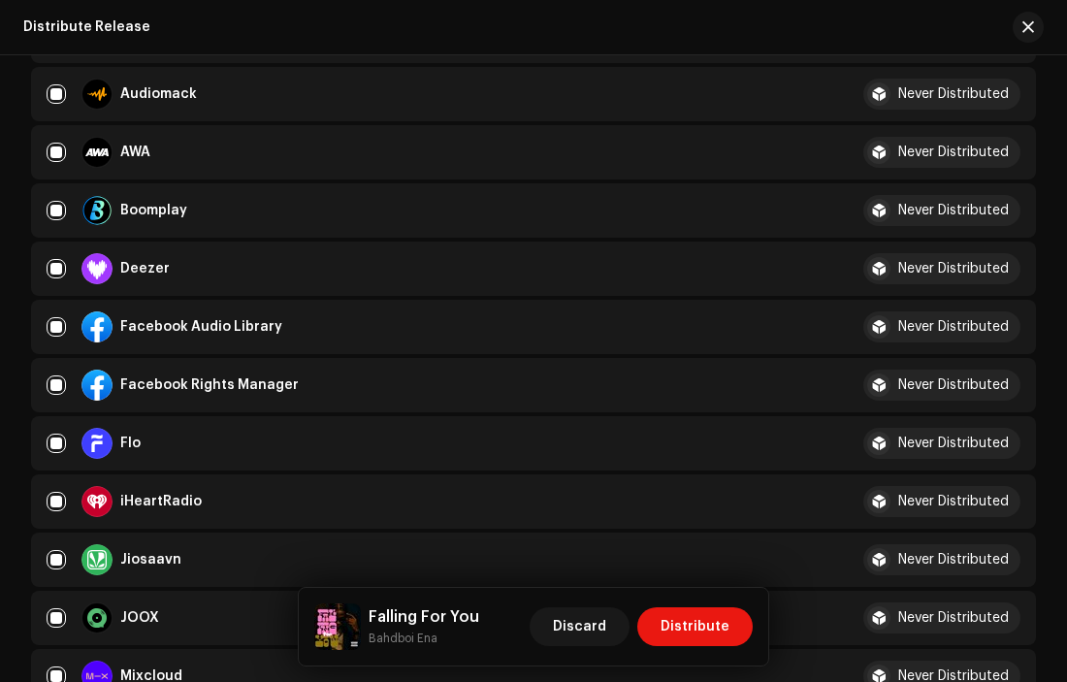
scroll to position [499, 0]
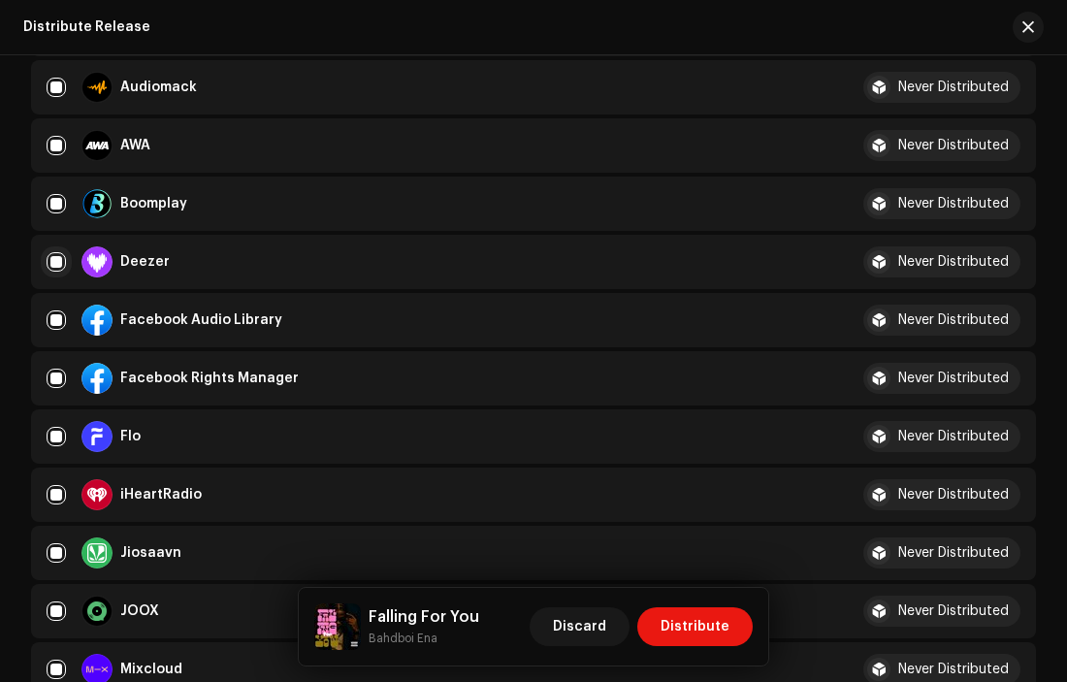
click at [54, 262] on input "checkbox" at bounding box center [56, 261] width 19 height 19
checkbox input "false"
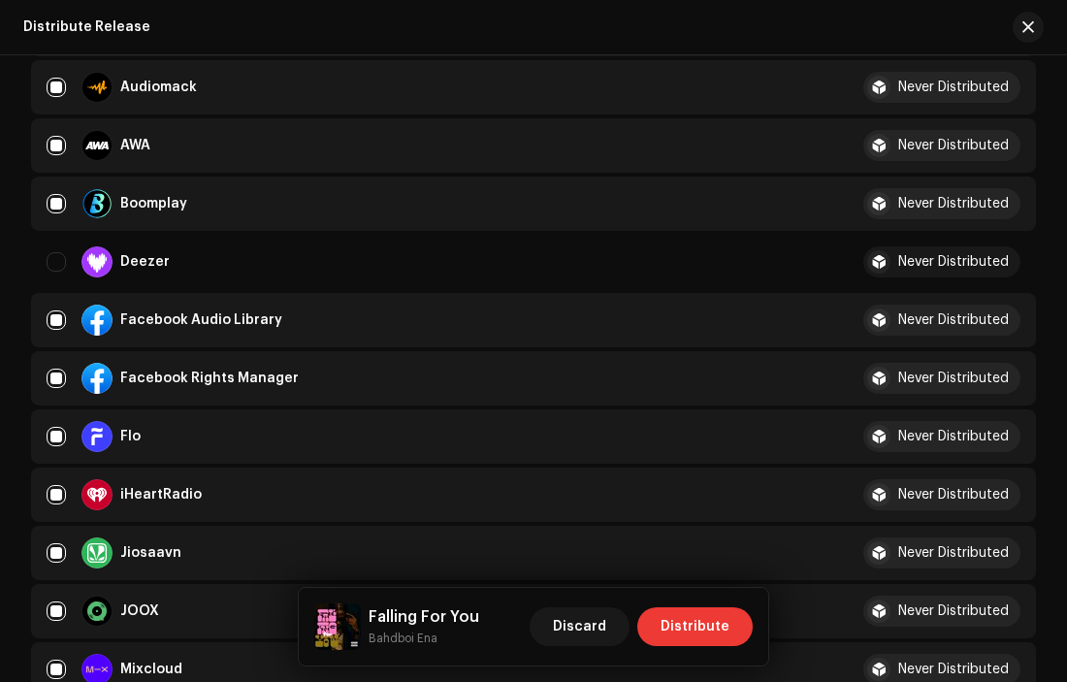
click at [689, 629] on span "Distribute" at bounding box center [695, 626] width 69 height 39
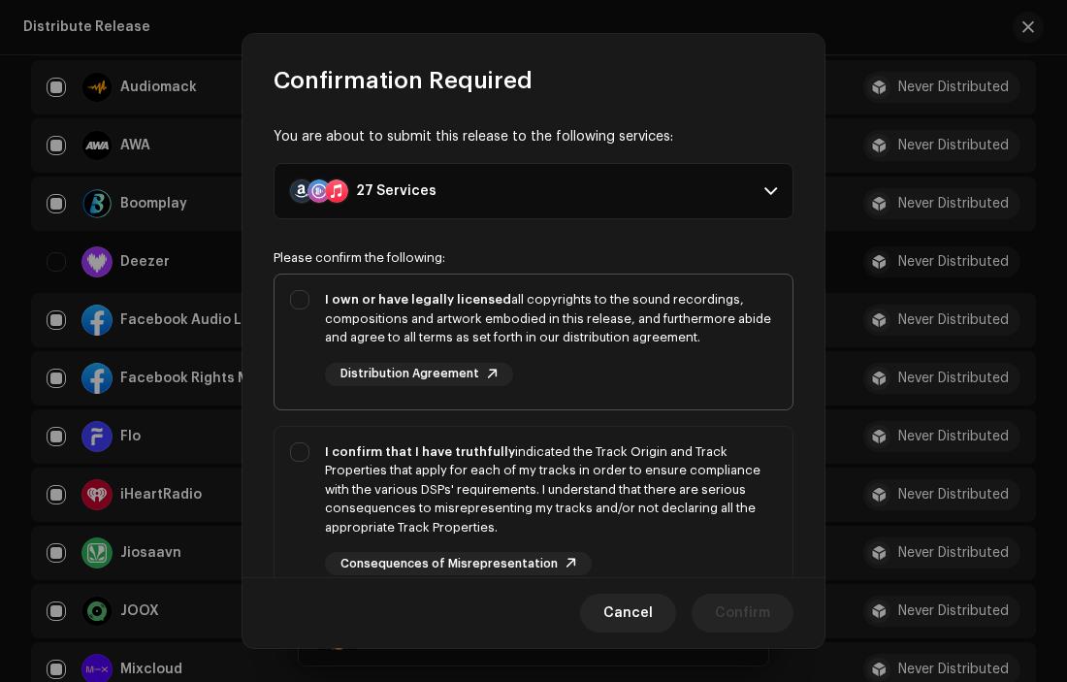
click at [291, 299] on div "I own or have legally licensed all copyrights to the sound recordings, composit…" at bounding box center [533, 337] width 518 height 127
checkbox input "true"
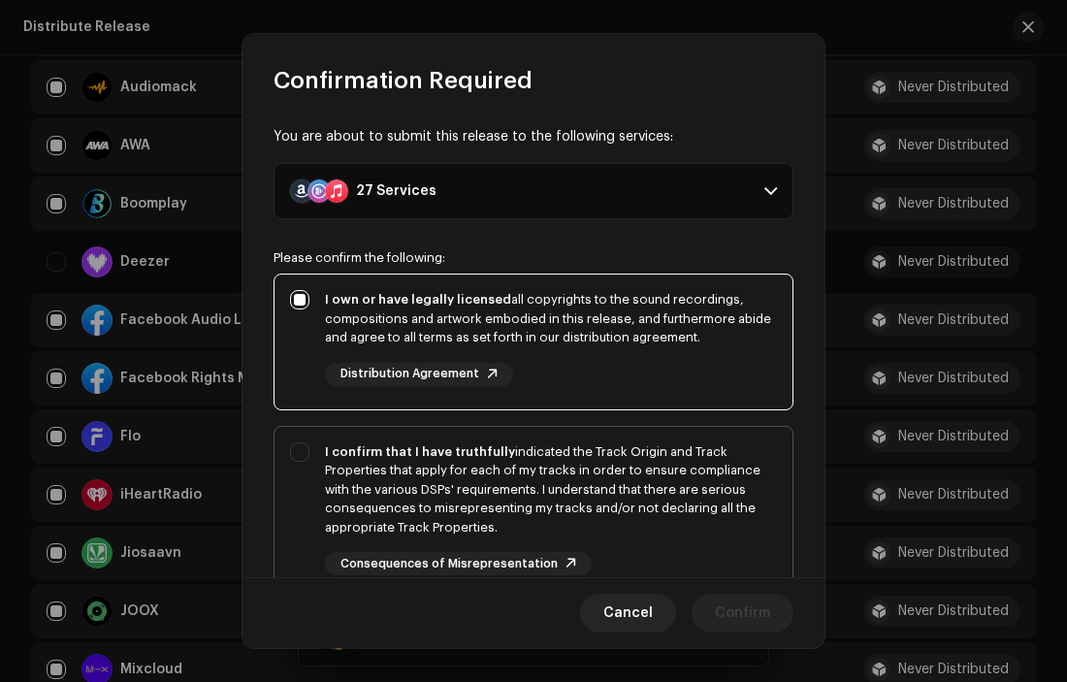
click at [304, 441] on div "I confirm that I have truthfully indicated the Track Origin and Track Propertie…" at bounding box center [533, 509] width 518 height 165
checkbox input "true"
click at [641, 617] on span "Cancel" at bounding box center [627, 613] width 49 height 39
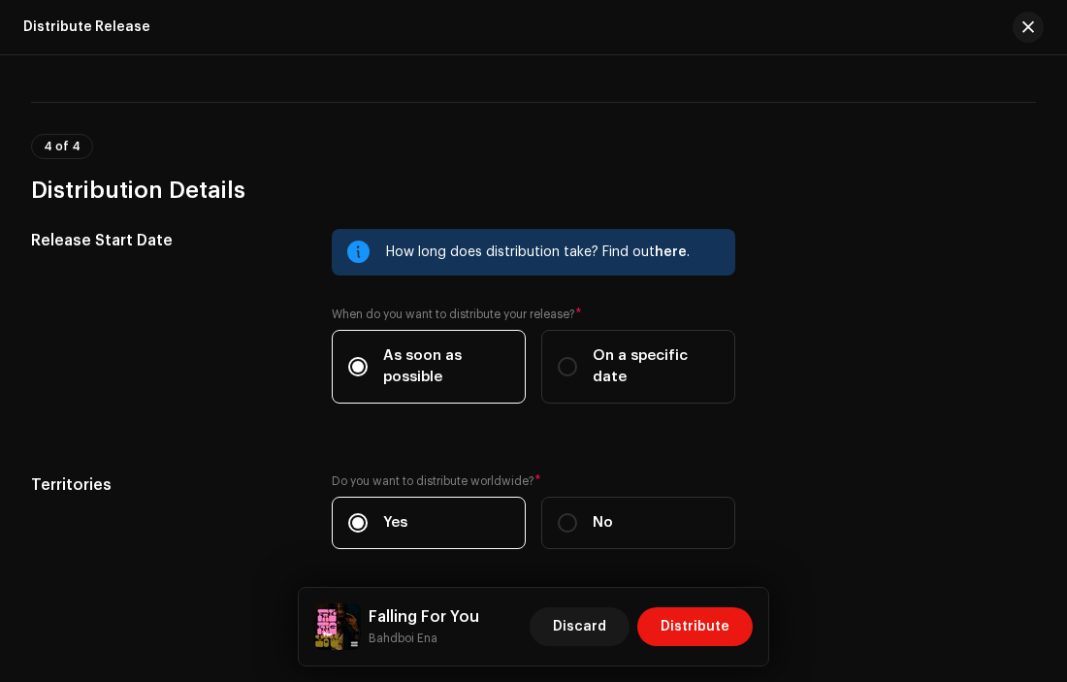
scroll to position [2822, 0]
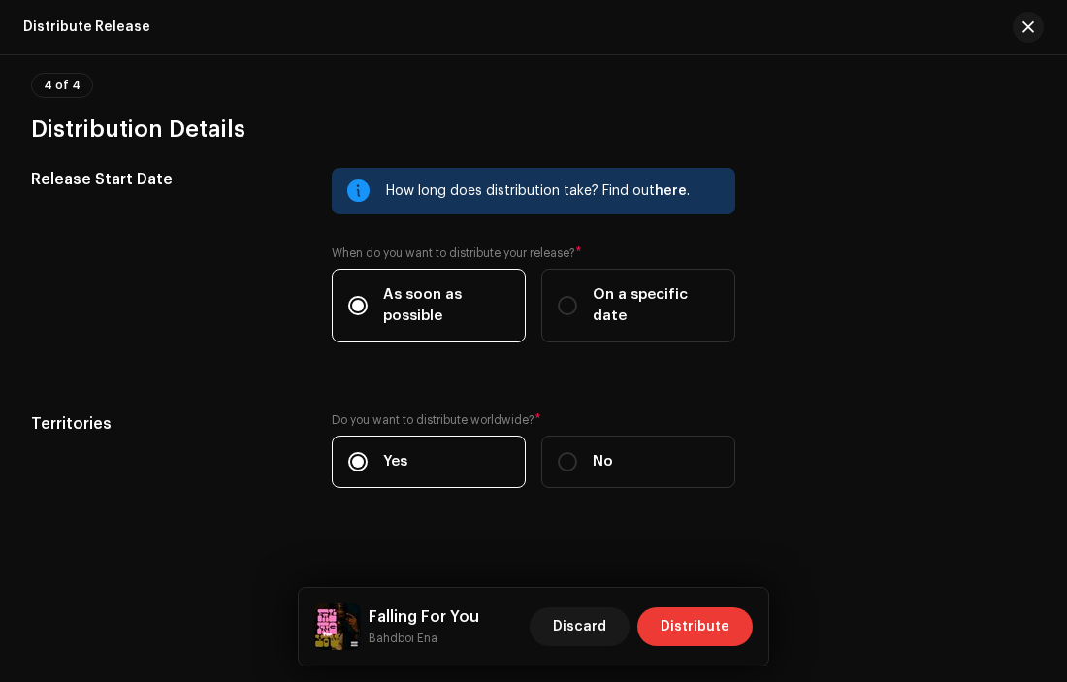
click at [712, 624] on span "Distribute" at bounding box center [695, 626] width 69 height 39
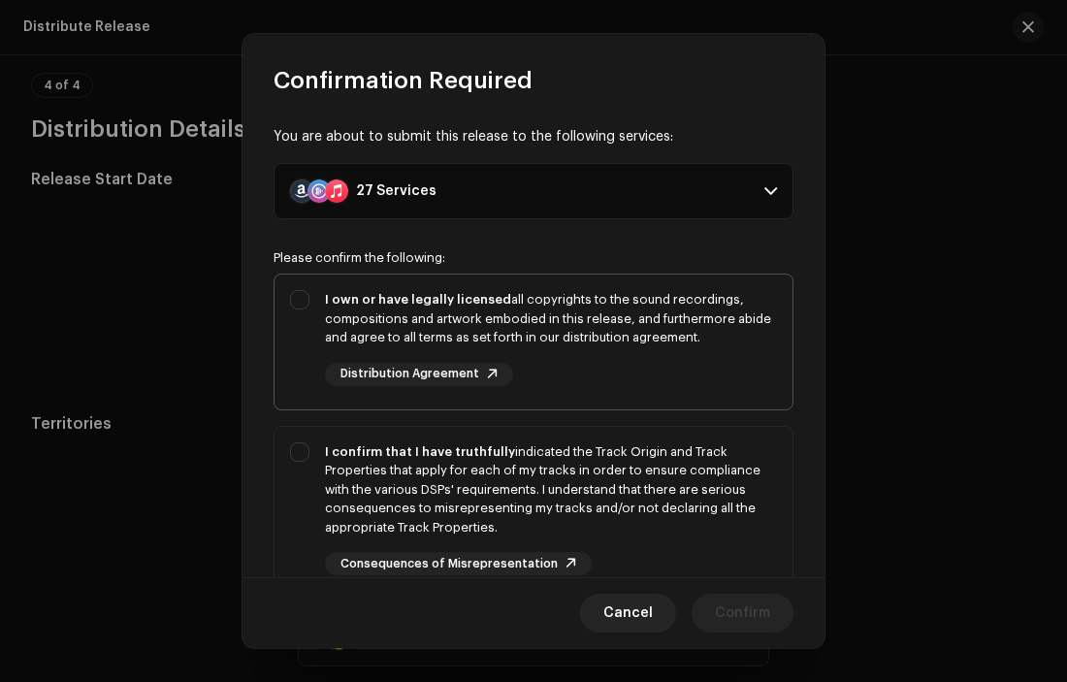
click at [295, 297] on div "I own or have legally licensed all copyrights to the sound recordings, composit…" at bounding box center [533, 337] width 518 height 127
checkbox input "true"
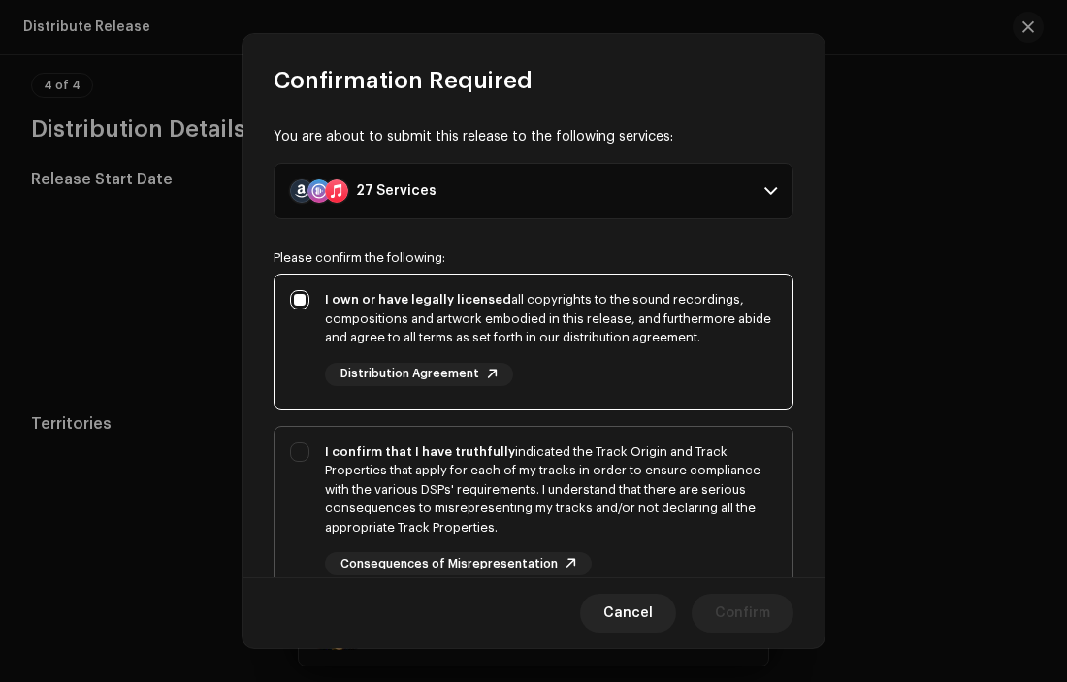
click at [322, 478] on div "I confirm that I have truthfully indicated the Track Origin and Track Propertie…" at bounding box center [533, 509] width 518 height 165
checkbox input "true"
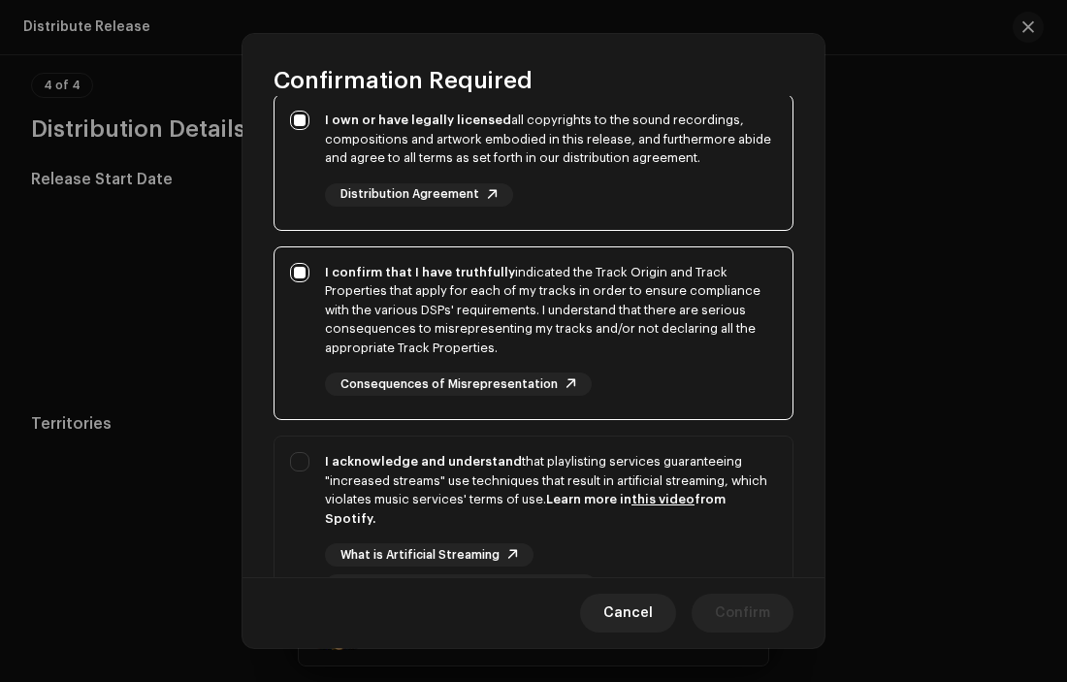
scroll to position [355, 0]
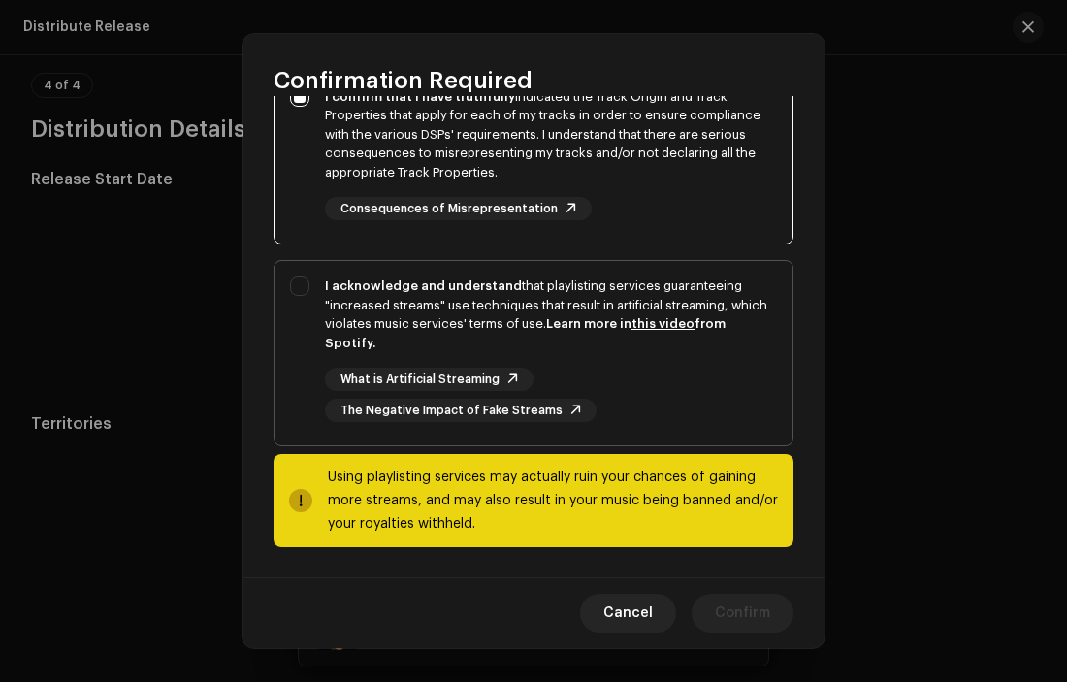
click at [316, 342] on div "I acknowledge and understand that playlisting services guaranteeing "increased …" at bounding box center [533, 349] width 518 height 177
checkbox input "true"
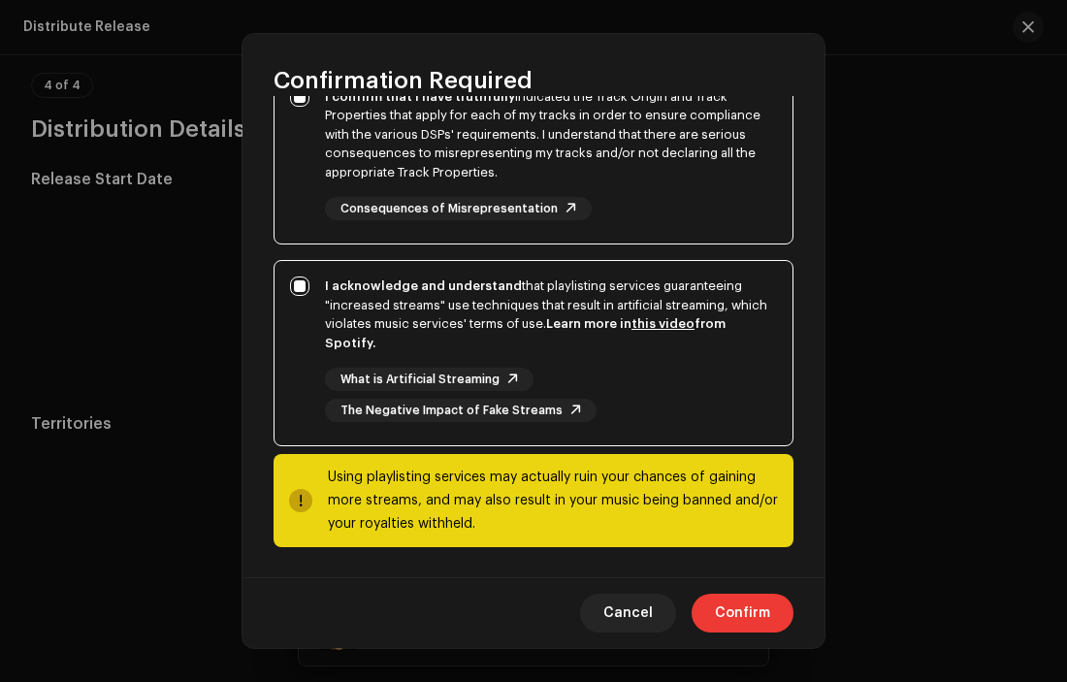
click at [733, 604] on span "Confirm" at bounding box center [742, 613] width 55 height 39
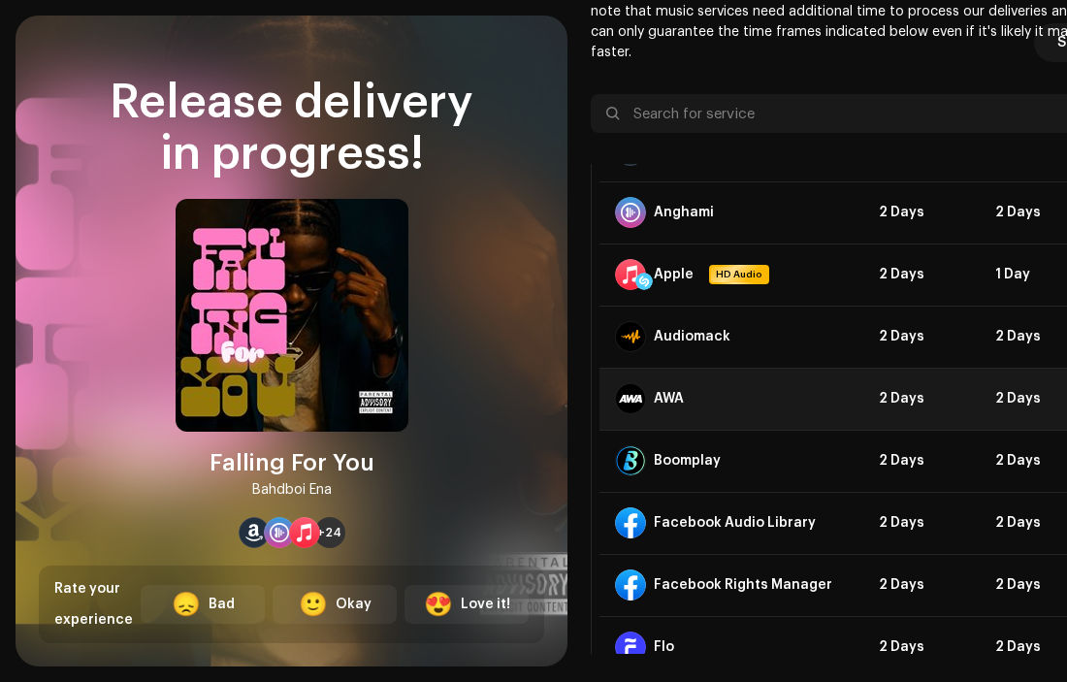
scroll to position [0, 0]
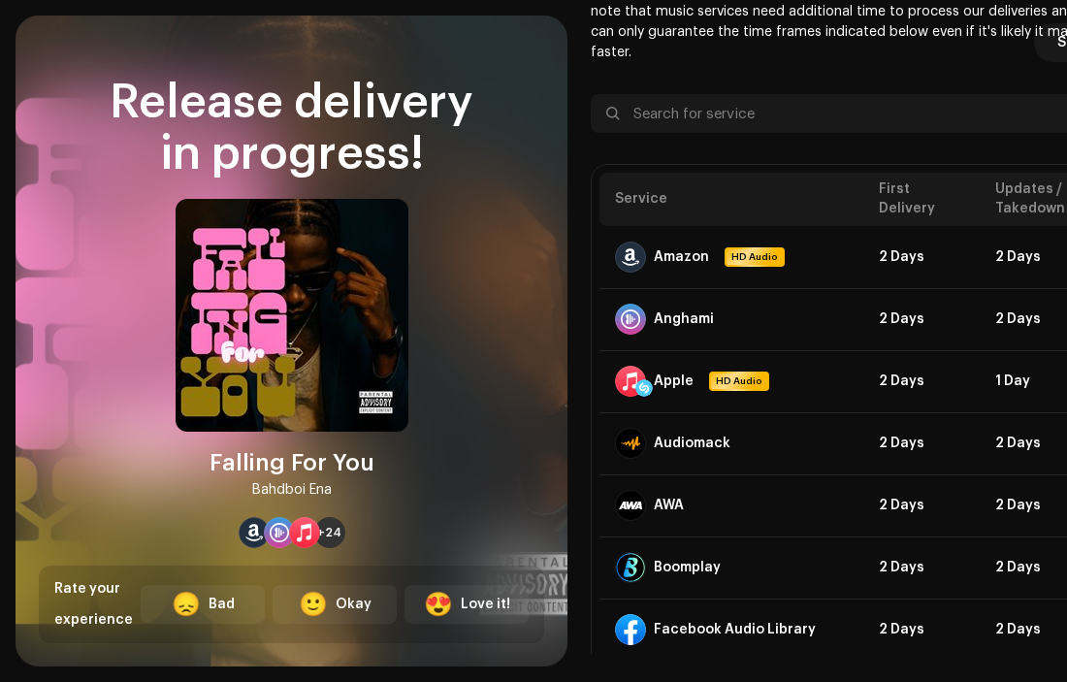
click at [712, 44] on p "Your release is on its way and should be delivered within hours! However, pleas…" at bounding box center [850, 22] width 519 height 81
click at [836, 52] on p "Your release is on its way and should be delivered within hours! However, pleas…" at bounding box center [850, 22] width 519 height 81
click at [438, 599] on div "😍" at bounding box center [438, 604] width 29 height 23
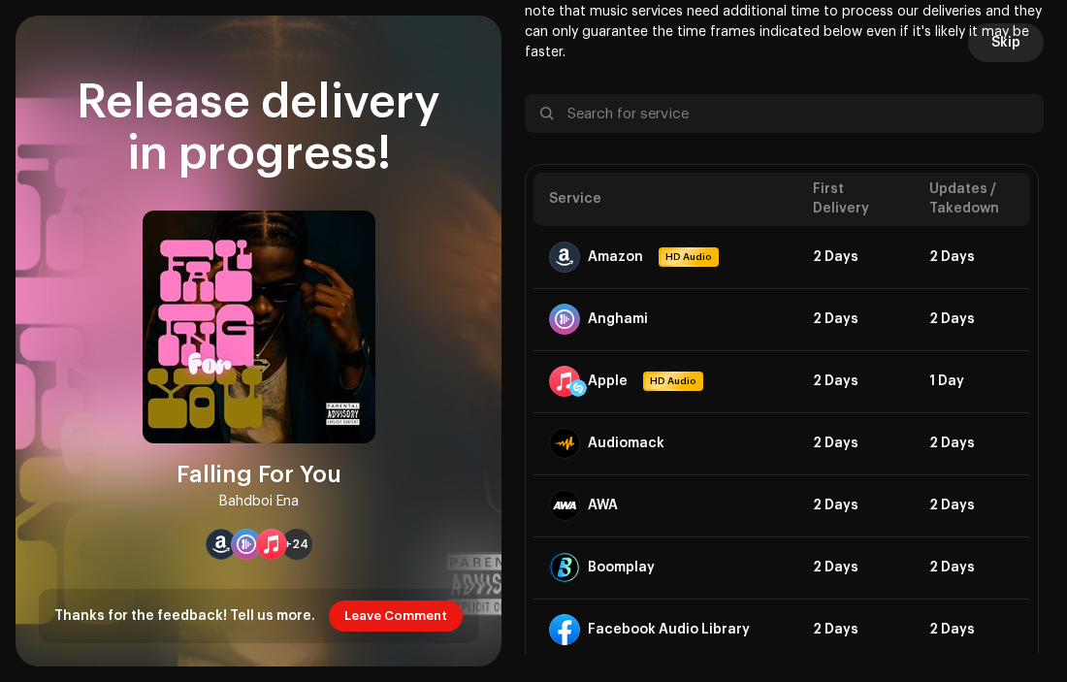
click at [1005, 44] on span "Skip" at bounding box center [1005, 42] width 29 height 39
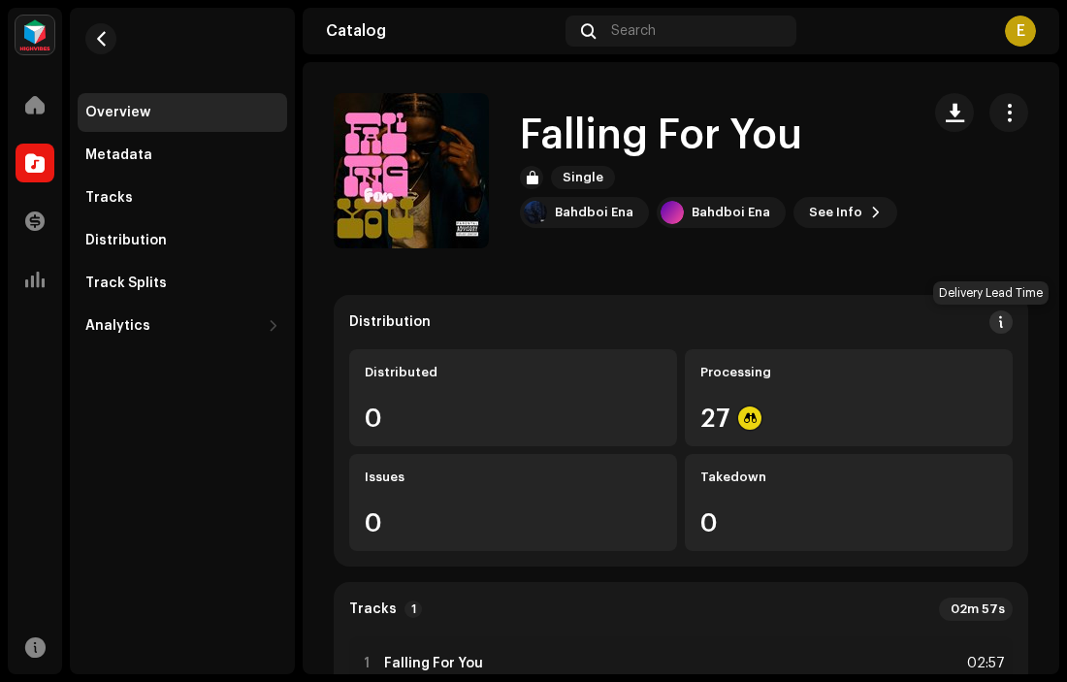
click at [994, 314] on span at bounding box center [1001, 322] width 14 height 16
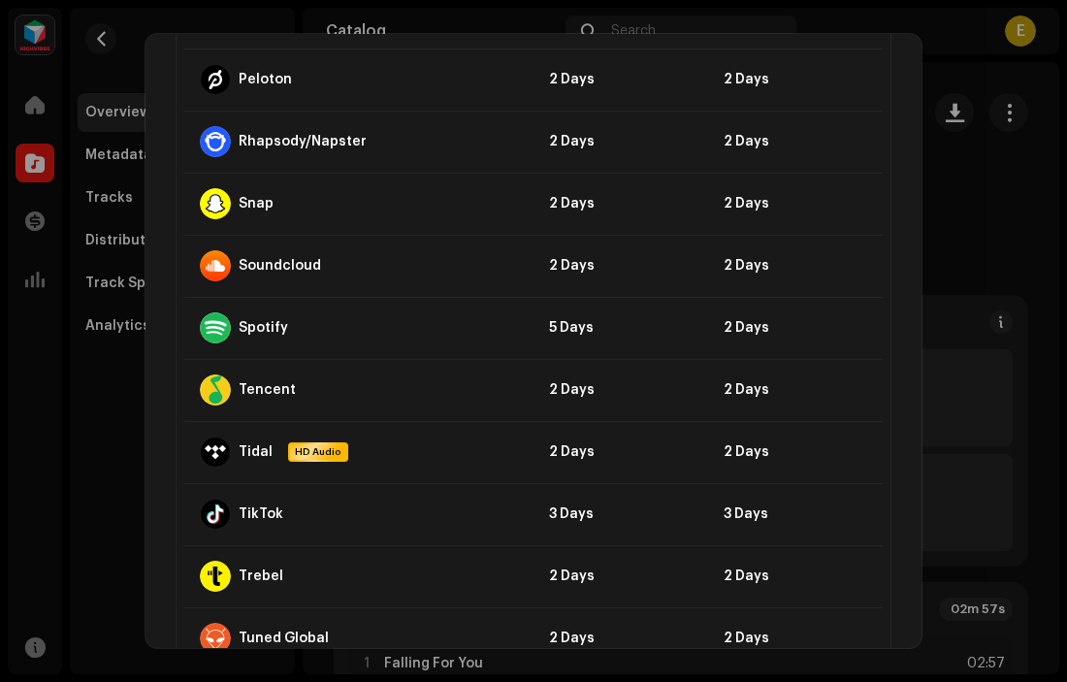
scroll to position [1751, 0]
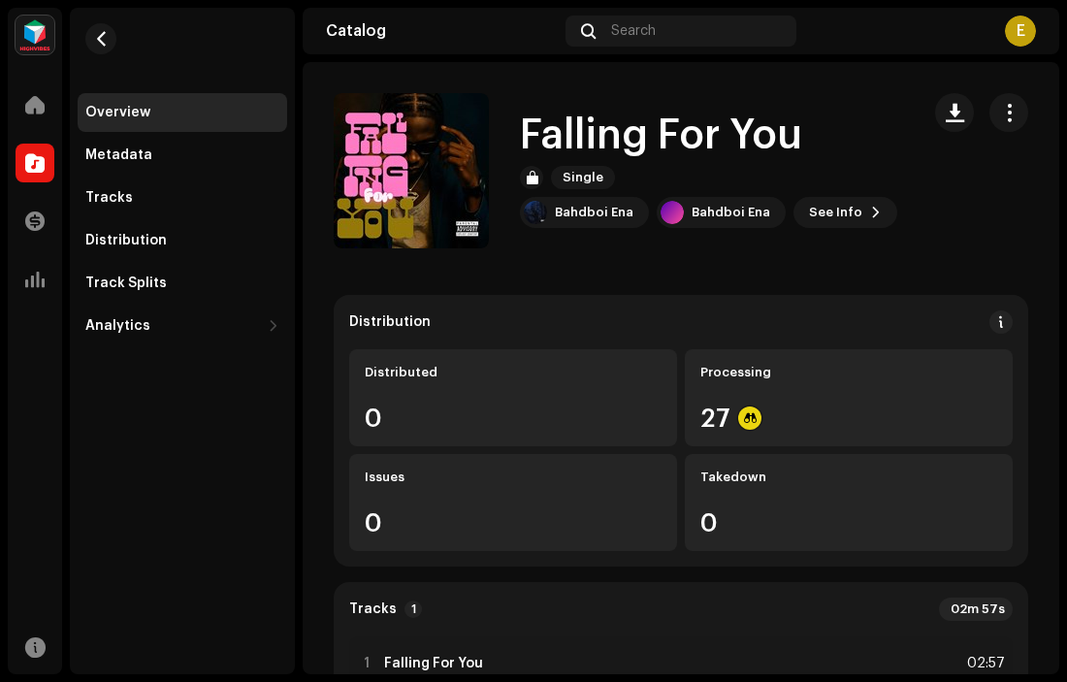
click at [990, 260] on div "DSP Guidelines for Delivery Lead Time We usually deliver your releases within h…" at bounding box center [533, 341] width 1067 height 682
